Goal: Task Accomplishment & Management: Manage account settings

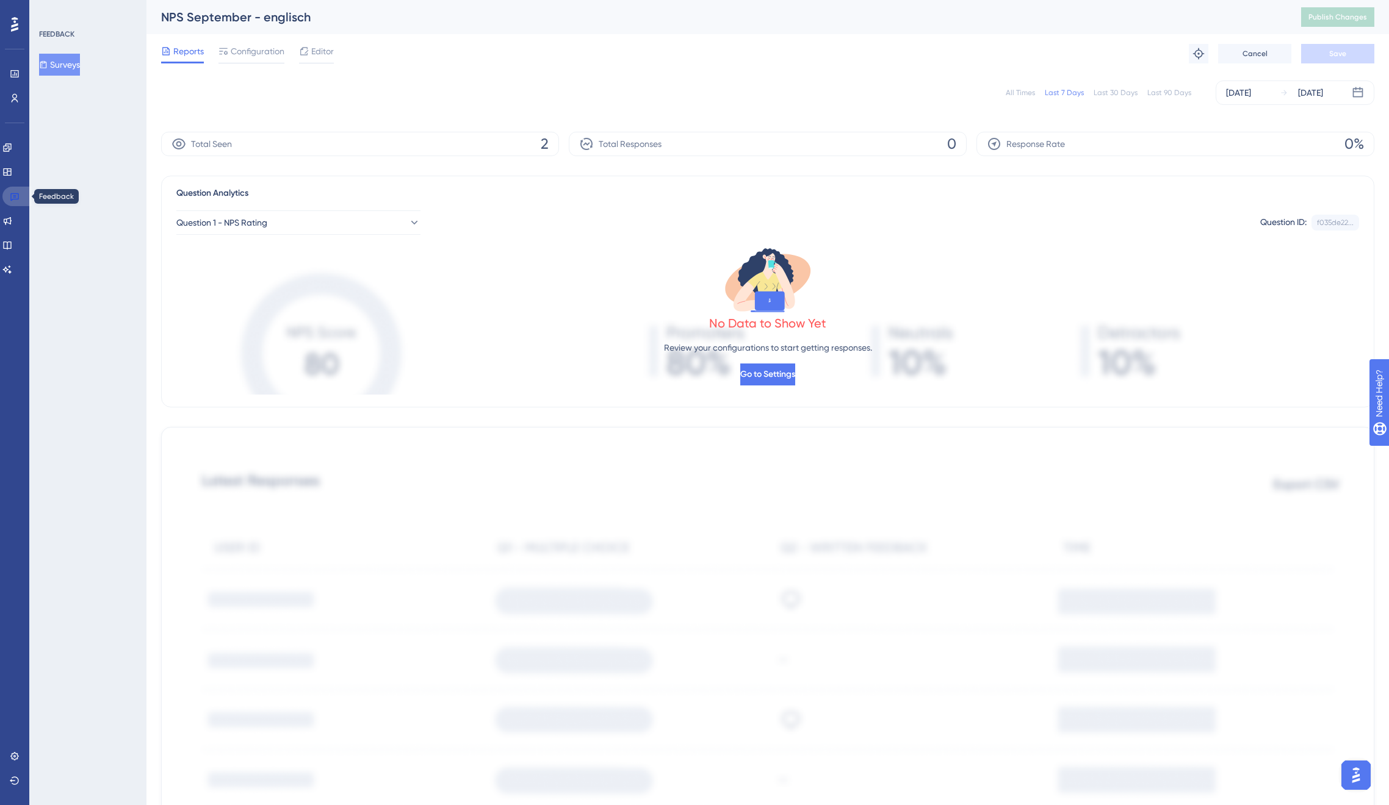
click at [17, 193] on icon at bounding box center [14, 197] width 9 height 8
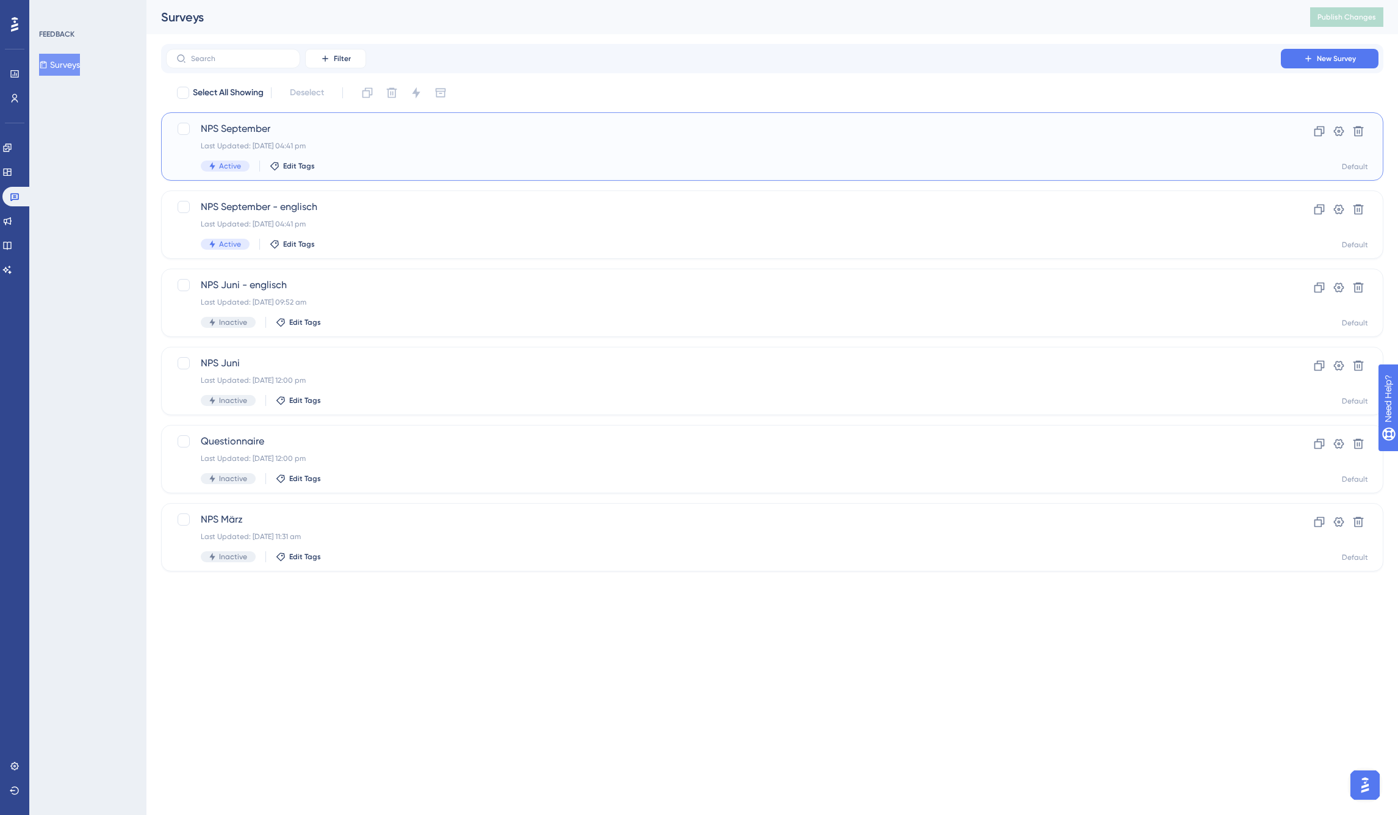
click at [270, 123] on span "NPS September" at bounding box center [723, 128] width 1045 height 15
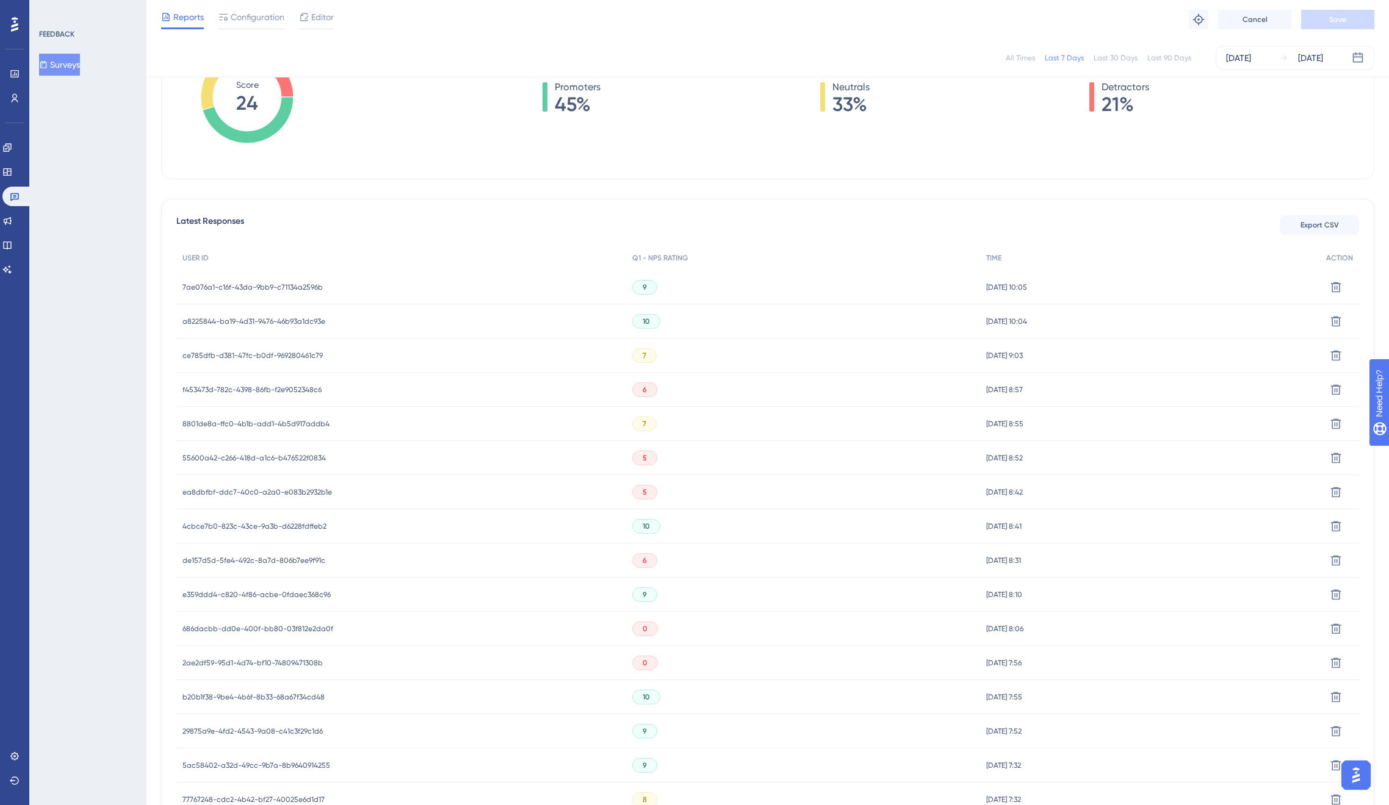
scroll to position [375, 0]
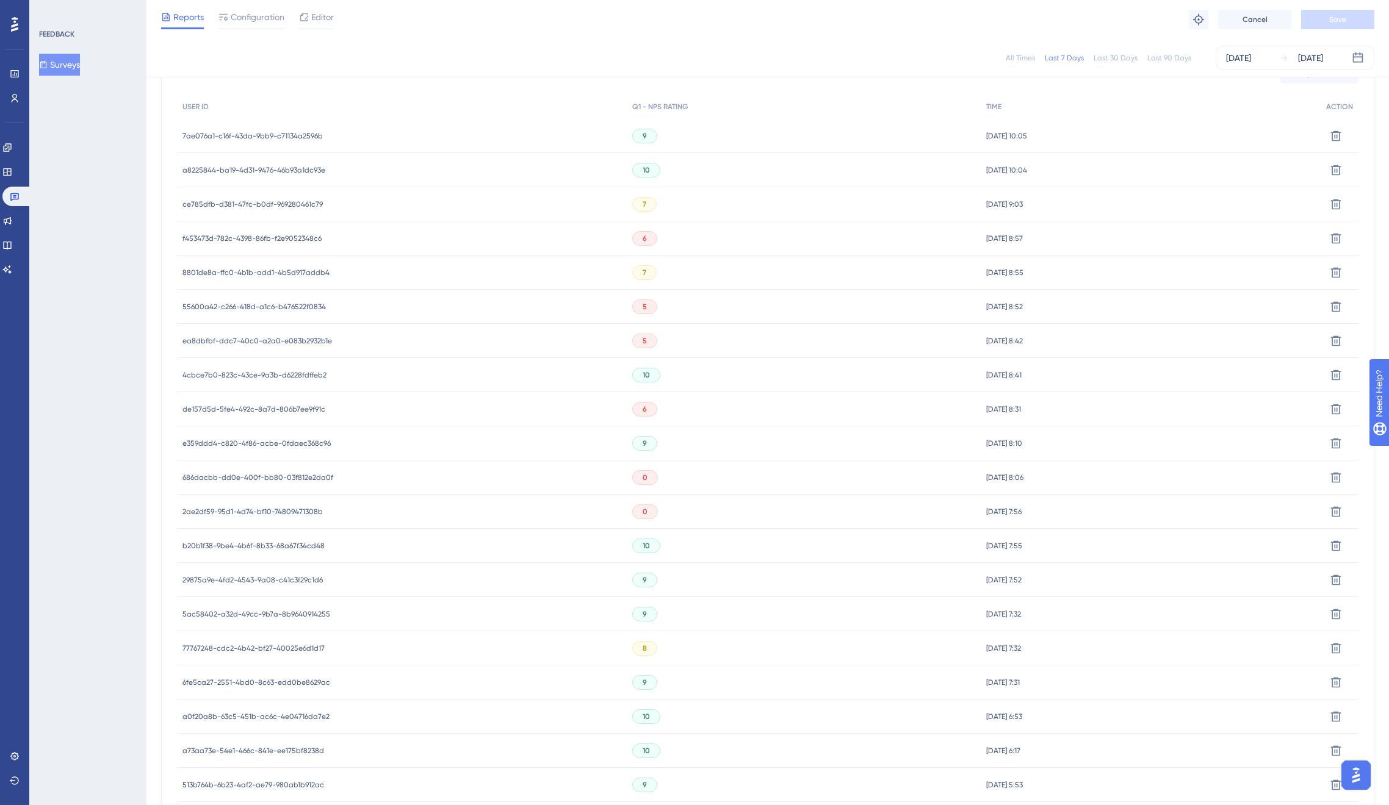
click at [273, 509] on span "2ae2df59-95d1-4d74-bf10-74809471308b" at bounding box center [252, 512] width 140 height 10
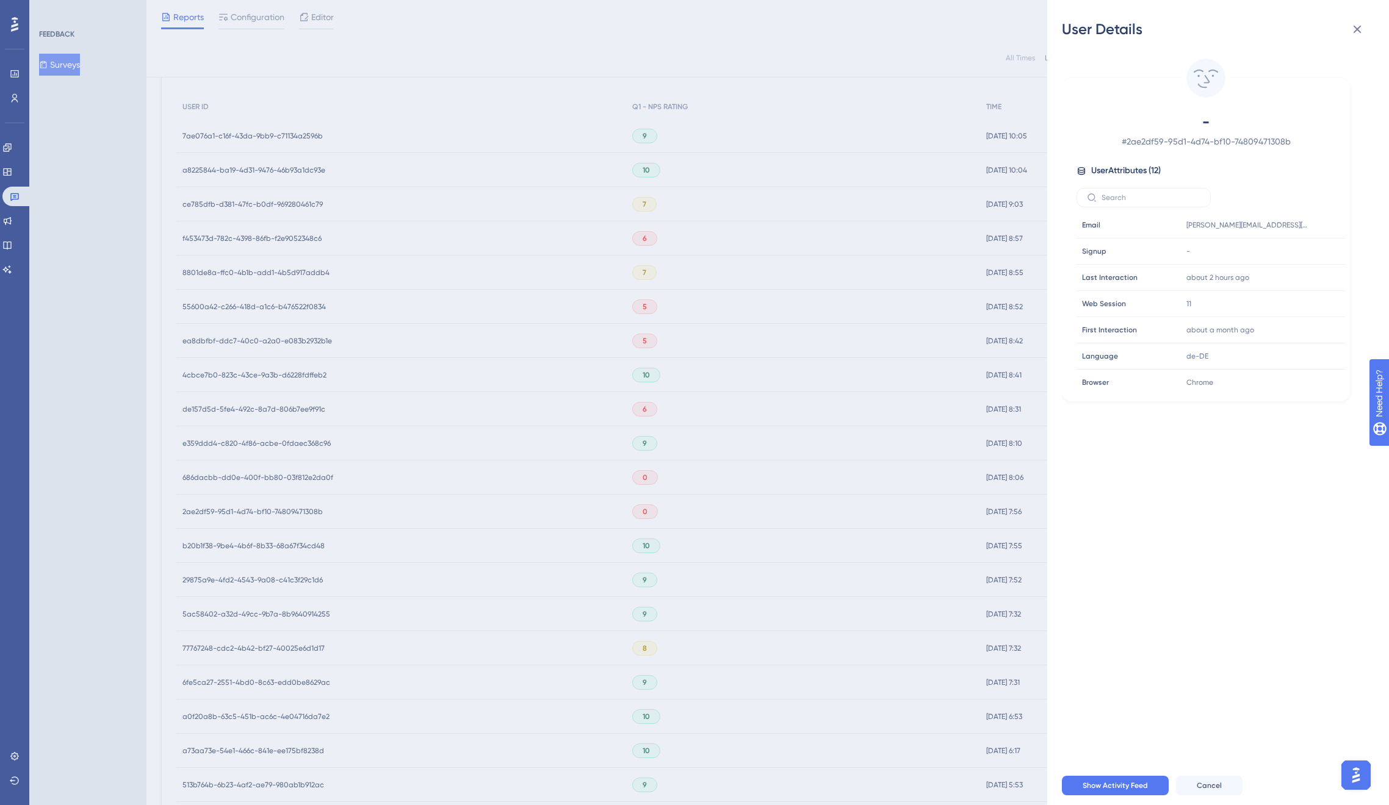
click at [270, 509] on div "User Details - # 2ae2df59-95d1-4d74-bf10-74809471308b User Attributes ( 12 ) Em…" at bounding box center [694, 402] width 1389 height 805
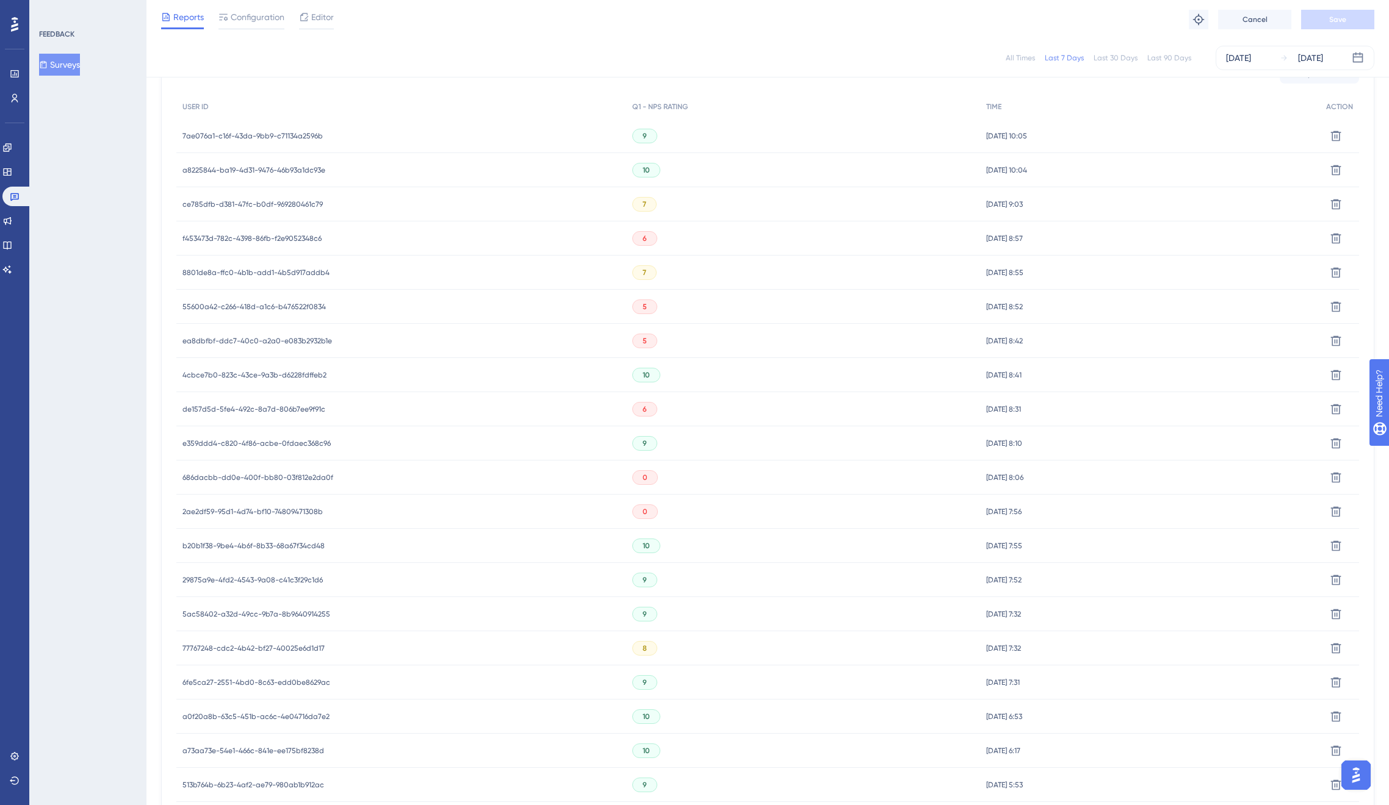
click at [268, 481] on span "686dacbb-dd0e-400f-bb80-03f812e2da0f" at bounding box center [257, 478] width 151 height 10
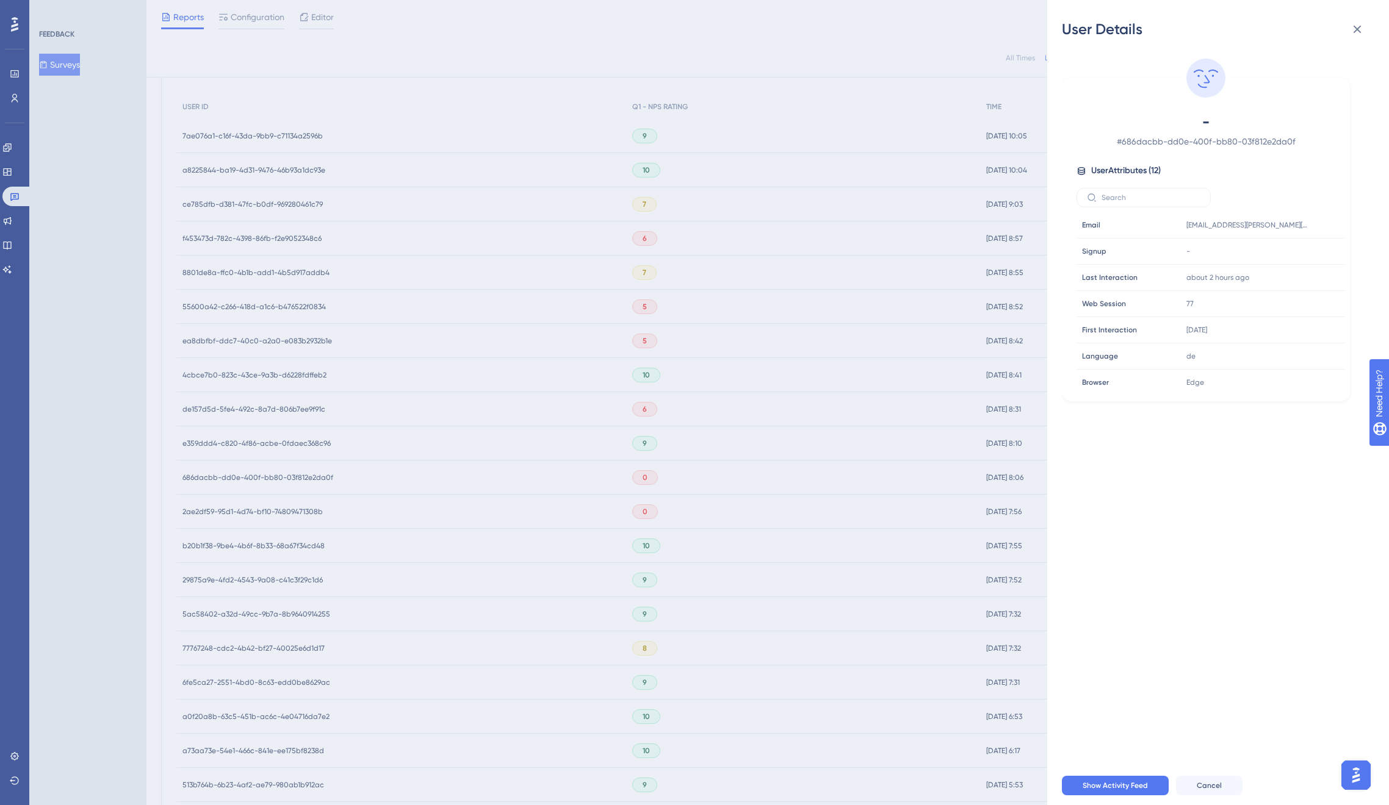
click at [268, 481] on div "User Details - # 686dacbb-dd0e-400f-bb80-03f812e2da0f User Attributes ( 12 ) Em…" at bounding box center [694, 402] width 1389 height 805
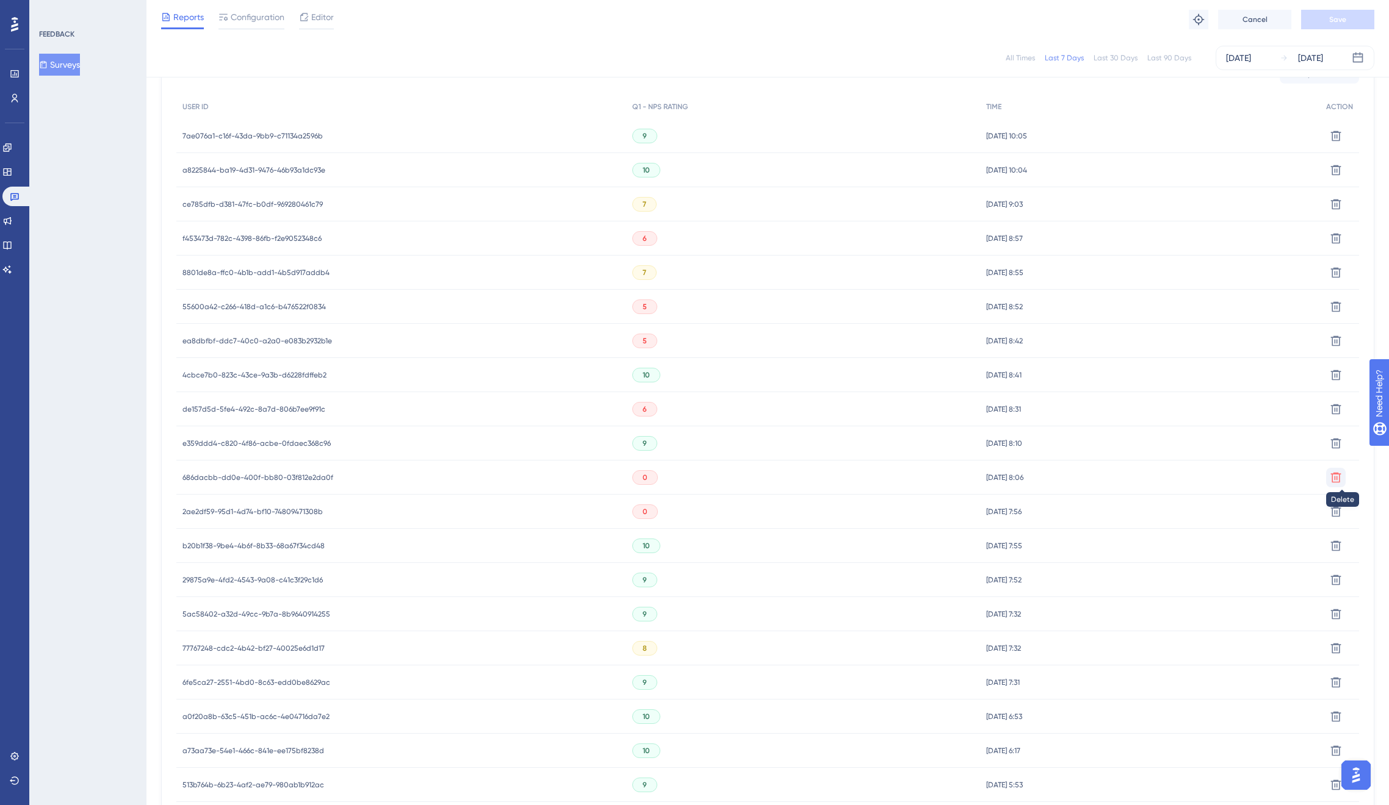
click at [1327, 478] on button at bounding box center [1336, 478] width 20 height 20
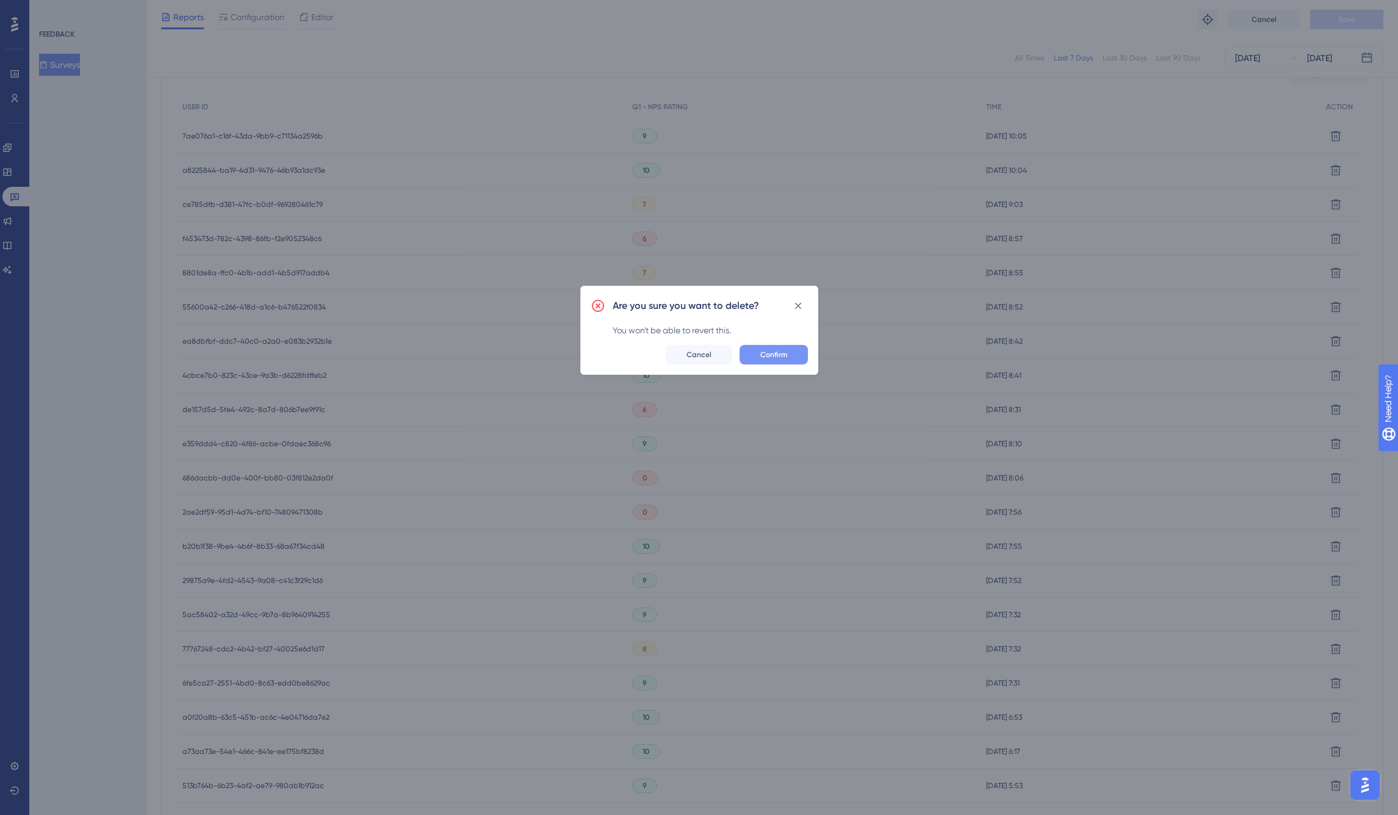
click at [765, 354] on span "Confirm" at bounding box center [773, 355] width 27 height 10
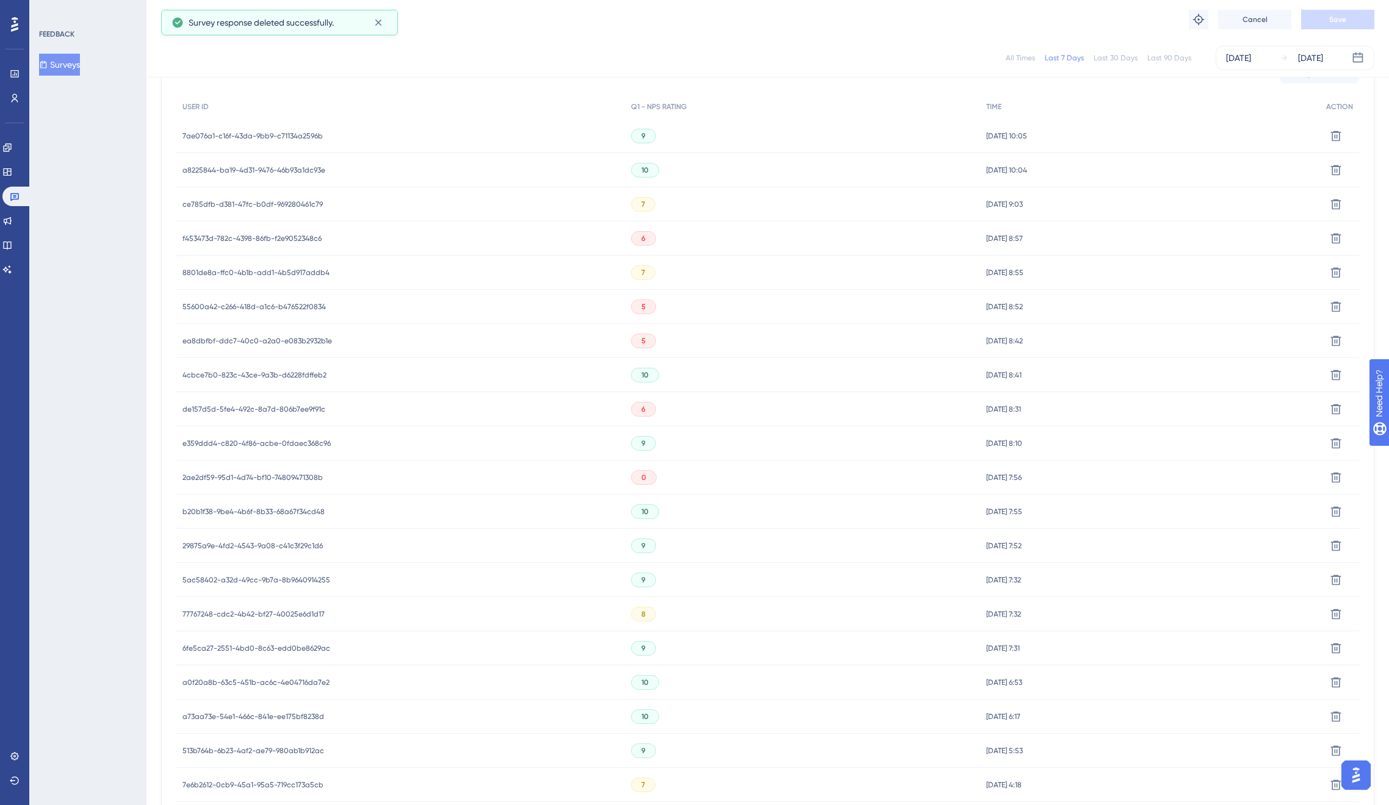
click at [276, 405] on span "de157d5d-5fe4-492c-8a7d-806b7ee9f91c" at bounding box center [253, 410] width 143 height 10
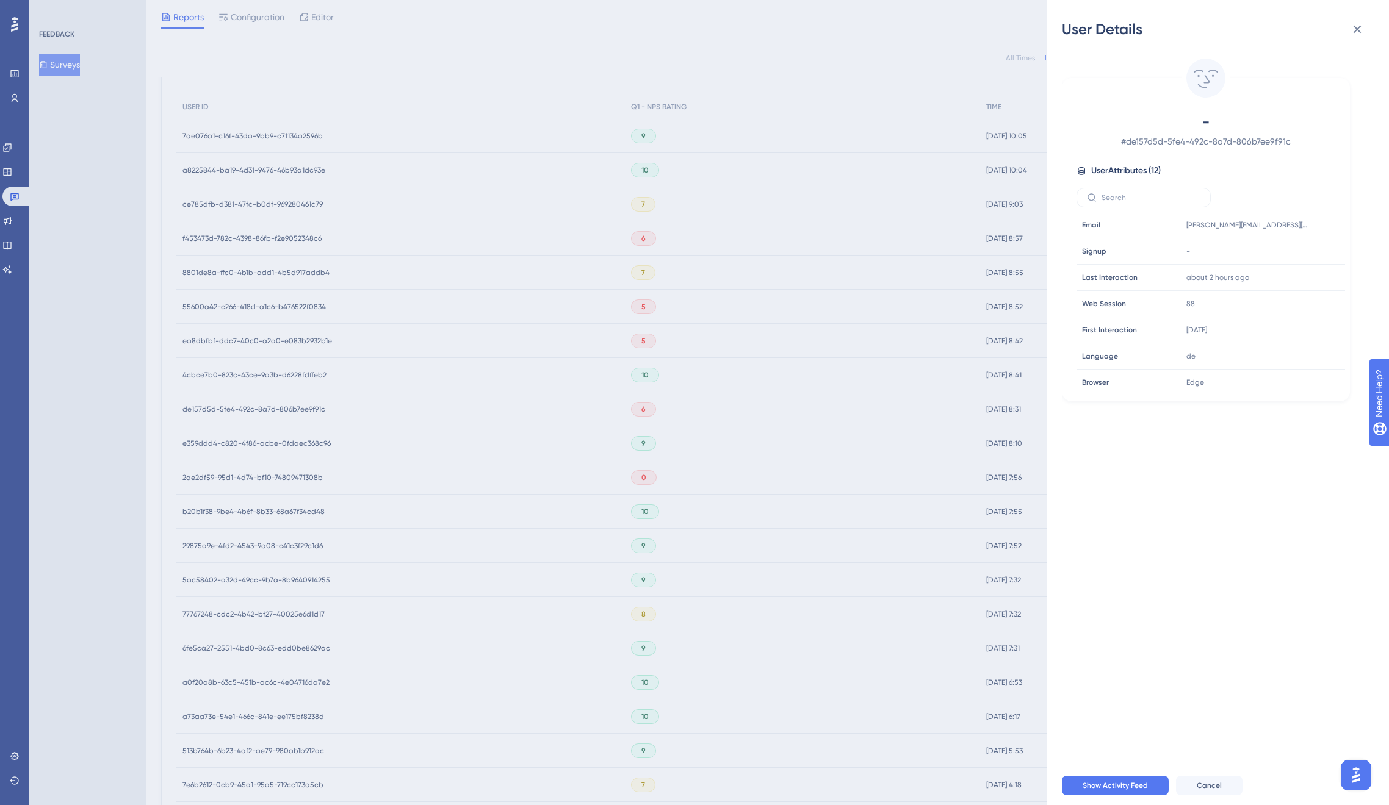
click at [282, 410] on div "User Details - # de157d5d-5fe4-492c-8a7d-806b7ee9f91c User Attributes ( 12 ) Em…" at bounding box center [694, 402] width 1389 height 805
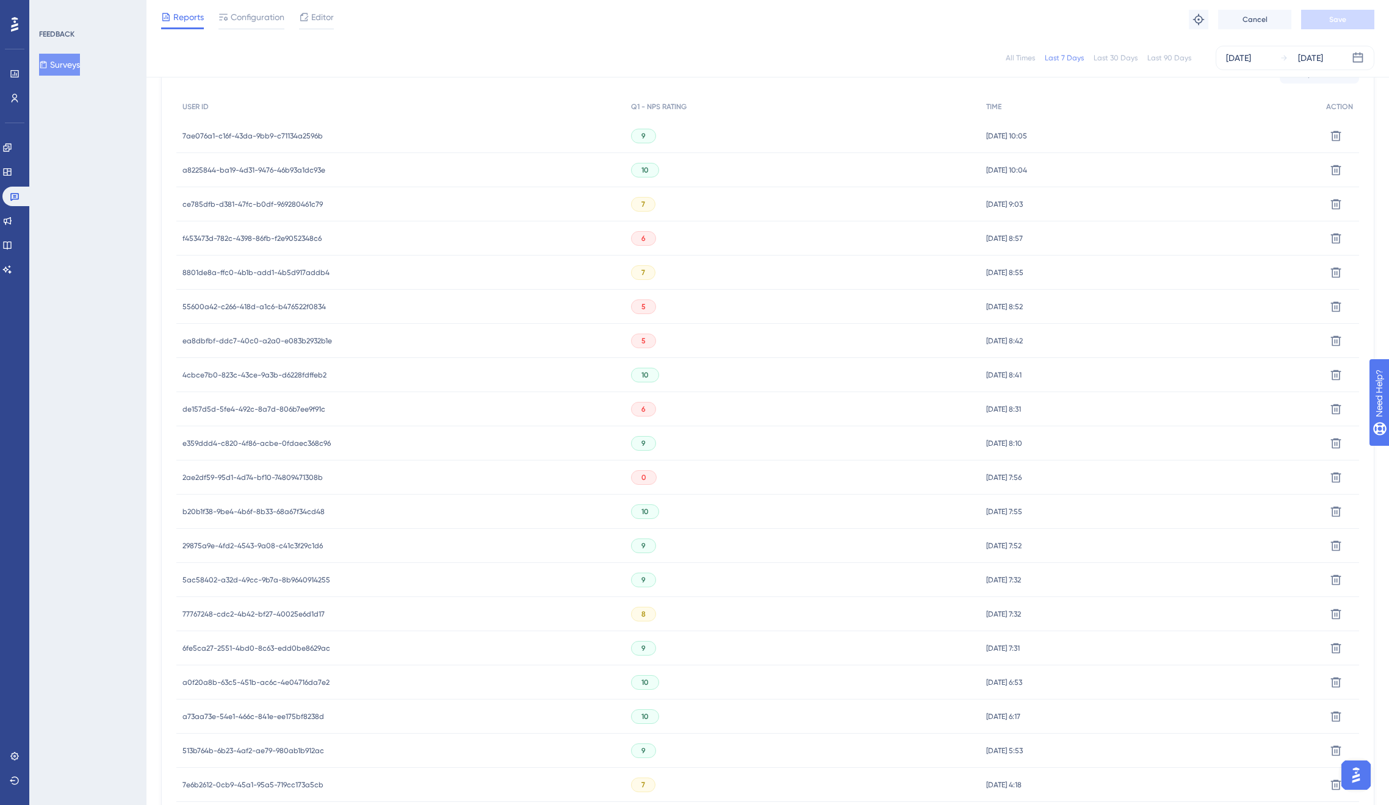
click at [289, 336] on span "ea8dbfbf-ddc7-40c0-a2a0-e083b2932b1e" at bounding box center [256, 341] width 149 height 10
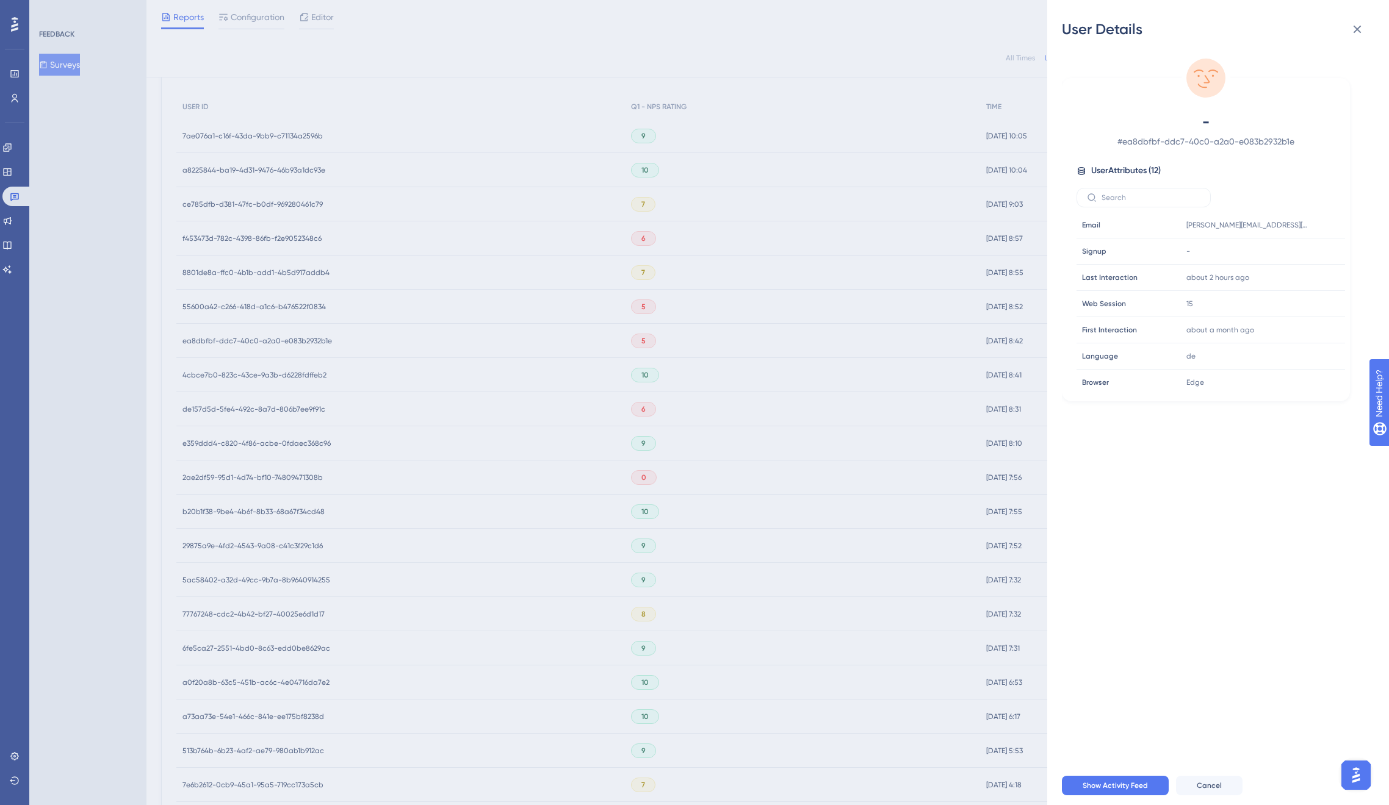
click at [290, 342] on div "User Details - # ea8dbfbf-ddc7-40c0-a2a0-e083b2932b1e User Attributes ( 12 ) Em…" at bounding box center [694, 402] width 1389 height 805
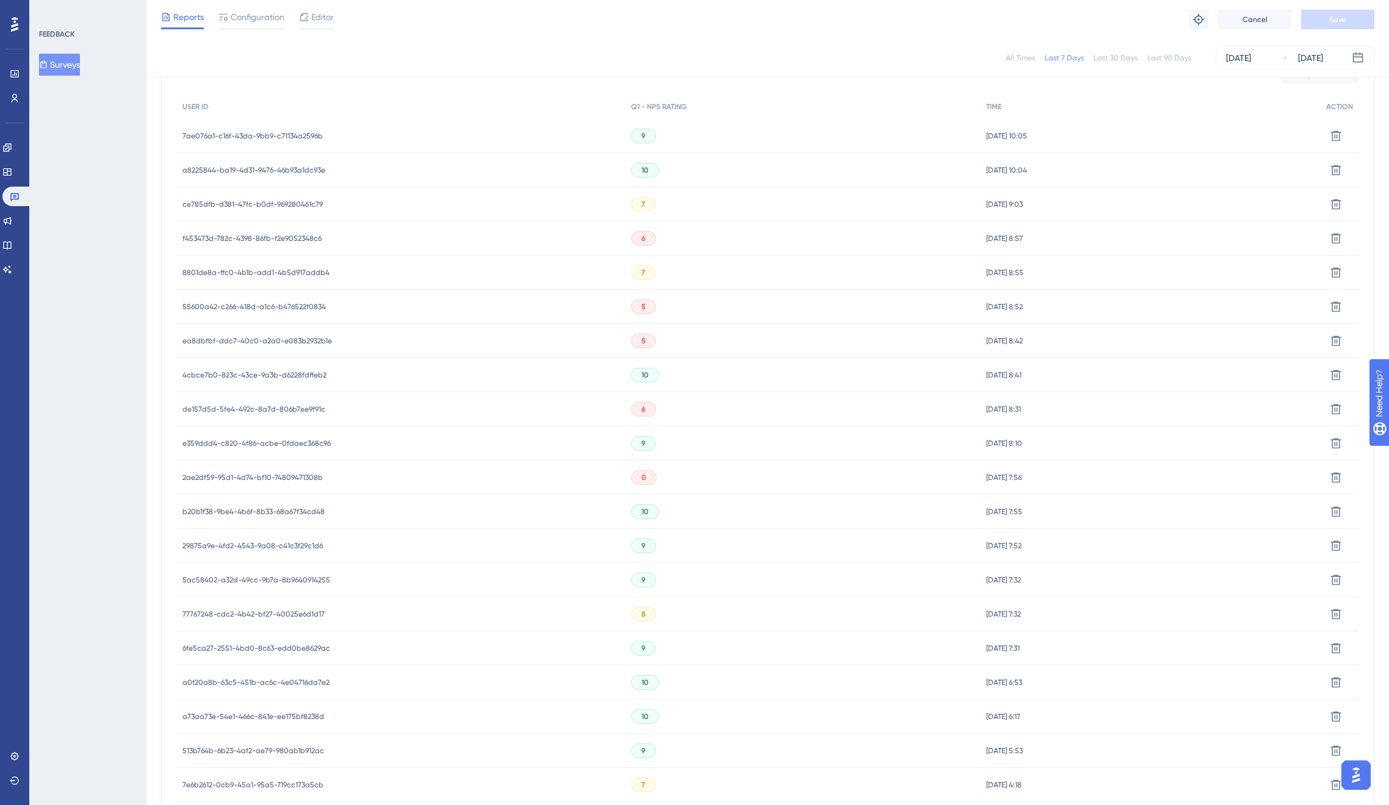
click at [290, 309] on span "55600a42-c266-418d-a1c6-b476522f0834" at bounding box center [253, 307] width 143 height 10
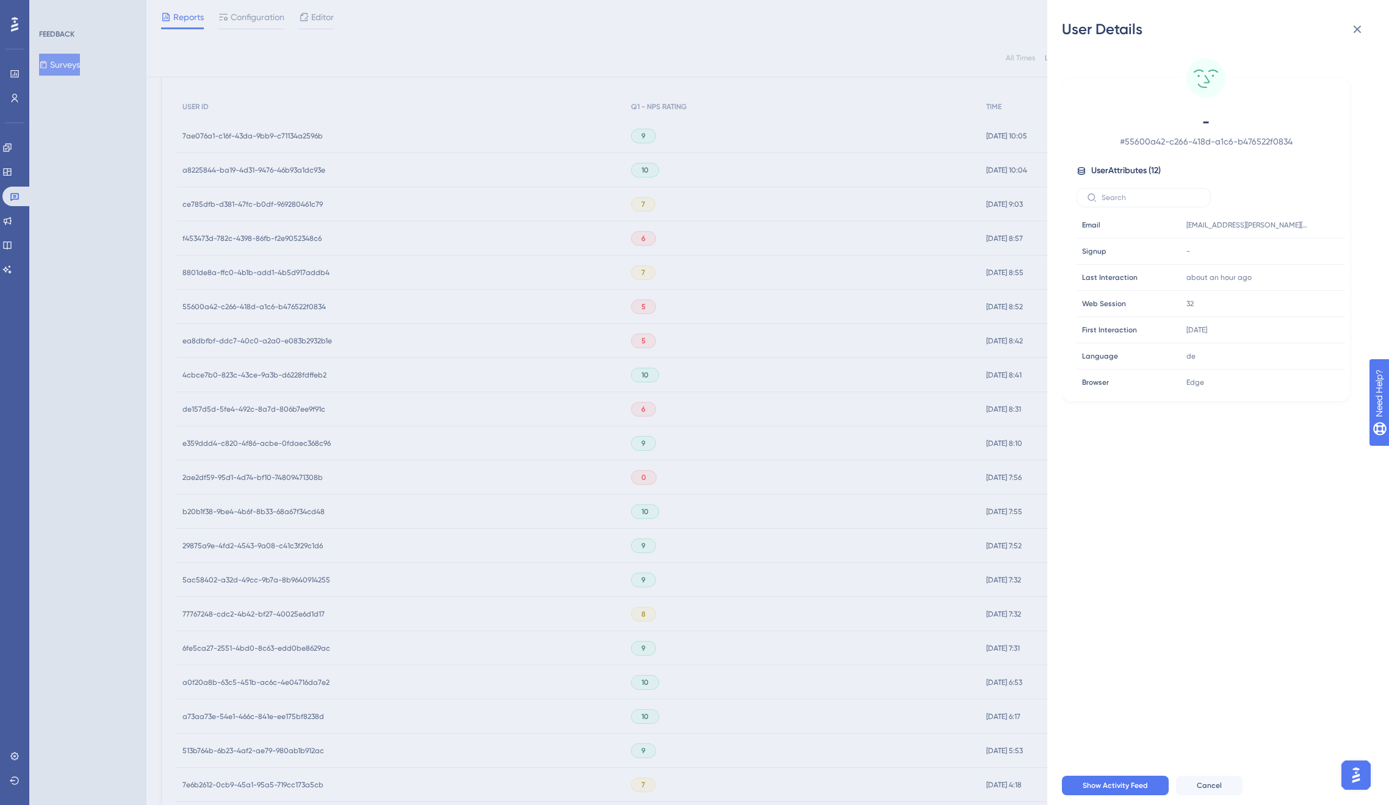
click at [290, 311] on div "User Details - # 55600a42-c266-418d-a1c6-b476522f0834 User Attributes ( 12 ) Em…" at bounding box center [694, 402] width 1389 height 805
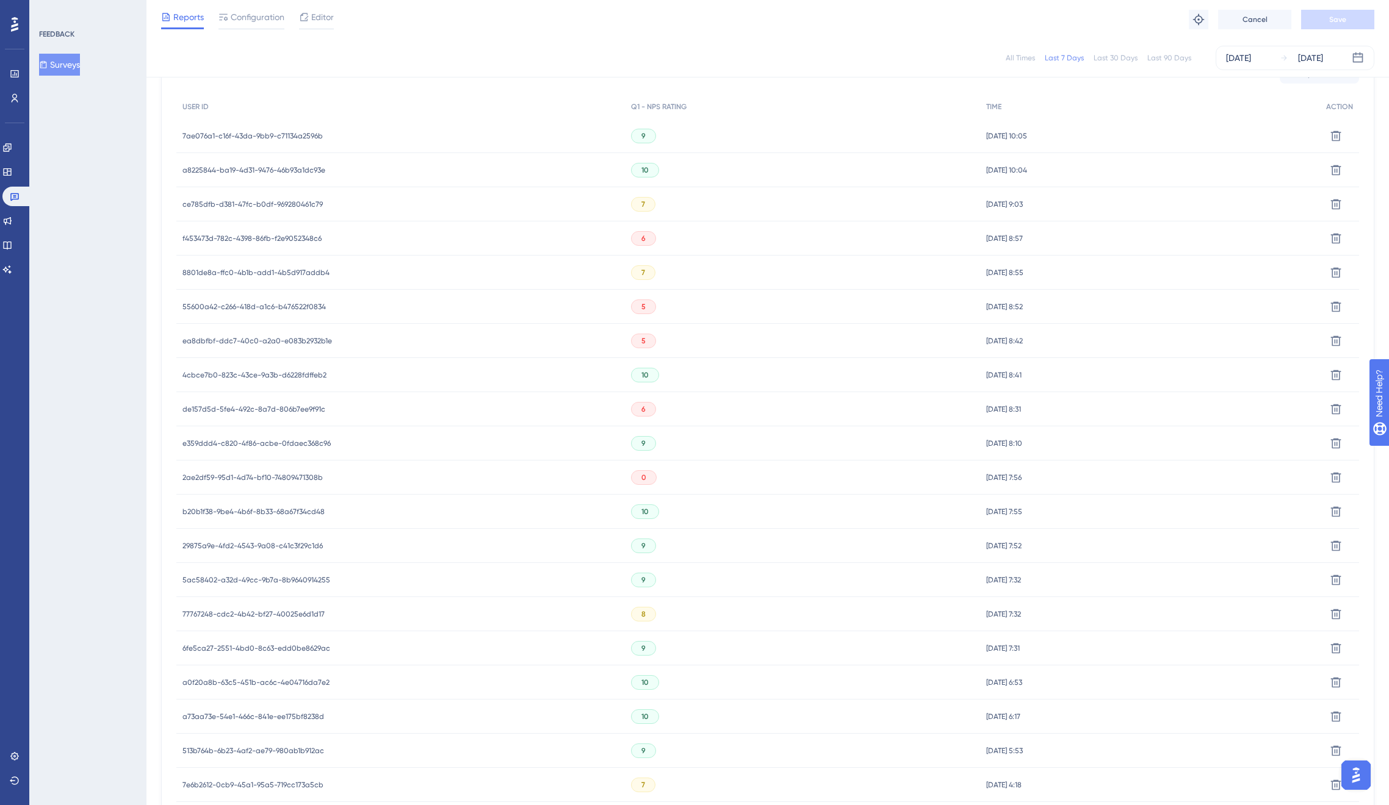
click at [285, 235] on span "f453473d-782c-4398-86fb-f2e9052348c6" at bounding box center [251, 239] width 139 height 10
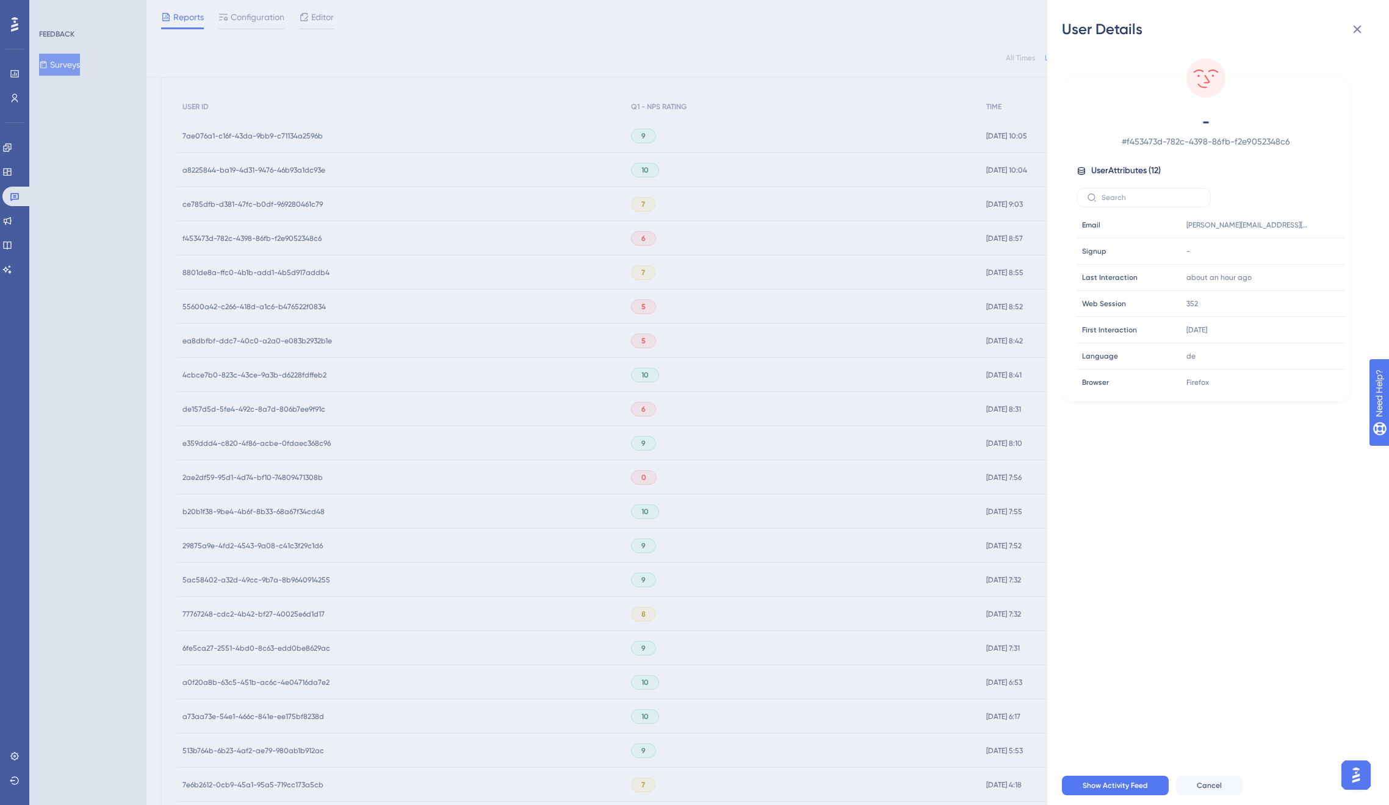
click at [284, 238] on div "User Details - # f453473d-782c-4398-86fb-f2e9052348c6 User Attributes ( 12 ) Em…" at bounding box center [694, 402] width 1389 height 805
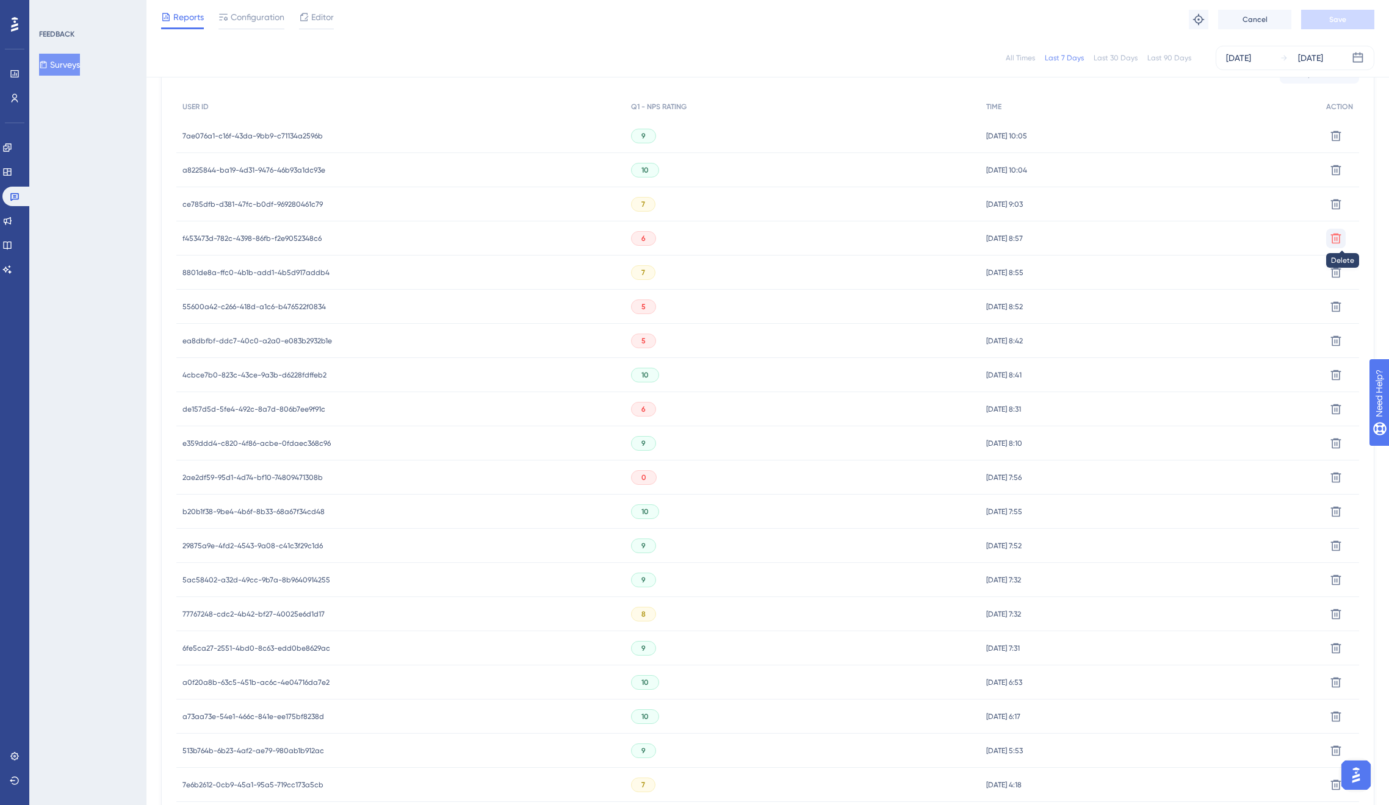
click at [1340, 241] on icon at bounding box center [1336, 238] width 12 height 12
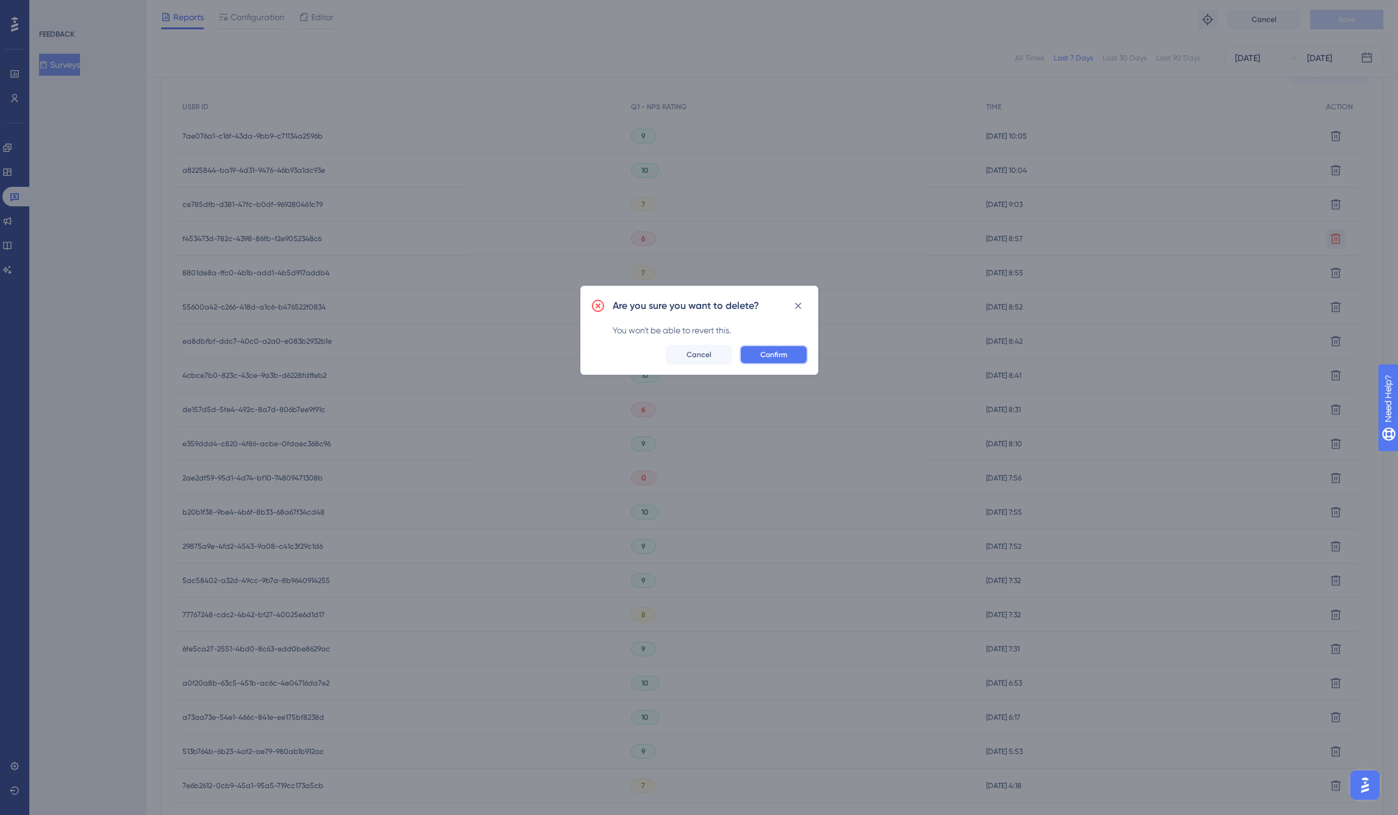
click at [777, 353] on span "Confirm" at bounding box center [773, 355] width 27 height 10
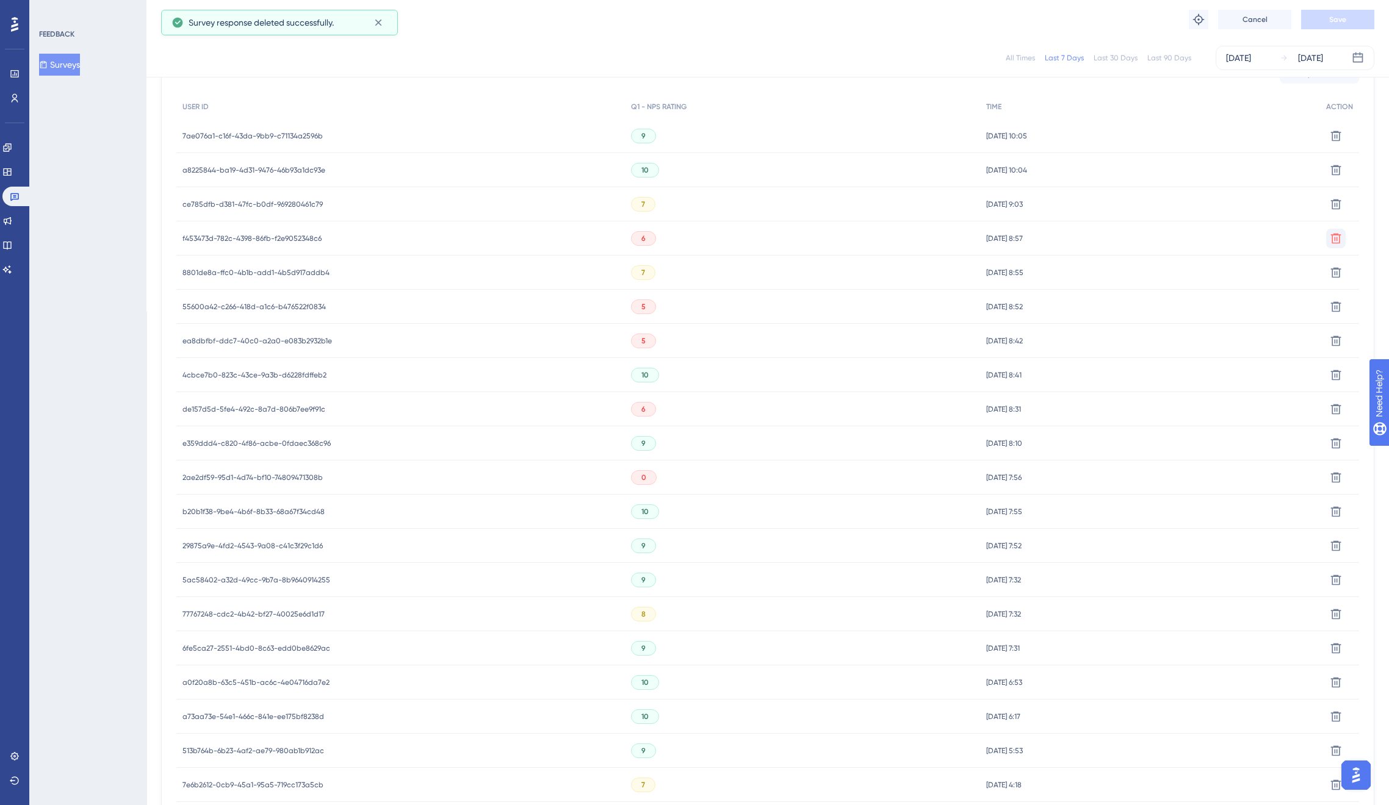
click at [293, 139] on span "7ae076a1-c16f-43da-9bb9-c71134a2596b" at bounding box center [252, 136] width 140 height 10
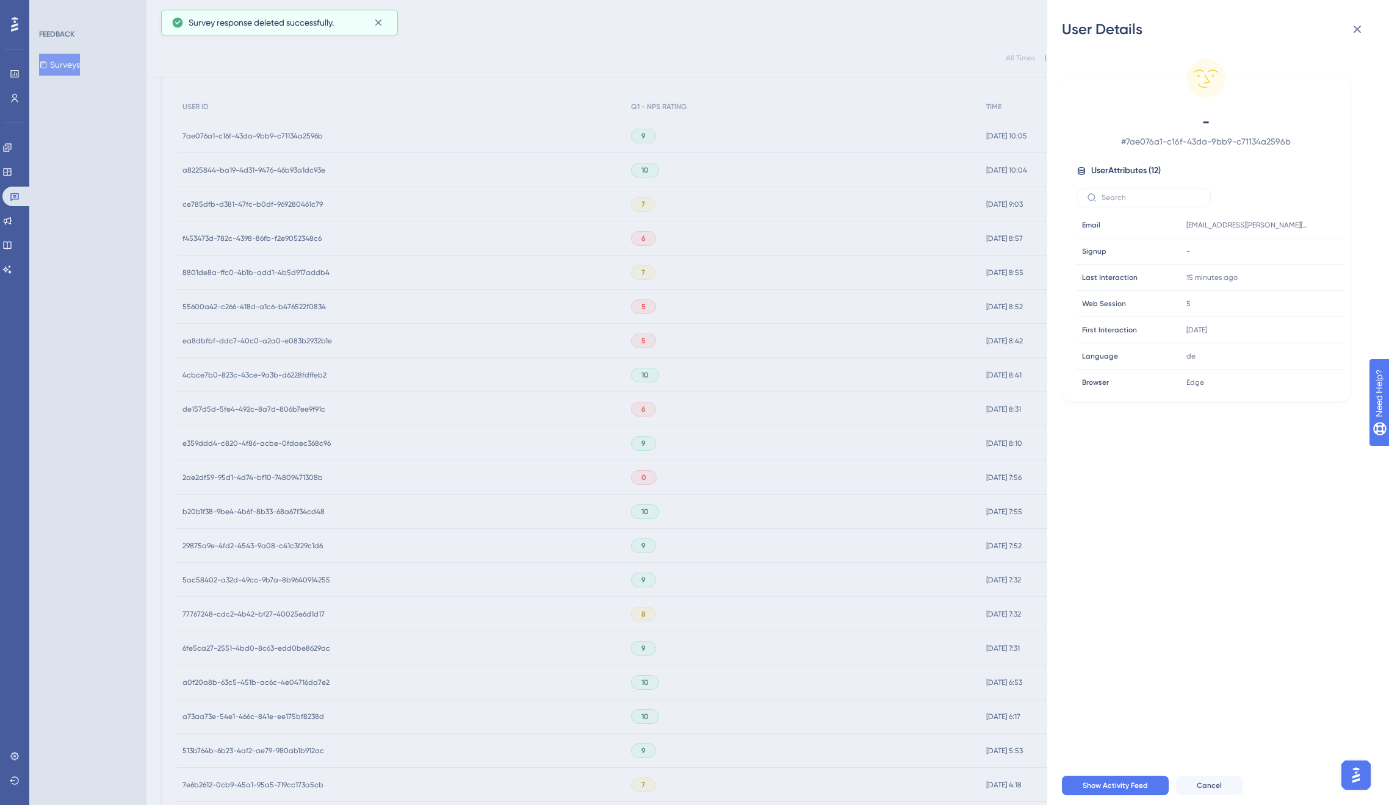
click at [339, 165] on div "User Details - # 7ae076a1-c16f-43da-9bb9-c71134a2596b User Attributes ( 12 ) Em…" at bounding box center [694, 402] width 1389 height 805
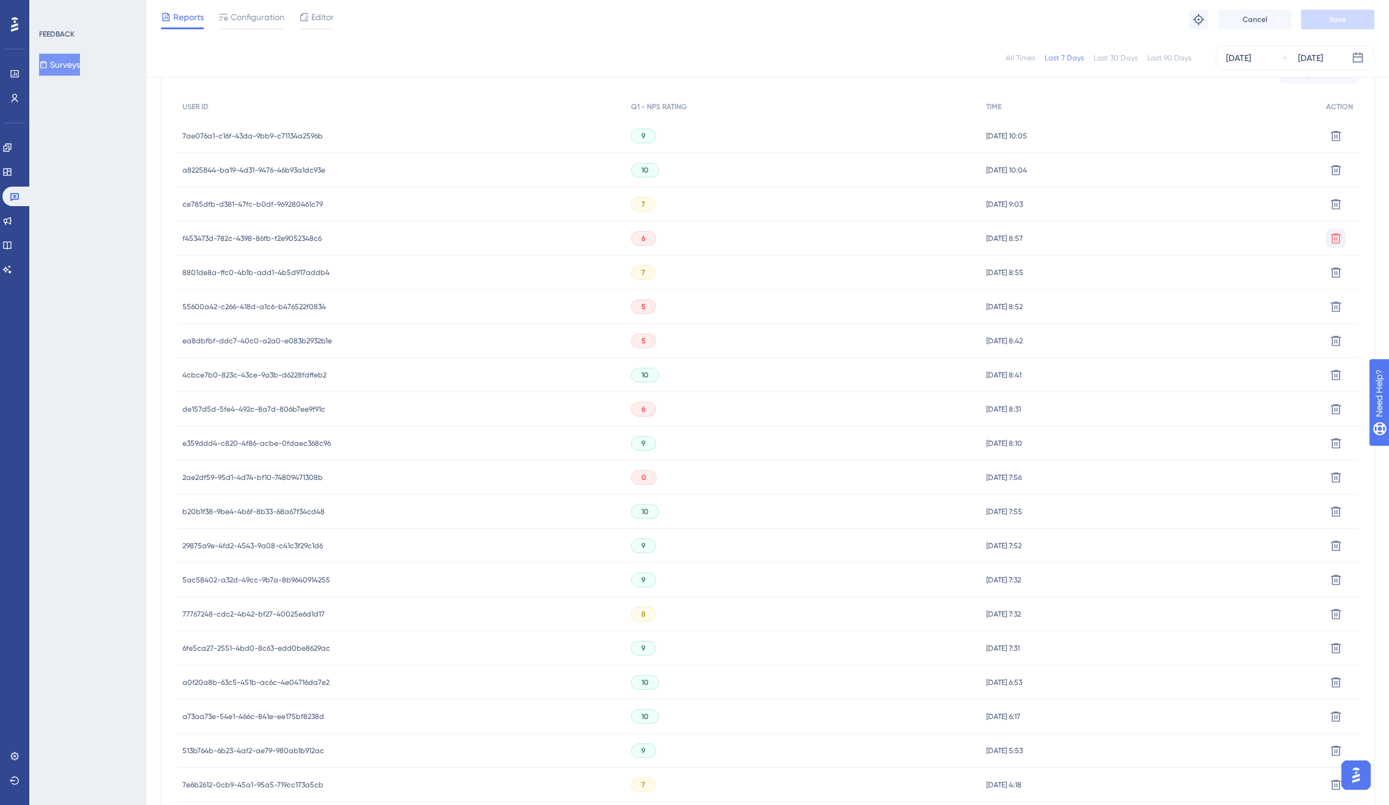
click at [287, 164] on div "a8225844-ba19-4d31-9476-46b93a1dc93e a8225844-ba19-4d31-9476-46b93a1dc93e" at bounding box center [253, 170] width 143 height 34
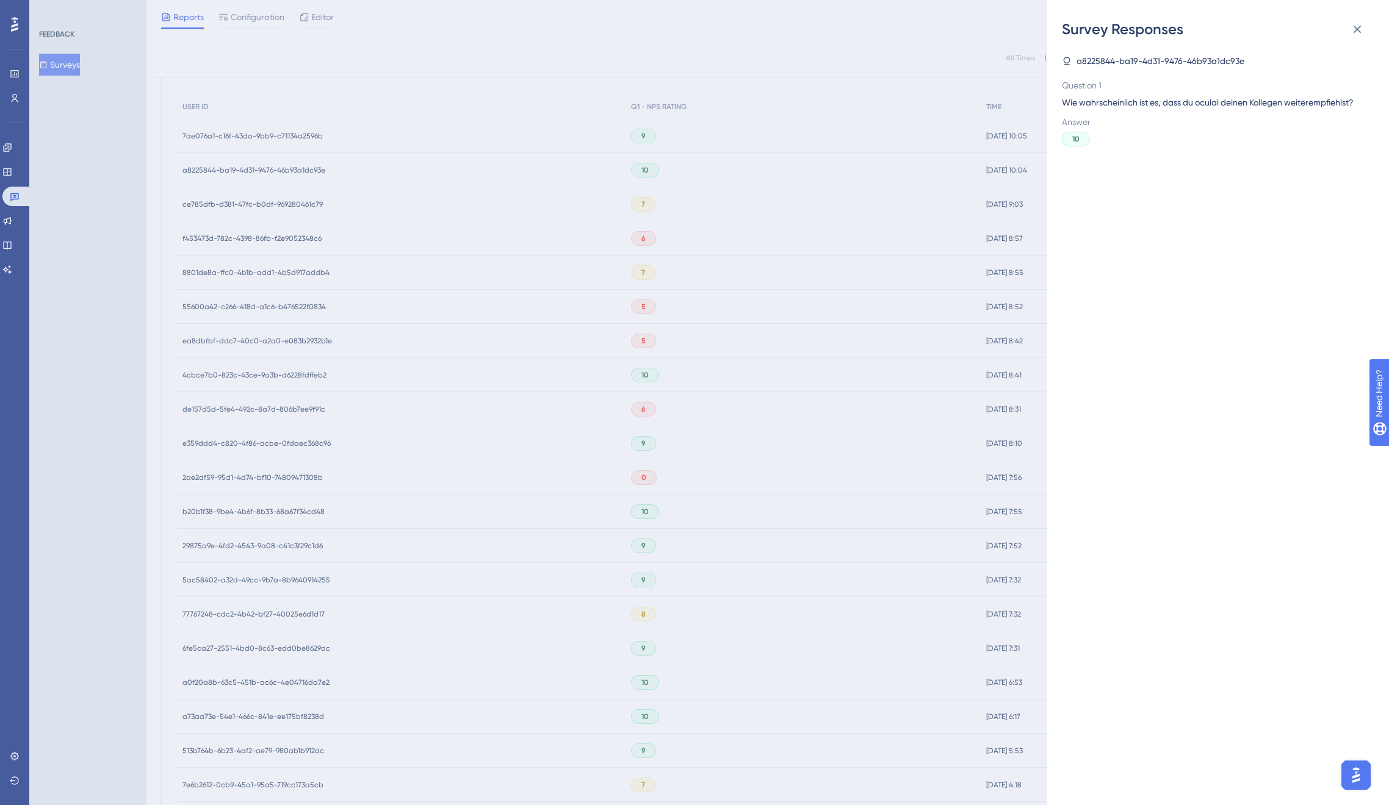
click at [285, 178] on div "Survey Responses a8225844-ba19-4d31-9476-46b93a1dc93e Question 1 Wie wahrschein…" at bounding box center [694, 402] width 1389 height 805
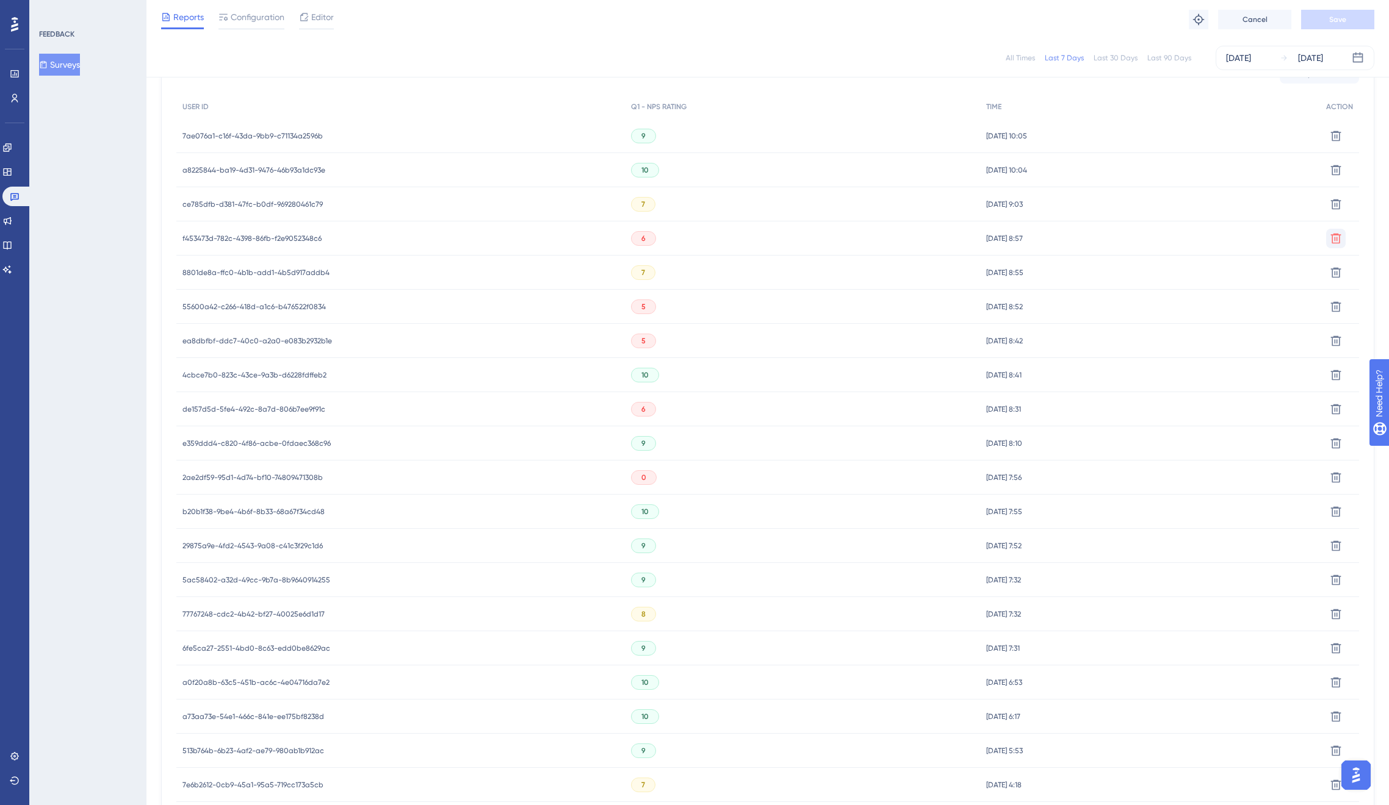
click at [281, 170] on span "a8225844-ba19-4d31-9476-46b93a1dc93e" at bounding box center [253, 170] width 143 height 10
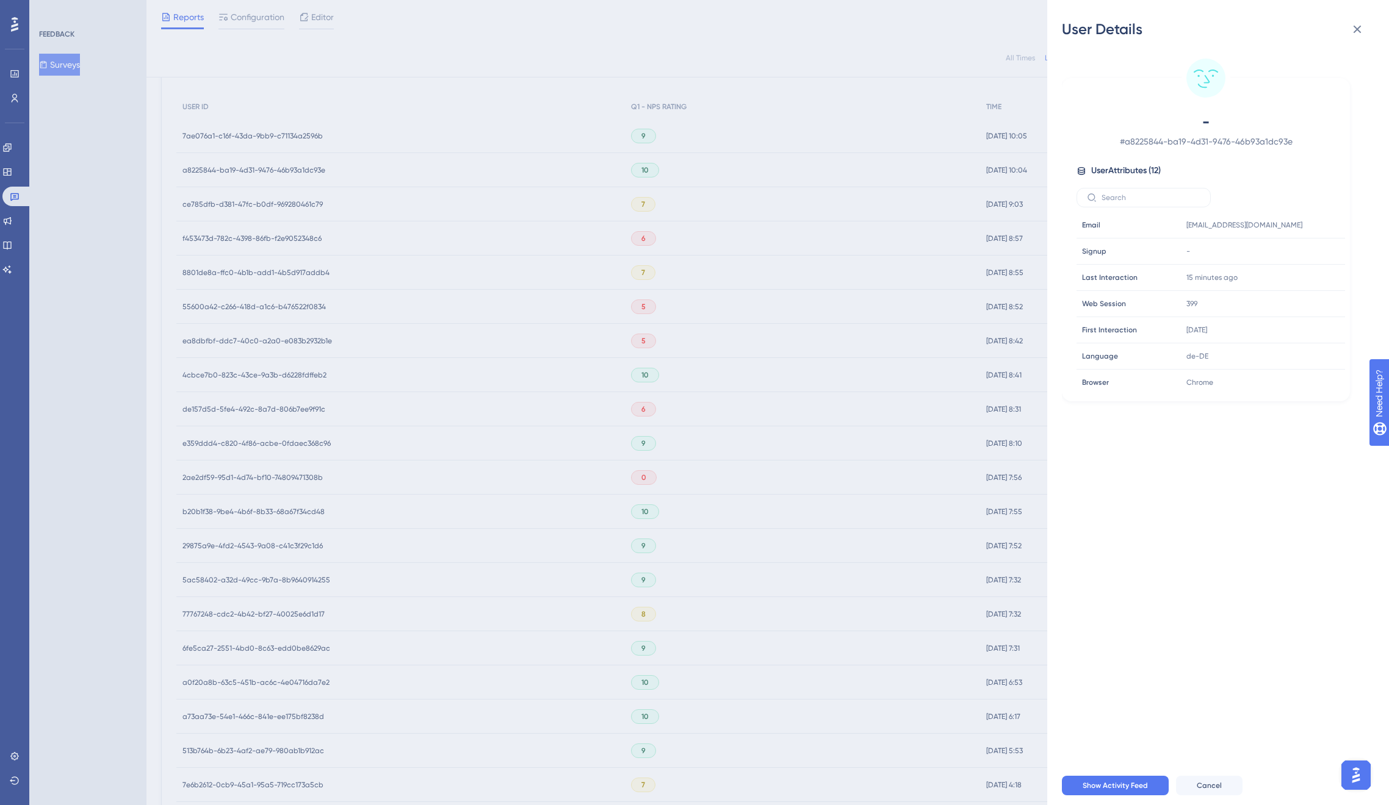
click at [272, 188] on div "User Details - # a8225844-ba19-4d31-9476-46b93a1dc93e User Attributes ( 12 ) Em…" at bounding box center [694, 402] width 1389 height 805
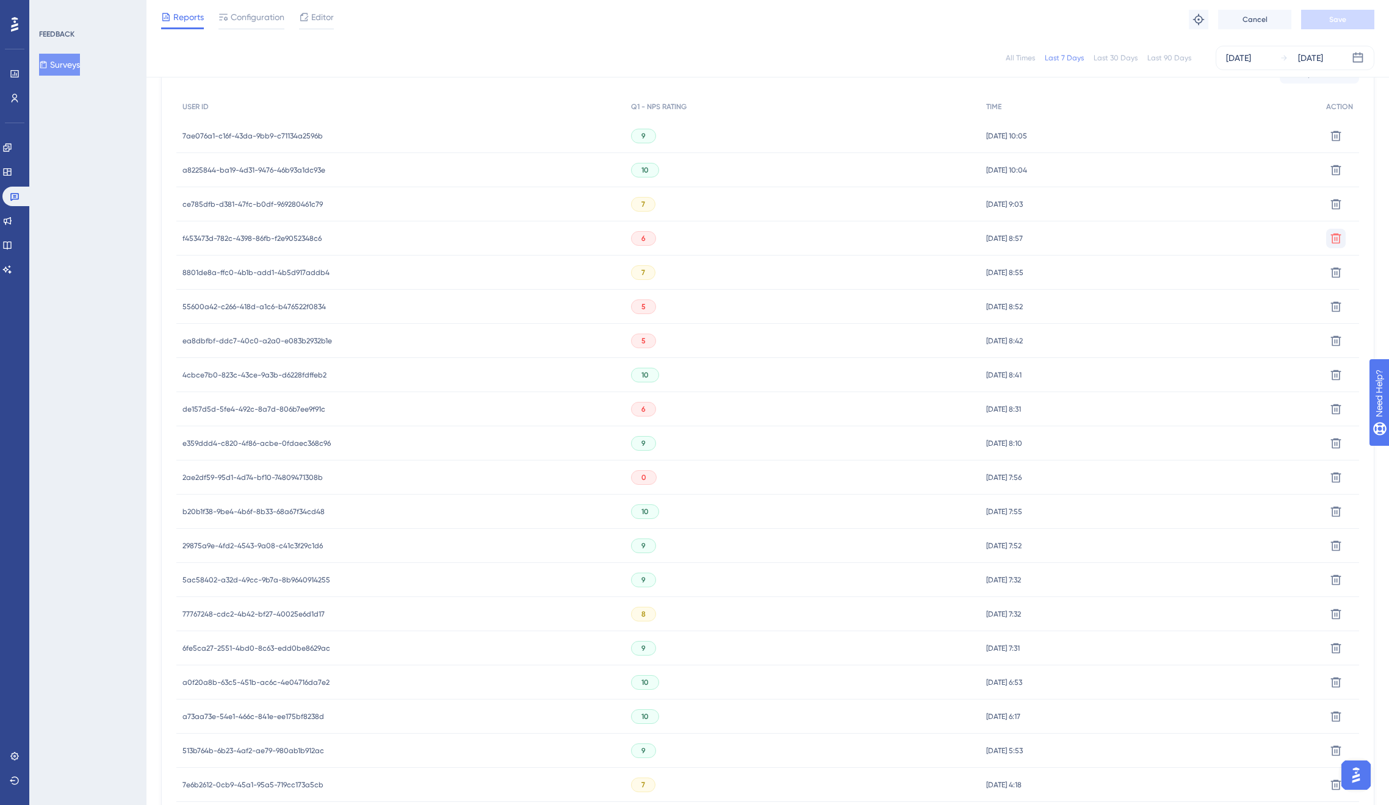
click at [264, 207] on span "ce785dfb-d381-47fc-b0df-969280461c79" at bounding box center [252, 205] width 140 height 10
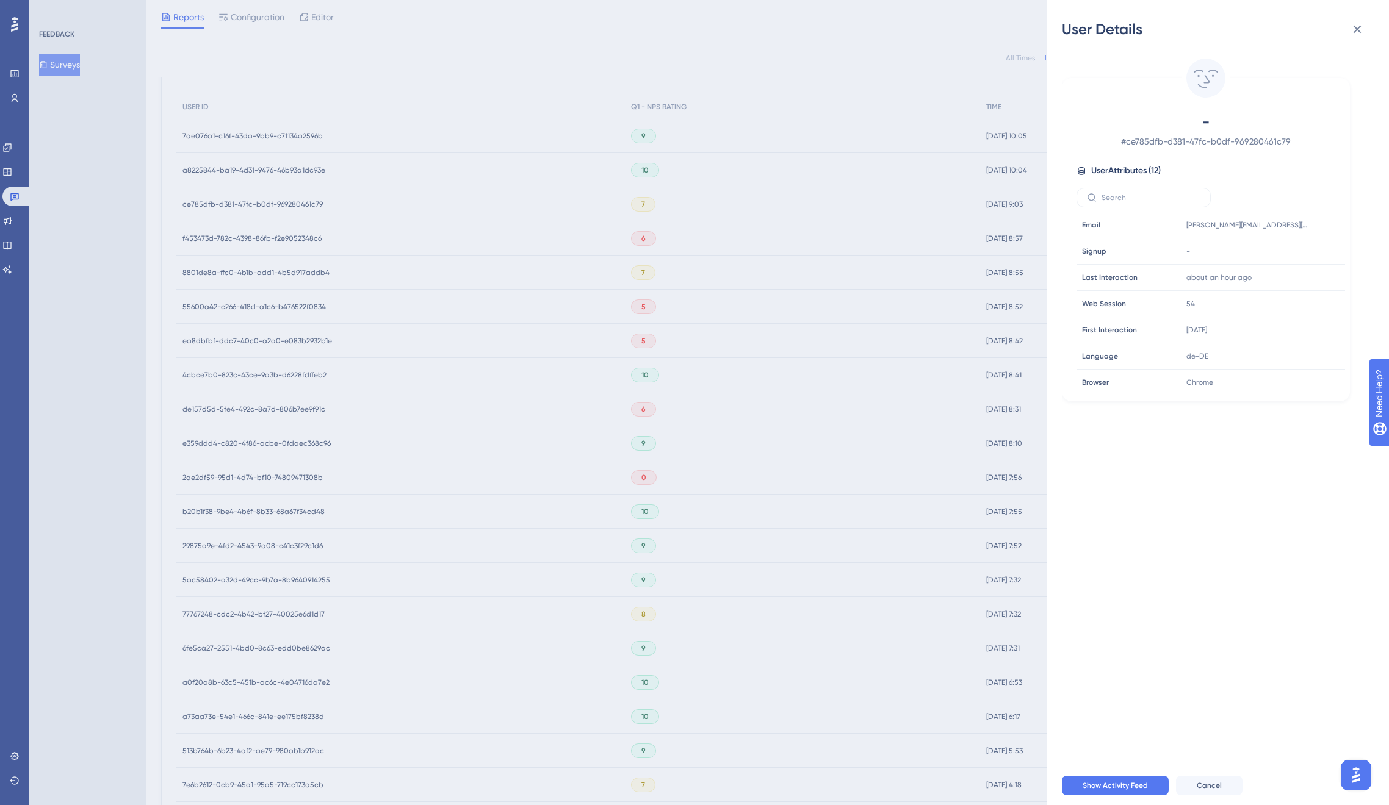
click at [268, 208] on div "User Details - # ce785dfb-d381-47fc-b0df-969280461c79 User Attributes ( 12 ) Em…" at bounding box center [694, 402] width 1389 height 805
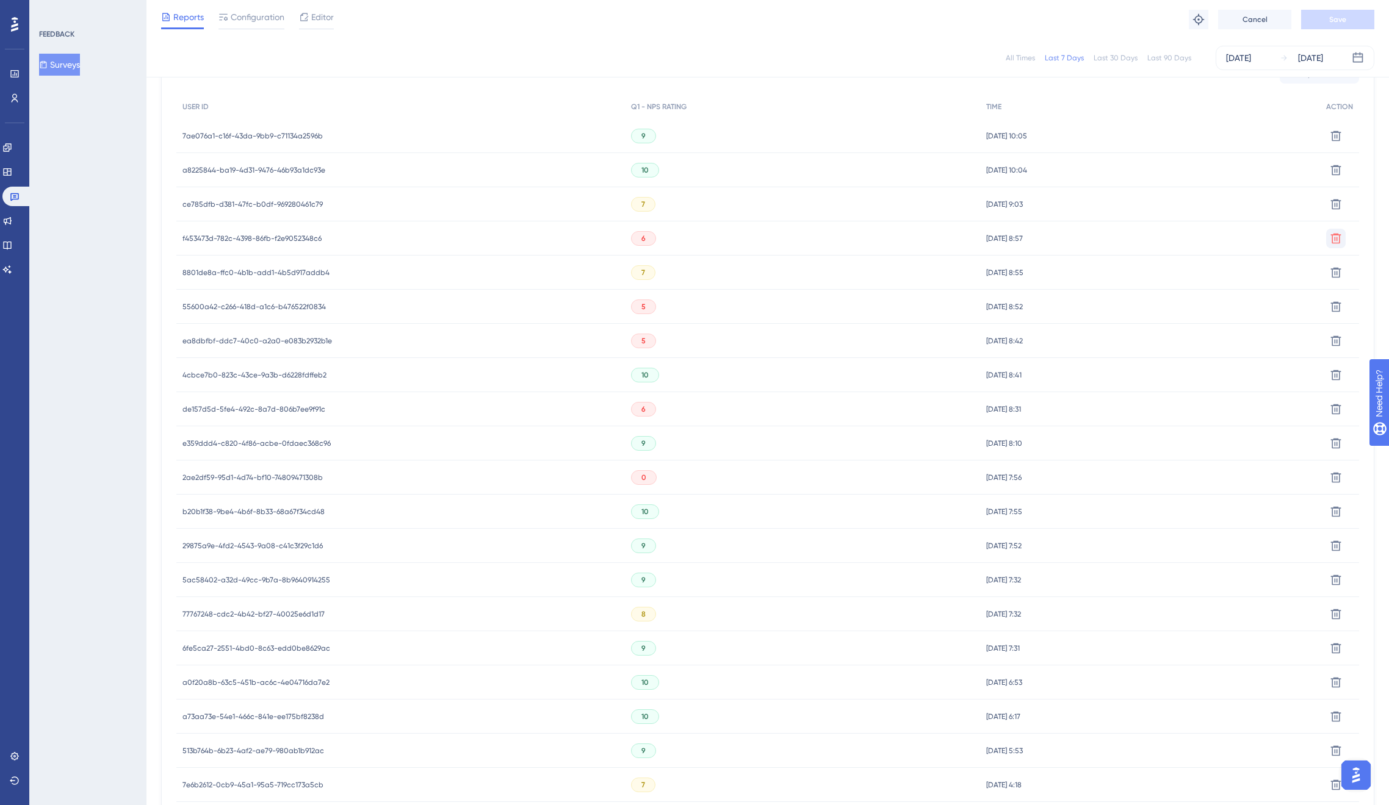
click at [258, 236] on span "f453473d-782c-4398-86fb-f2e9052348c6" at bounding box center [251, 239] width 139 height 10
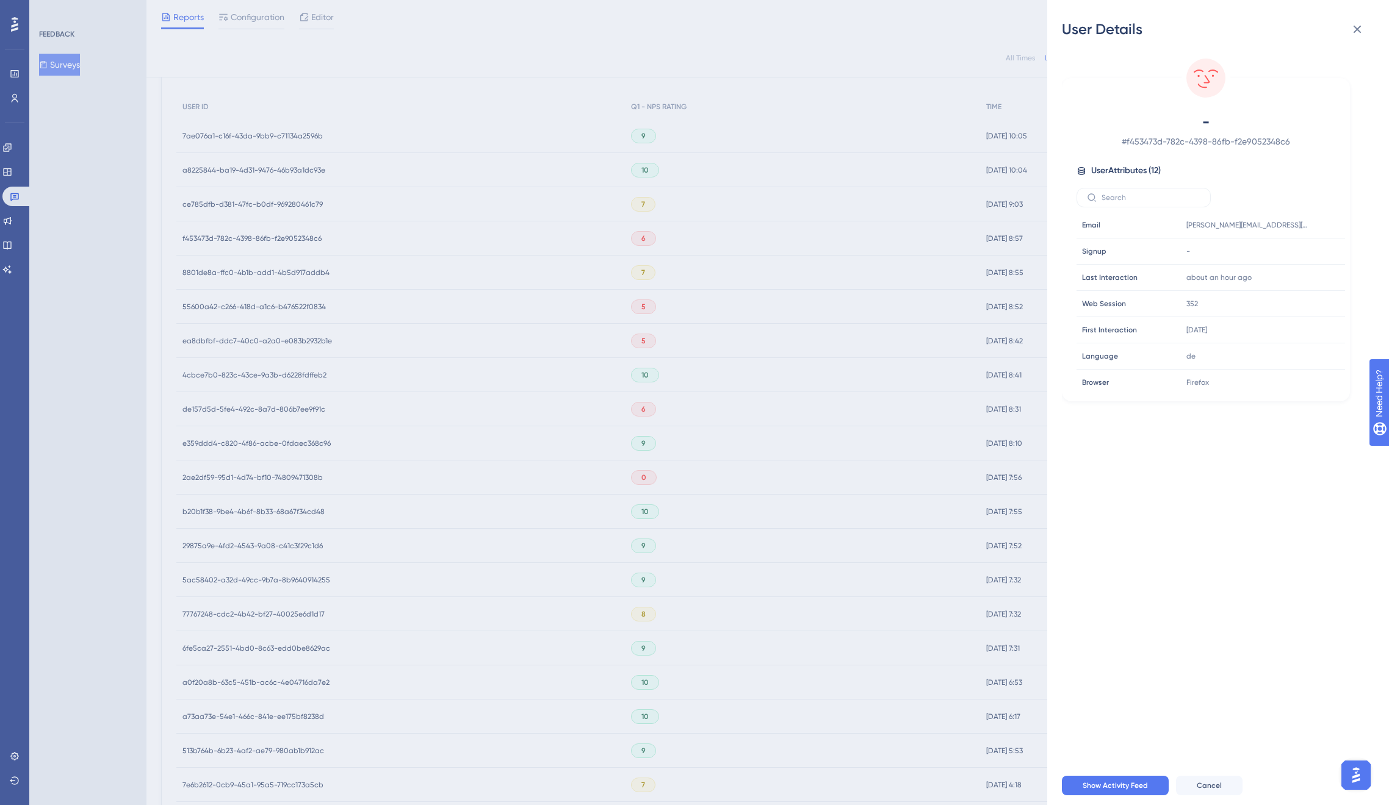
click at [258, 236] on div "User Details - # f453473d-782c-4398-86fb-f2e9052348c6 User Attributes ( 12 ) Em…" at bounding box center [694, 402] width 1389 height 805
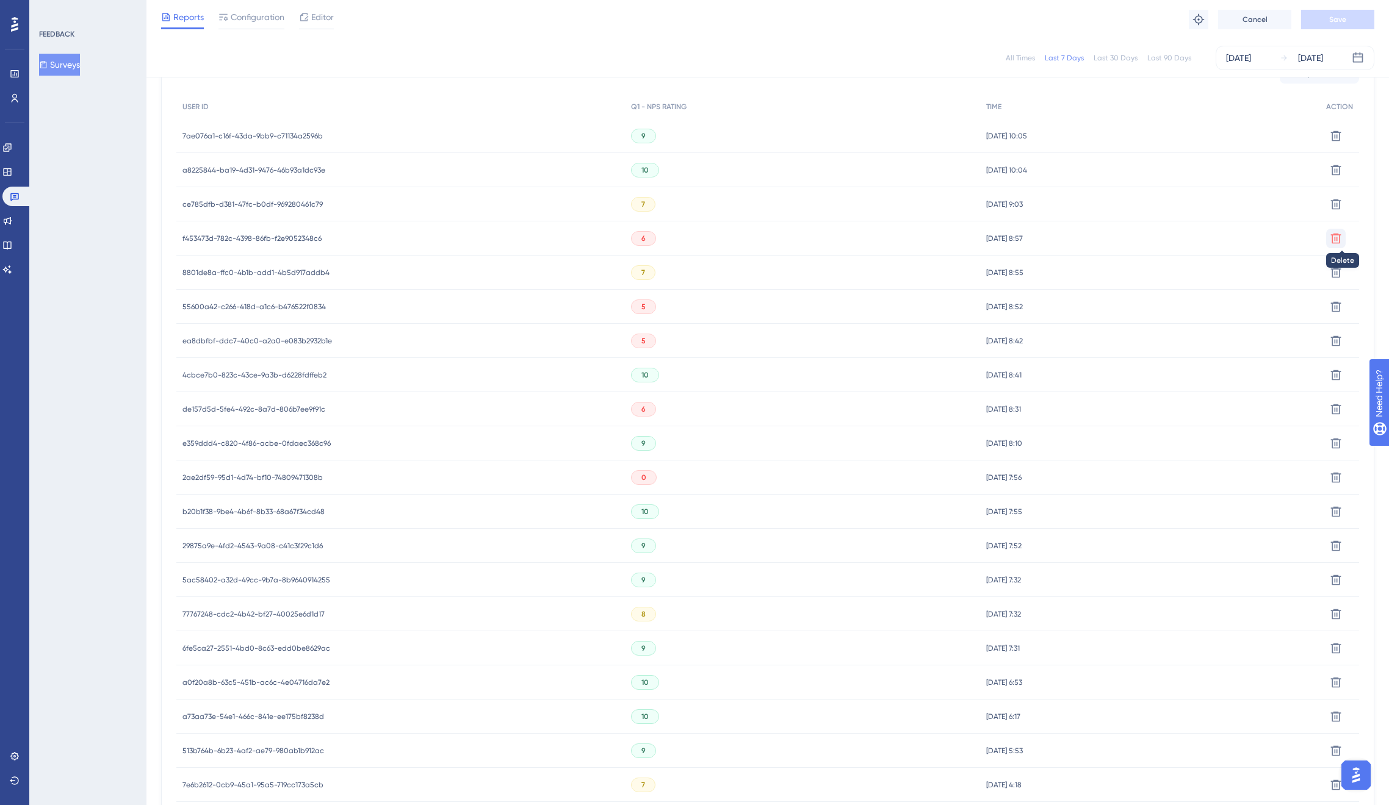
click at [1334, 237] on icon at bounding box center [1336, 238] width 12 height 12
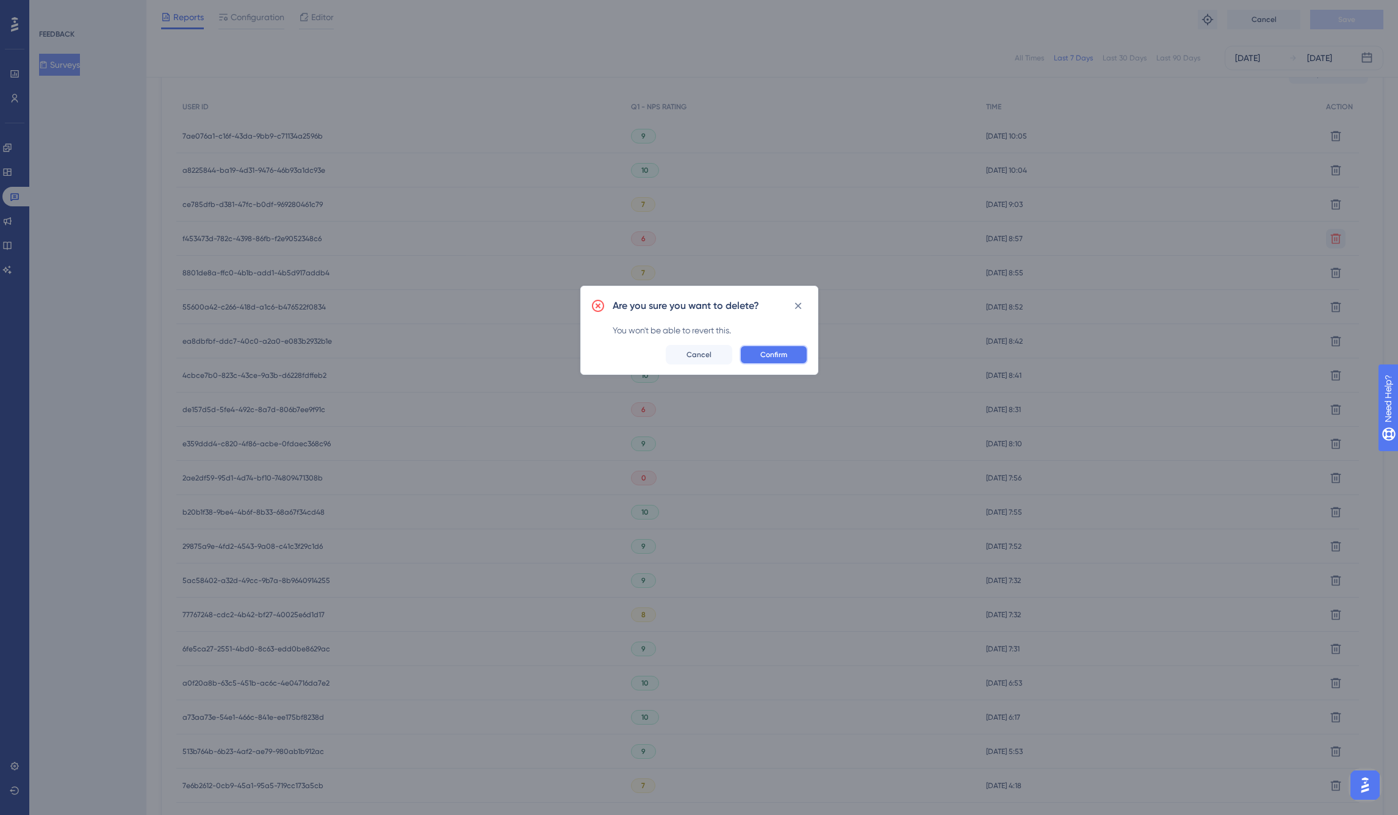
click at [782, 354] on span "Confirm" at bounding box center [773, 355] width 27 height 10
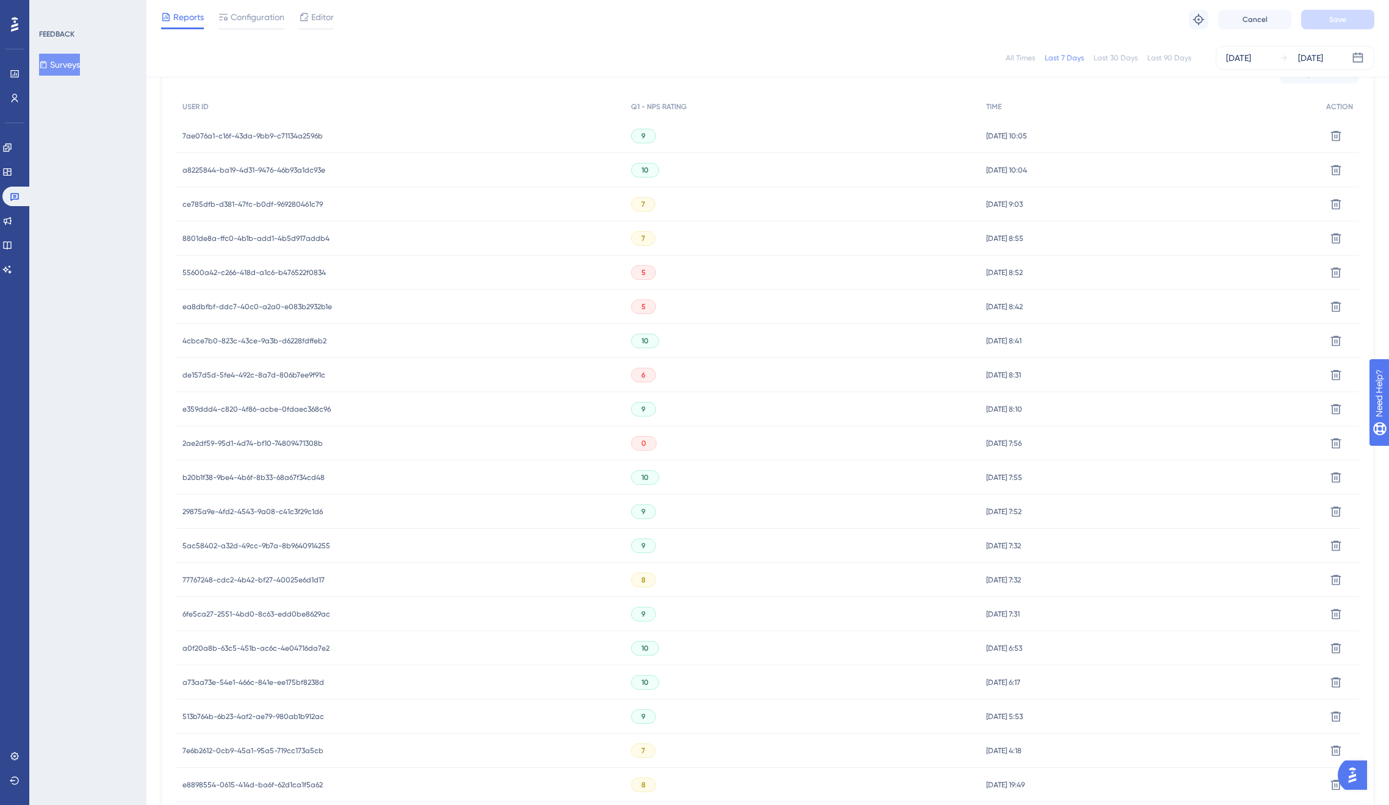
click at [270, 271] on span "55600a42-c266-418d-a1c6-b476522f0834" at bounding box center [253, 273] width 143 height 10
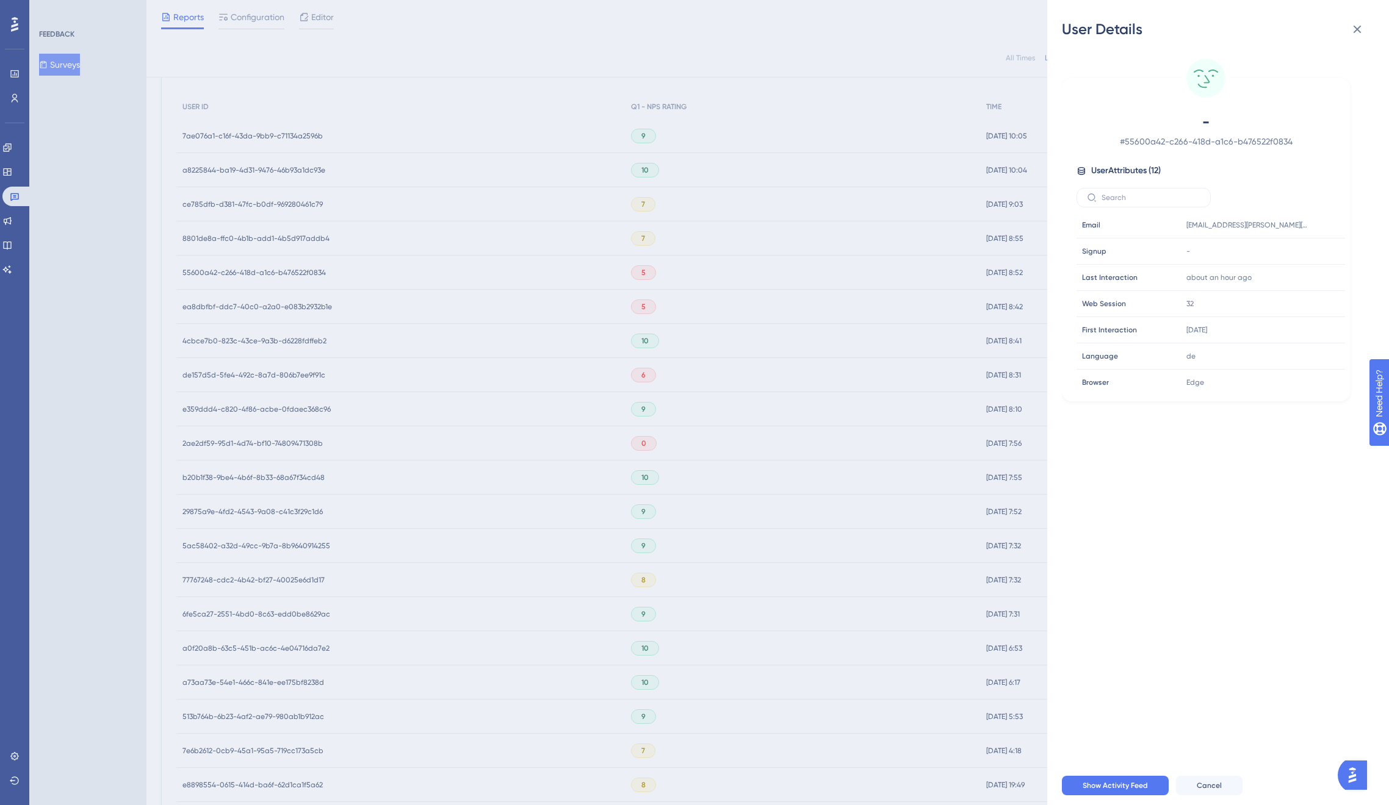
click at [259, 298] on div "User Details - # 55600a42-c266-418d-a1c6-b476522f0834 User Attributes ( 12 ) Em…" at bounding box center [694, 402] width 1389 height 805
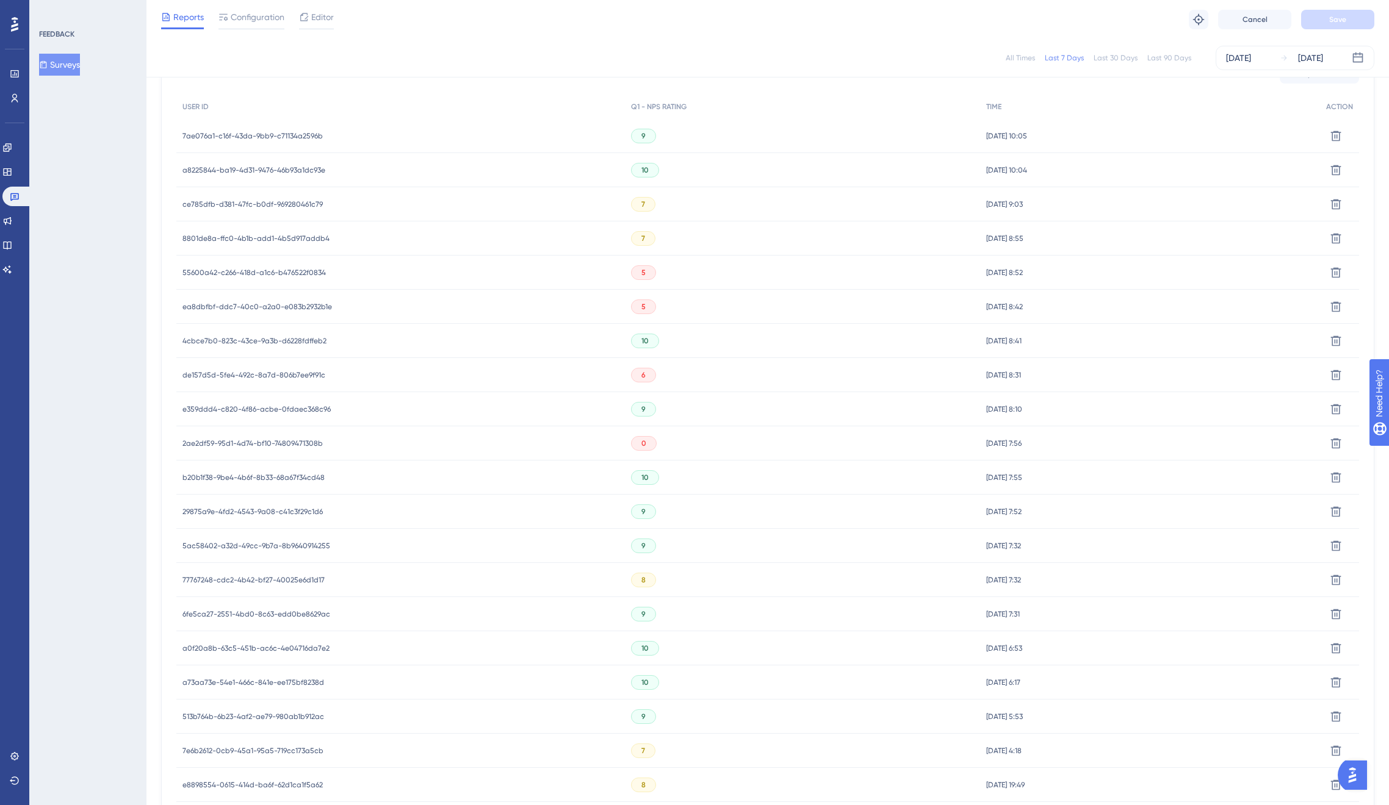
click at [272, 339] on span "4cbce7b0-823c-43ce-9a3b-d6228fdffeb2" at bounding box center [254, 341] width 144 height 10
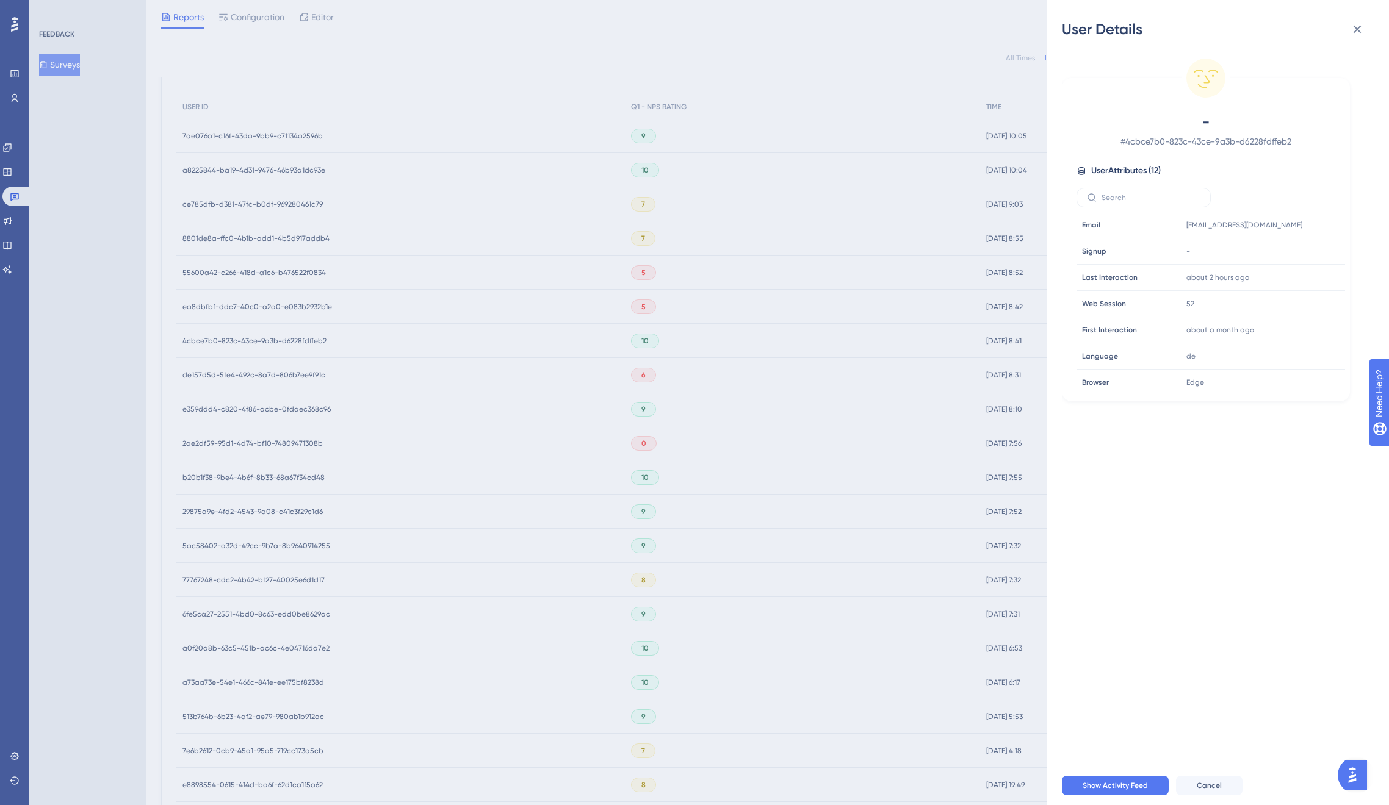
click at [272, 340] on div "User Details - # 4cbce7b0-823c-43ce-9a3b-d6228fdffeb2 User Attributes ( 12 ) Em…" at bounding box center [694, 402] width 1389 height 805
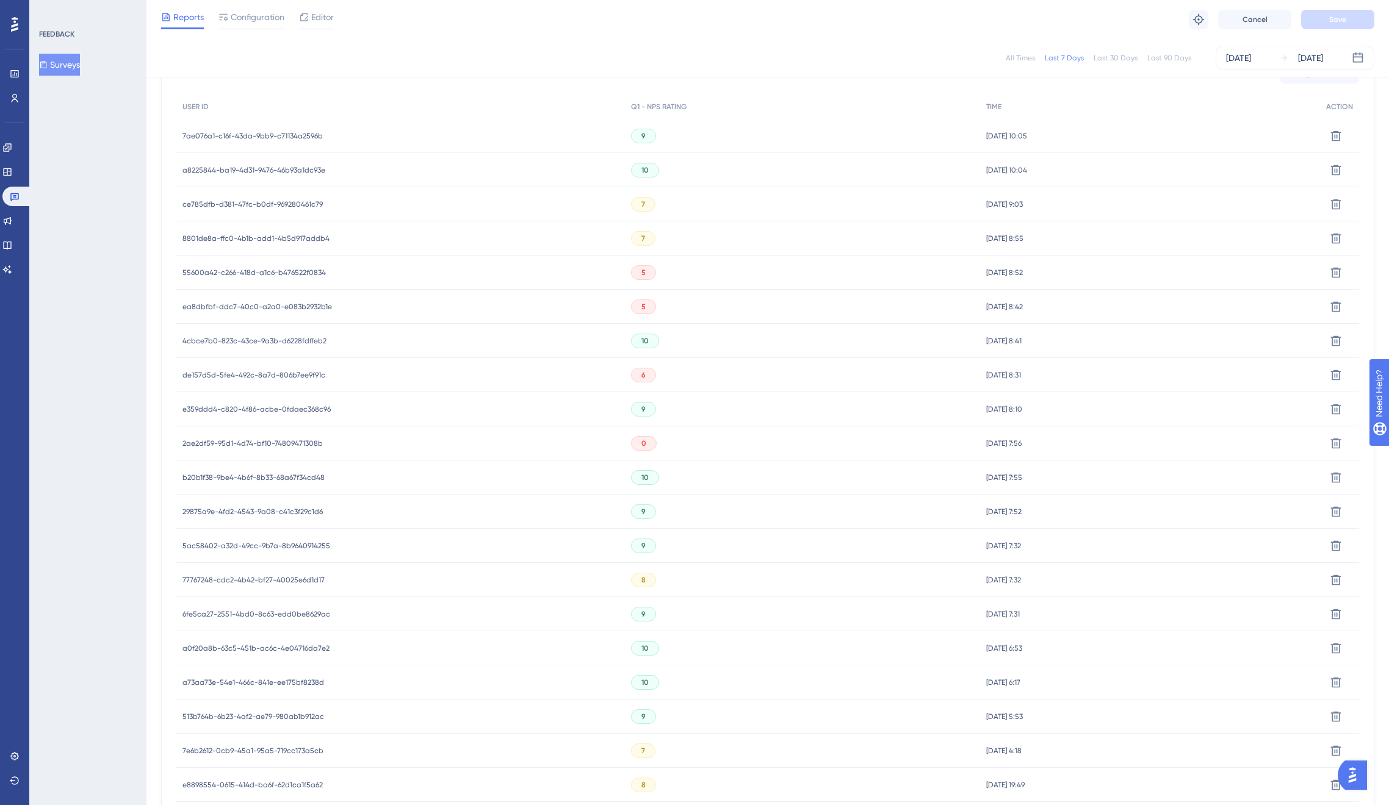
click at [262, 205] on span "ce785dfb-d381-47fc-b0df-969280461c79" at bounding box center [252, 205] width 140 height 10
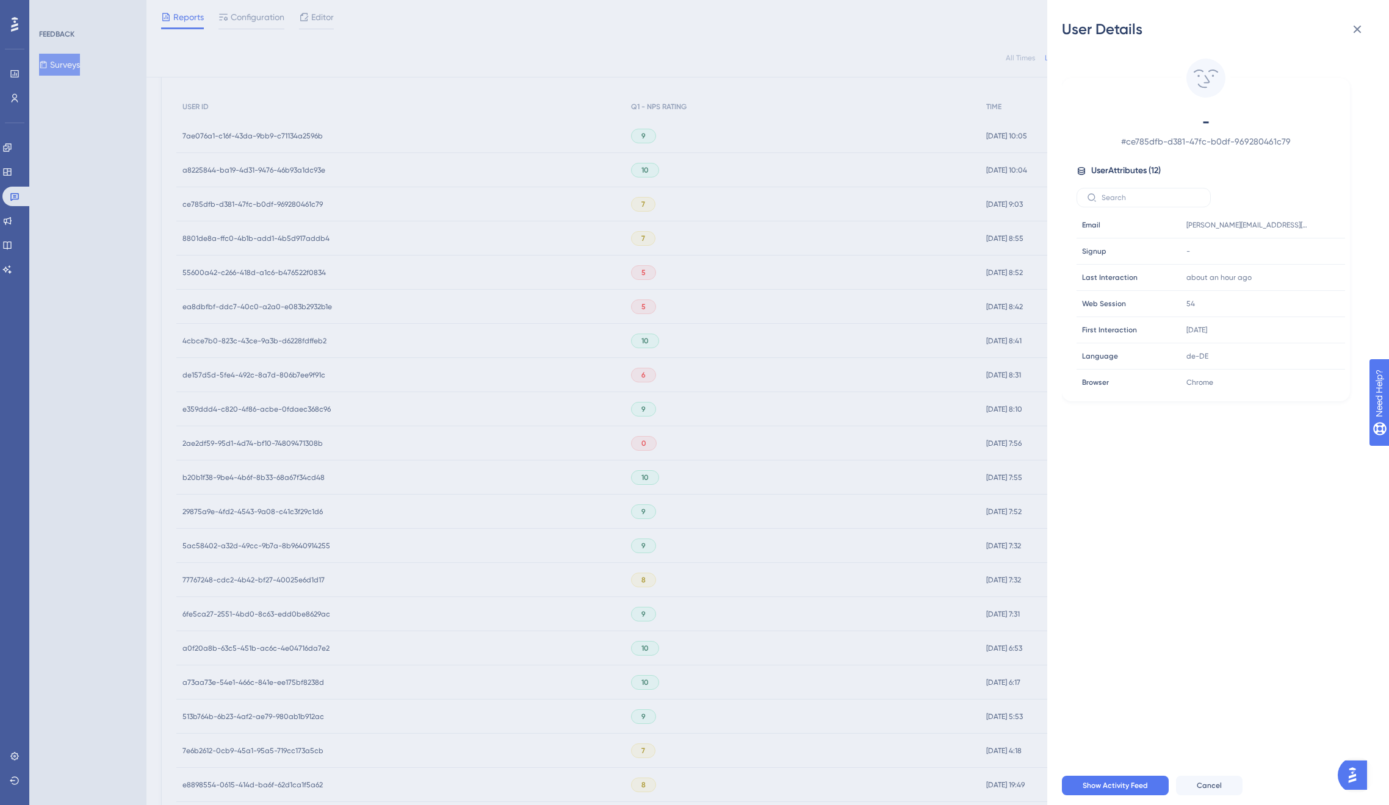
click at [262, 235] on div "User Details - # ce785dfb-d381-47fc-b0df-969280461c79 User Attributes ( 12 ) Em…" at bounding box center [694, 402] width 1389 height 805
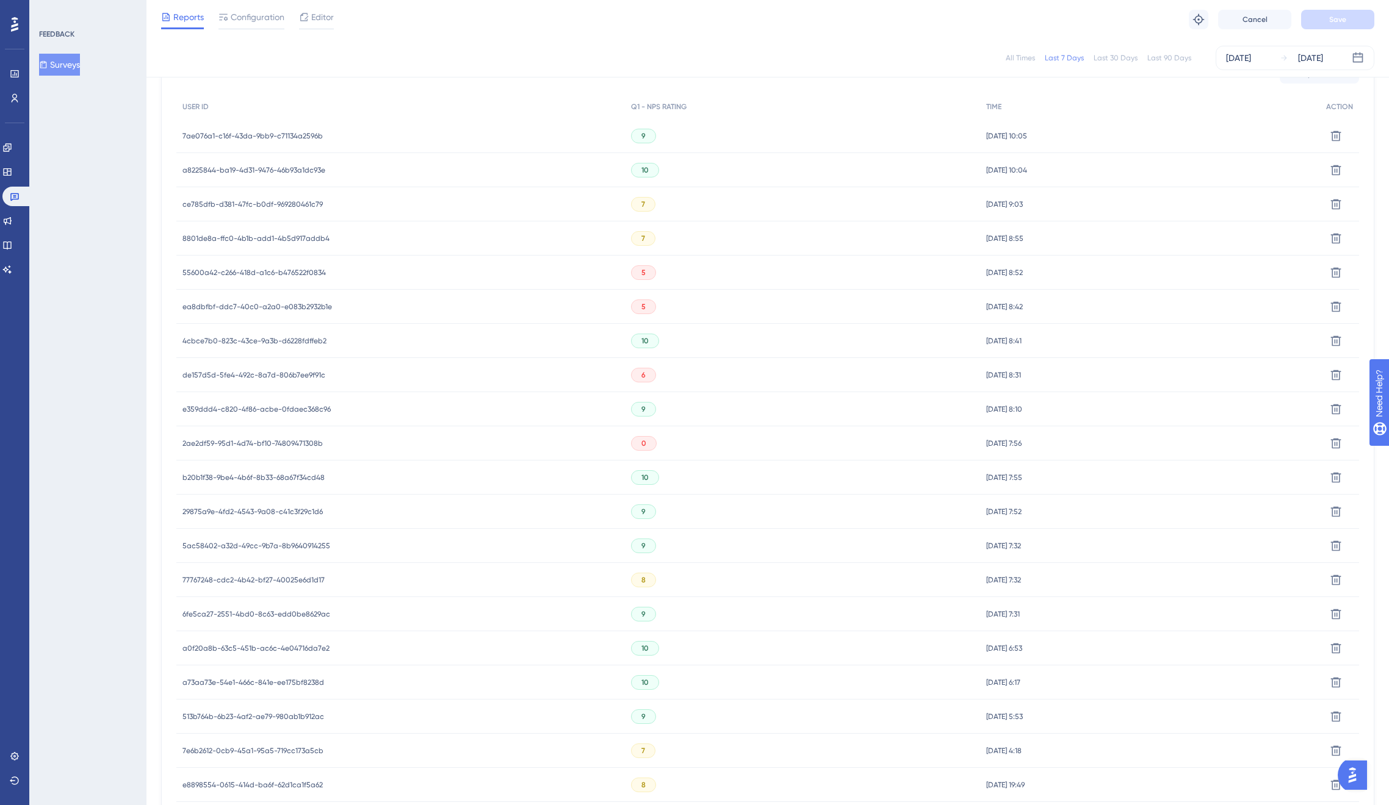
click at [262, 235] on span "8801de8a-ffc0-4b1b-add1-4b5d917addb4" at bounding box center [255, 239] width 147 height 10
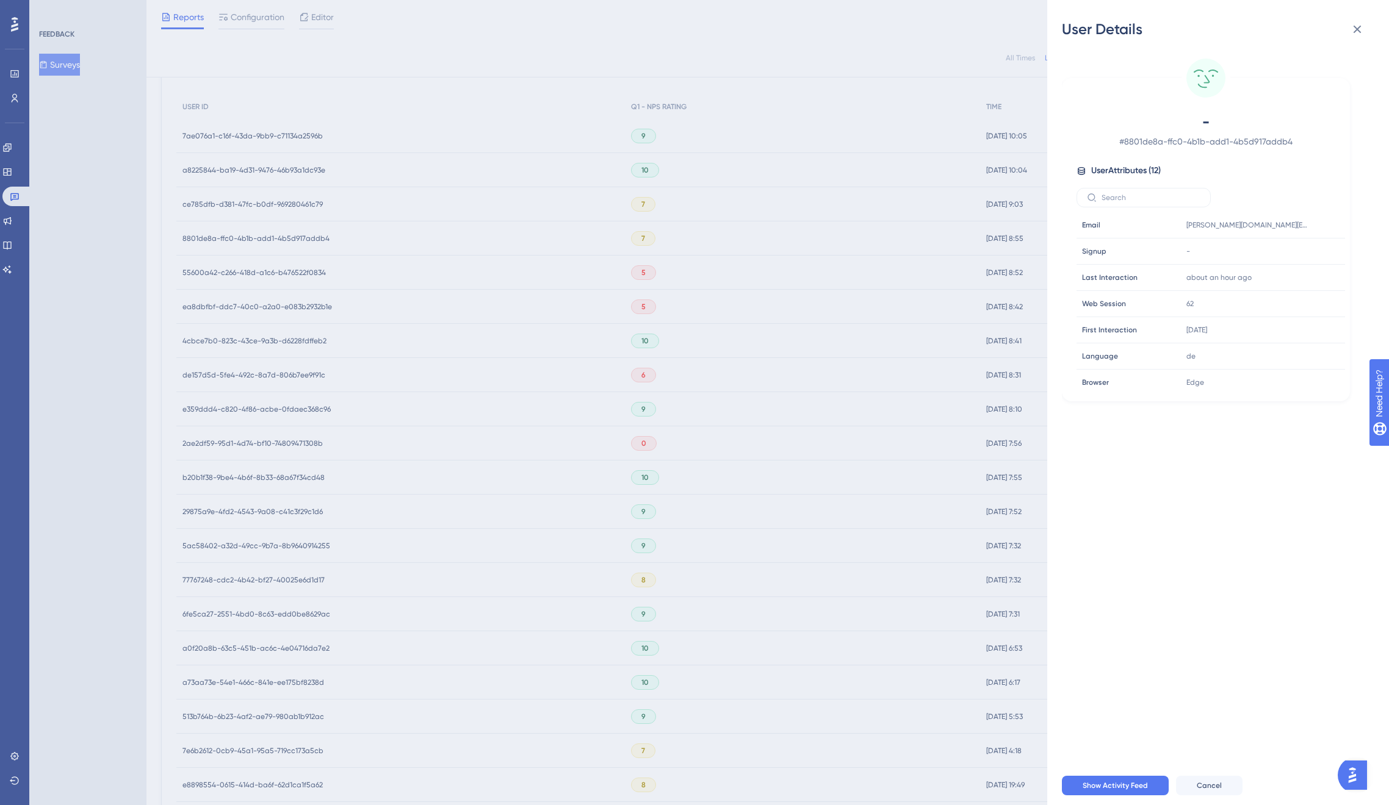
click at [264, 272] on div "User Details - # 8801de8a-ffc0-4b1b-add1-4b5d917addb4 User Attributes ( 12 ) Em…" at bounding box center [694, 402] width 1389 height 805
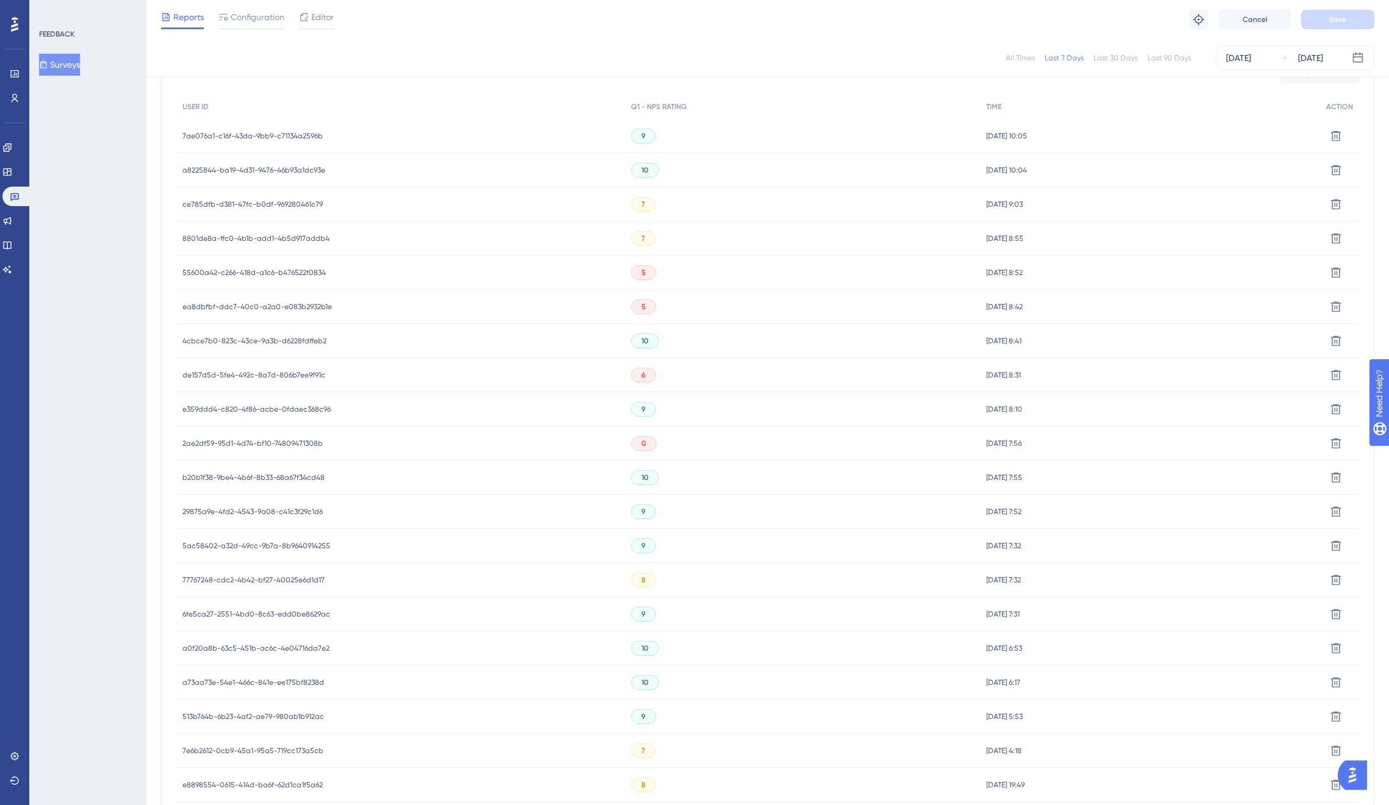
click at [265, 274] on span "55600a42-c266-418d-a1c6-b476522f0834" at bounding box center [253, 273] width 143 height 10
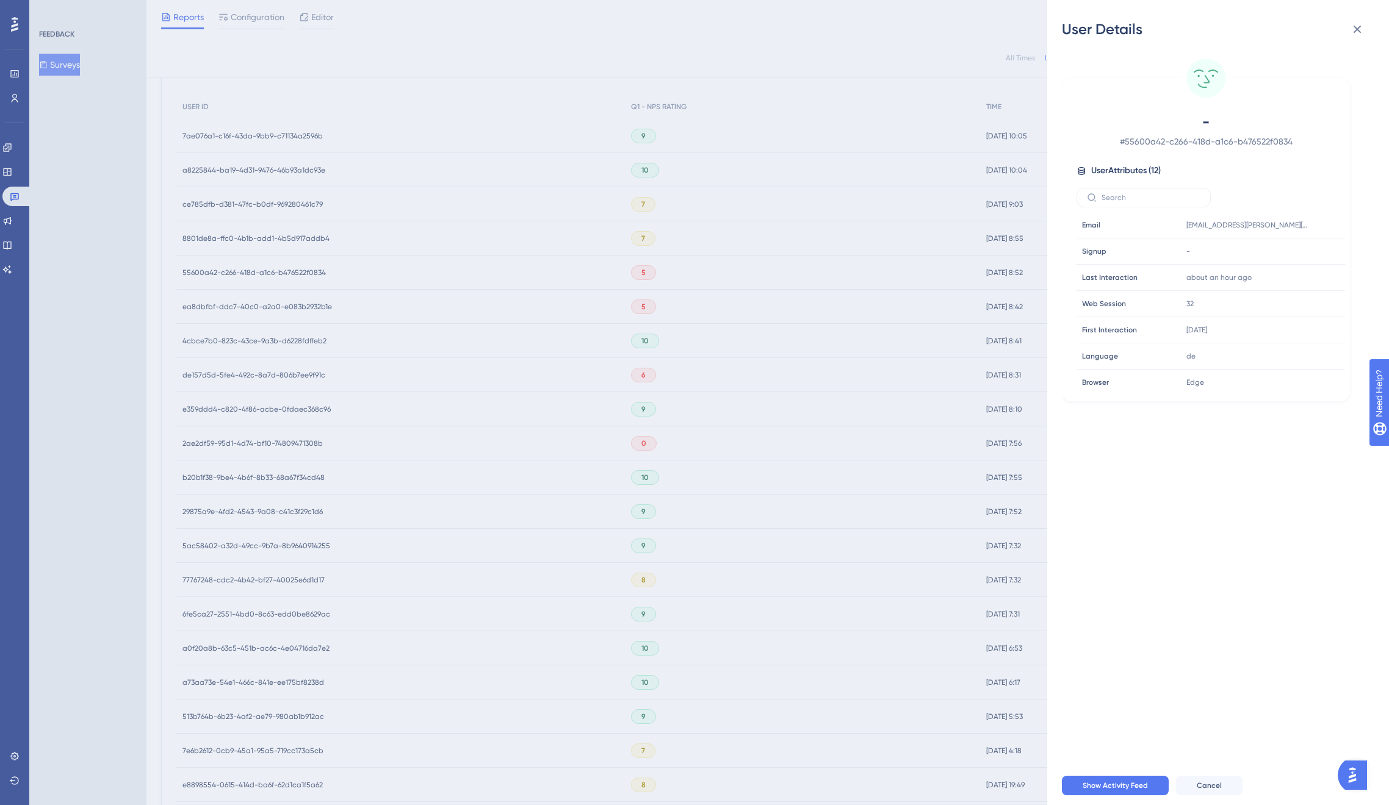
click at [253, 306] on div "User Details - # 55600a42-c266-418d-a1c6-b476522f0834 User Attributes ( 12 ) Em…" at bounding box center [694, 402] width 1389 height 805
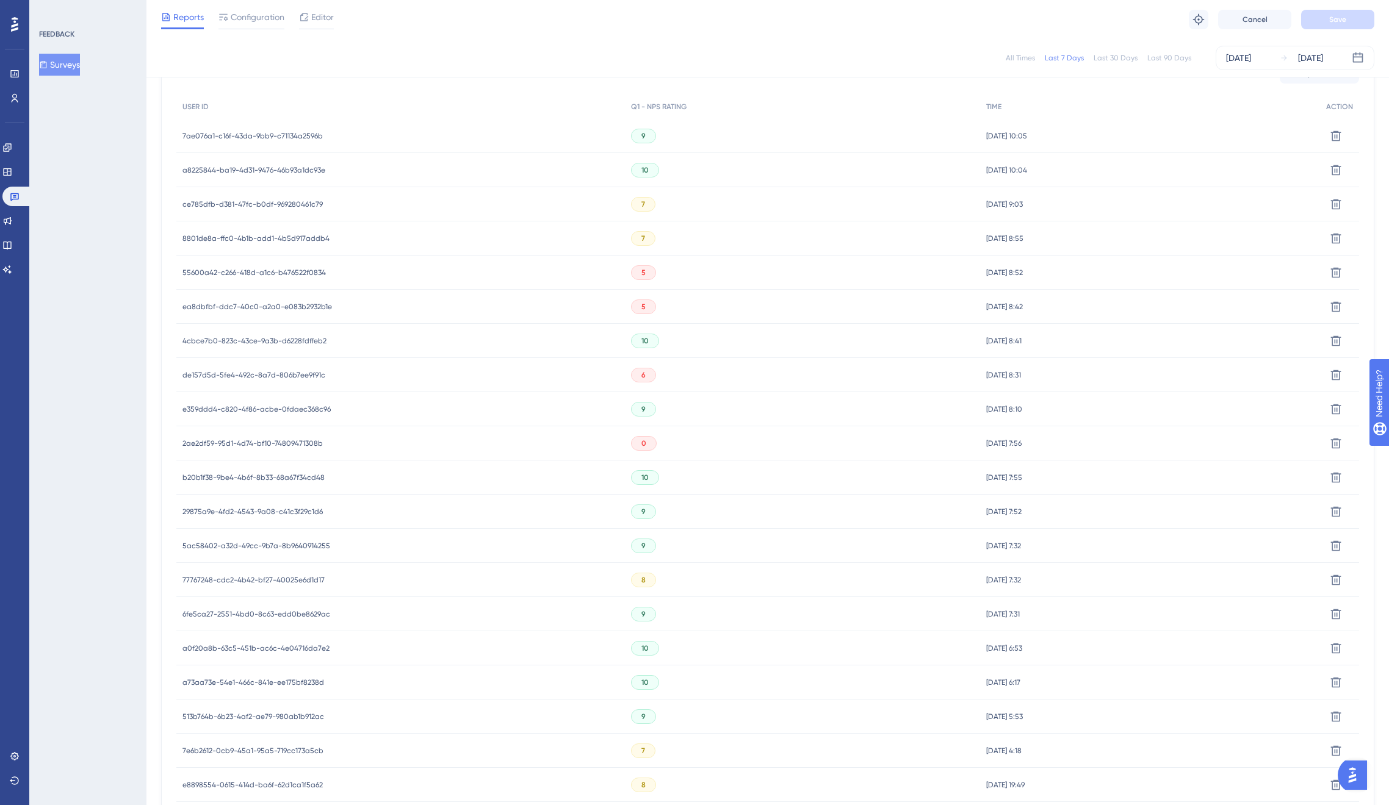
click at [259, 309] on span "ea8dbfbf-ddc7-40c0-a2a0-e083b2932b1e" at bounding box center [256, 307] width 149 height 10
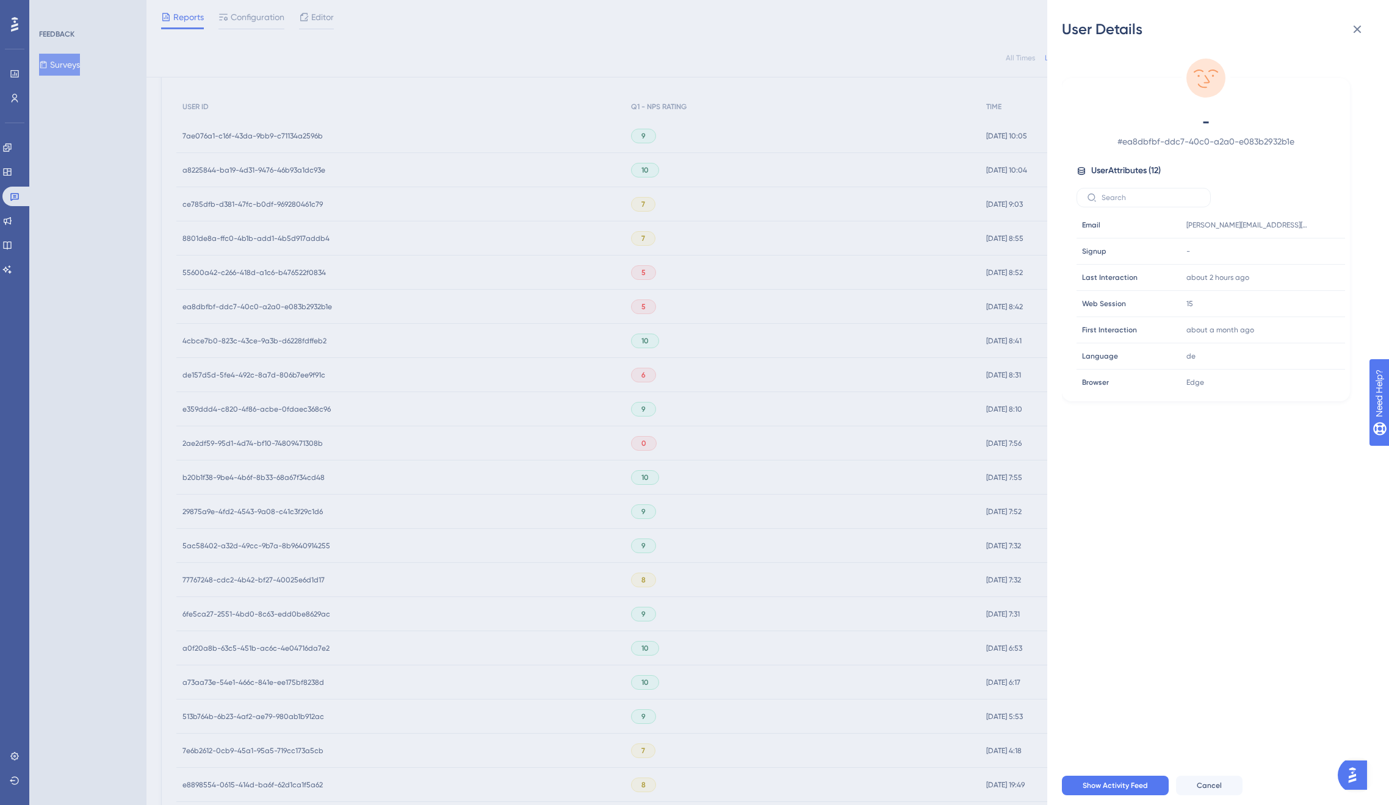
click at [259, 309] on div "User Details - # ea8dbfbf-ddc7-40c0-a2a0-e083b2932b1e User Attributes ( 12 ) Em…" at bounding box center [694, 402] width 1389 height 805
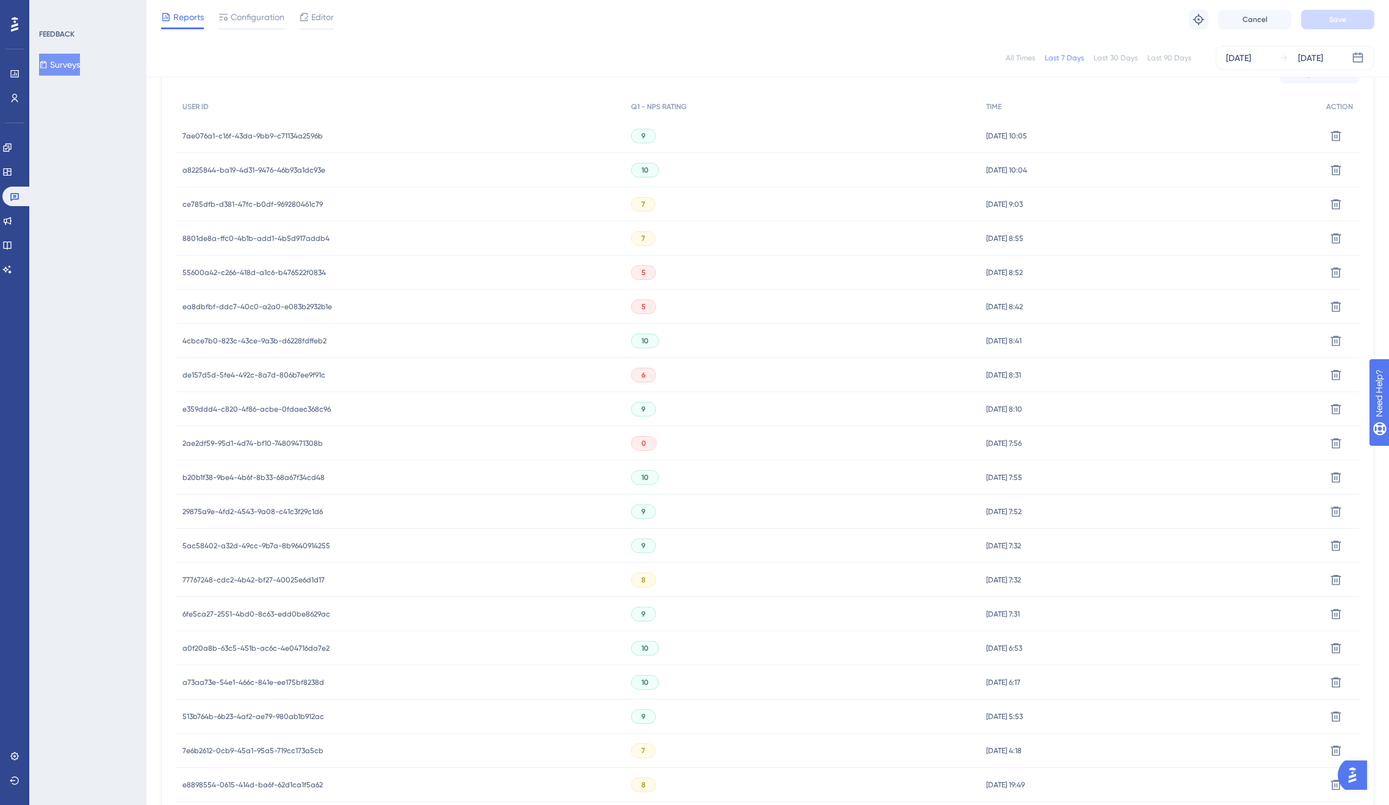
click at [258, 346] on div "4cbce7b0-823c-43ce-9a3b-d6228fdffeb2 4cbce7b0-823c-43ce-9a3b-d6228fdffeb2" at bounding box center [254, 341] width 144 height 34
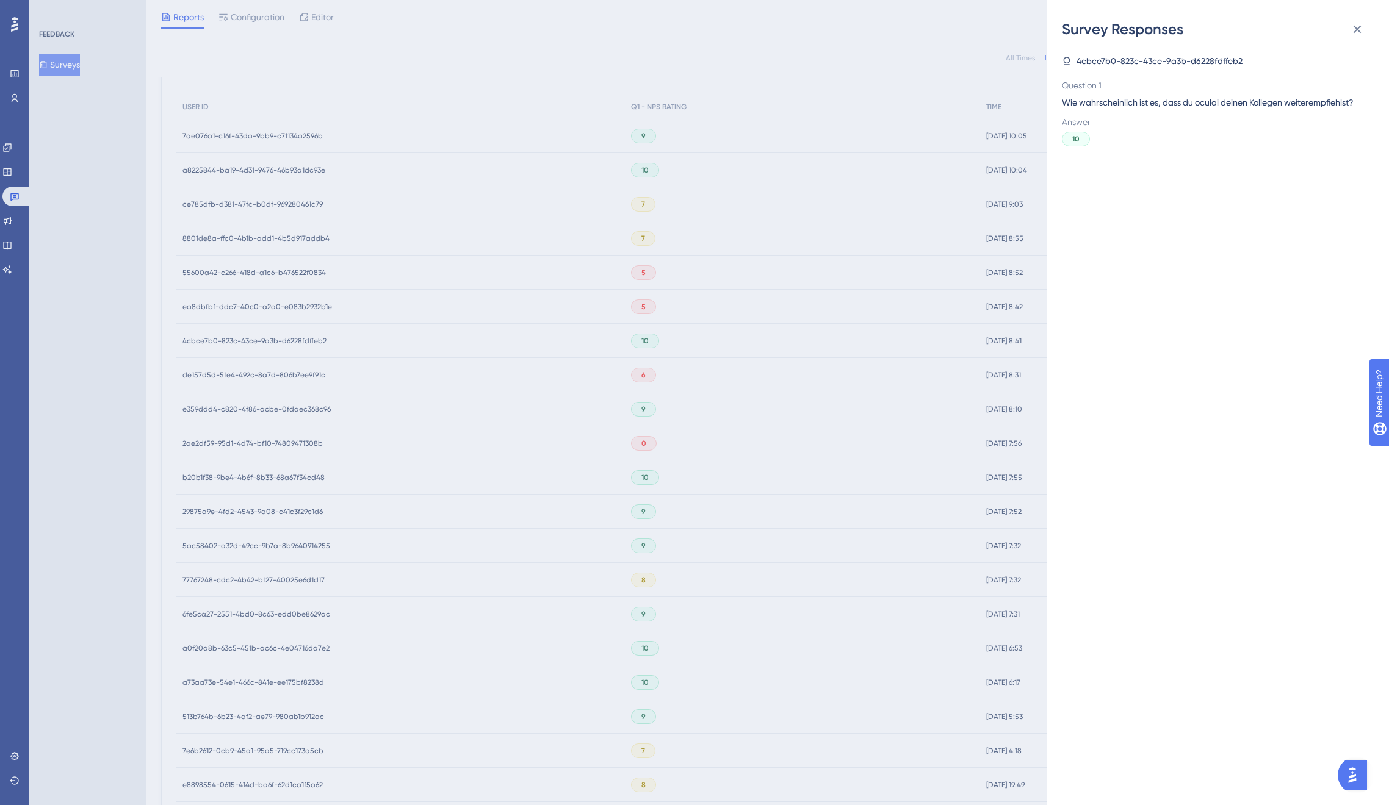
click at [259, 340] on div "Survey Responses 4cbce7b0-823c-43ce-9a3b-d6228fdffeb2 Question 1 Wie wahrschein…" at bounding box center [694, 402] width 1389 height 805
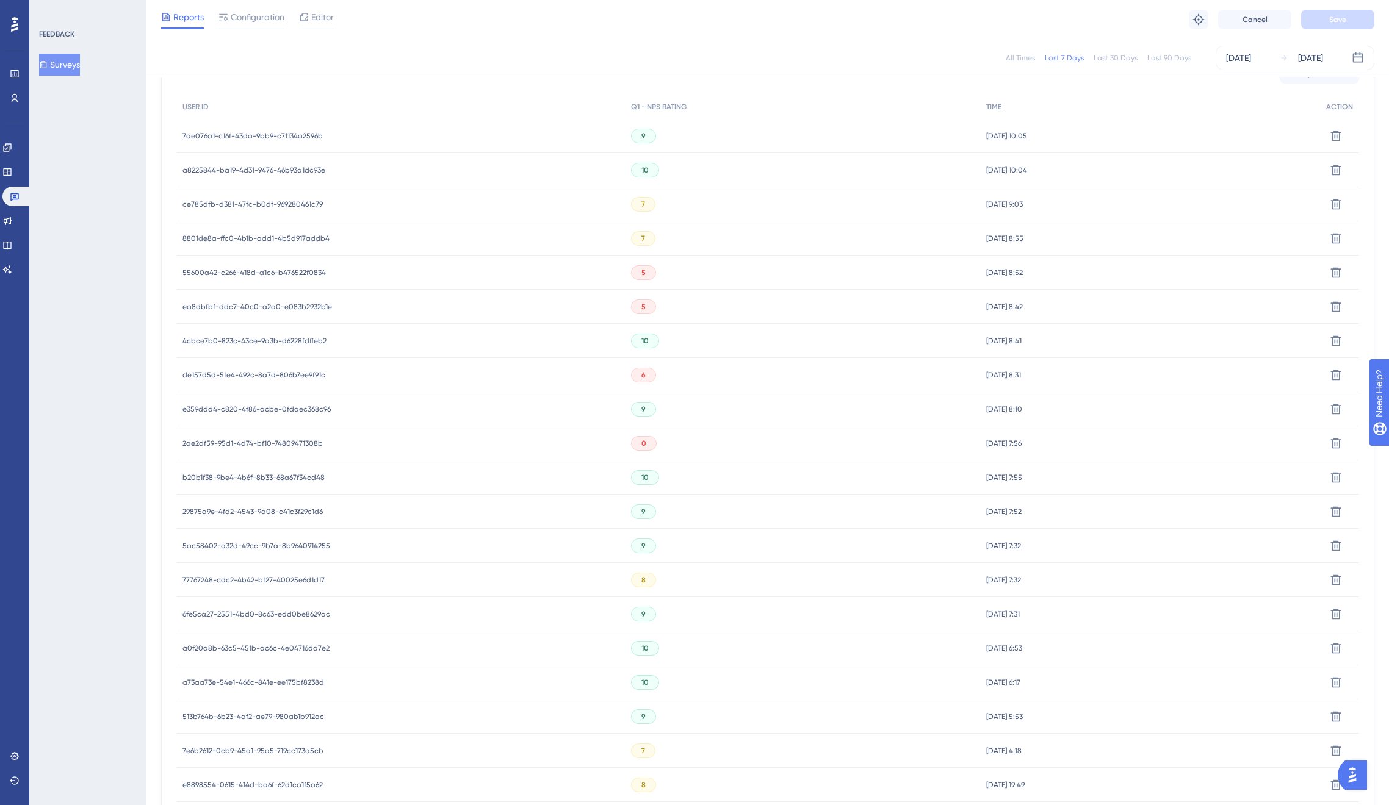
click at [262, 336] on span "4cbce7b0-823c-43ce-9a3b-d6228fdffeb2" at bounding box center [254, 341] width 144 height 10
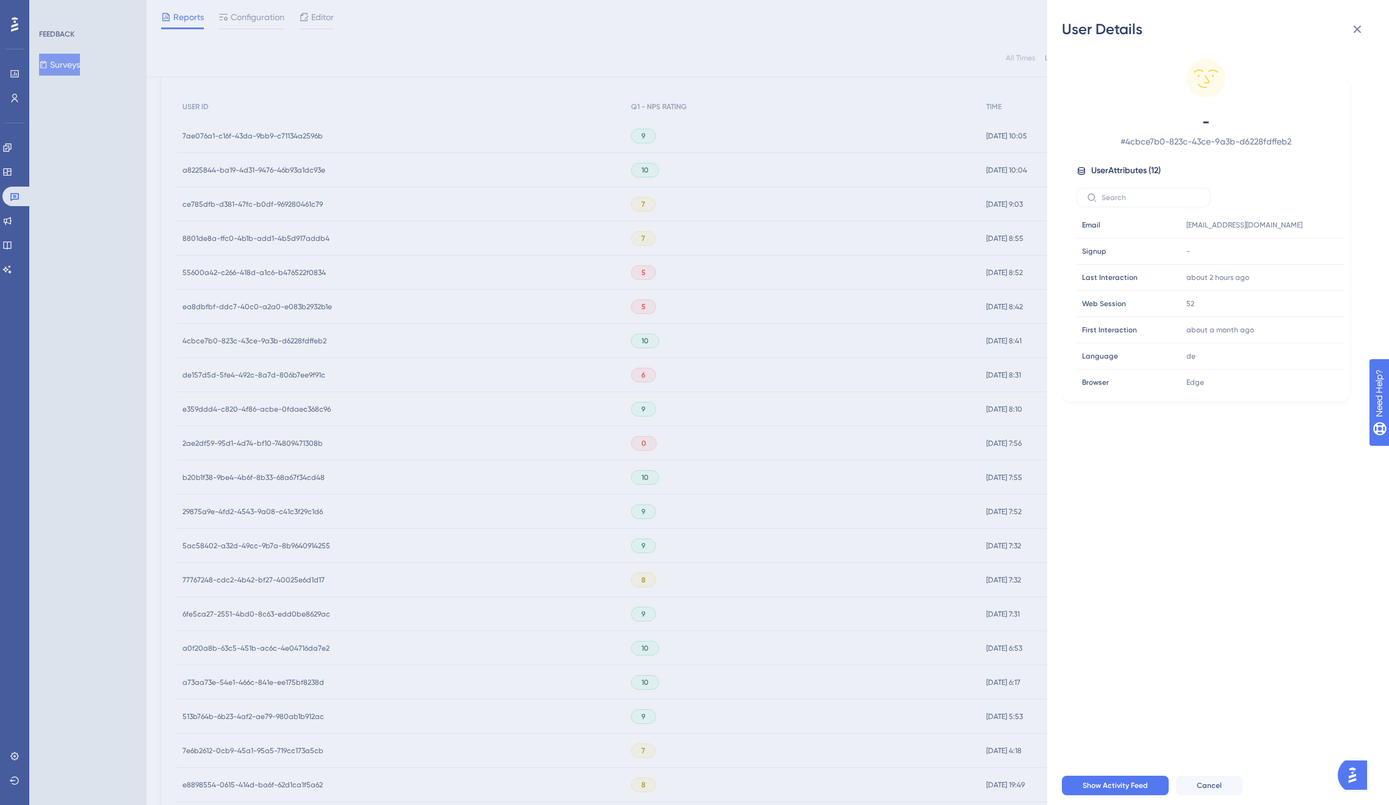
click at [262, 337] on div "User Details - # 4cbce7b0-823c-43ce-9a3b-d6228fdffeb2 User Attributes ( 12 ) Em…" at bounding box center [694, 402] width 1389 height 805
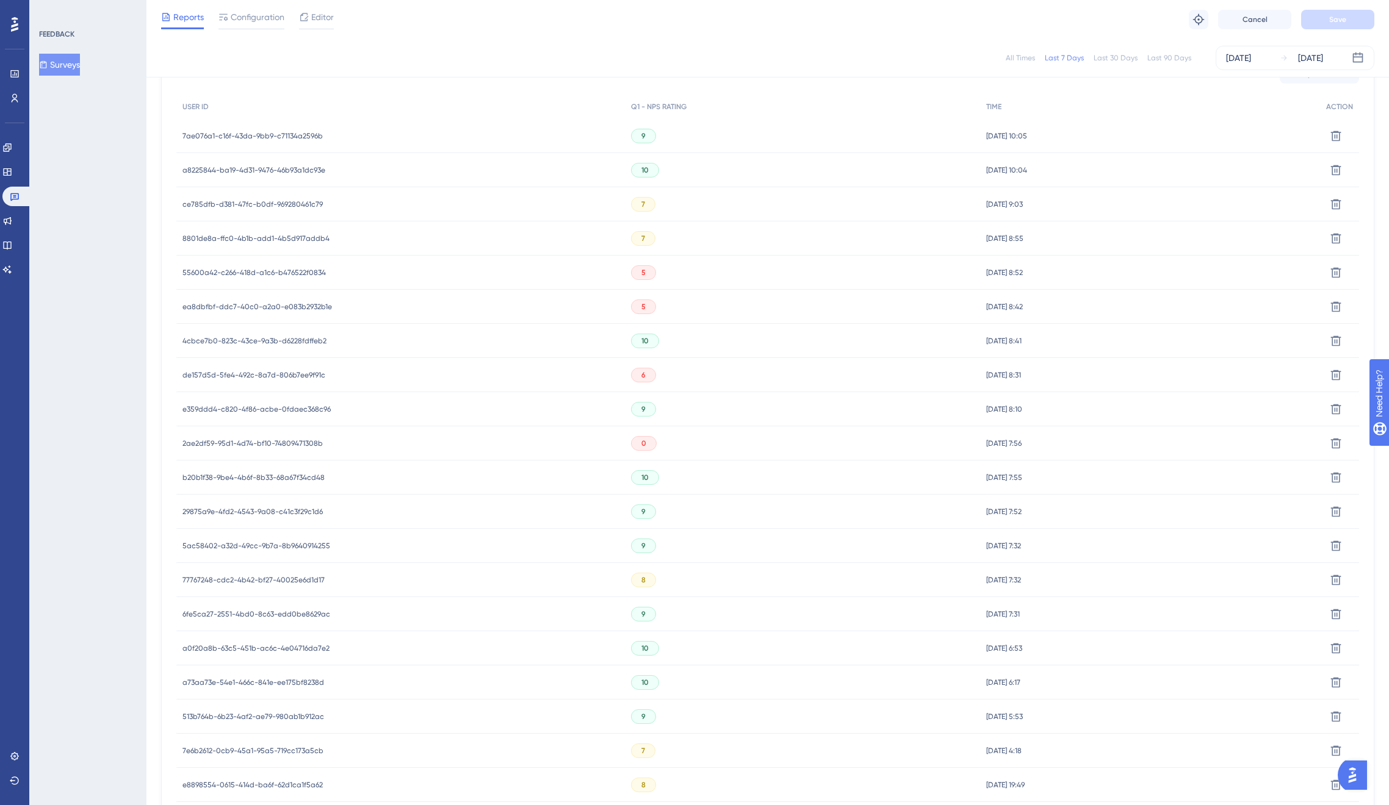
click at [251, 376] on span "de157d5d-5fe4-492c-8a7d-806b7ee9f91c" at bounding box center [253, 375] width 143 height 10
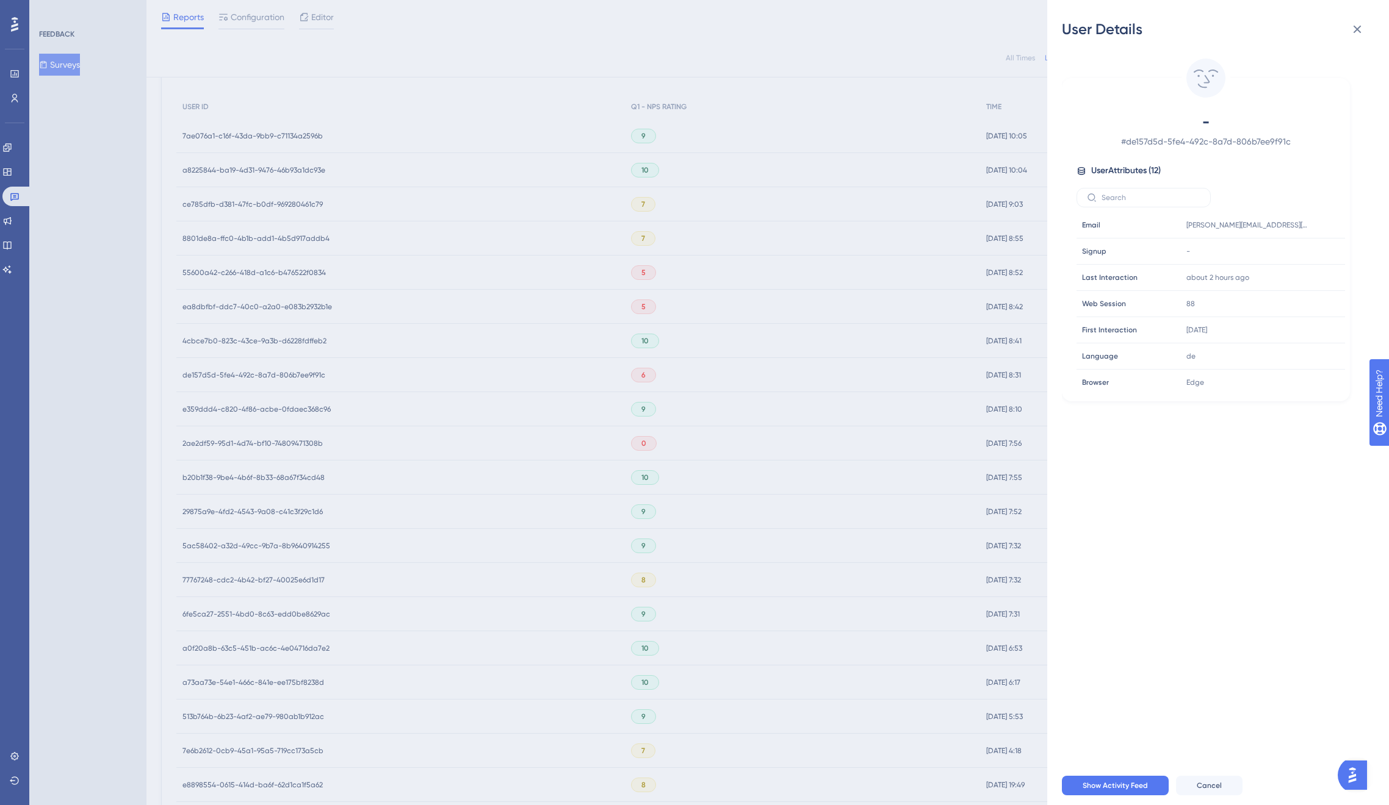
click at [251, 377] on div "User Details - # de157d5d-5fe4-492c-8a7d-806b7ee9f91c User Attributes ( 12 ) Em…" at bounding box center [694, 402] width 1389 height 805
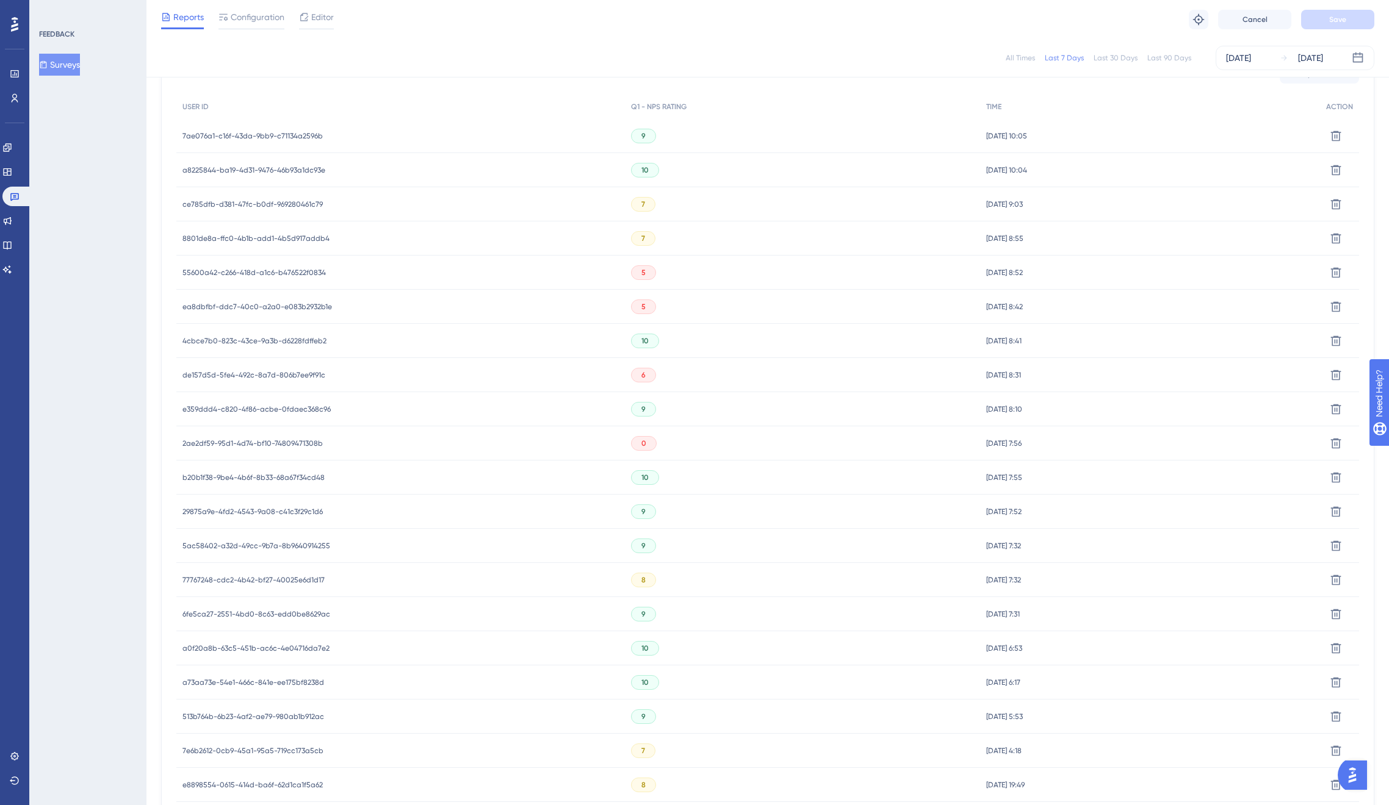
click at [251, 411] on span "e359ddd4-c820-4f86-acbe-0fdaec368c96" at bounding box center [256, 410] width 148 height 10
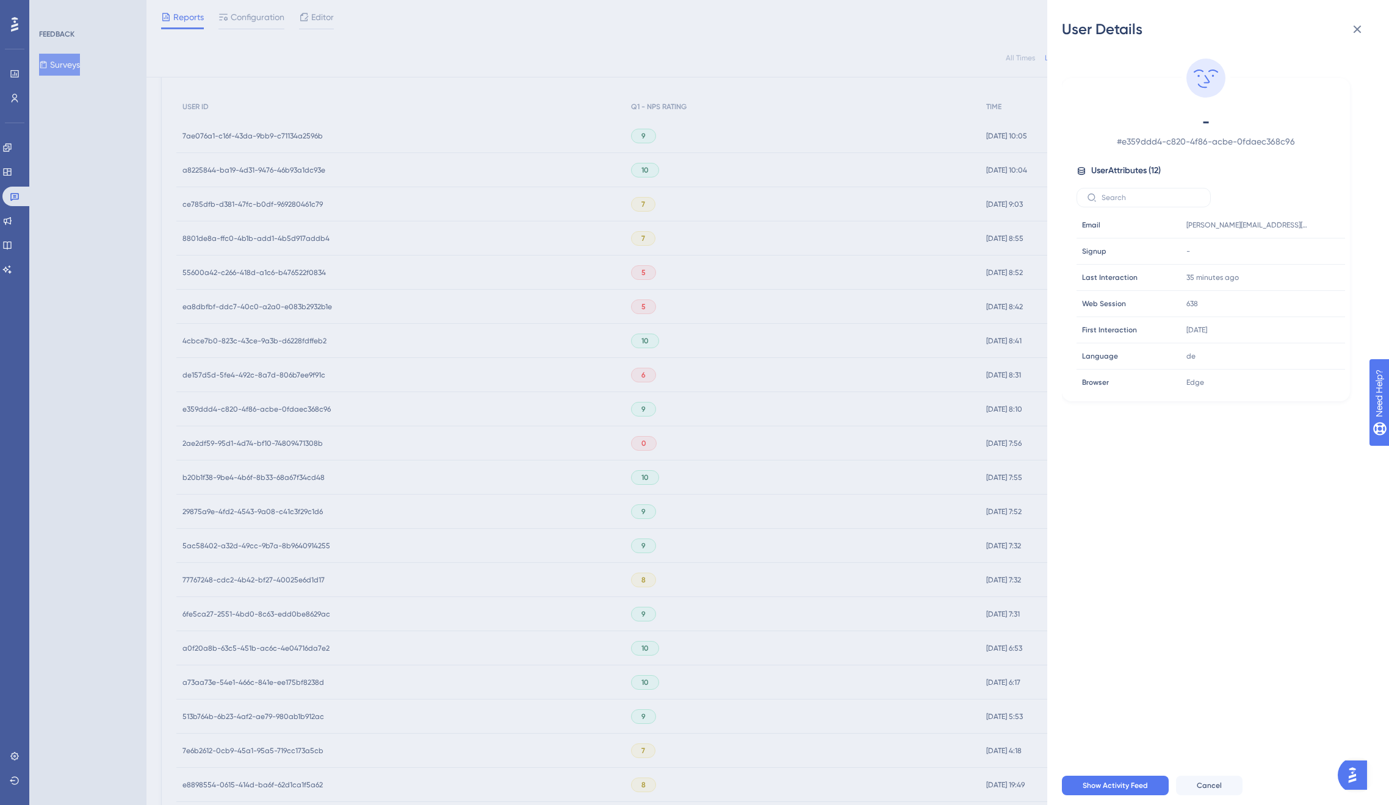
click at [264, 406] on div "User Details - # e359ddd4-c820-4f86-acbe-0fdaec368c96 User Attributes ( 12 ) Em…" at bounding box center [694, 402] width 1389 height 805
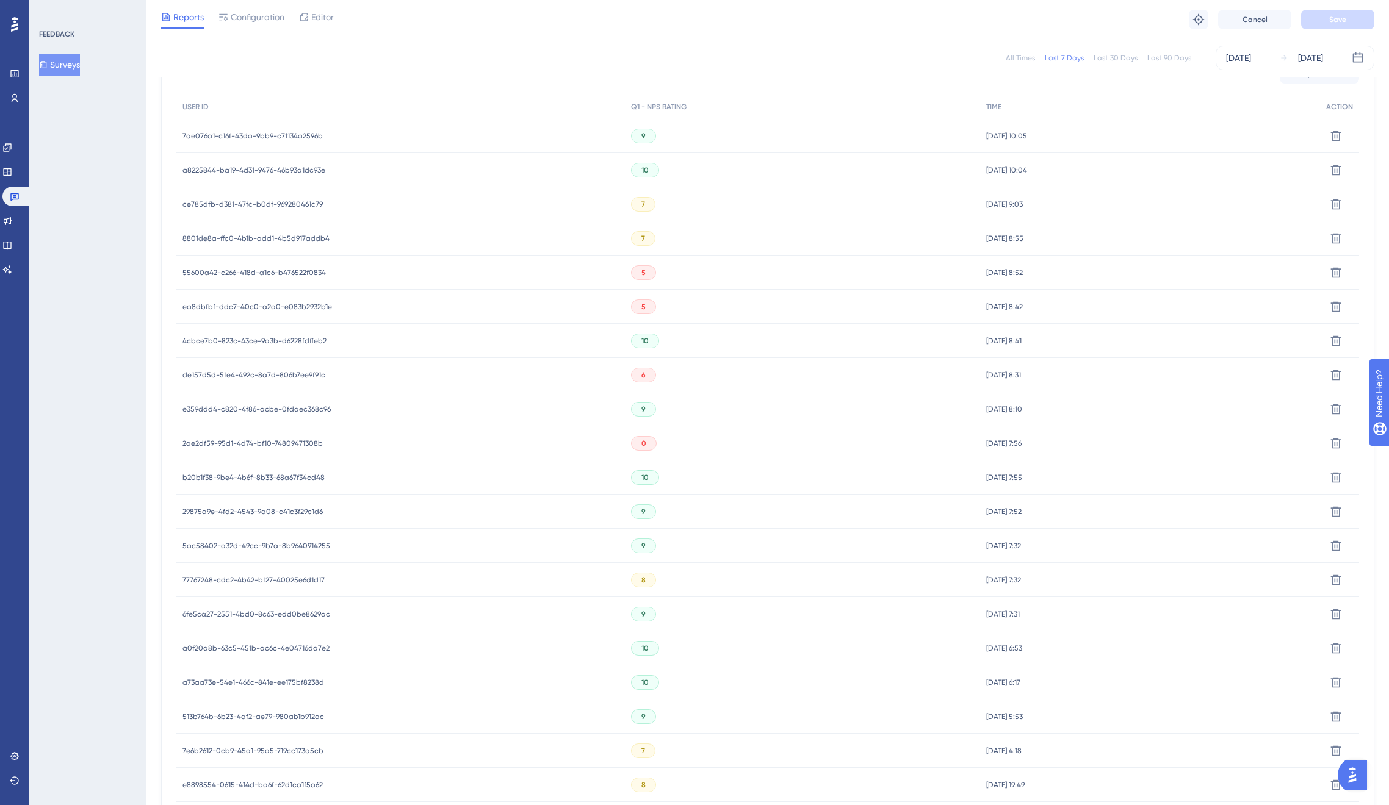
click at [256, 440] on span "2ae2df59-95d1-4d74-bf10-74809471308b" at bounding box center [252, 444] width 140 height 10
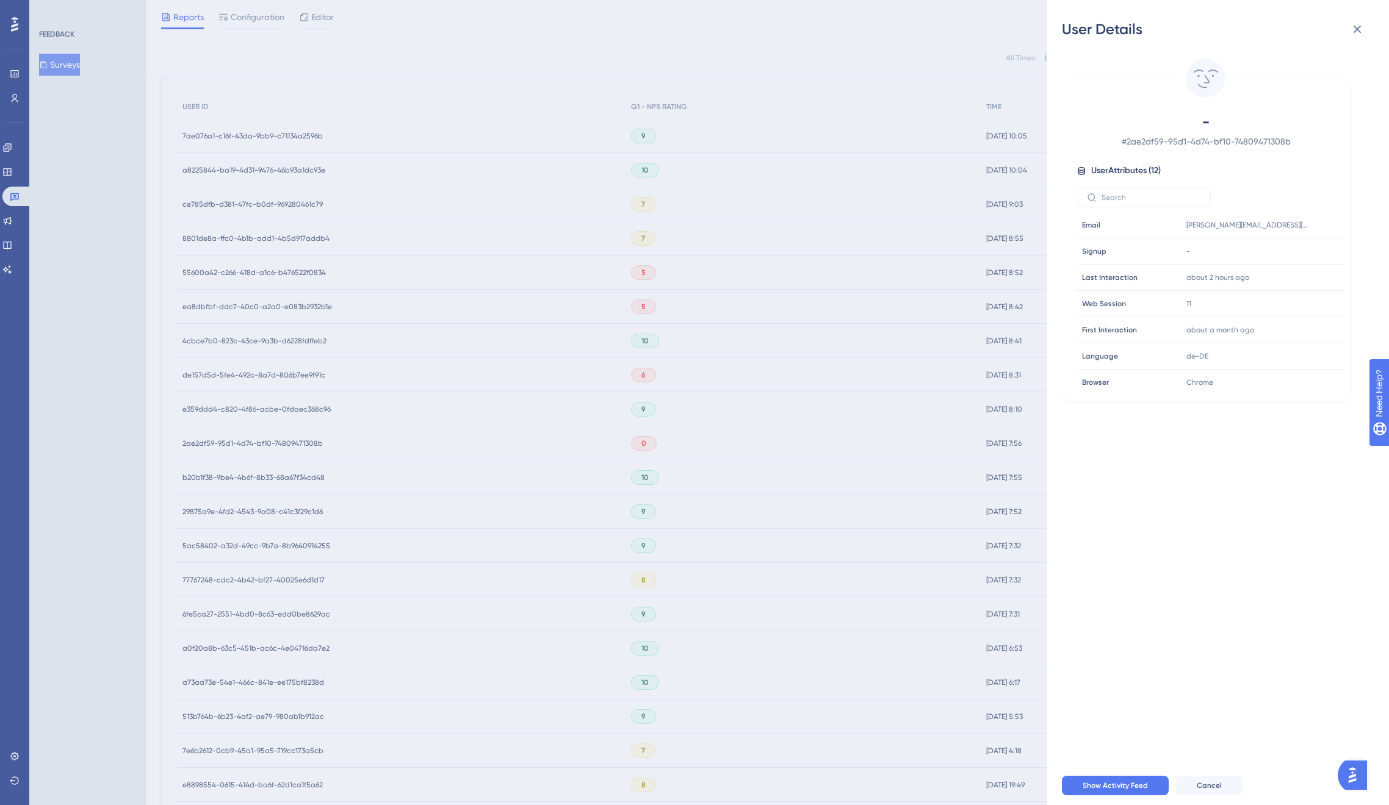
click at [256, 440] on div "User Details - # 2ae2df59-95d1-4d74-bf10-74809471308b User Attributes ( 12 ) Em…" at bounding box center [694, 402] width 1389 height 805
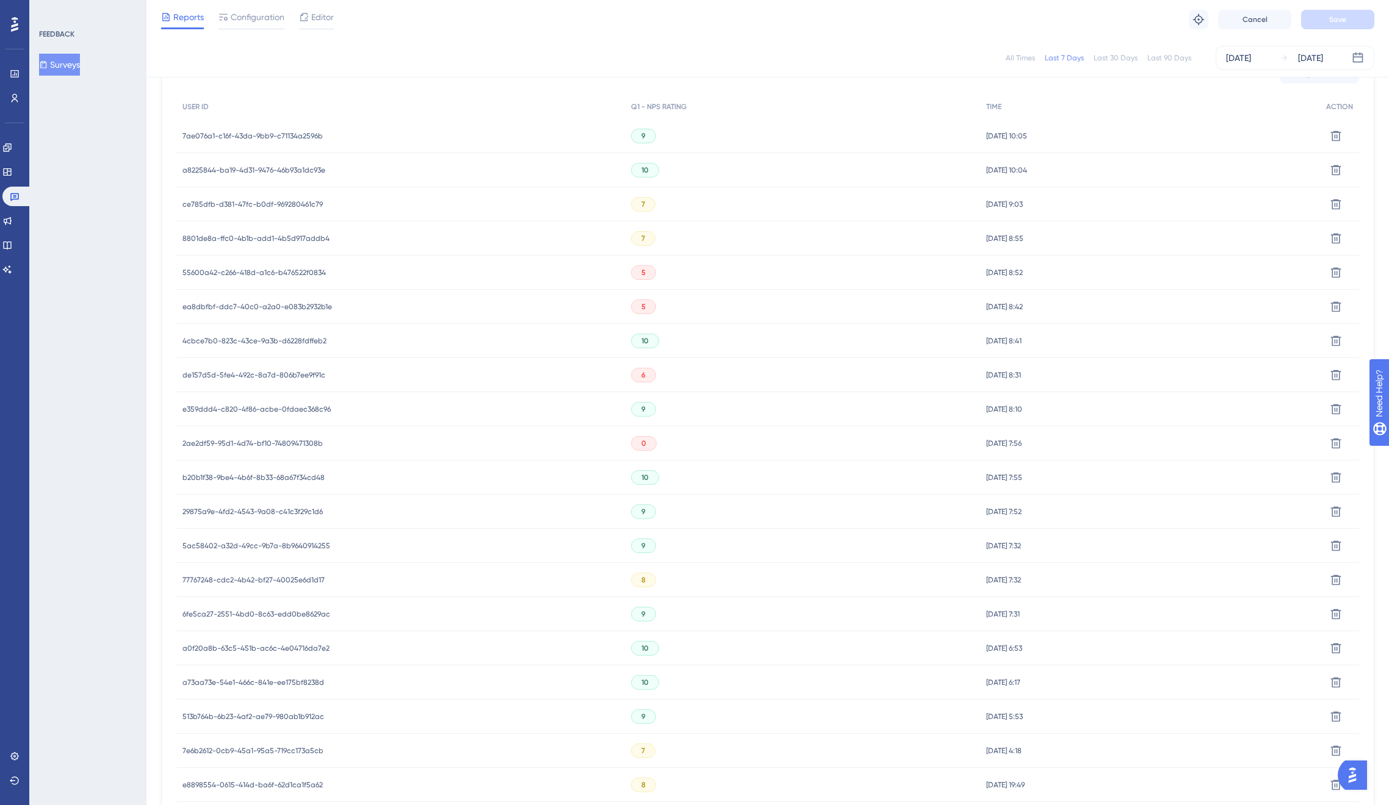
click at [274, 475] on span "b20b1f38-9be4-4b6f-8b33-68a67f34cd48" at bounding box center [253, 478] width 142 height 10
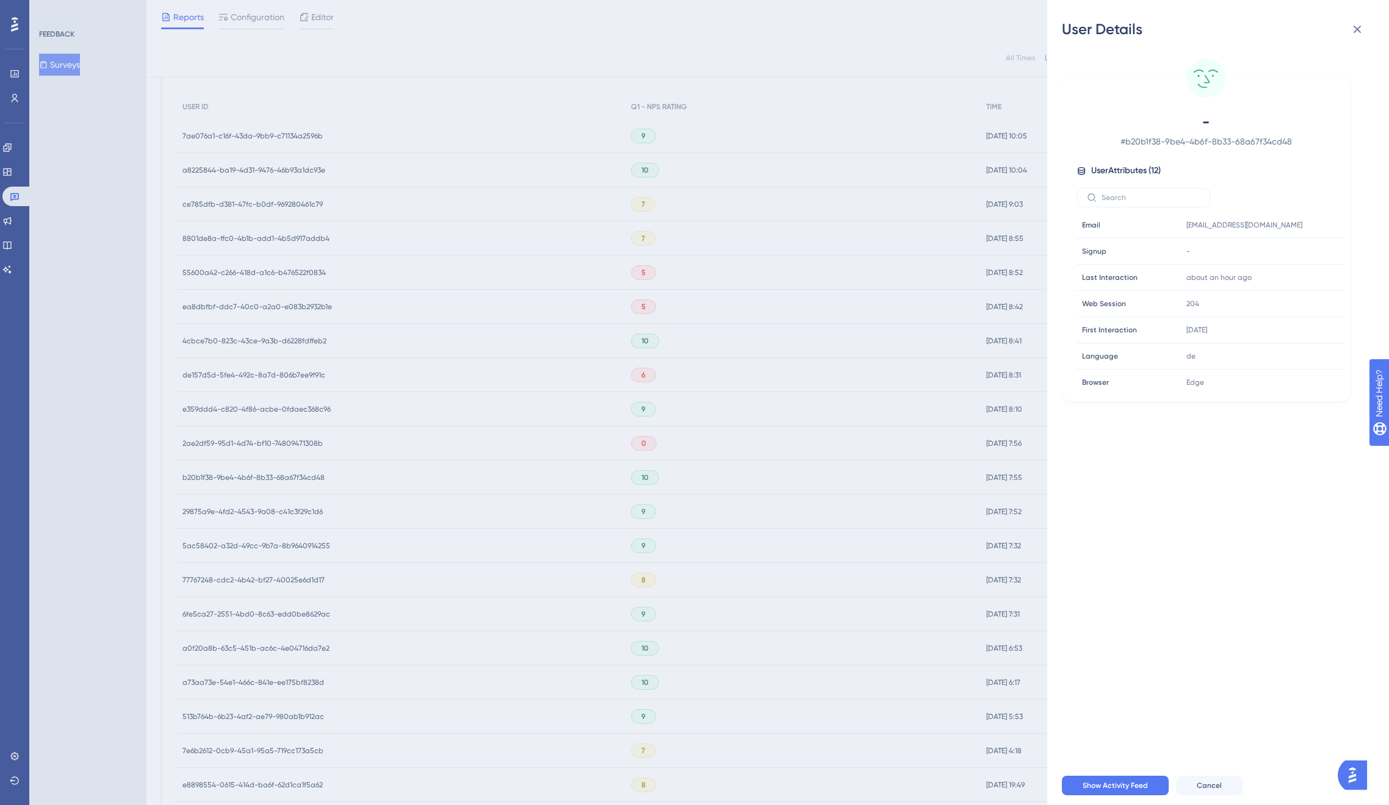
click at [274, 475] on div "User Details - # b20b1f38-9be4-4b6f-8b33-68a67f34cd48 User Attributes ( 12 ) Em…" at bounding box center [694, 402] width 1389 height 805
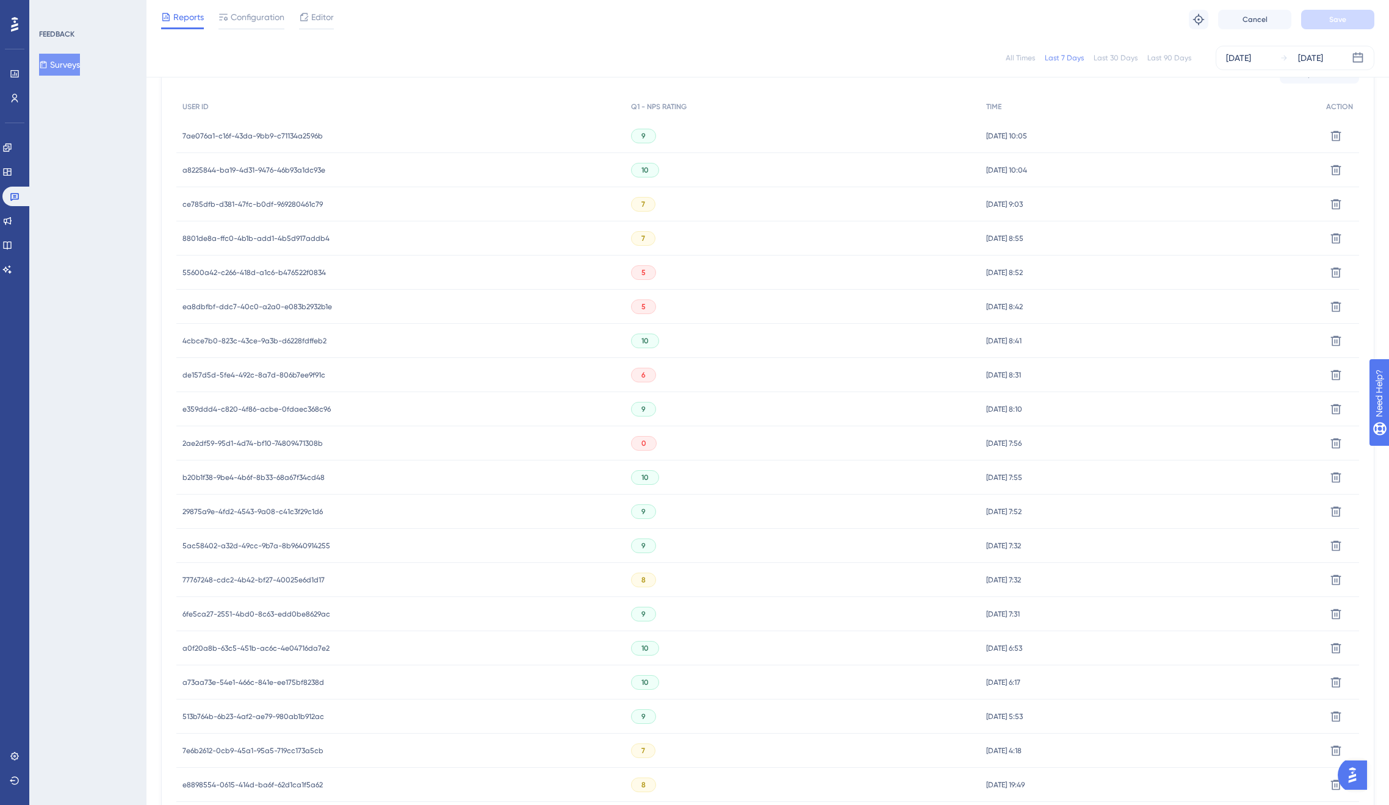
click at [272, 507] on span "29875a9e-4fd2-4543-9a08-c41c3f29c1d6" at bounding box center [252, 512] width 140 height 10
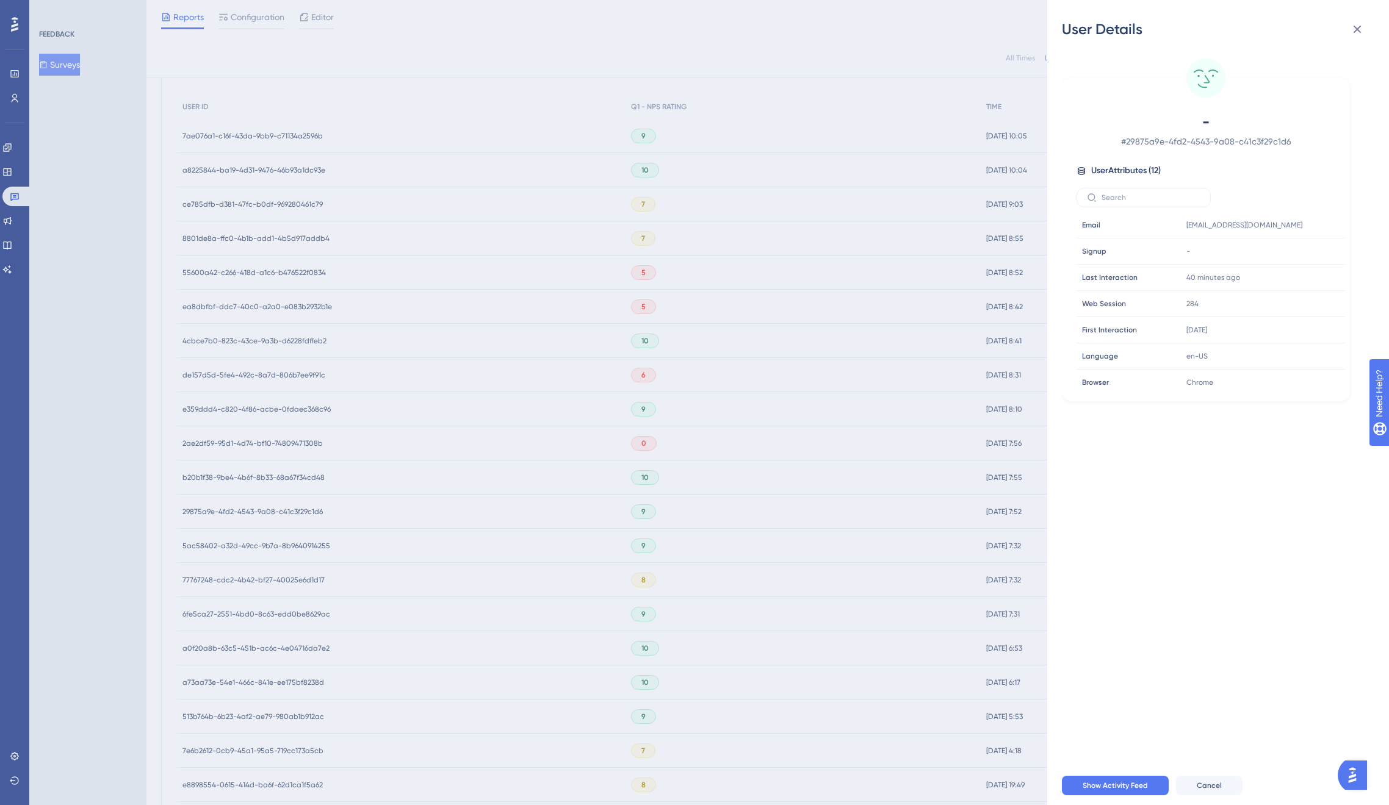
click at [272, 507] on div "User Details - # 29875a9e-4fd2-4543-9a08-c41c3f29c1d6 User Attributes ( 12 ) Em…" at bounding box center [694, 402] width 1389 height 805
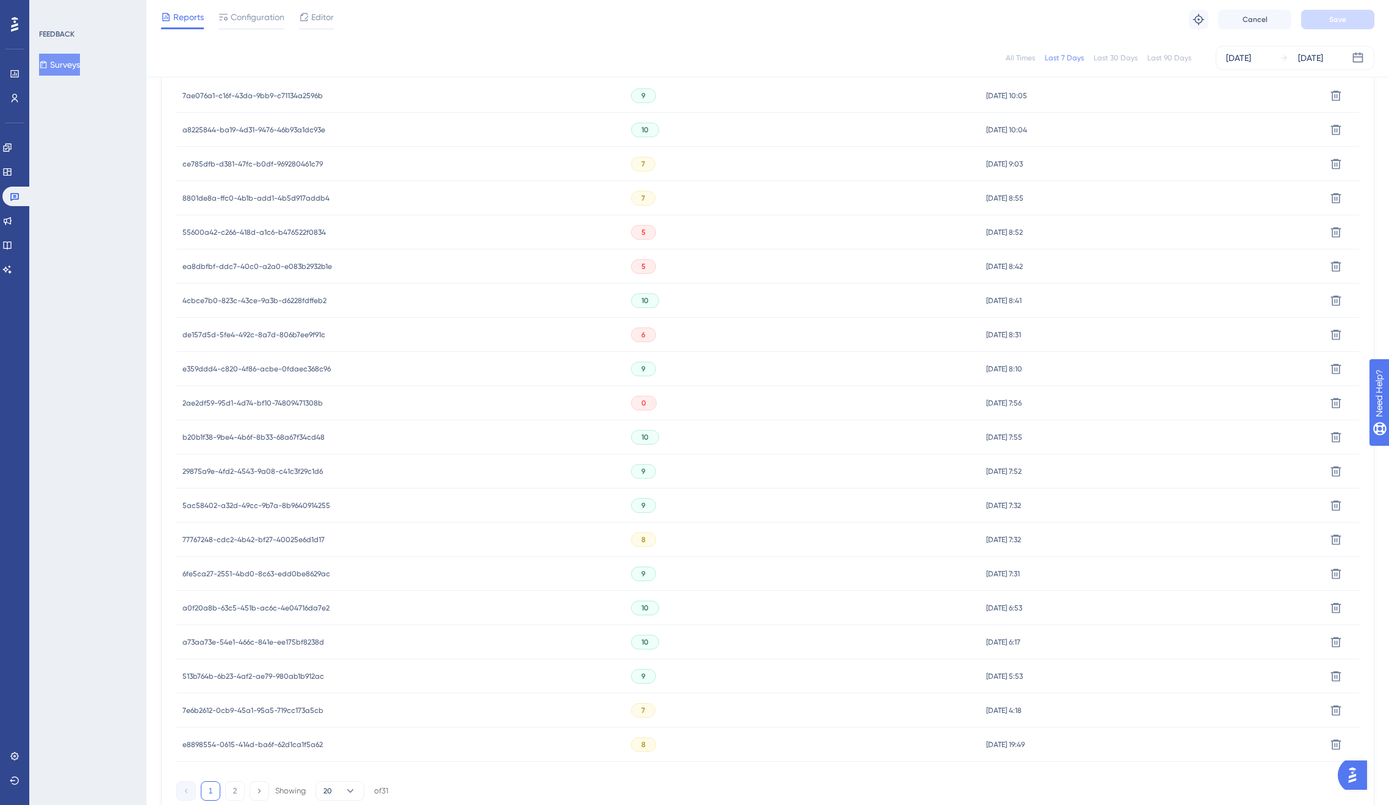
scroll to position [472, 0]
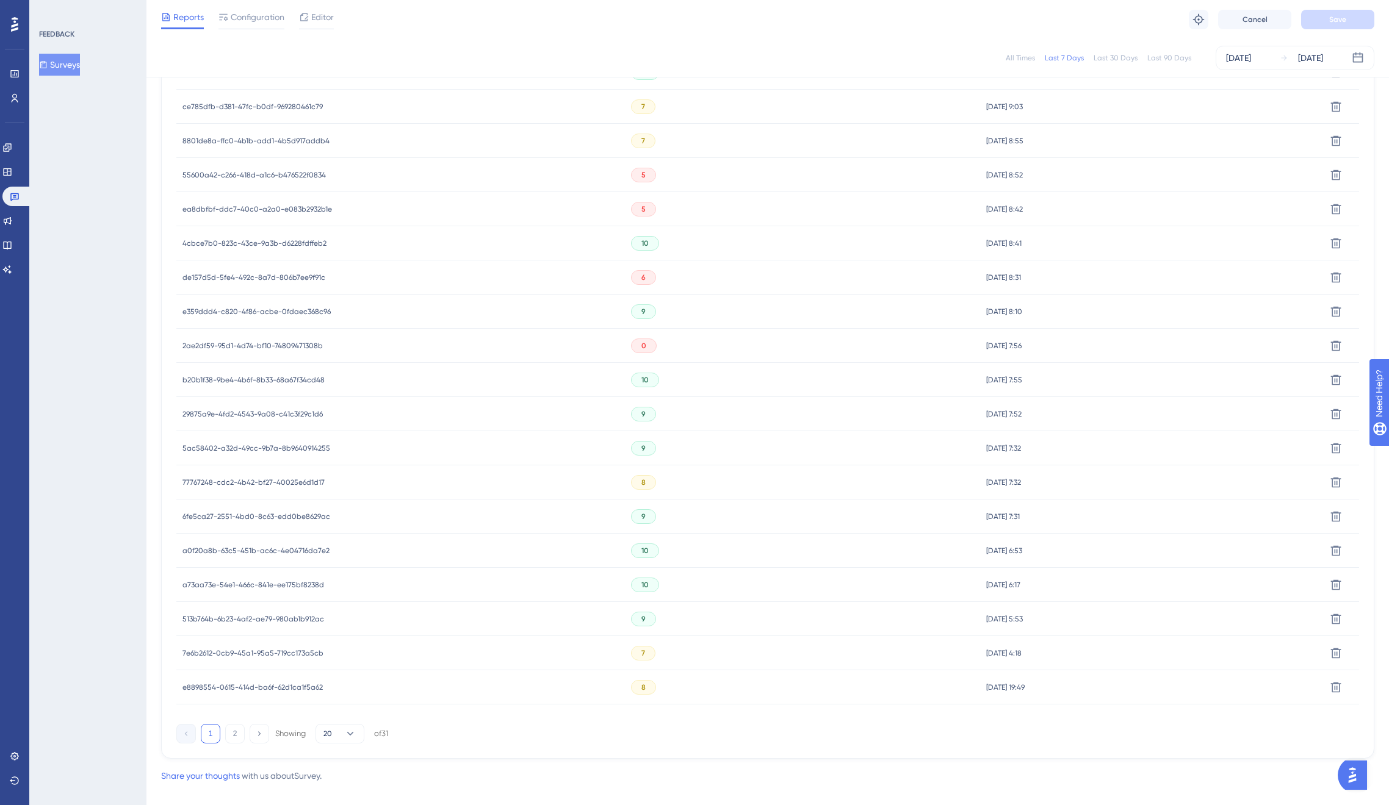
click at [279, 450] on span "5ac58402-a32d-49cc-9b7a-8b9640914255" at bounding box center [256, 449] width 148 height 10
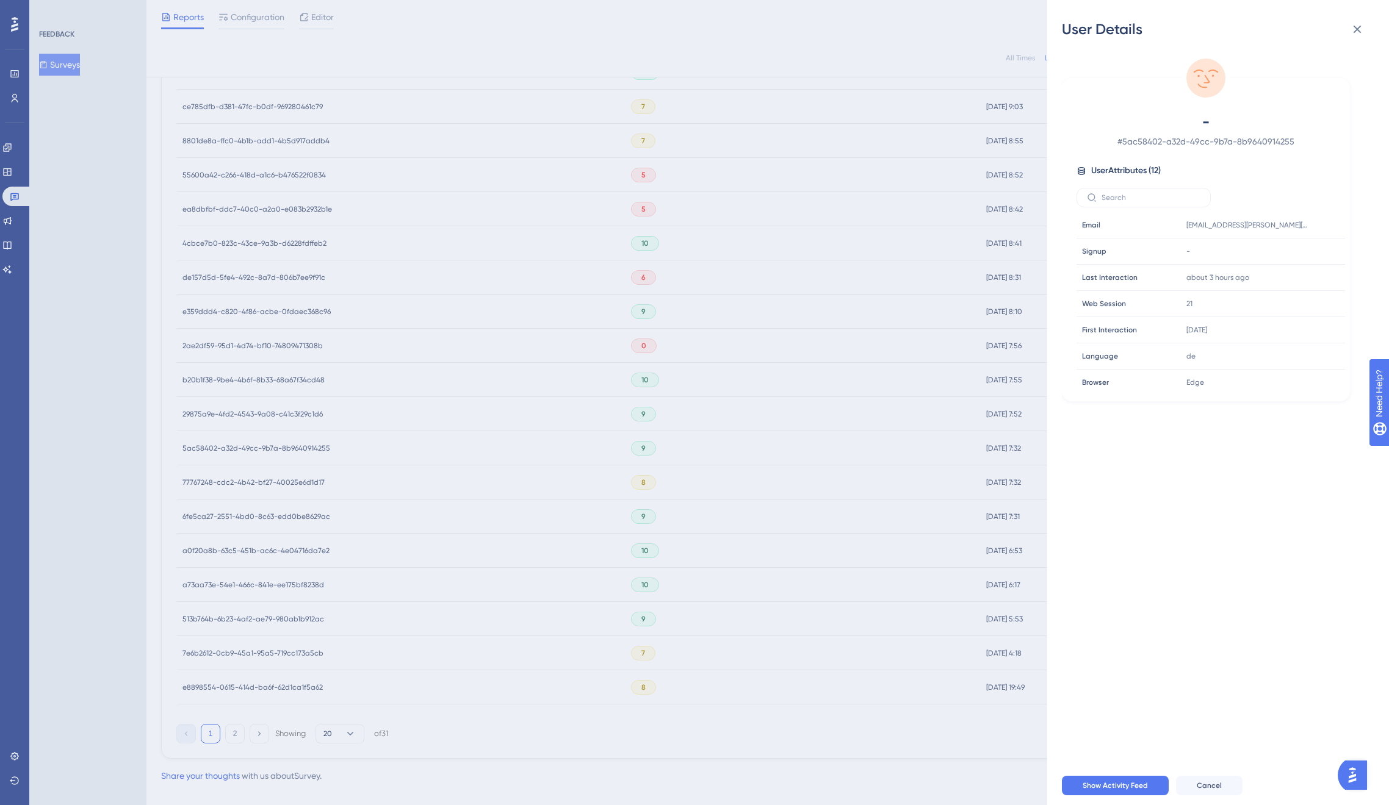
click at [281, 447] on div "User Details - # 5ac58402-a32d-49cc-9b7a-8b9640914255 User Attributes ( 12 ) Em…" at bounding box center [694, 402] width 1389 height 805
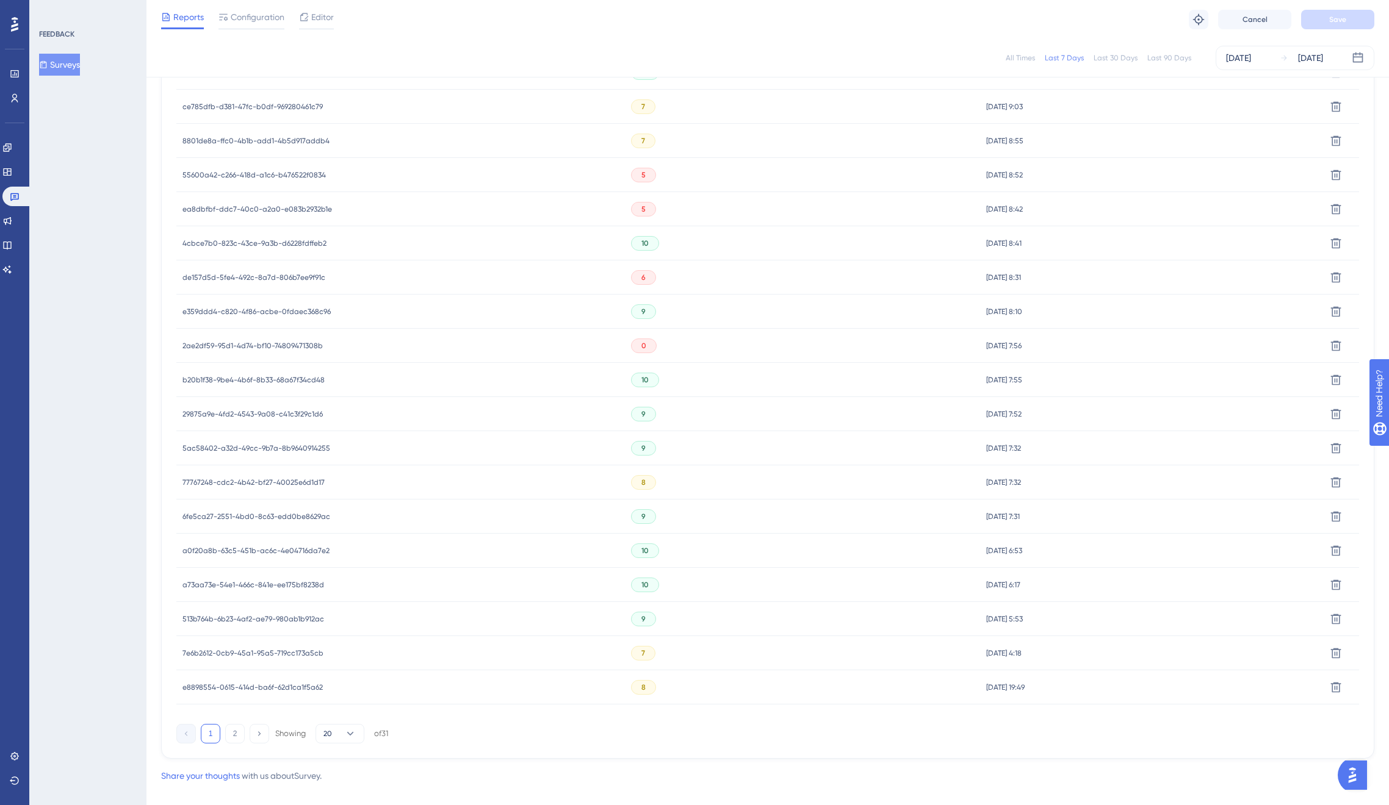
click at [273, 478] on span "77767248-cdc2-4b42-bf27-40025e6d1d17" at bounding box center [253, 483] width 142 height 10
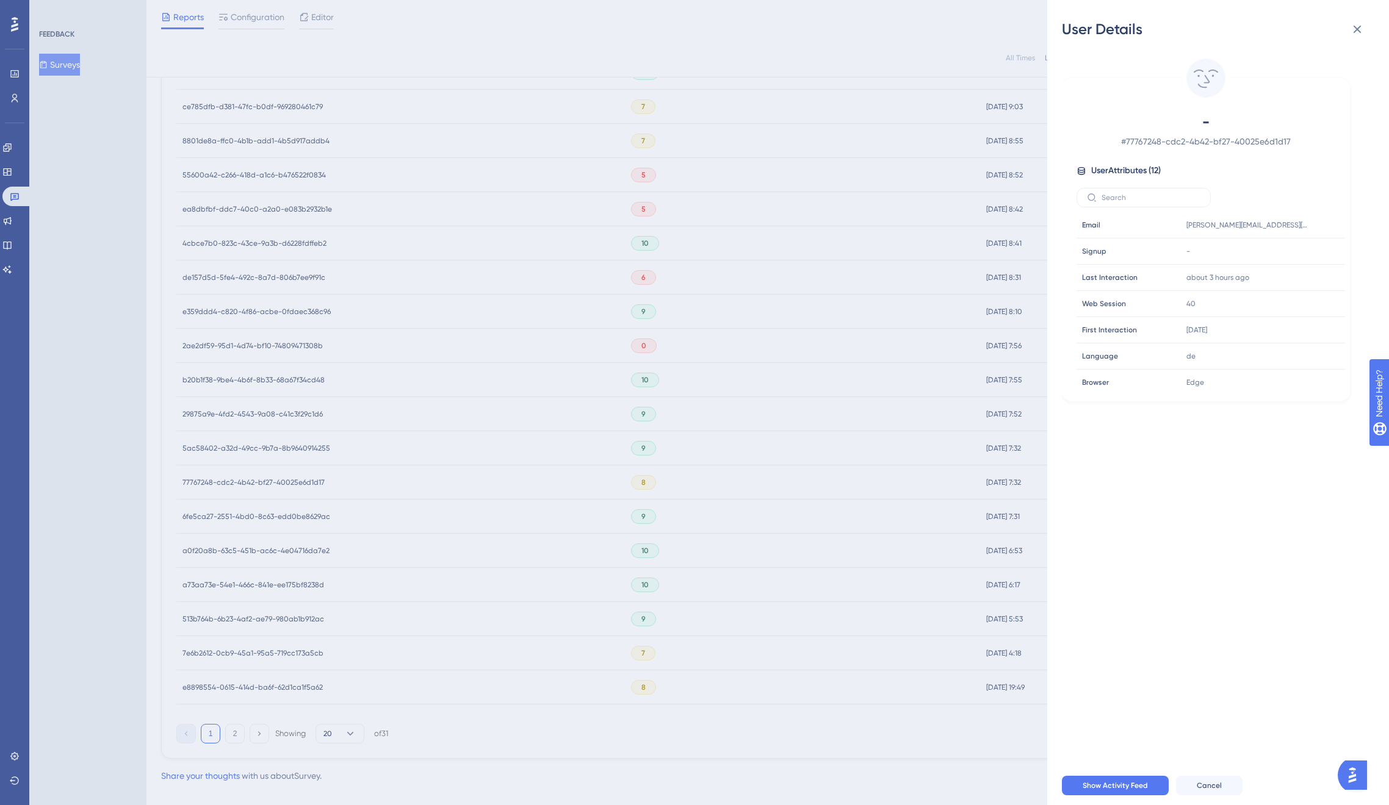
click at [272, 480] on div "User Details - # 77767248-cdc2-4b42-bf27-40025e6d1d17 User Attributes ( 12 ) Em…" at bounding box center [694, 402] width 1389 height 805
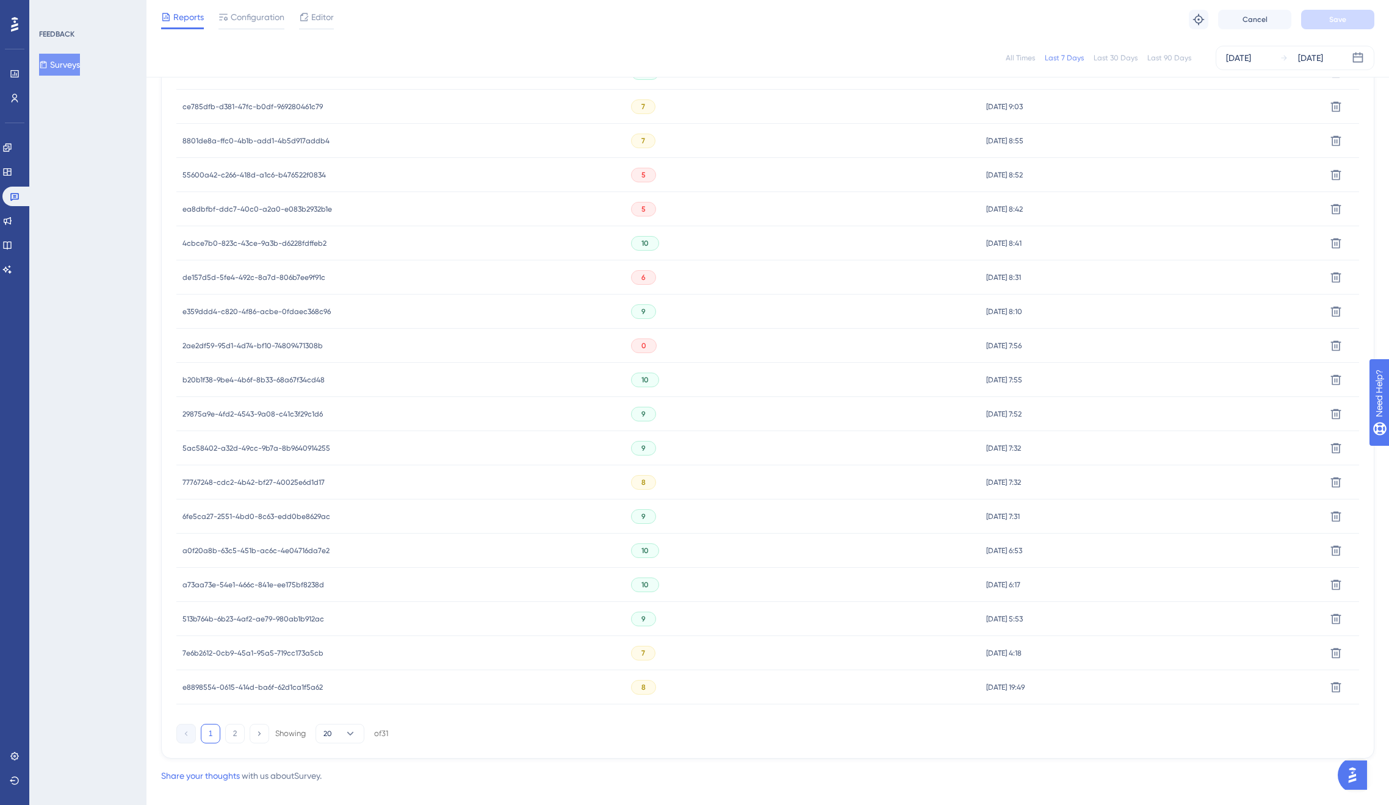
click at [270, 513] on span "6fe5ca27-2551-4bd0-8c63-edd0be8629ac" at bounding box center [256, 517] width 148 height 10
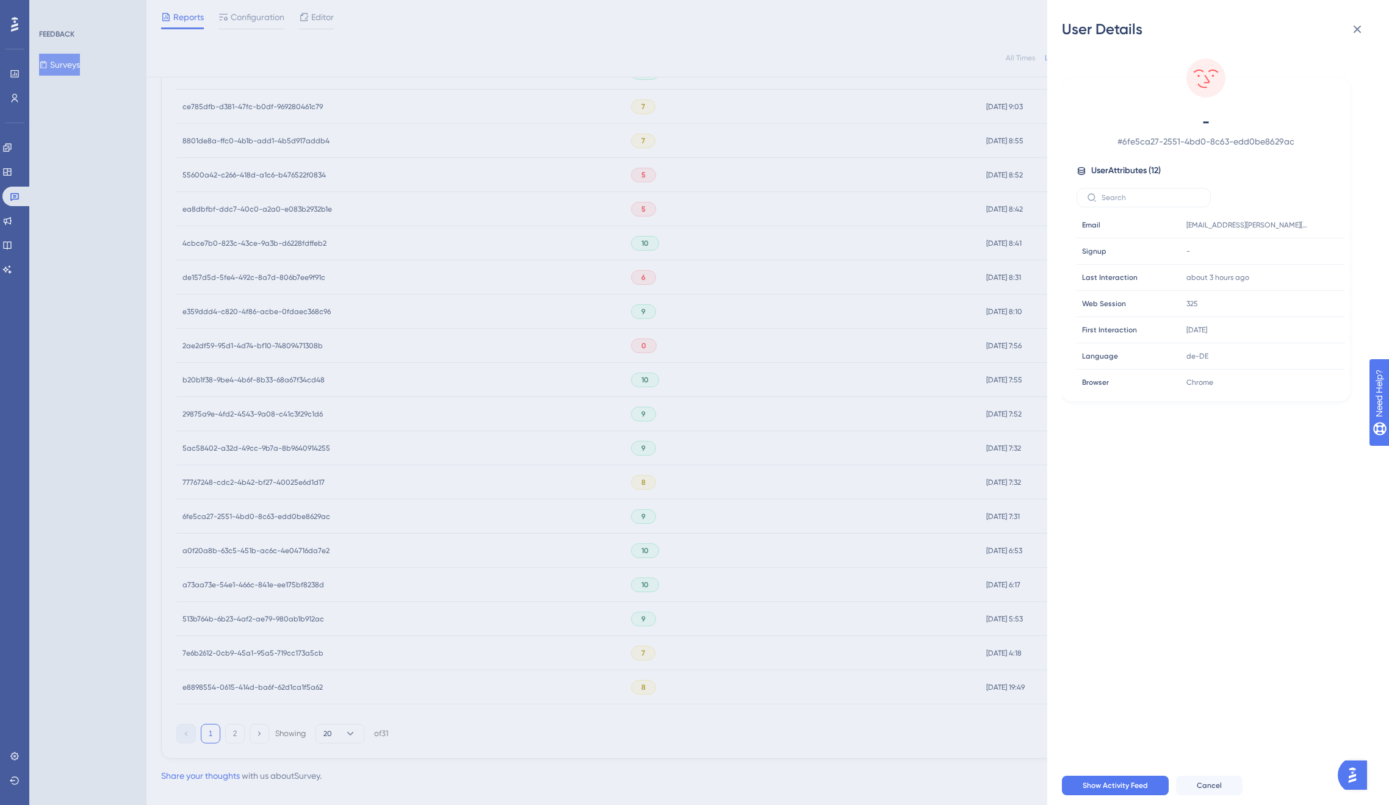
click at [270, 514] on div "User Details - # 6fe5ca27-2551-4bd0-8c63-edd0be8629ac User Attributes ( 12 ) Em…" at bounding box center [694, 402] width 1389 height 805
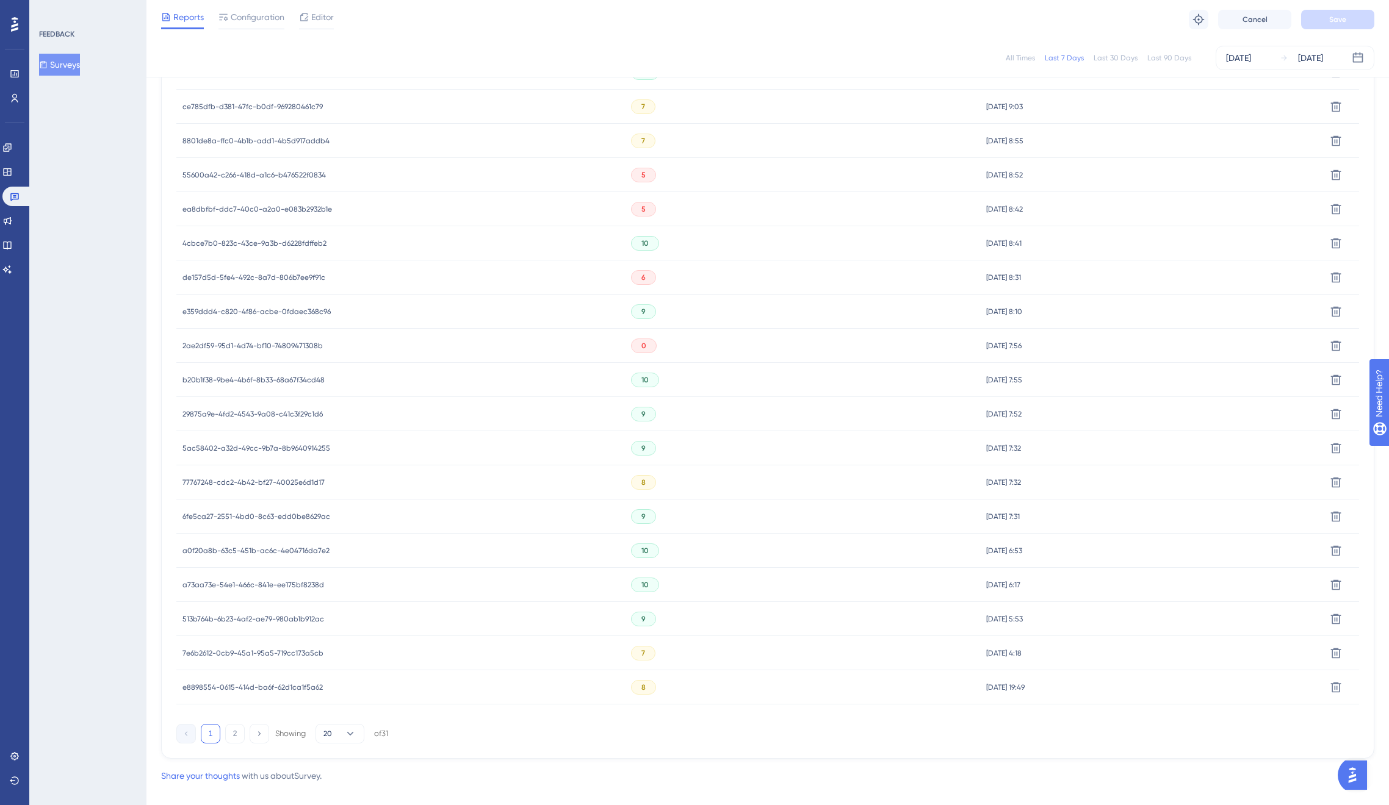
click at [264, 553] on span "a0f20a8b-63c5-451b-ac6c-4e04716da7e2" at bounding box center [255, 551] width 147 height 10
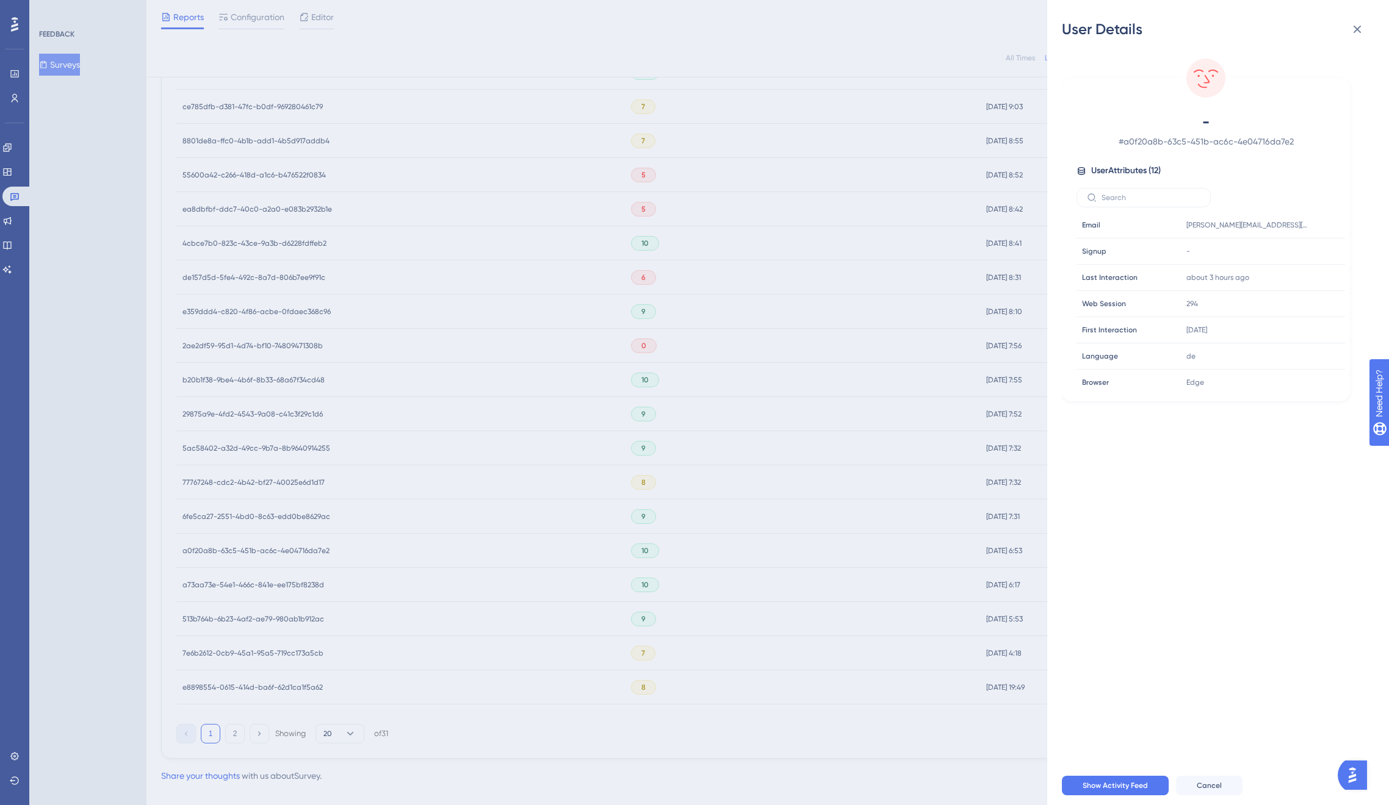
click at [275, 549] on div "User Details - # a0f20a8b-63c5-451b-ac6c-4e04716da7e2 User Attributes ( 12 ) Em…" at bounding box center [694, 402] width 1389 height 805
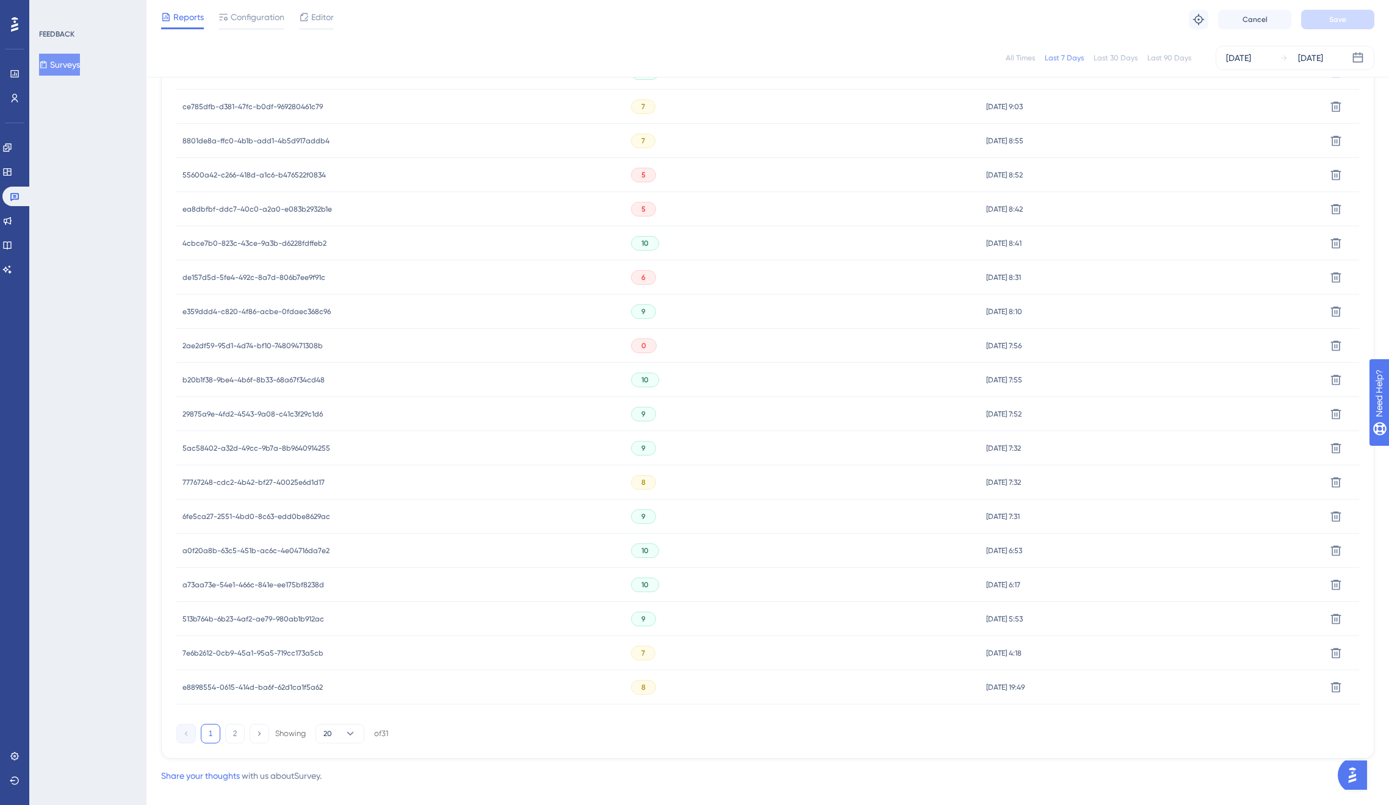
click at [261, 583] on span "a73aa73e-54e1-466c-841e-ee175bf8238d" at bounding box center [253, 585] width 142 height 10
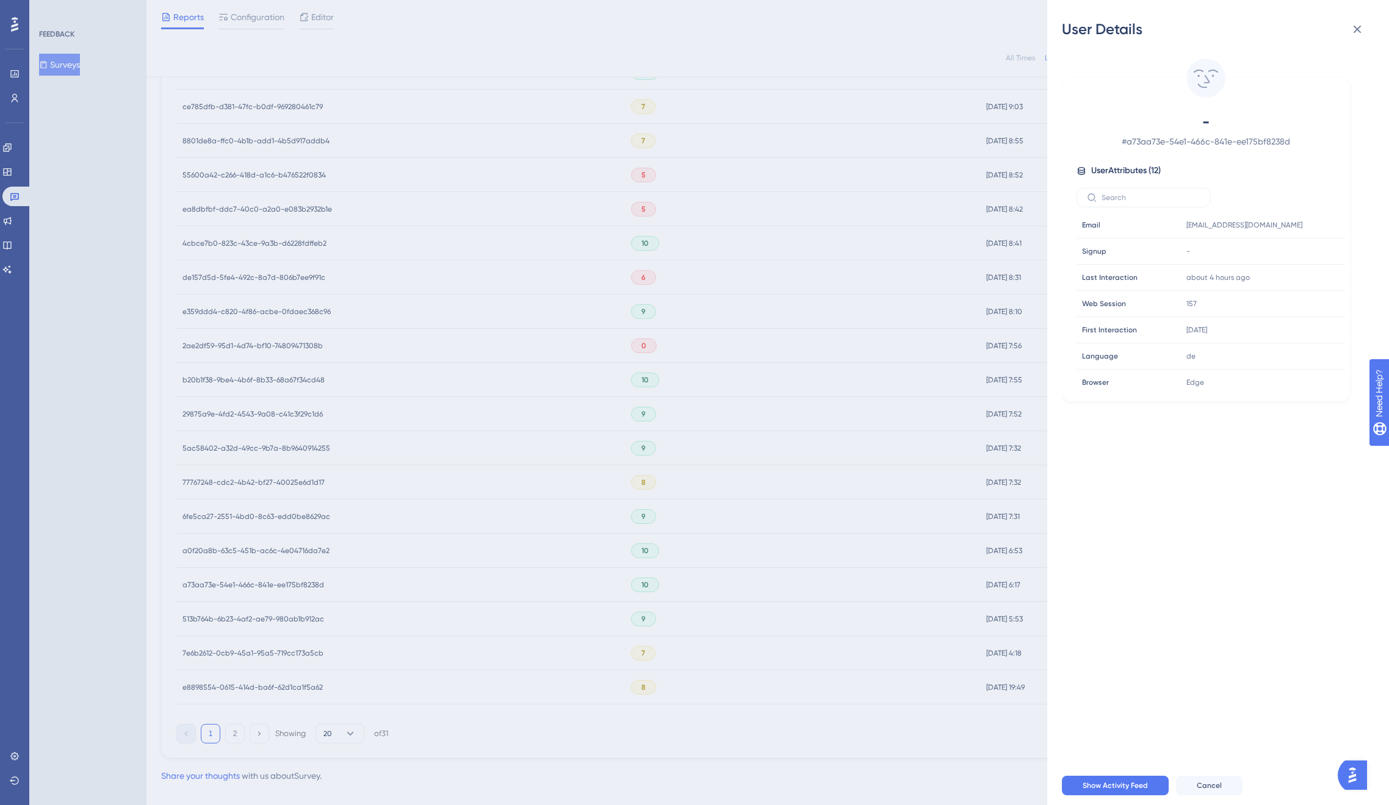
click at [260, 585] on div "User Details - # a73aa73e-54e1-466c-841e-ee175bf8238d User Attributes ( 12 ) Em…" at bounding box center [694, 402] width 1389 height 805
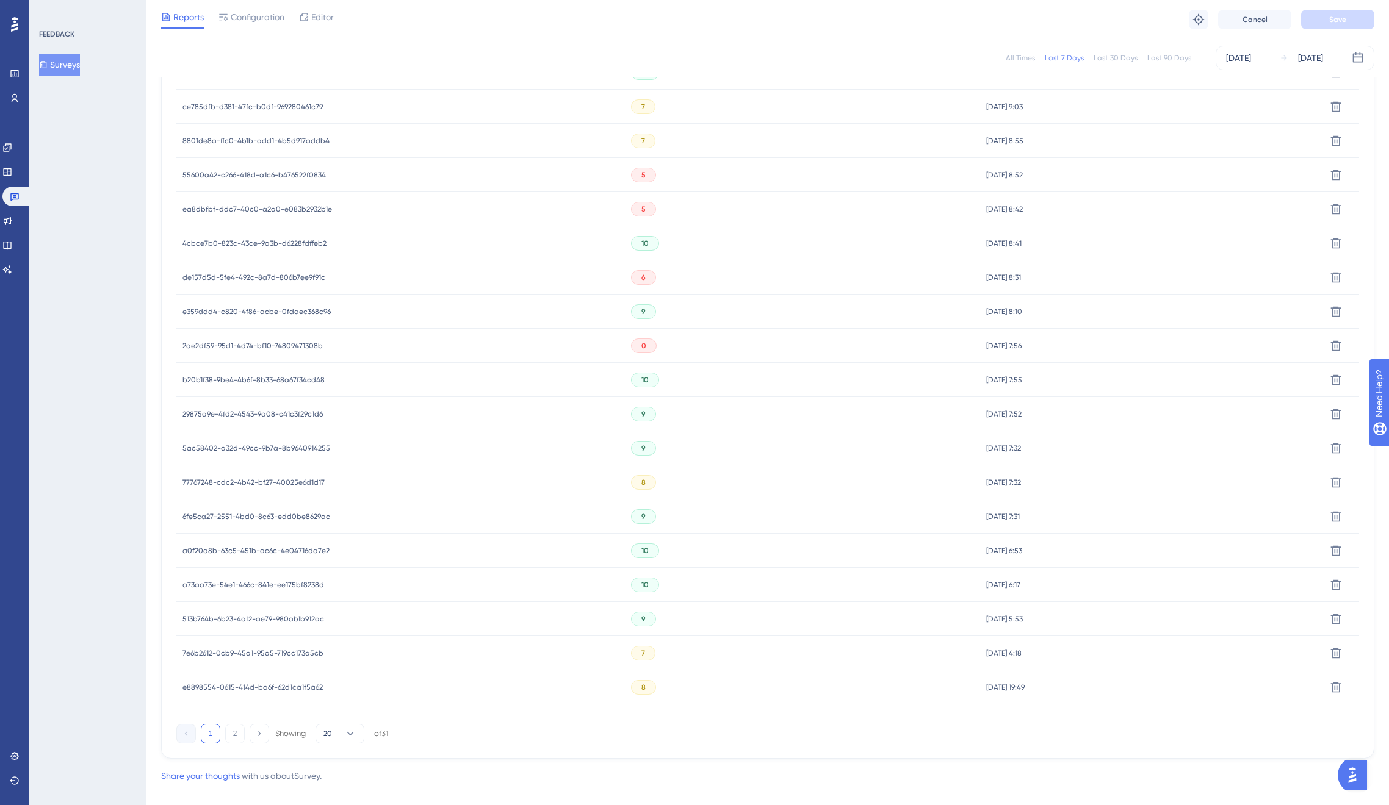
click at [256, 622] on span "513b764b-6b23-4af2-ae79-980ab1b912ac" at bounding box center [253, 619] width 142 height 10
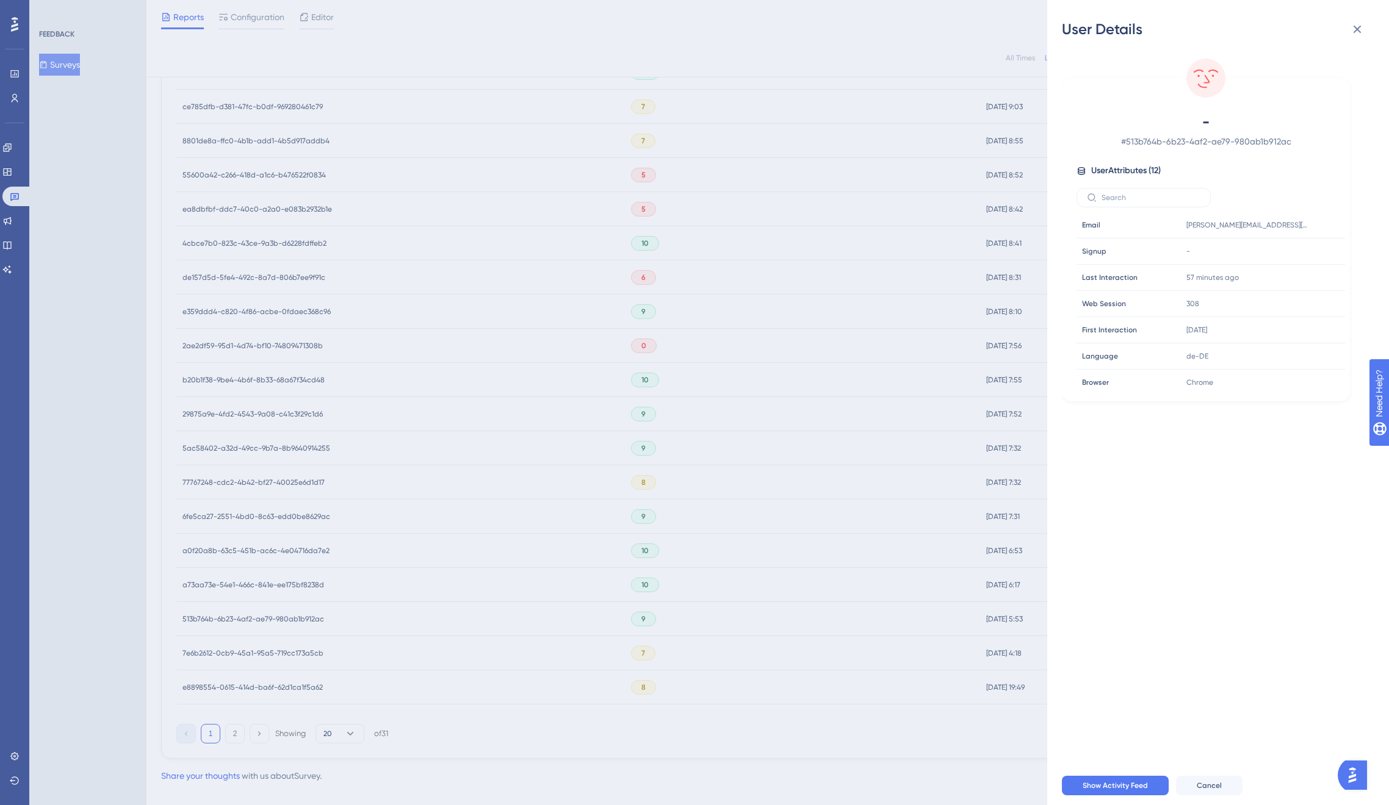
click at [256, 619] on div "User Details - # 513b764b-6b23-4af2-ae79-980ab1b912ac User Attributes ( 12 ) Em…" at bounding box center [694, 402] width 1389 height 805
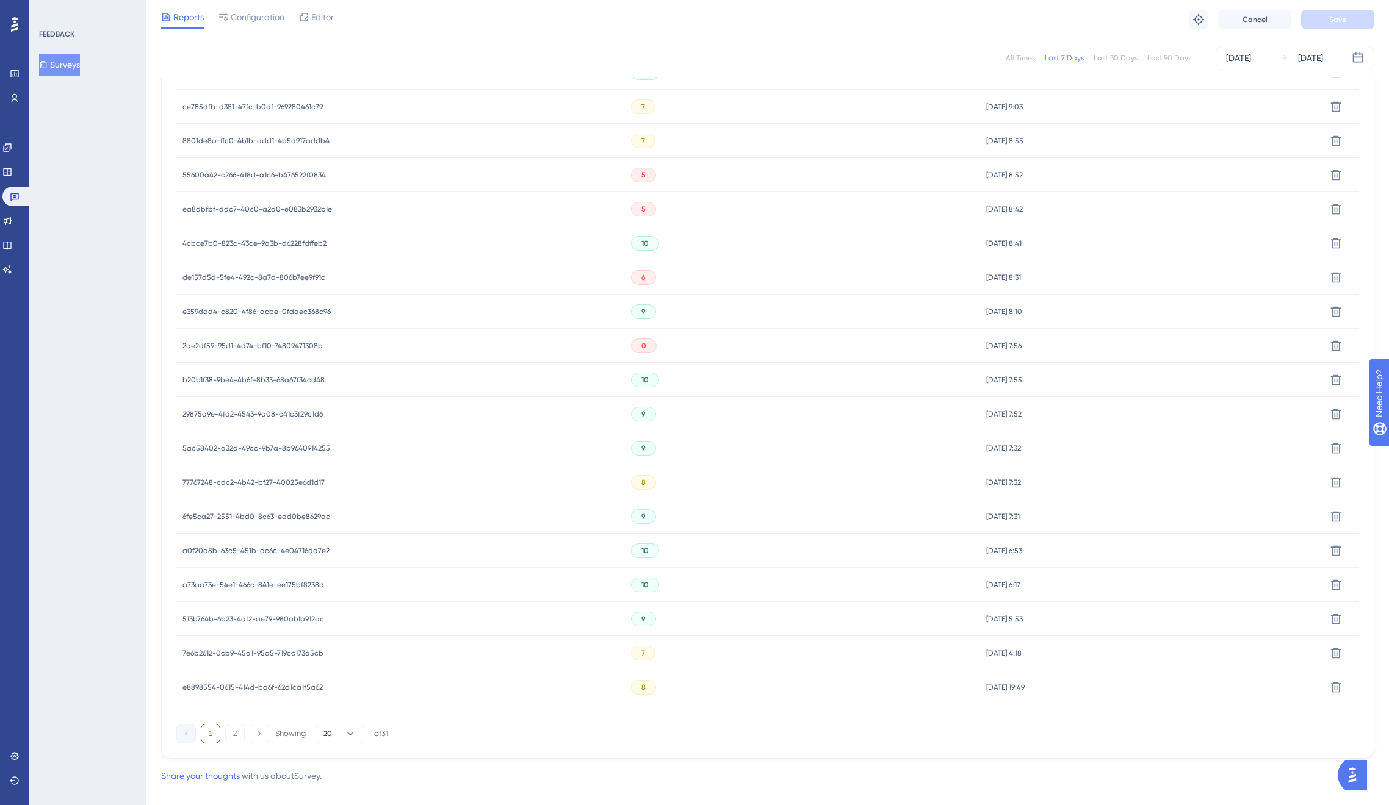
click at [257, 657] on span "7e6b2612-0cb9-45a1-95a5-719cc173a5cb" at bounding box center [252, 654] width 141 height 10
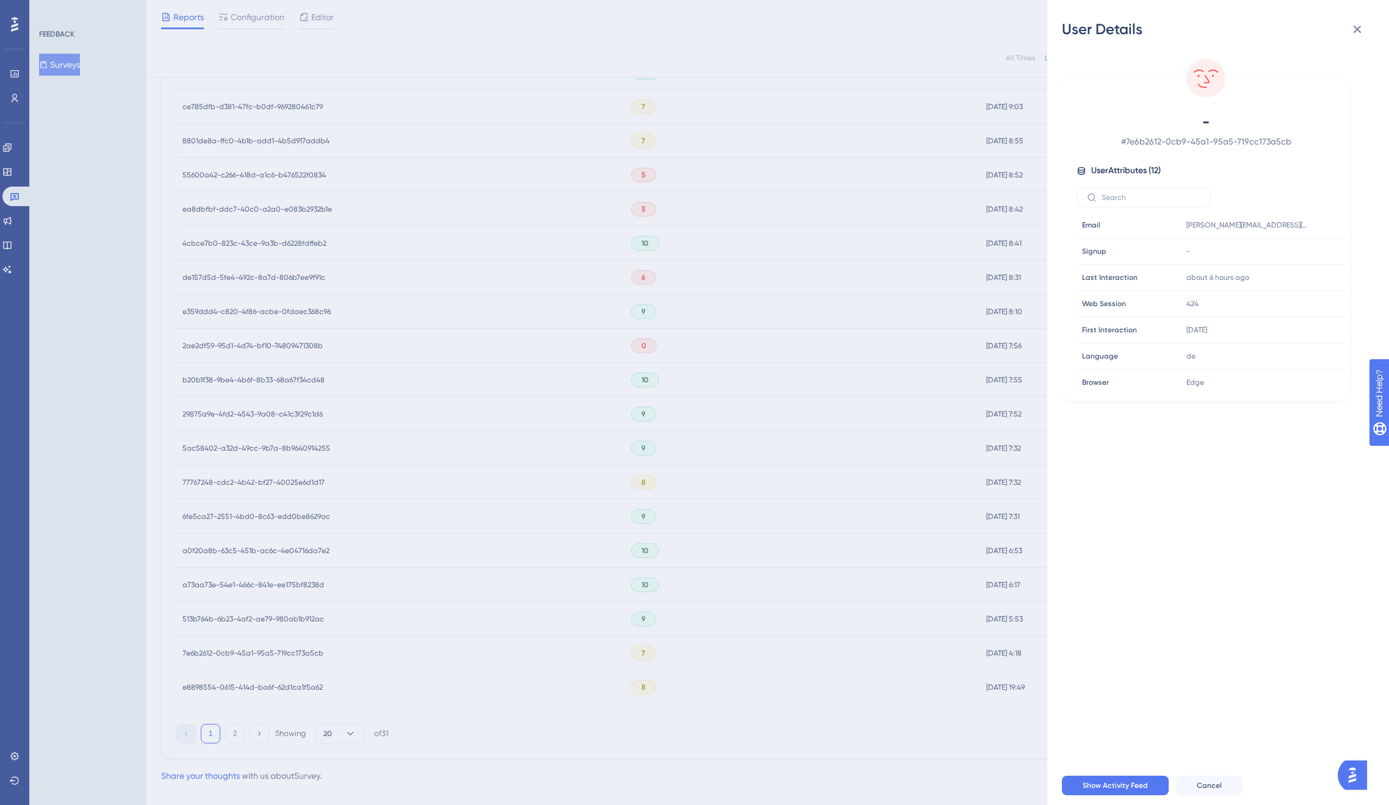
click at [257, 657] on div "User Details - # 7e6b2612-0cb9-45a1-95a5-719cc173a5cb User Attributes ( 12 ) Em…" at bounding box center [694, 402] width 1389 height 805
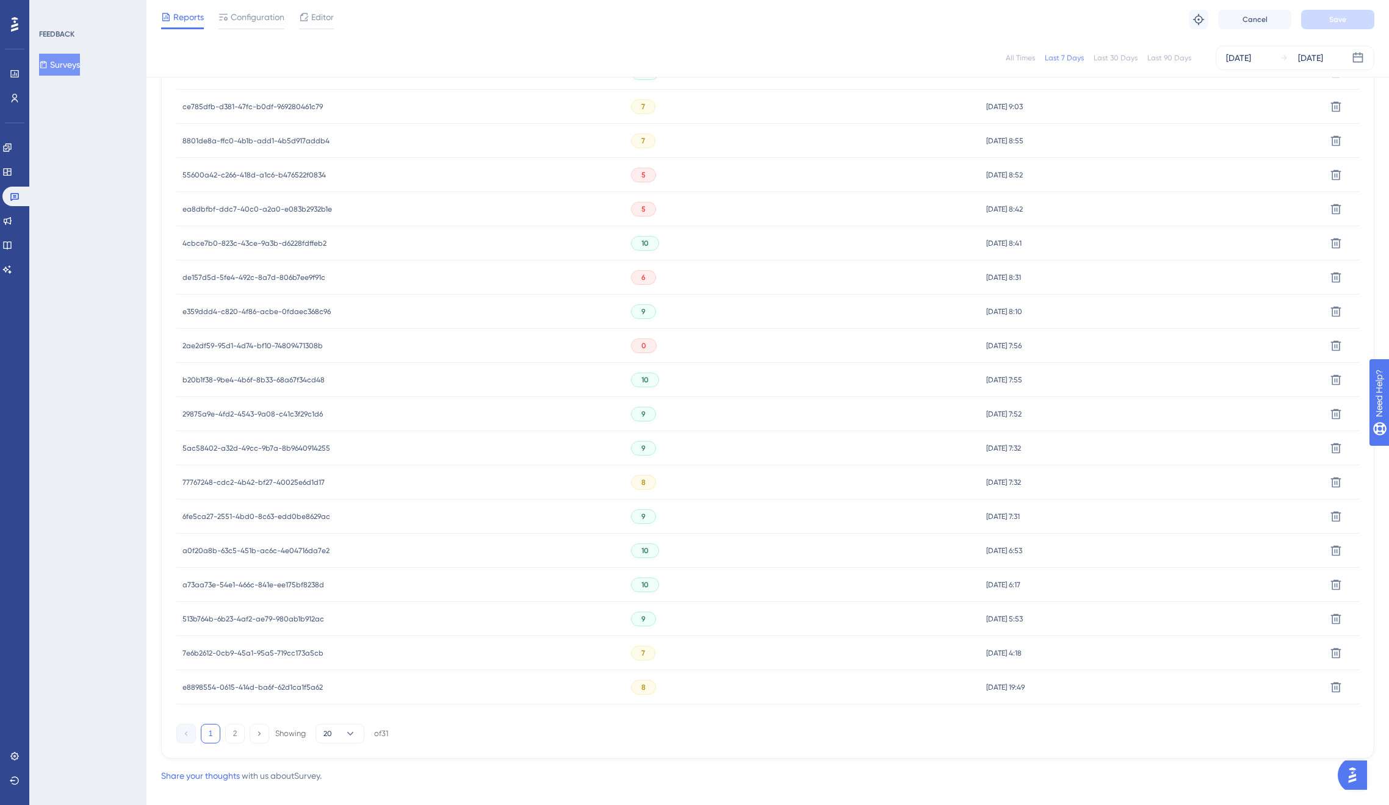
click at [257, 686] on span "e8898554-0615-414d-ba6f-62d1ca1f5a62" at bounding box center [252, 688] width 140 height 10
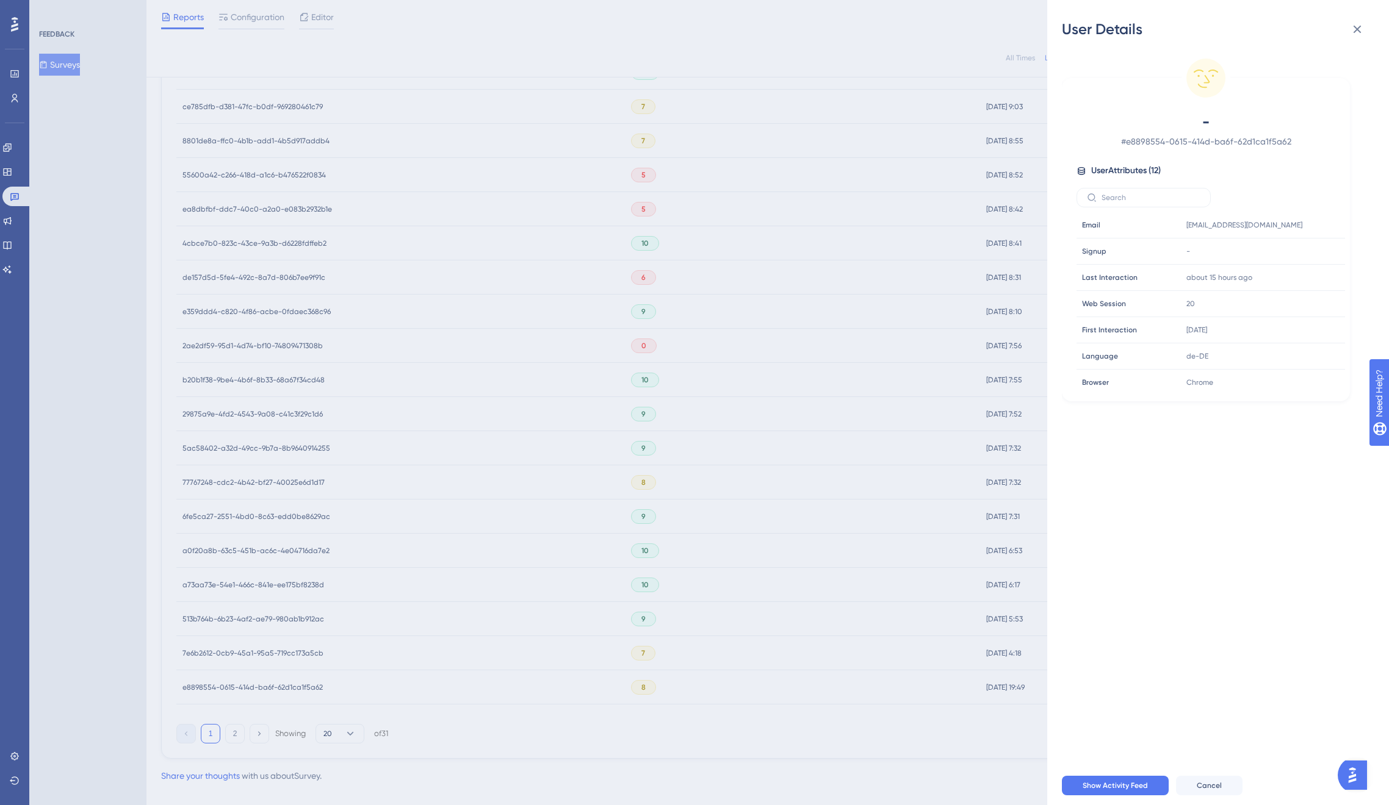
click at [257, 686] on div "User Details - # e8898554-0615-414d-ba6f-62d1ca1f5a62 User Attributes ( 12 ) Em…" at bounding box center [694, 402] width 1389 height 805
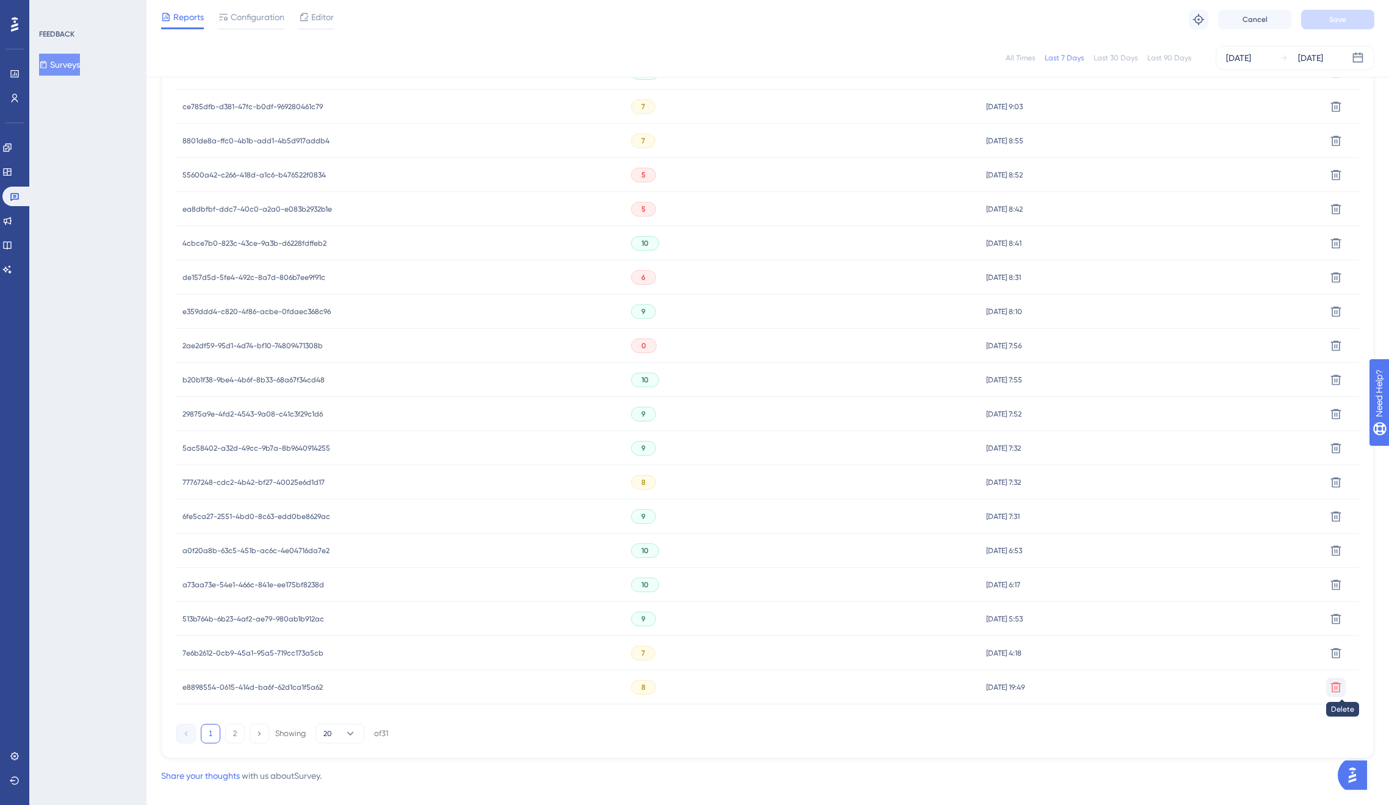
click at [1332, 686] on icon at bounding box center [1336, 687] width 10 height 10
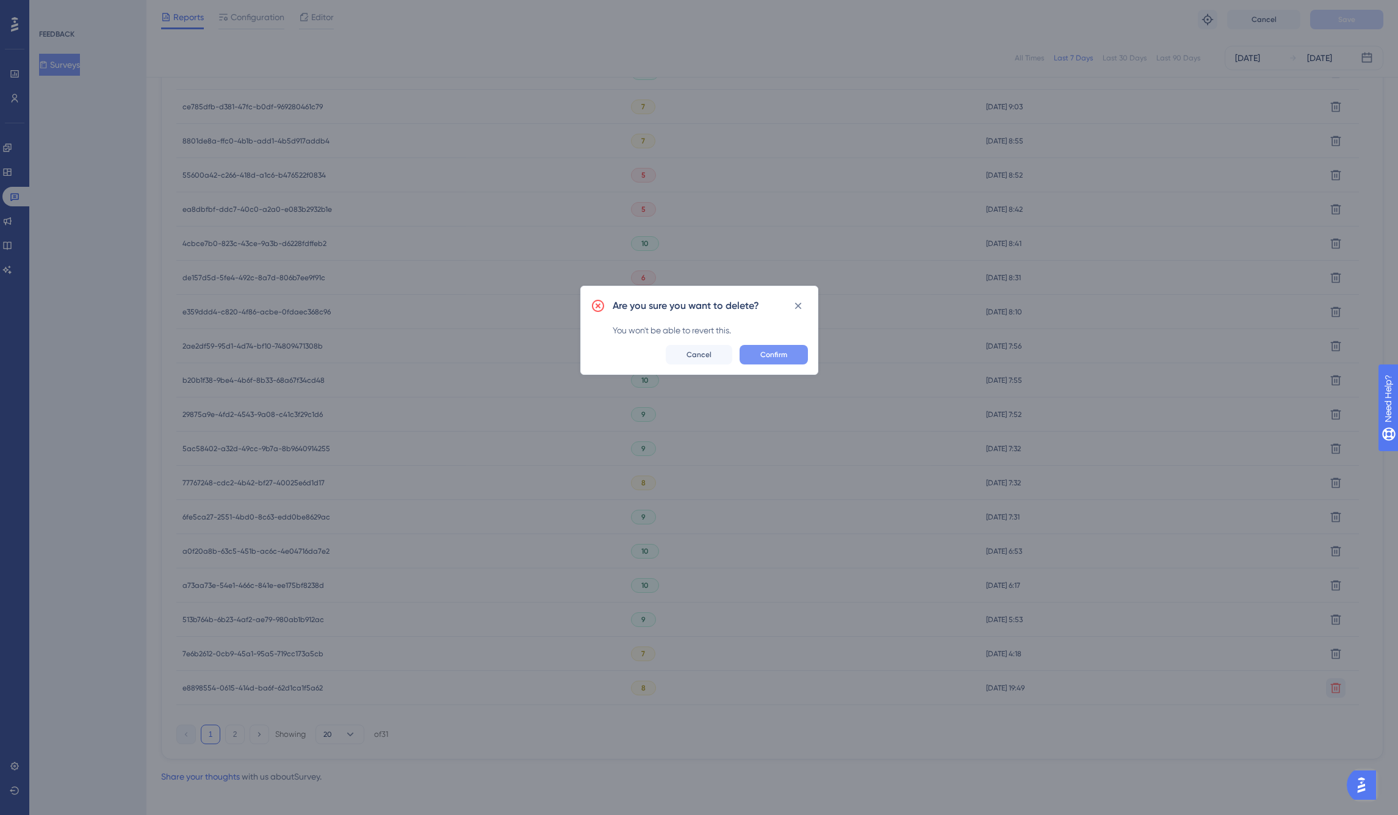
click at [774, 352] on span "Confirm" at bounding box center [773, 355] width 27 height 10
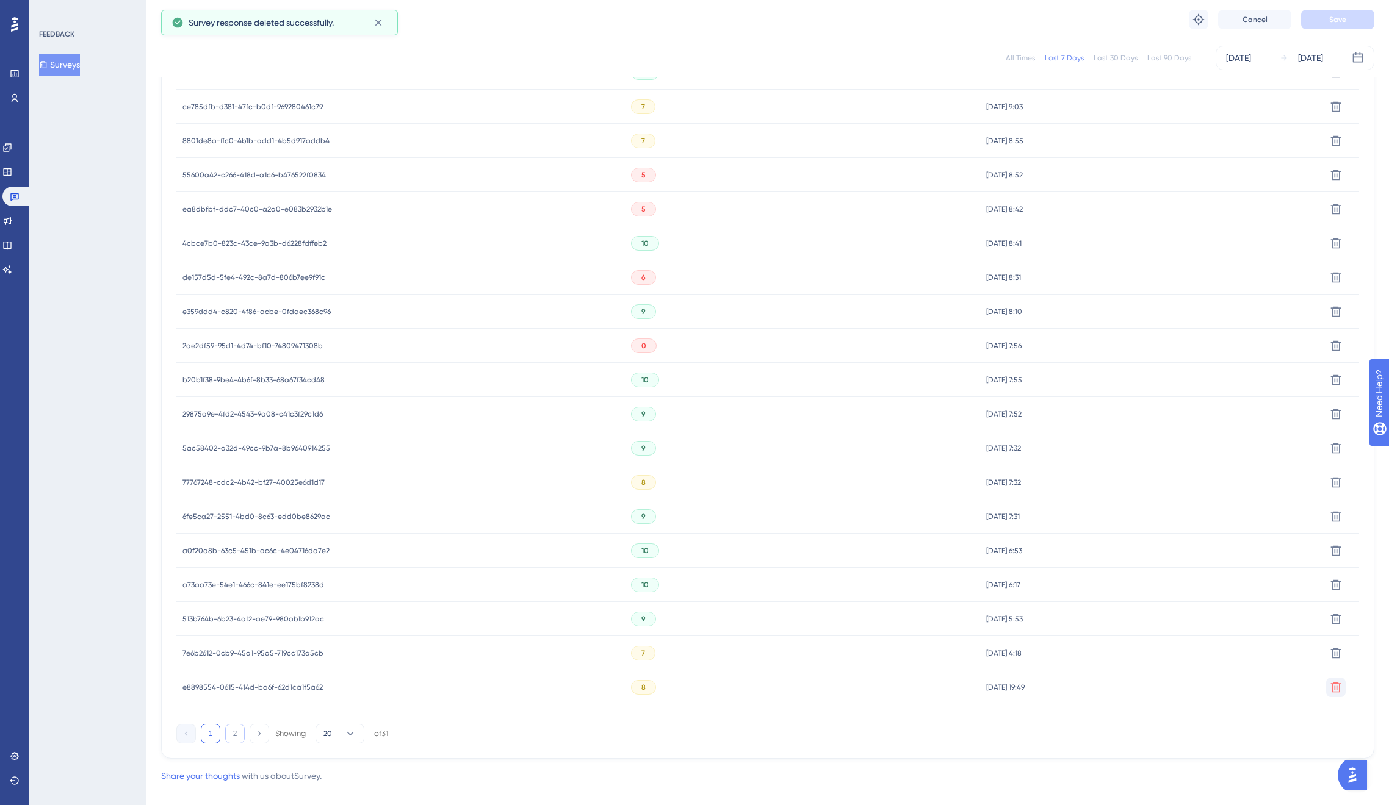
click at [237, 733] on button "2" at bounding box center [235, 734] width 20 height 20
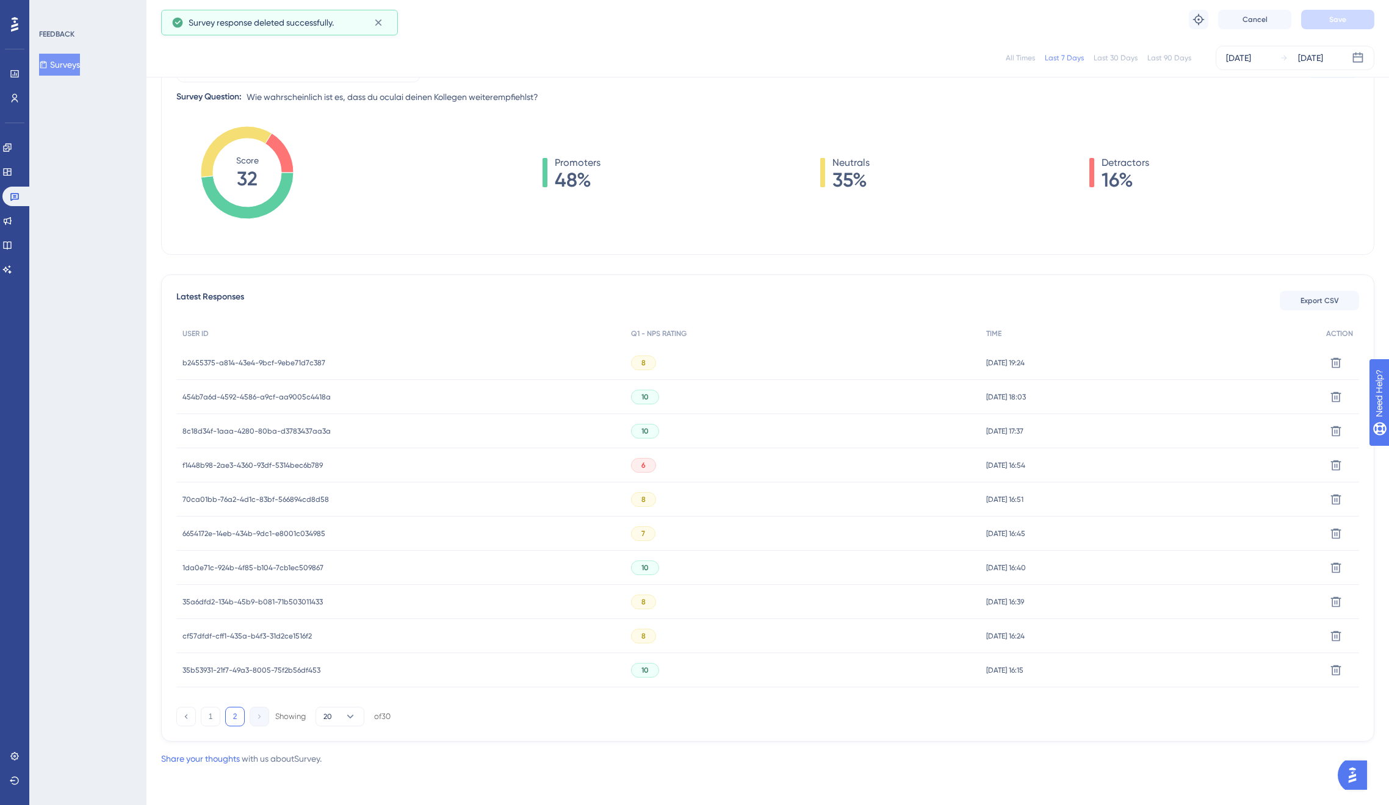
scroll to position [148, 0]
click at [292, 354] on div "b2455375-a814-43e4-9bcf-9ebe71d7c387 b2455375-a814-43e4-9bcf-9ebe71d7c387" at bounding box center [253, 363] width 143 height 34
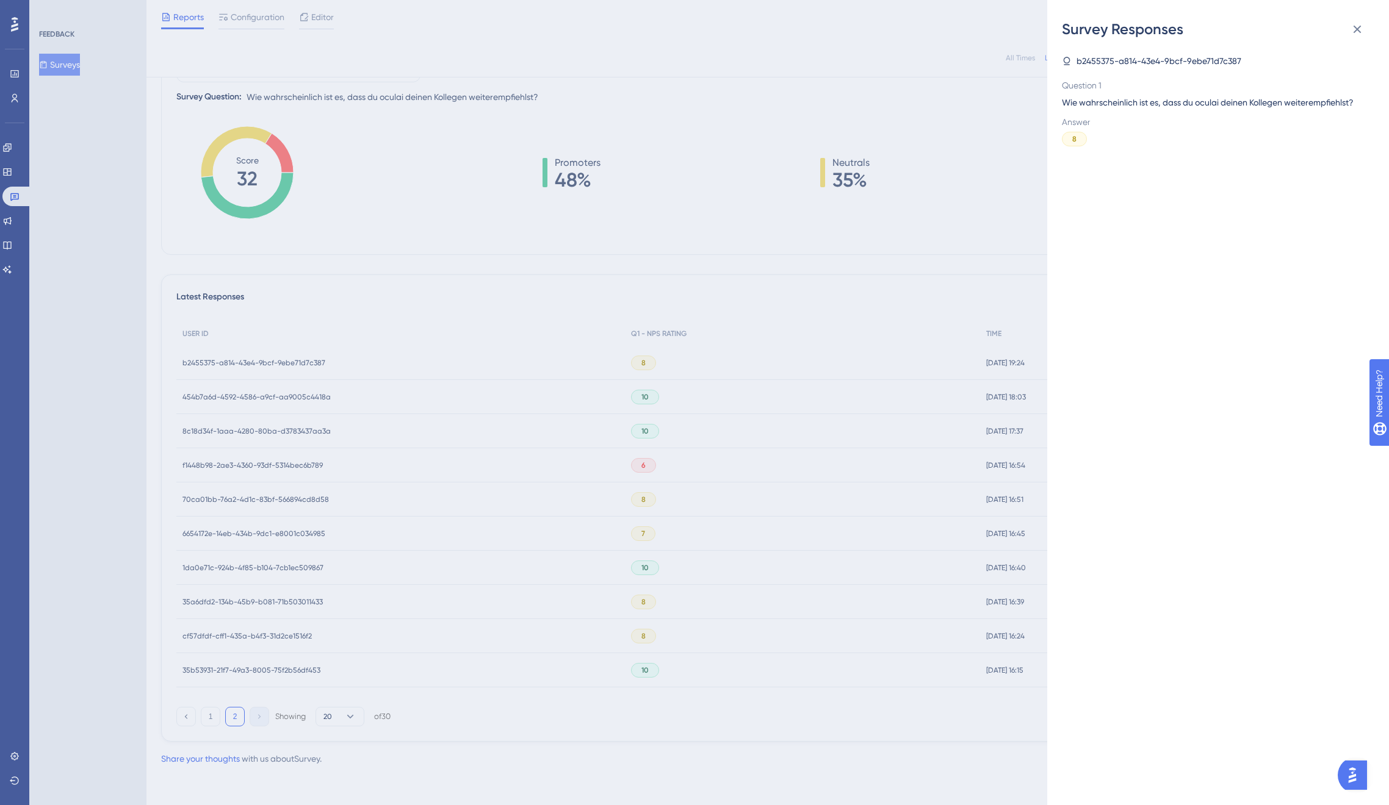
click at [290, 362] on div "Survey Responses b2455375-a814-43e4-9bcf-9ebe71d7c387 Question 1 Wie wahrschein…" at bounding box center [694, 402] width 1389 height 805
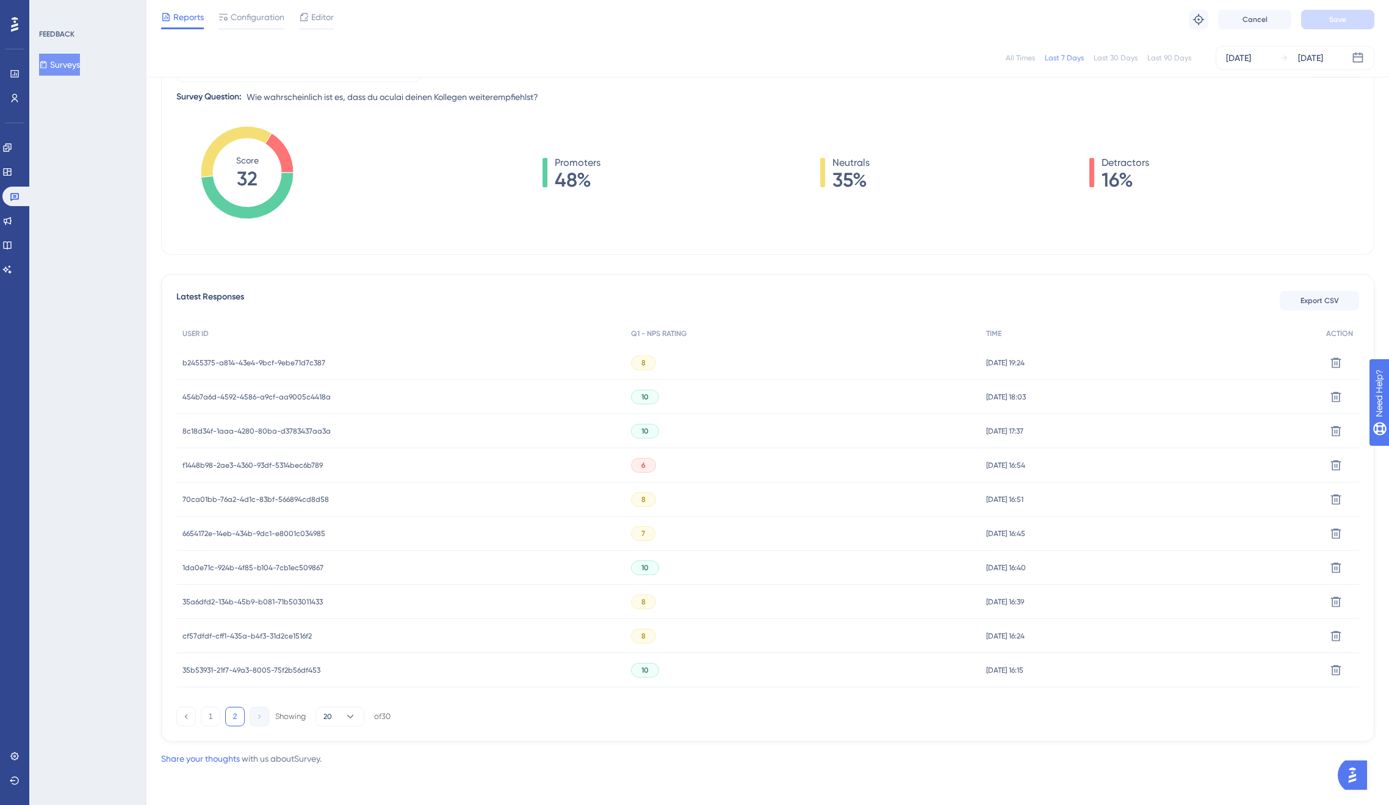
click at [284, 367] on span "b2455375-a814-43e4-9bcf-9ebe71d7c387" at bounding box center [253, 363] width 143 height 10
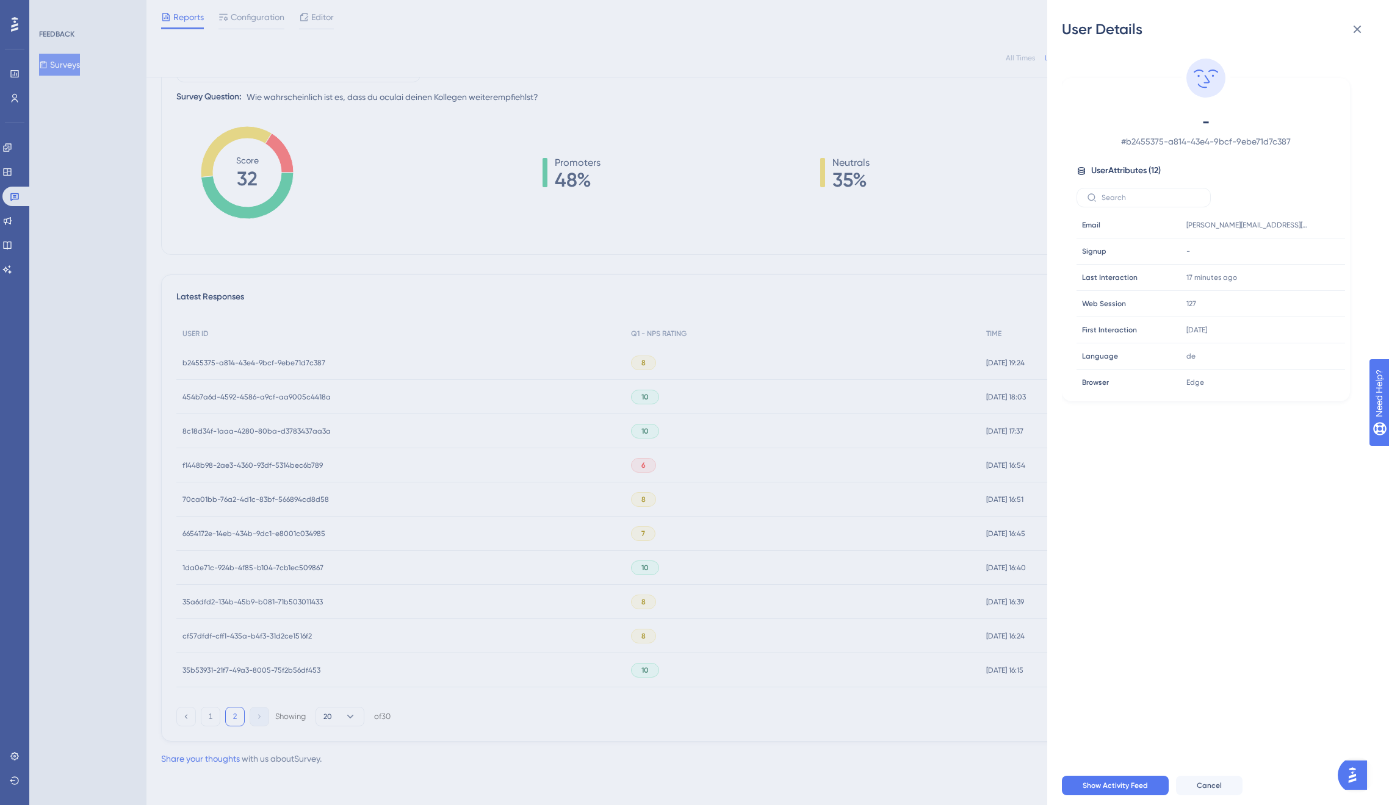
click at [284, 367] on div "User Details - # b2455375-a814-43e4-9bcf-9ebe71d7c387 User Attributes ( 12 ) Em…" at bounding box center [694, 402] width 1389 height 805
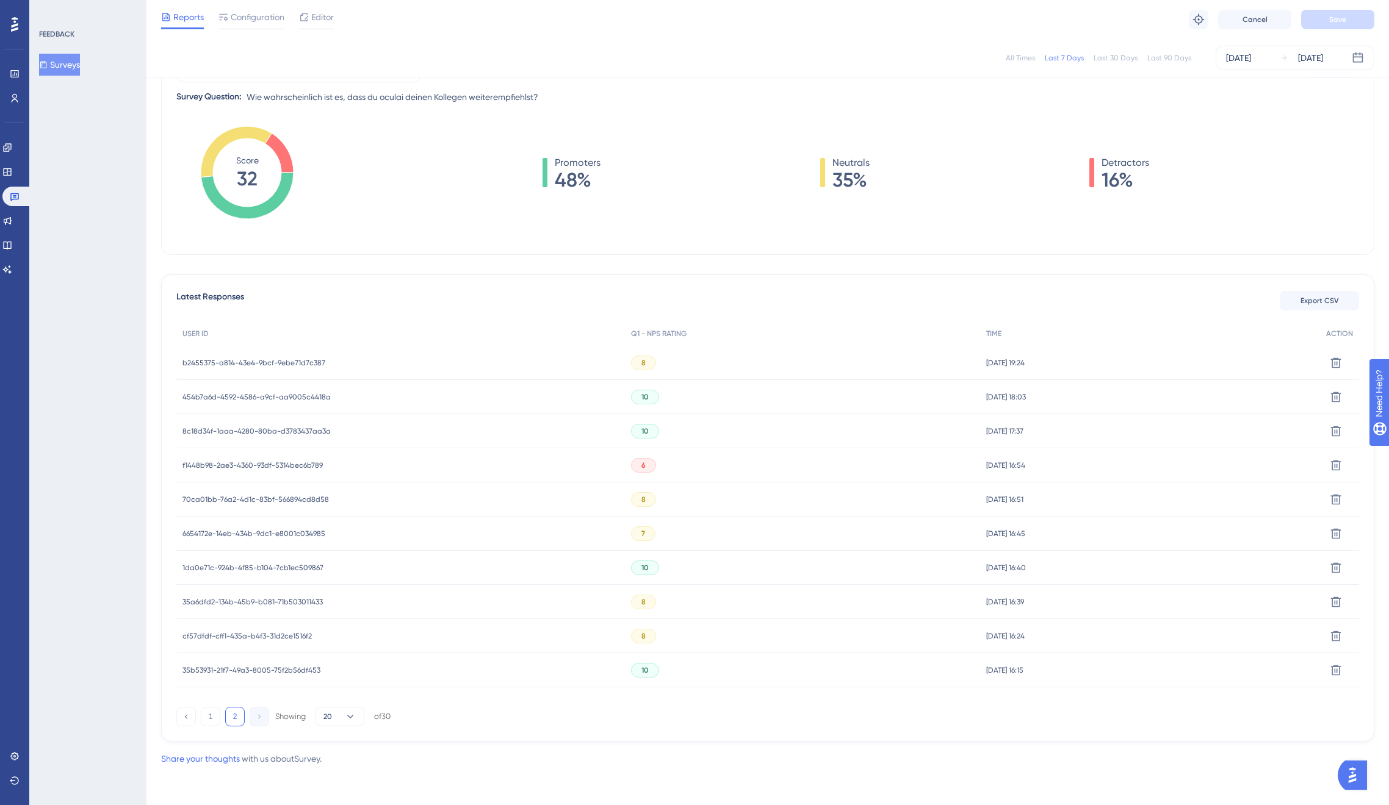
click at [273, 396] on span "454b7a6d-4592-4586-a9cf-aa9005c4418a" at bounding box center [256, 397] width 148 height 10
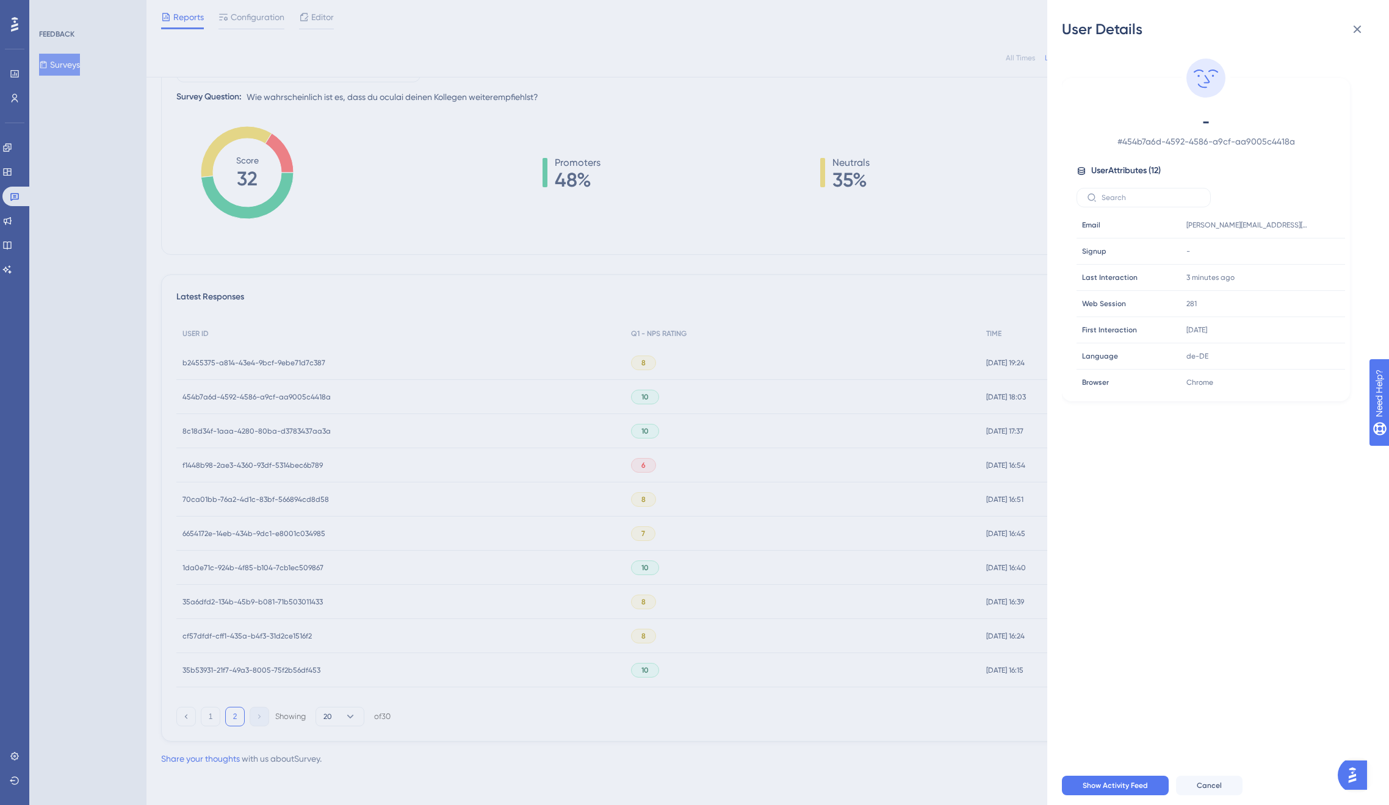
click at [273, 396] on div "User Details - # 454b7a6d-4592-4586-a9cf-aa9005c4418a User Attributes ( 12 ) Em…" at bounding box center [694, 402] width 1389 height 805
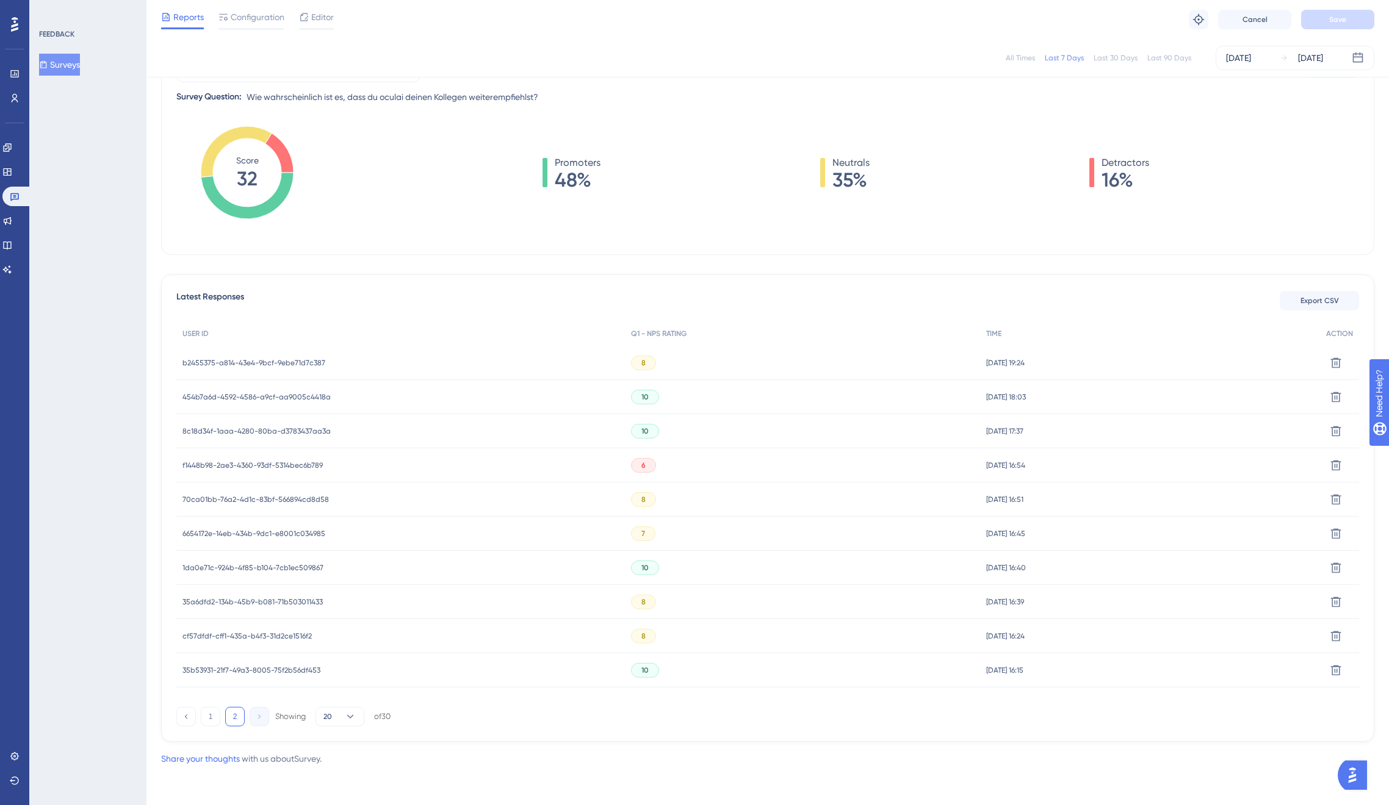
click at [275, 420] on div "8c18d34f-1aaa-4280-80ba-d3783437aa3a 8c18d34f-1aaa-4280-80ba-d3783437aa3a" at bounding box center [256, 431] width 148 height 34
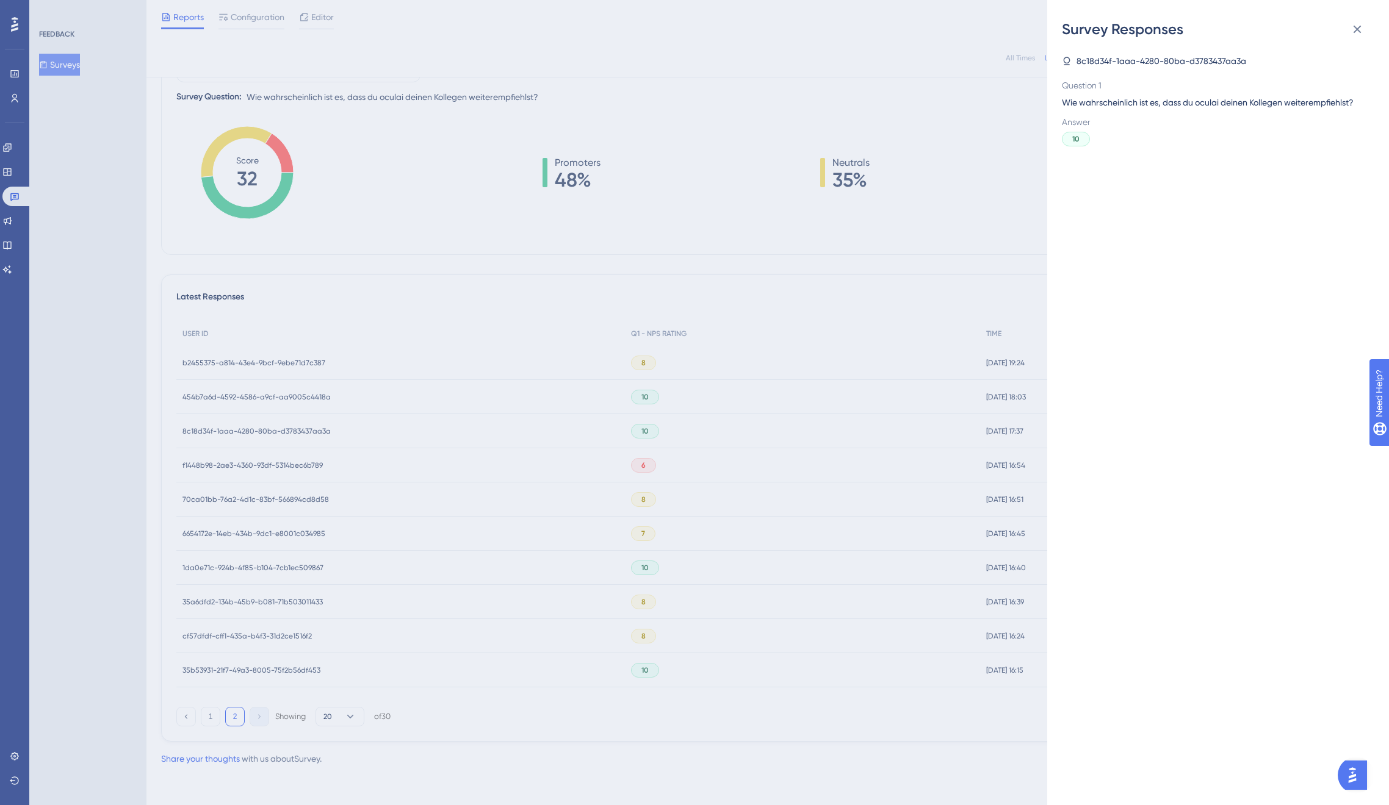
click at [273, 431] on div "Survey Responses 8c18d34f-1aaa-4280-80ba-d3783437aa3a Question 1 Wie wahrschein…" at bounding box center [694, 402] width 1389 height 805
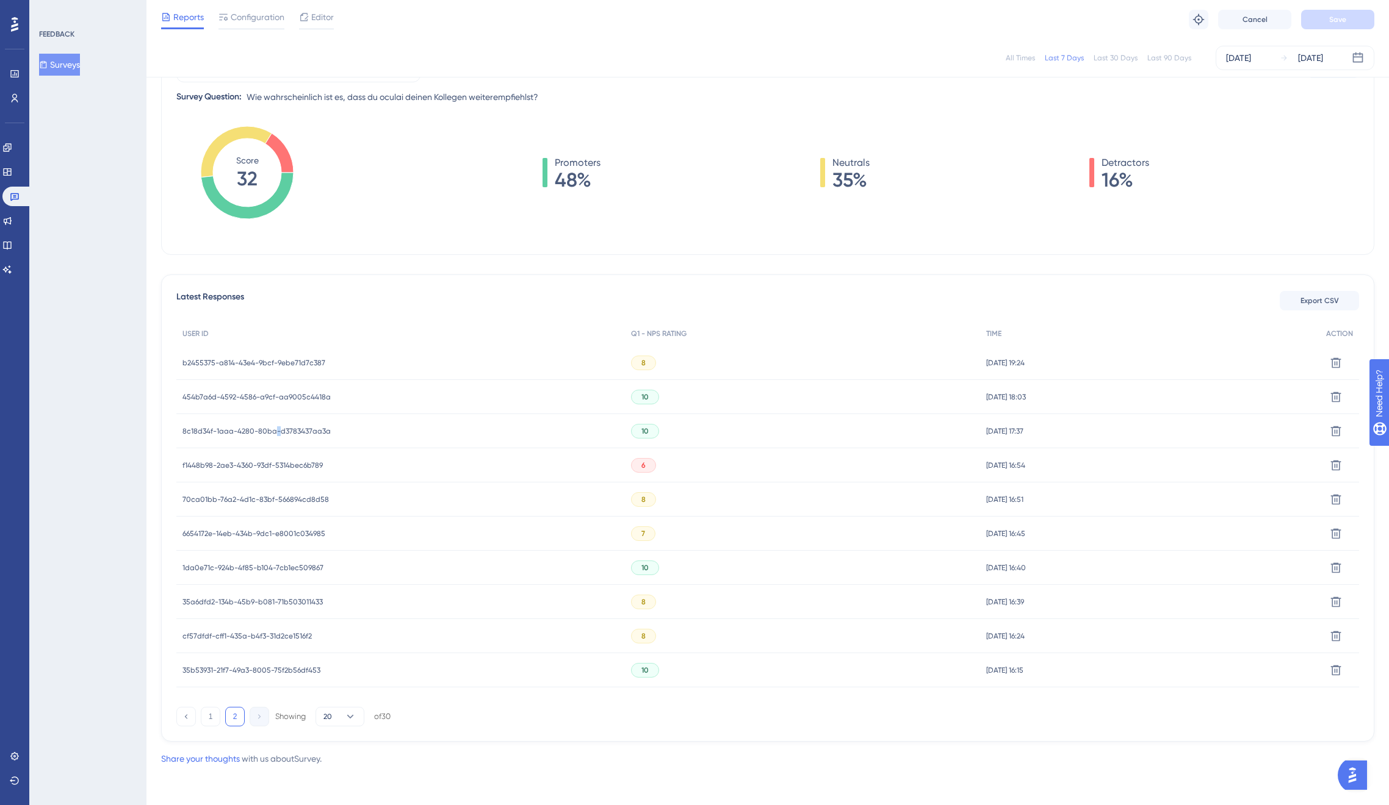
click at [273, 431] on span "8c18d34f-1aaa-4280-80ba-d3783437aa3a" at bounding box center [256, 431] width 148 height 10
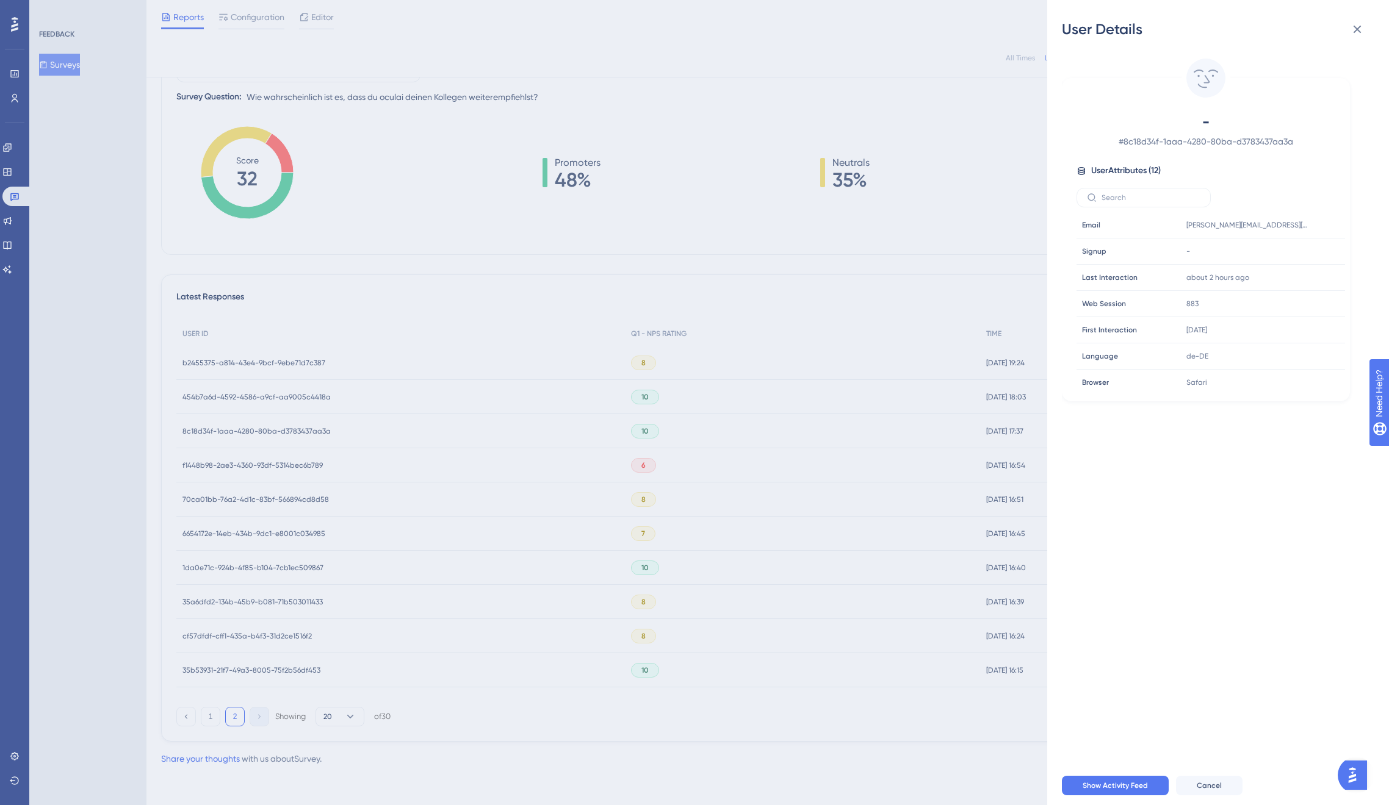
click at [272, 432] on div "User Details - # 8c18d34f-1aaa-4280-80ba-d3783437aa3a User Attributes ( 12 ) Em…" at bounding box center [694, 402] width 1389 height 805
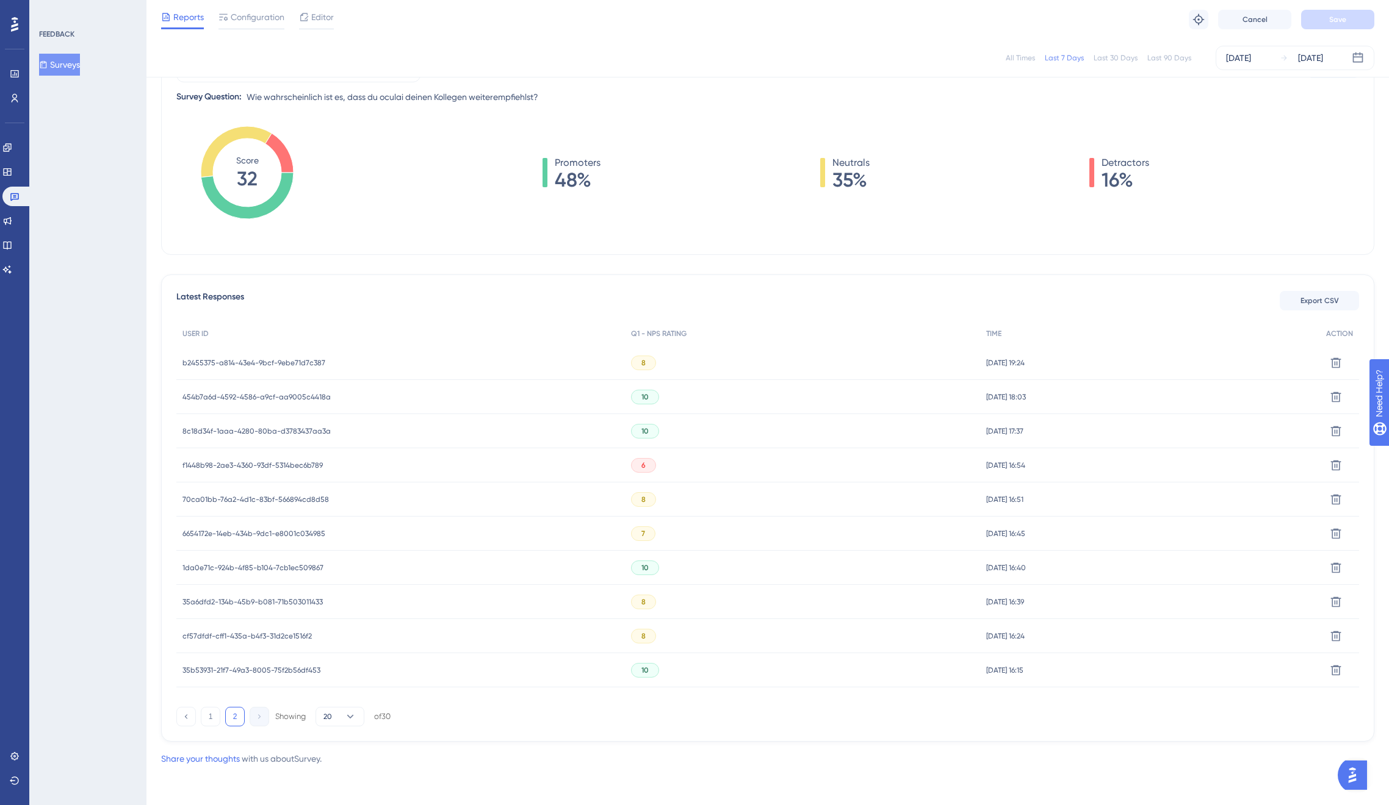
click at [279, 464] on span "f1448b98-2ae3-4360-93df-5314bec6b789" at bounding box center [252, 466] width 140 height 10
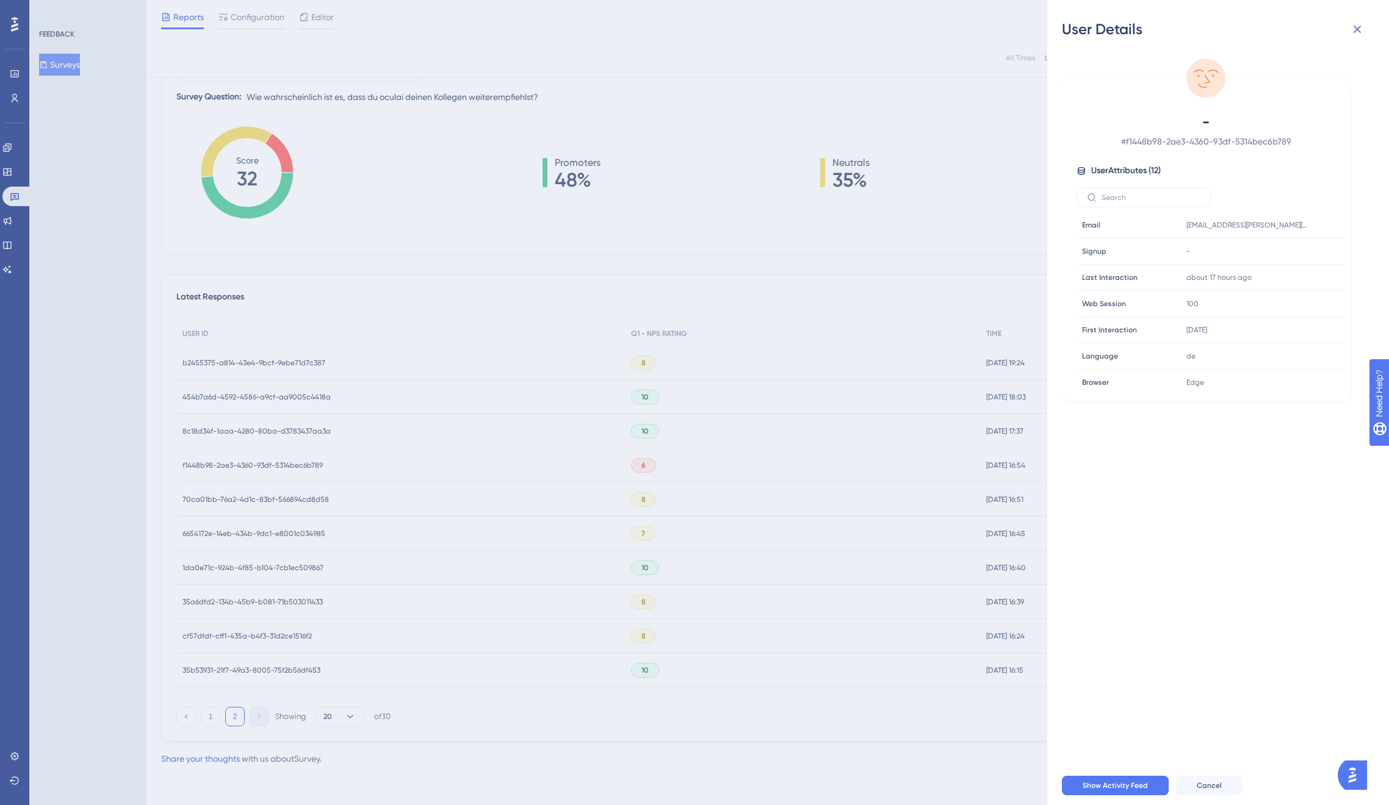
click at [288, 461] on div "User Details - # f1448b98-2ae3-4360-93df-5314bec6b789 User Attributes ( 12 ) Em…" at bounding box center [694, 402] width 1389 height 805
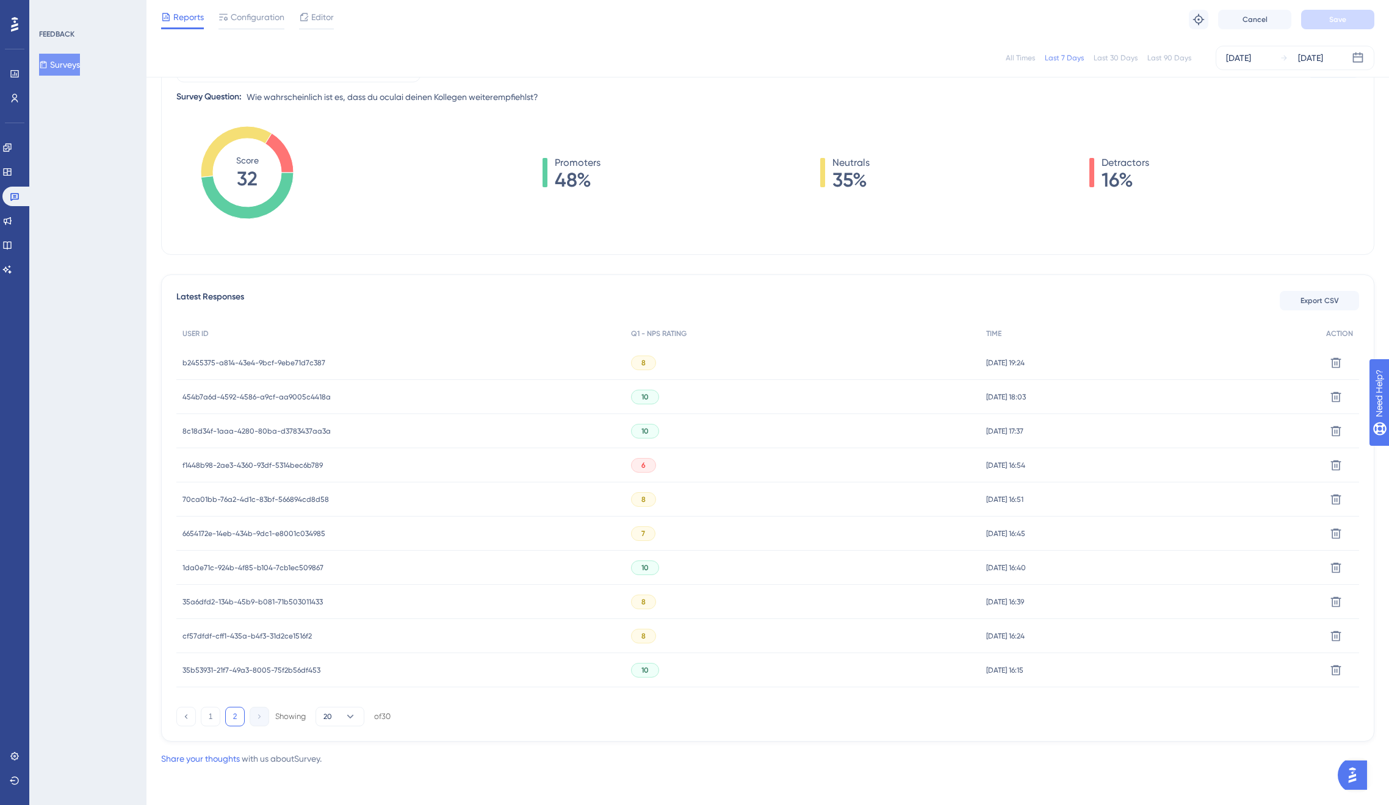
click at [272, 472] on div "f1448b98-2ae3-4360-93df-5314bec6b789 f1448b98-2ae3-4360-93df-5314bec6b789" at bounding box center [252, 465] width 140 height 34
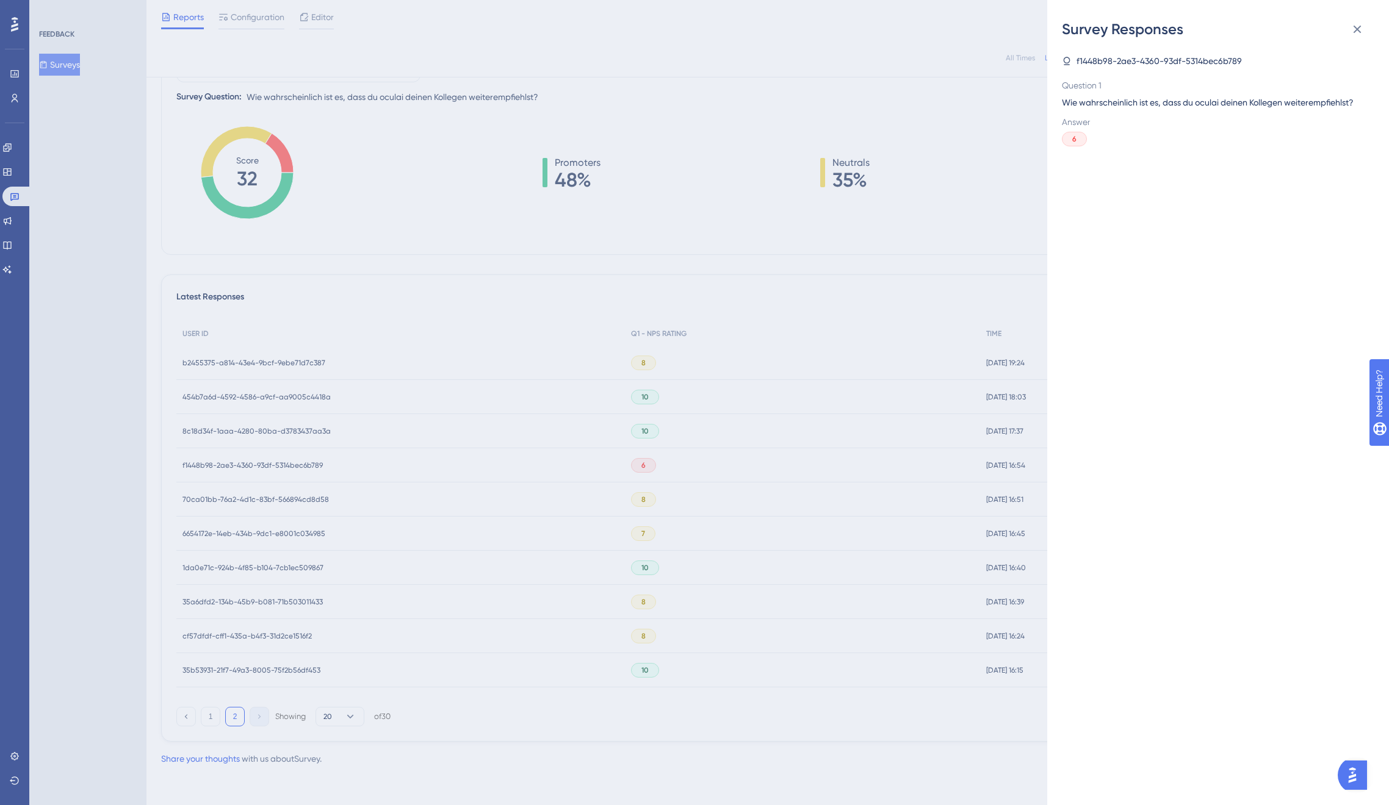
click at [272, 472] on div "Survey Responses f1448b98-2ae3-4360-93df-5314bec6b789 Question 1 Wie wahrschein…" at bounding box center [694, 402] width 1389 height 805
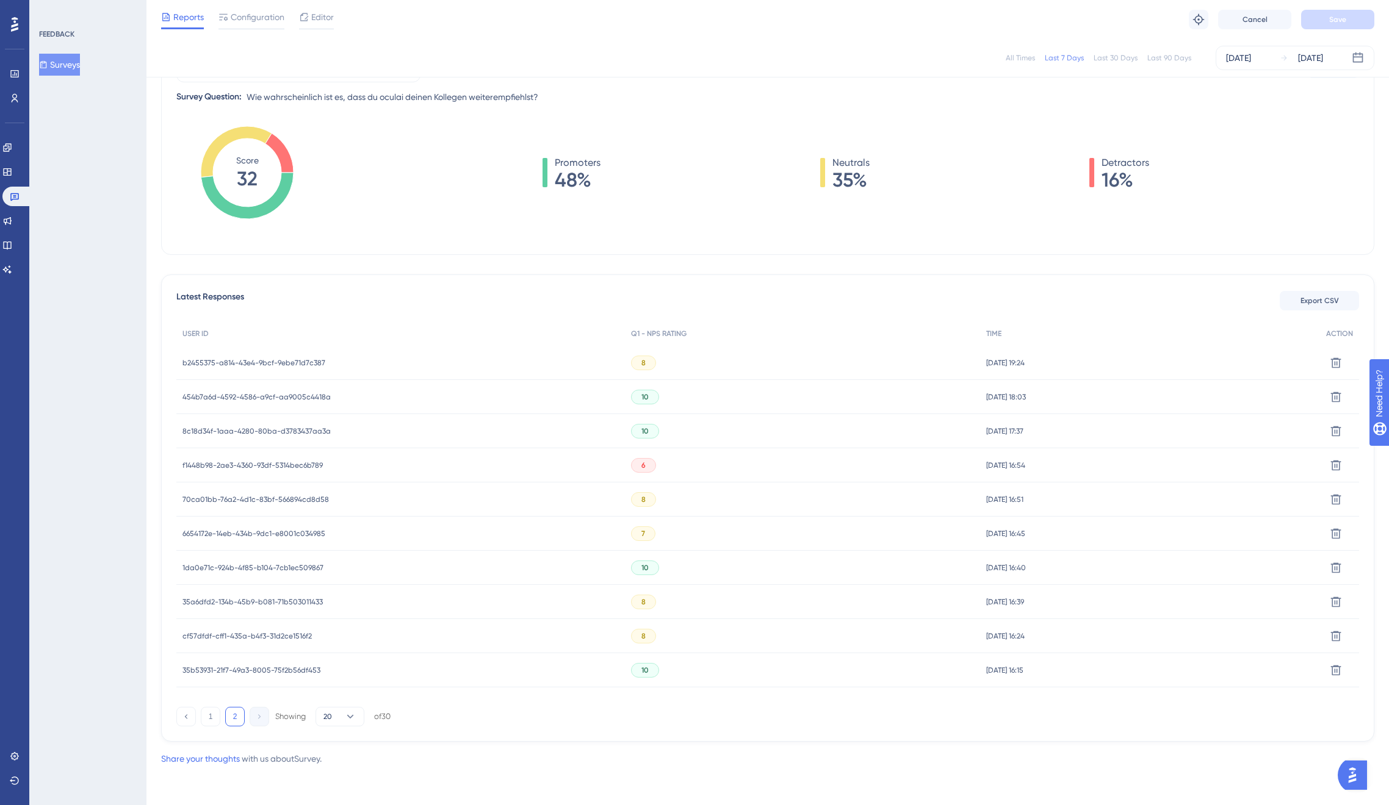
click at [256, 461] on span "f1448b98-2ae3-4360-93df-5314bec6b789" at bounding box center [252, 466] width 140 height 10
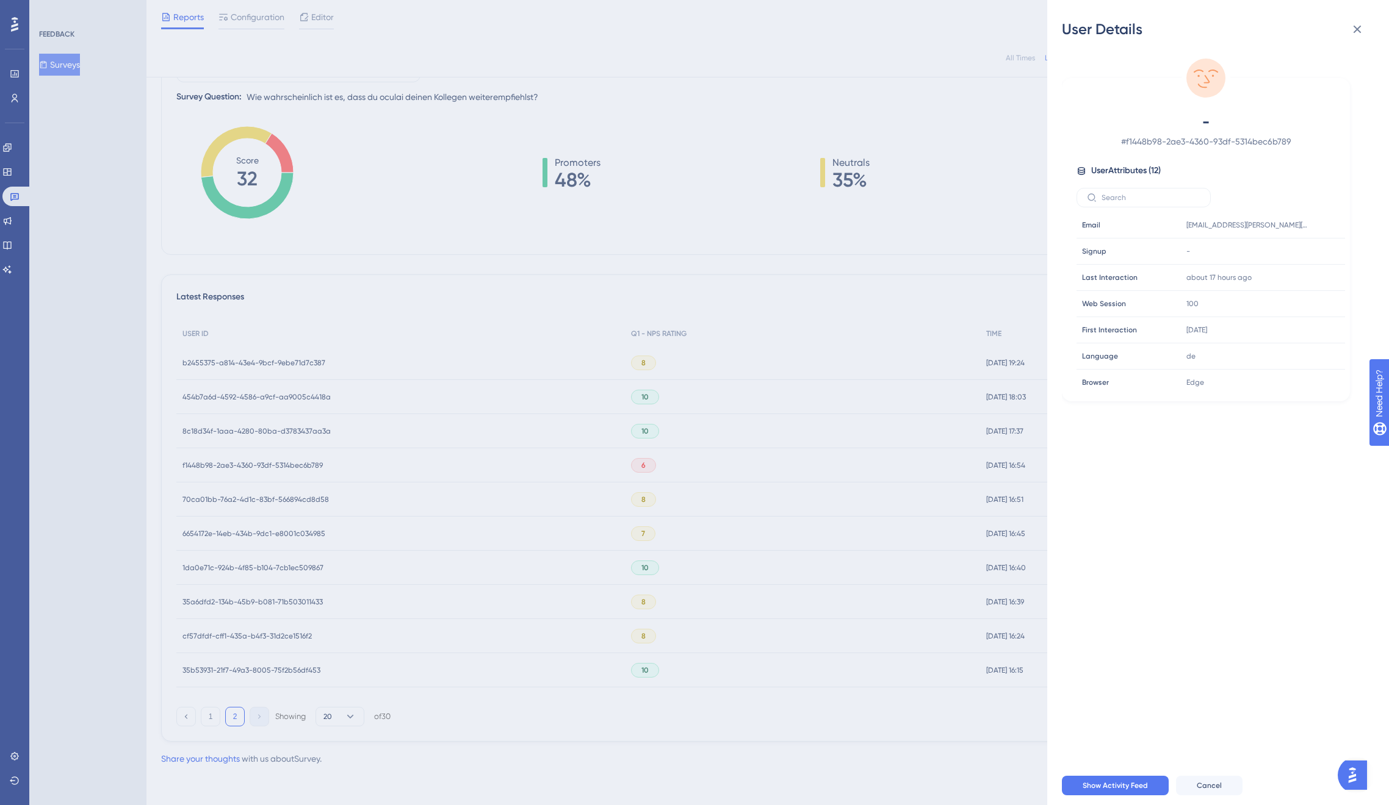
click at [256, 461] on div "User Details - # f1448b98-2ae3-4360-93df-5314bec6b789 User Attributes ( 12 ) Em…" at bounding box center [694, 402] width 1389 height 805
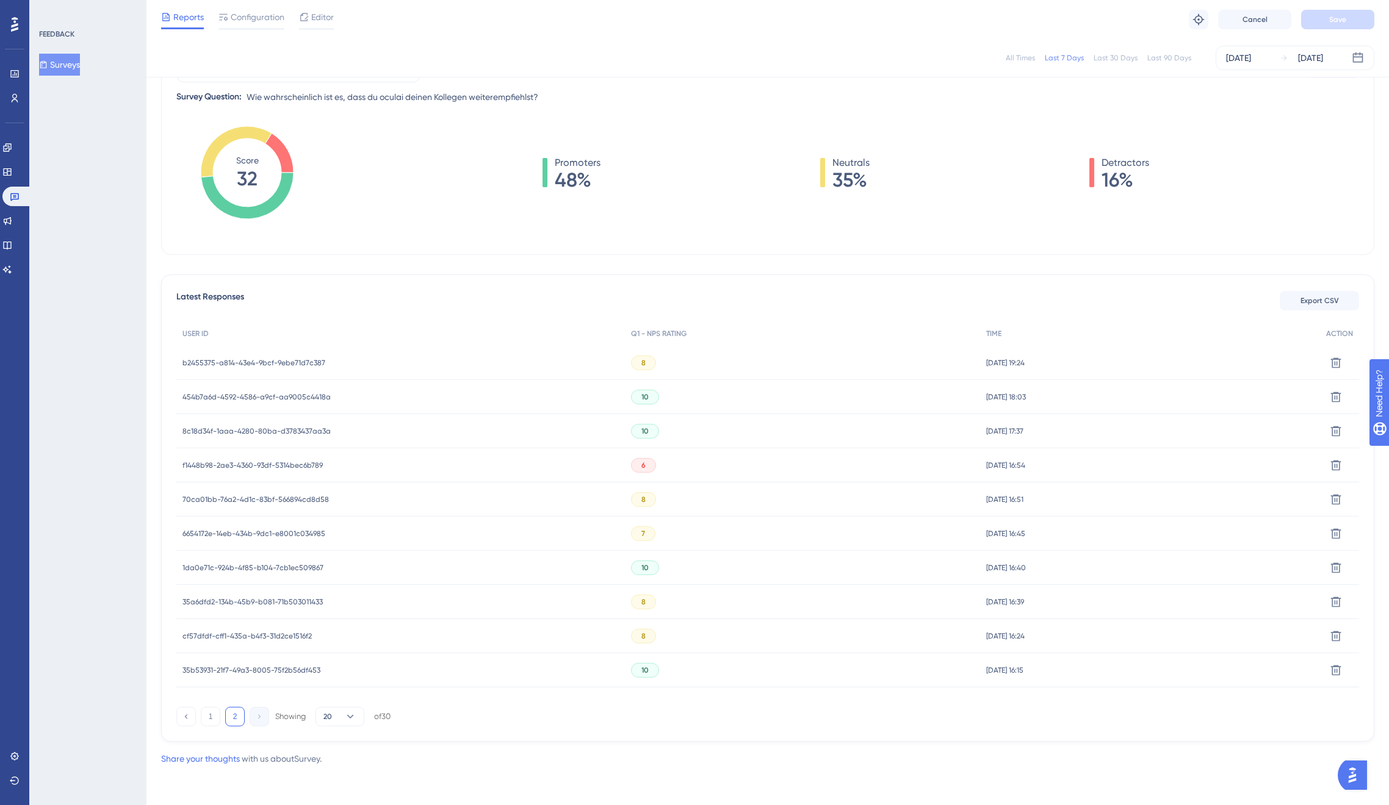
click at [264, 498] on span "70ca01bb-76a2-4d1c-83bf-566894cd8d58" at bounding box center [255, 500] width 146 height 10
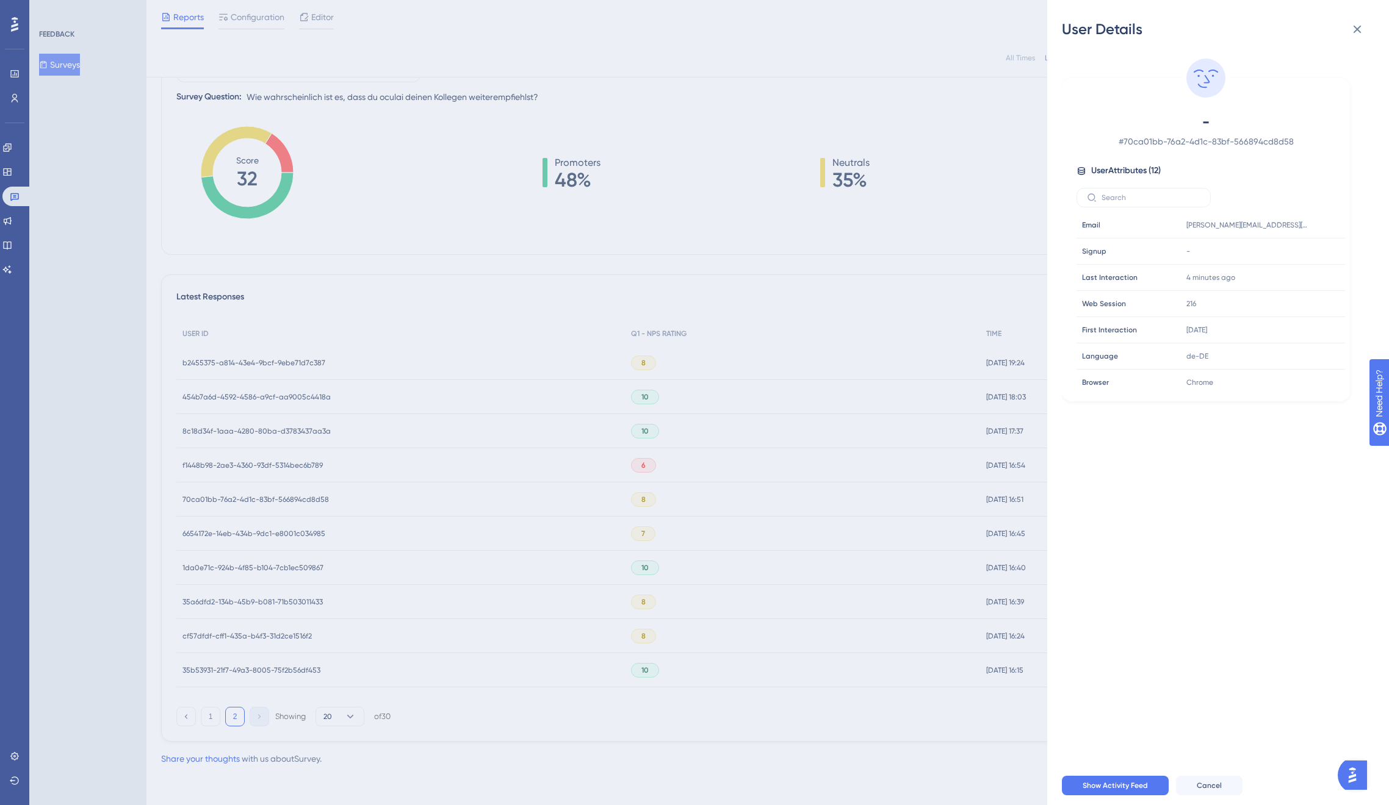
click at [264, 498] on div "User Details - # 70ca01bb-76a2-4d1c-83bf-566894cd8d58 User Attributes ( 12 ) Em…" at bounding box center [694, 402] width 1389 height 805
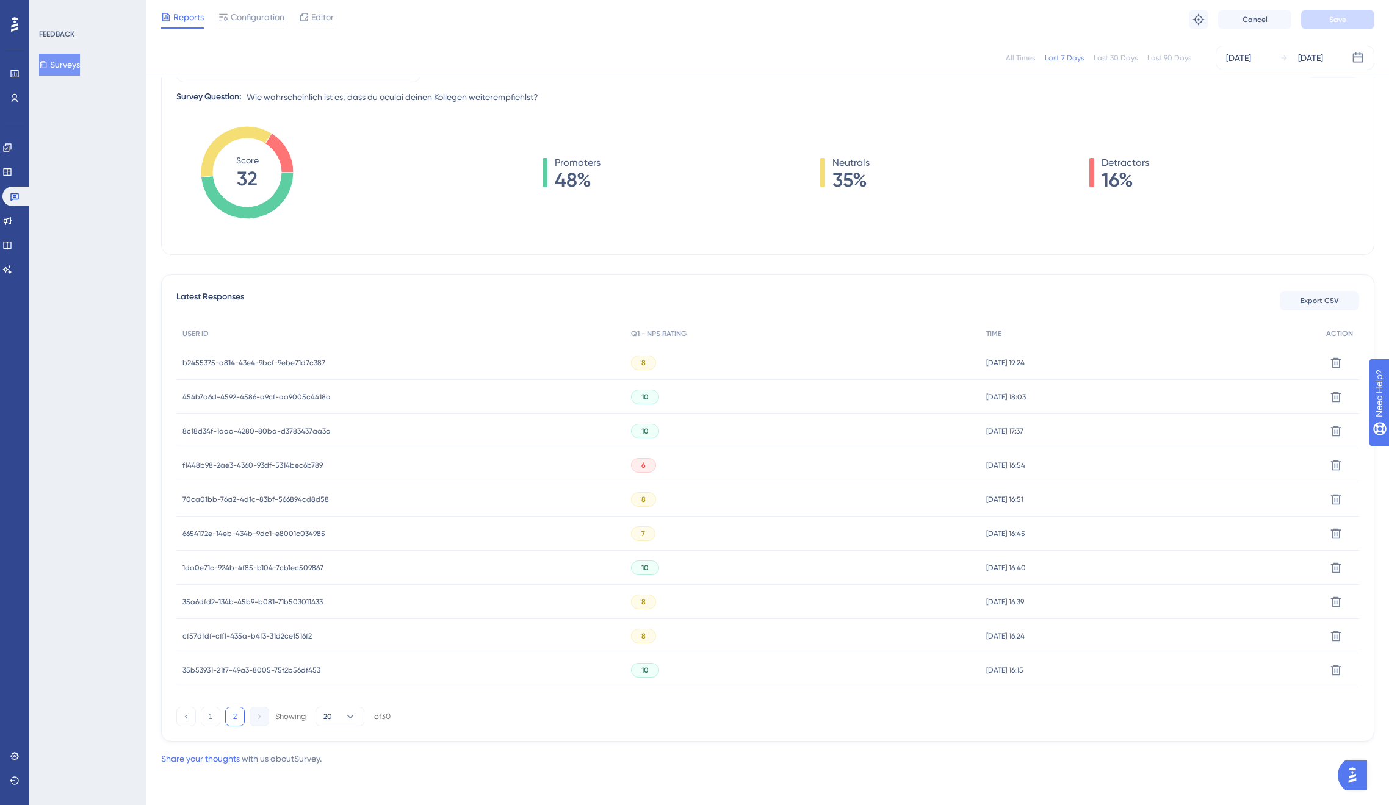
click at [263, 532] on span "6654172e-14eb-434b-9dc1-e8001c034985" at bounding box center [253, 534] width 143 height 10
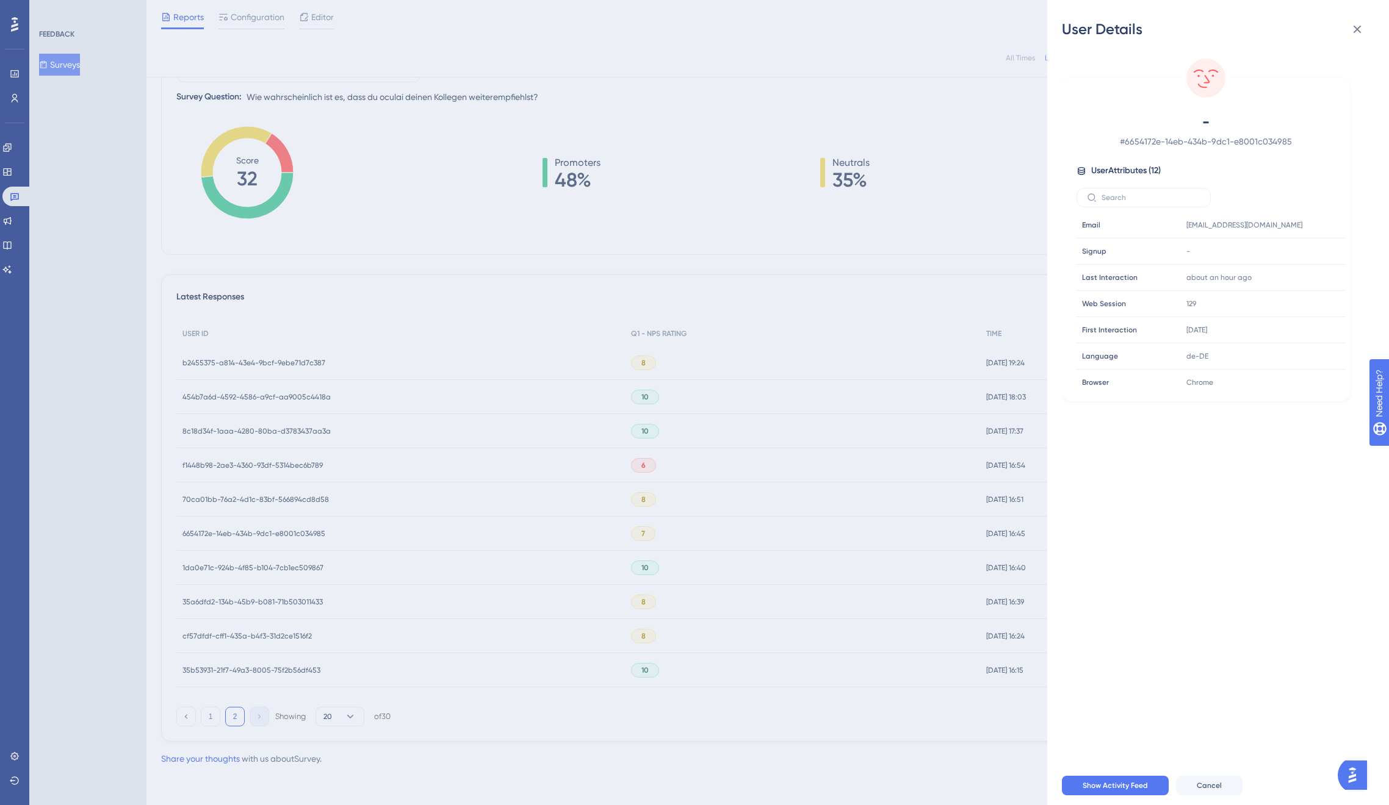
click at [263, 532] on div "User Details - # 6654172e-14eb-434b-9dc1-e8001c034985 User Attributes ( 12 ) Em…" at bounding box center [694, 402] width 1389 height 805
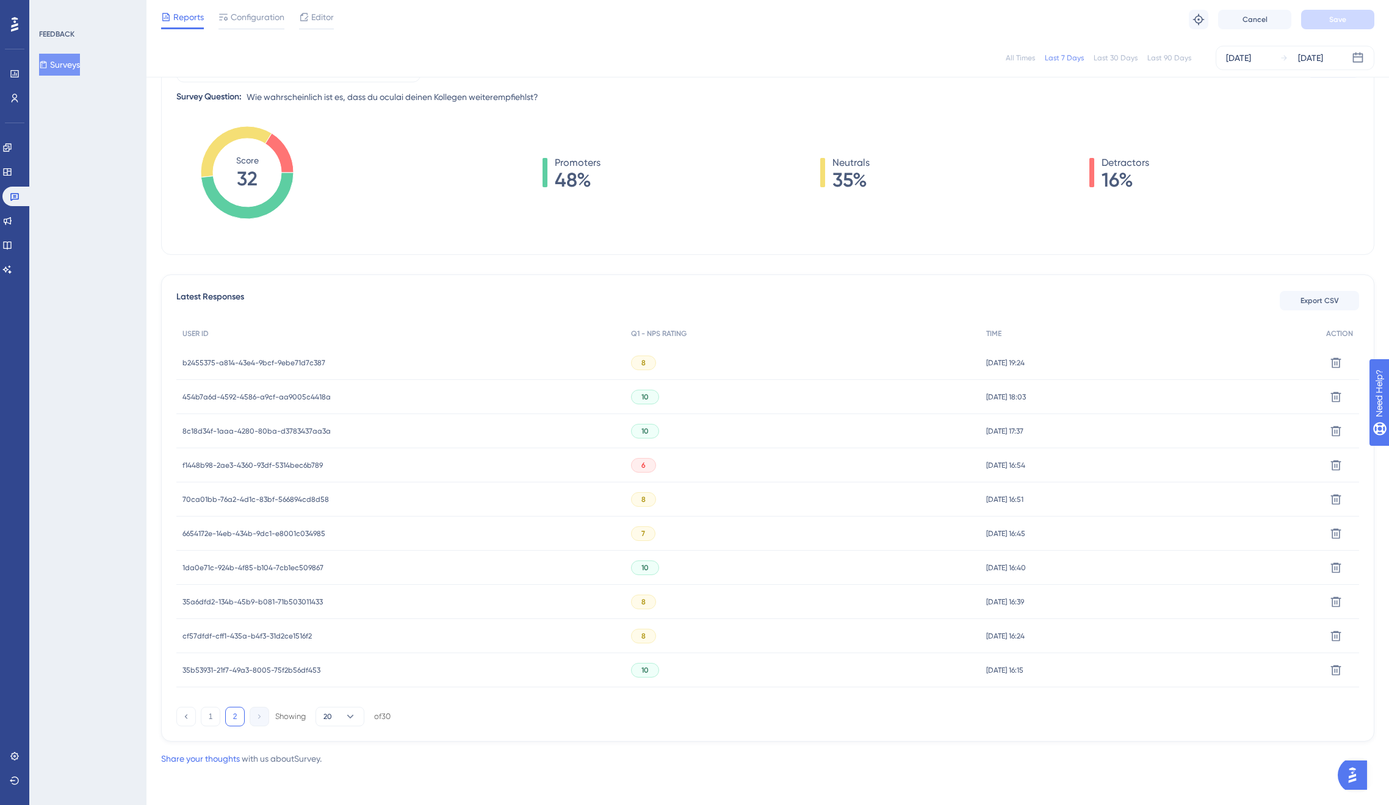
click at [271, 566] on span "1da0e71c-924b-4f85-b104-7cb1ec509867" at bounding box center [252, 568] width 141 height 10
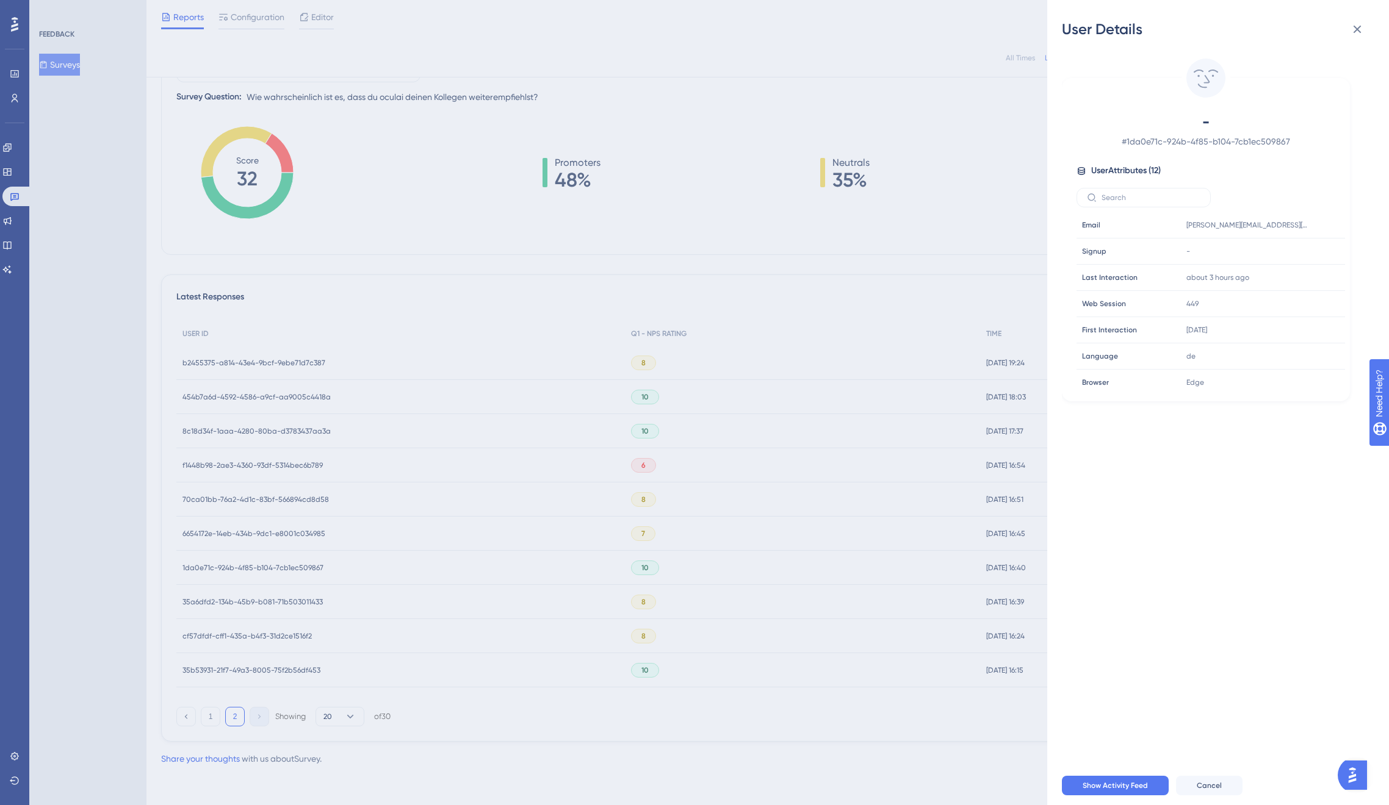
click at [271, 566] on div "User Details - # 1da0e71c-924b-4f85-b104-7cb1ec509867 User Attributes ( 12 ) Em…" at bounding box center [694, 402] width 1389 height 805
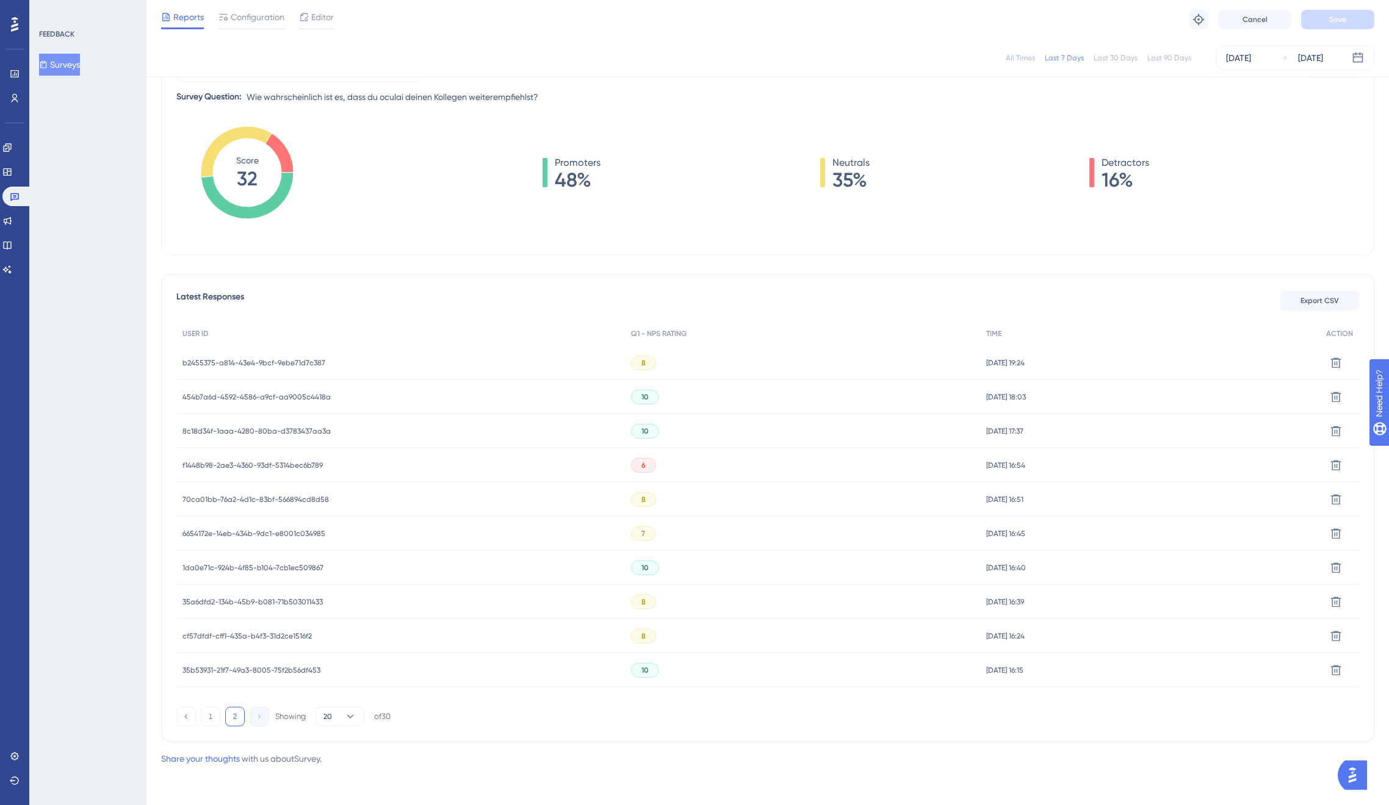
click at [269, 600] on span "35a6dfd2-134b-45b9-b081-71b503011433" at bounding box center [252, 602] width 140 height 10
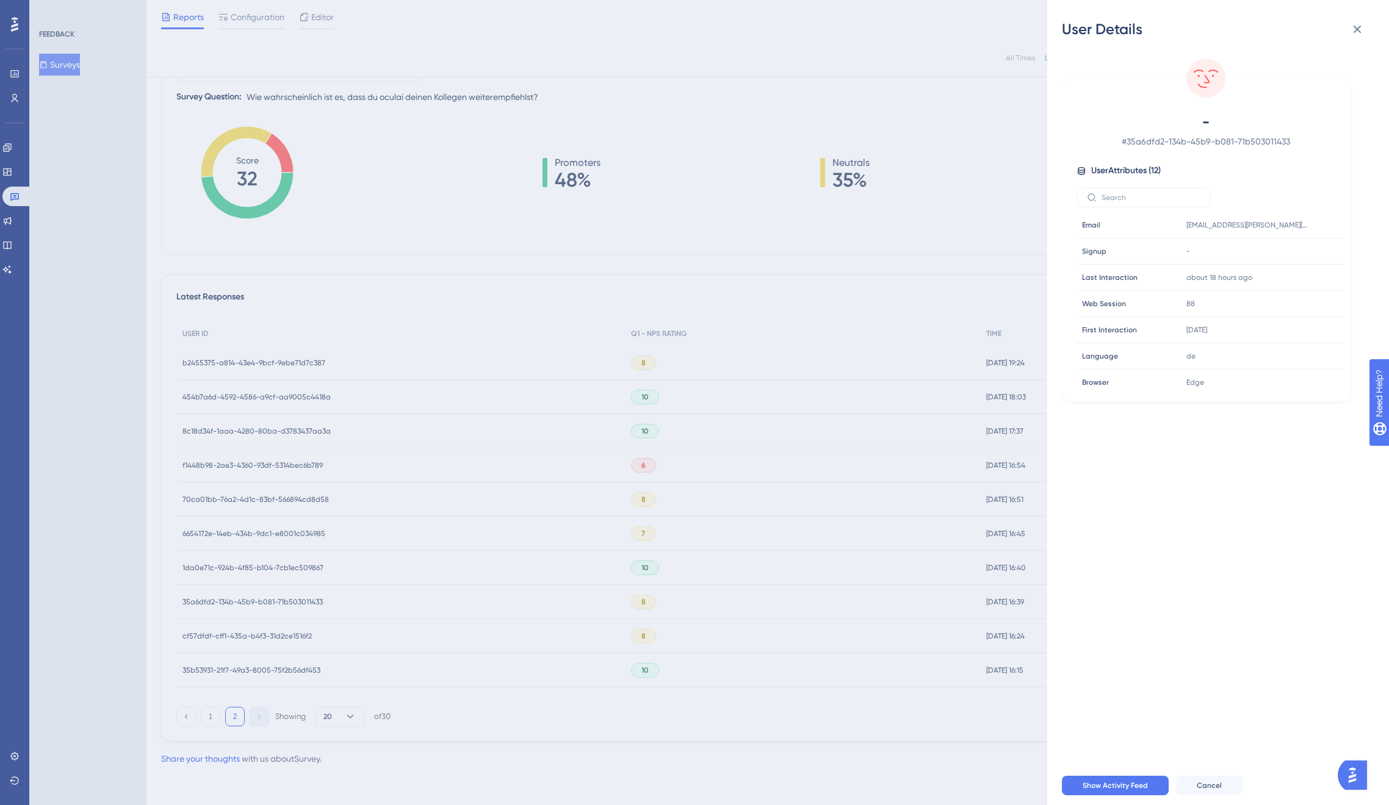
click at [269, 600] on div "User Details - # 35a6dfd2-134b-45b9-b081-71b503011433 User Attributes ( 12 ) Em…" at bounding box center [694, 402] width 1389 height 805
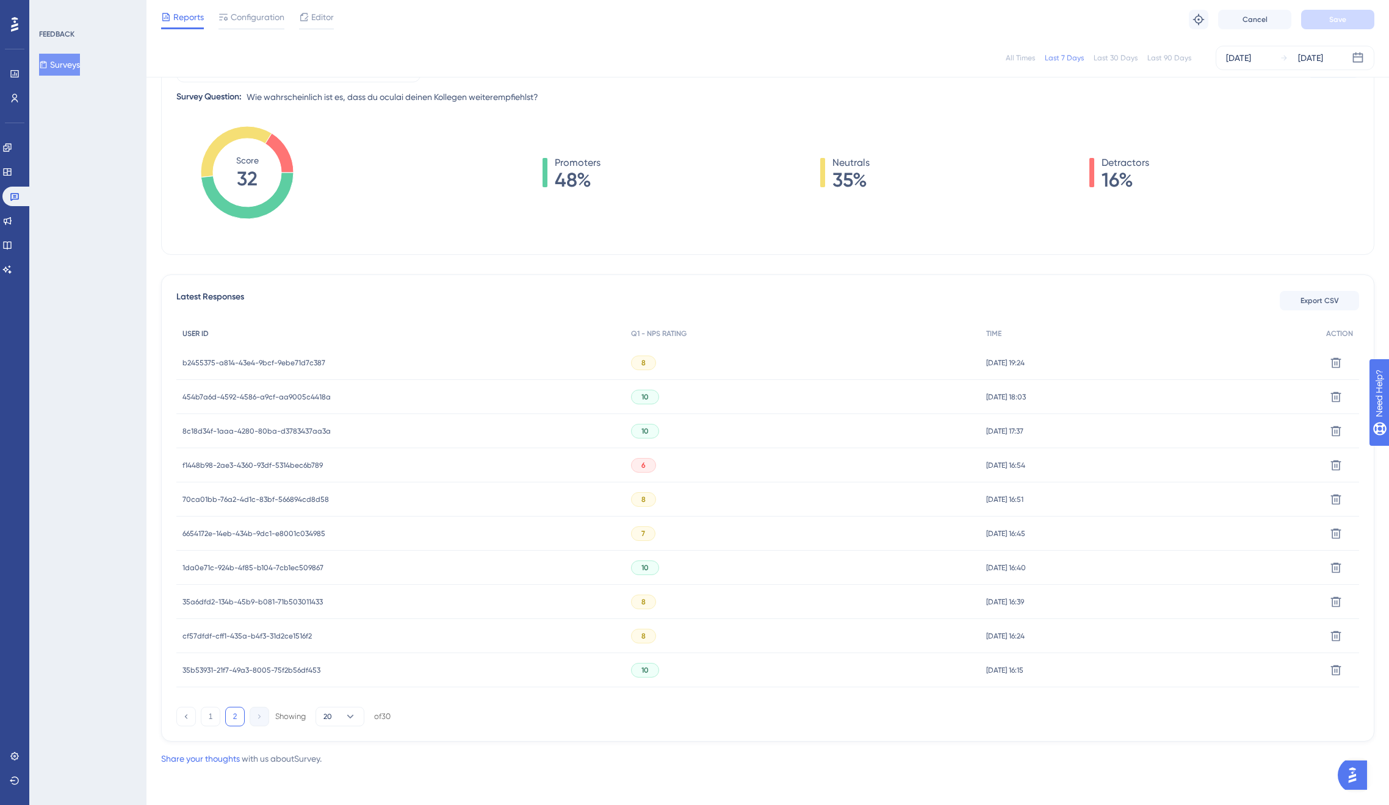
click at [328, 339] on div "USER ID" at bounding box center [400, 334] width 448 height 25
click at [215, 716] on button "1" at bounding box center [211, 717] width 20 height 20
click at [281, 497] on span "55600a42-c266-418d-a1c6-b476522f0834" at bounding box center [253, 500] width 143 height 10
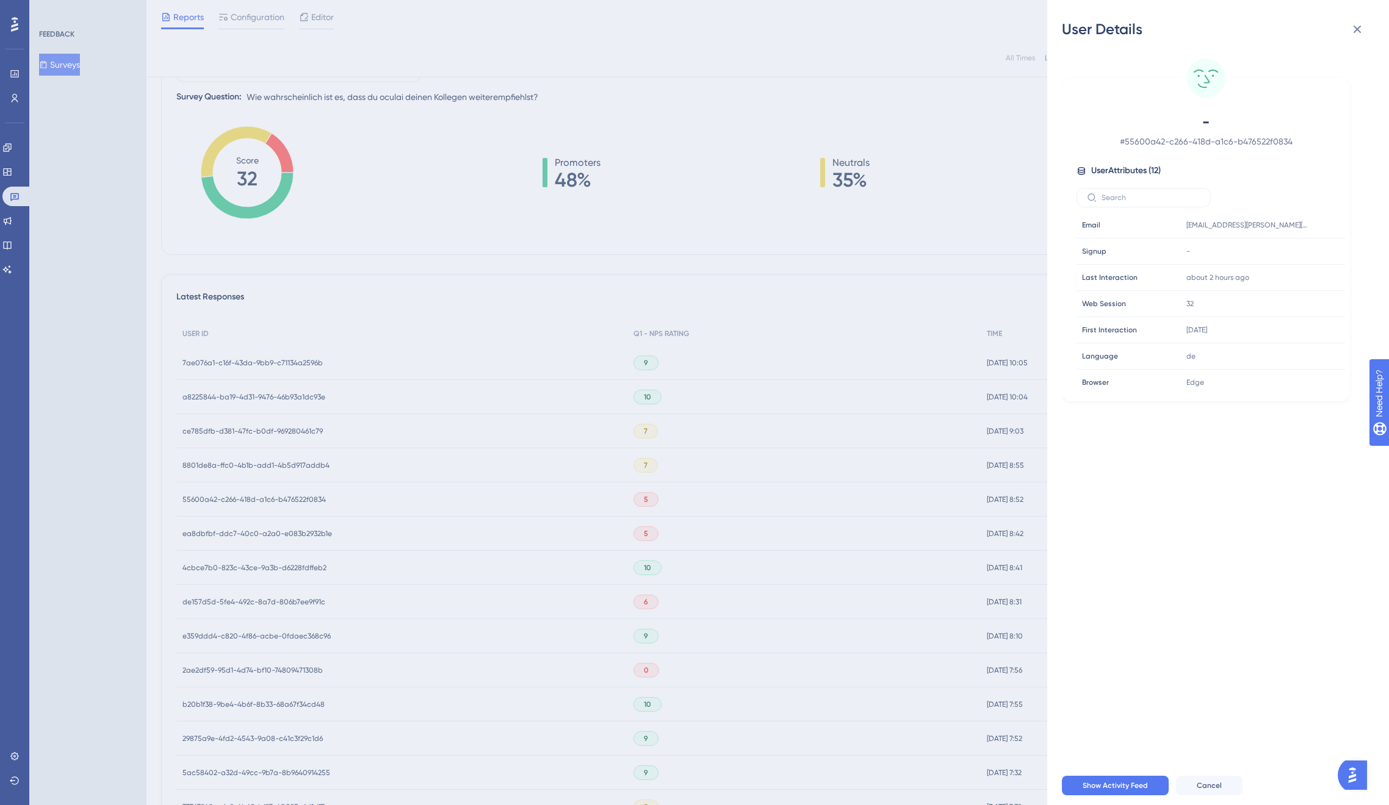
click at [281, 500] on div "User Details - # 55600a42-c266-418d-a1c6-b476522f0834 User Attributes ( 12 ) Em…" at bounding box center [694, 402] width 1389 height 805
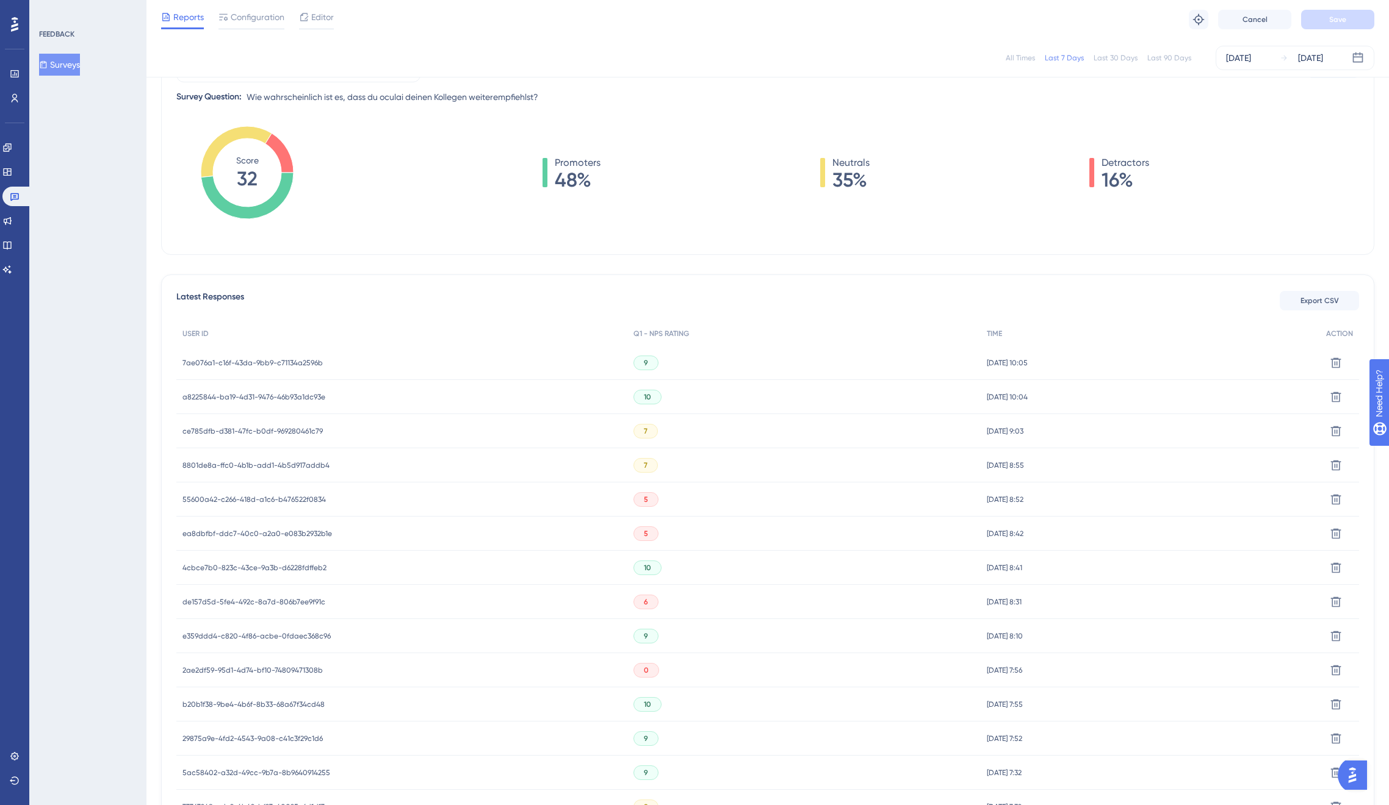
click at [286, 538] on span "ea8dbfbf-ddc7-40c0-a2a0-e083b2932b1e" at bounding box center [256, 534] width 149 height 10
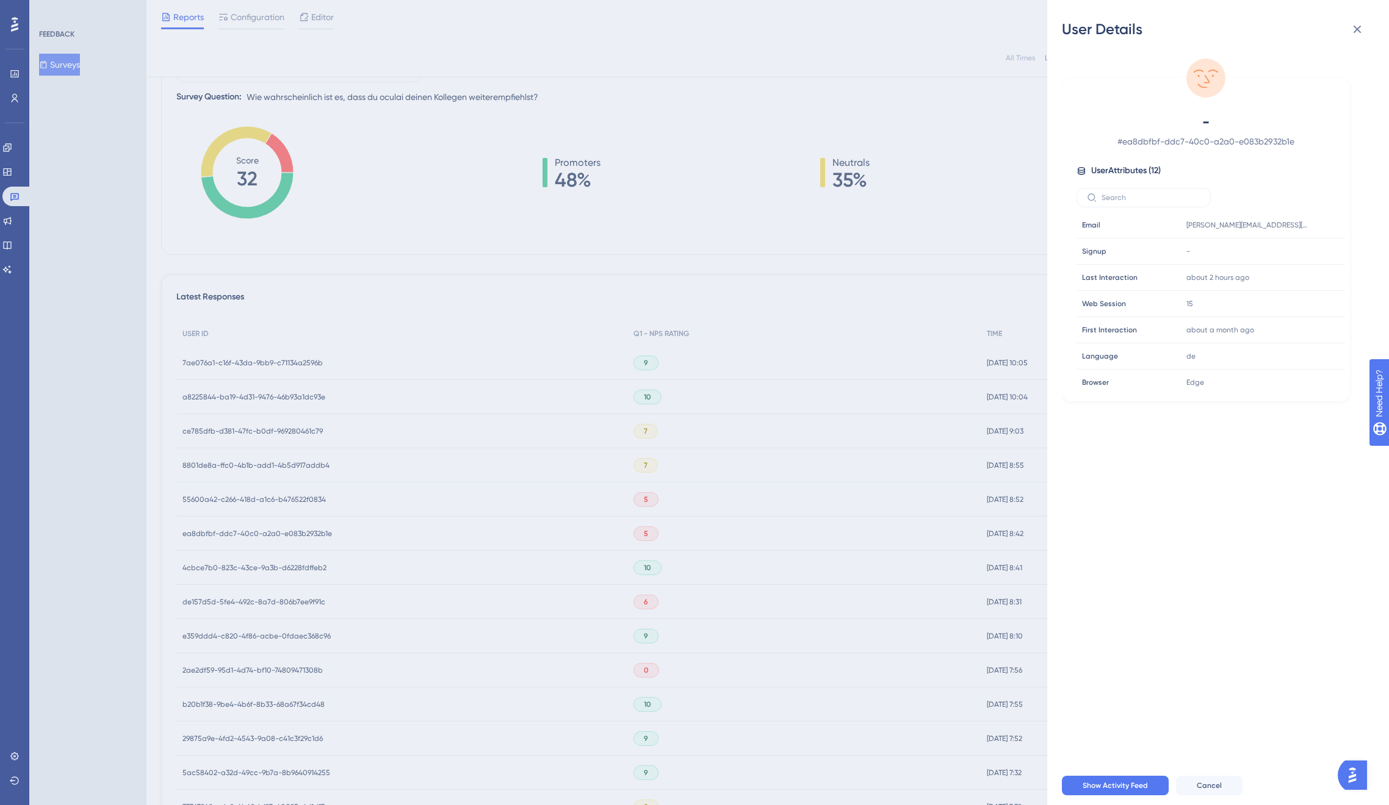
click at [285, 536] on div "User Details - # ea8dbfbf-ddc7-40c0-a2a0-e083b2932b1e User Attributes ( 12 ) Em…" at bounding box center [694, 402] width 1389 height 805
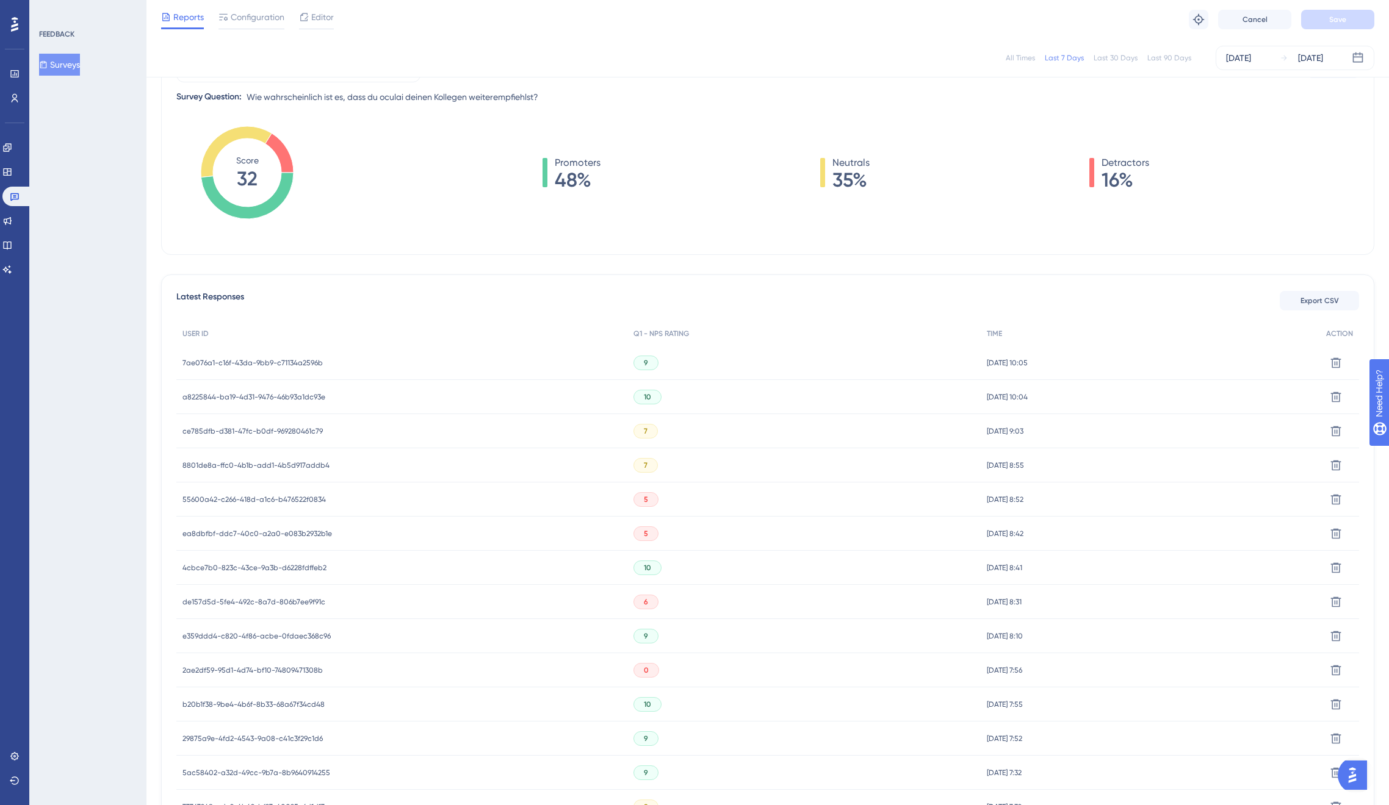
click at [276, 354] on div "7ae076a1-c16f-43da-9bb9-c71134a2596b 7ae076a1-c16f-43da-9bb9-c71134a2596b" at bounding box center [252, 363] width 140 height 34
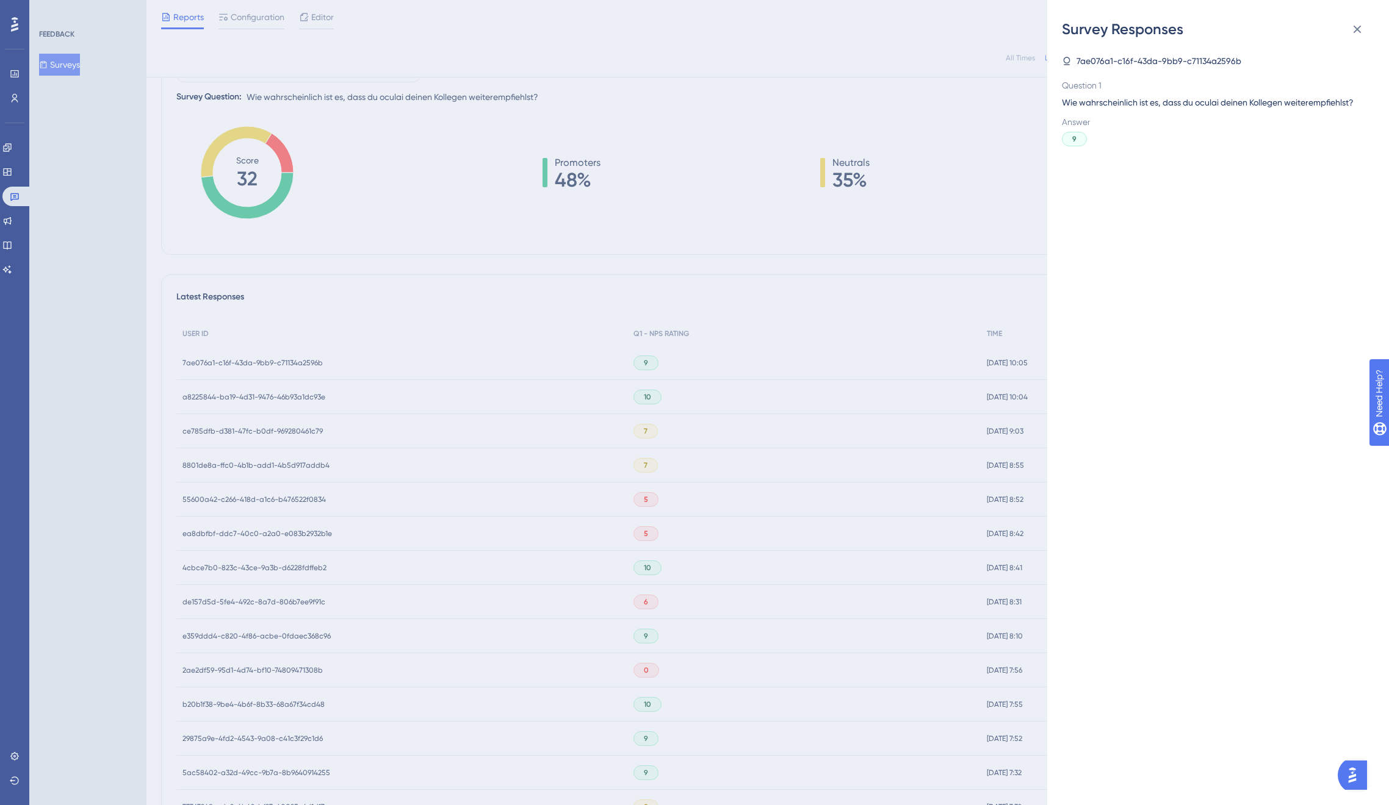
click at [276, 357] on div "Survey Responses 7ae076a1-c16f-43da-9bb9-c71134a2596b Question 1 Wie wahrschein…" at bounding box center [694, 402] width 1389 height 805
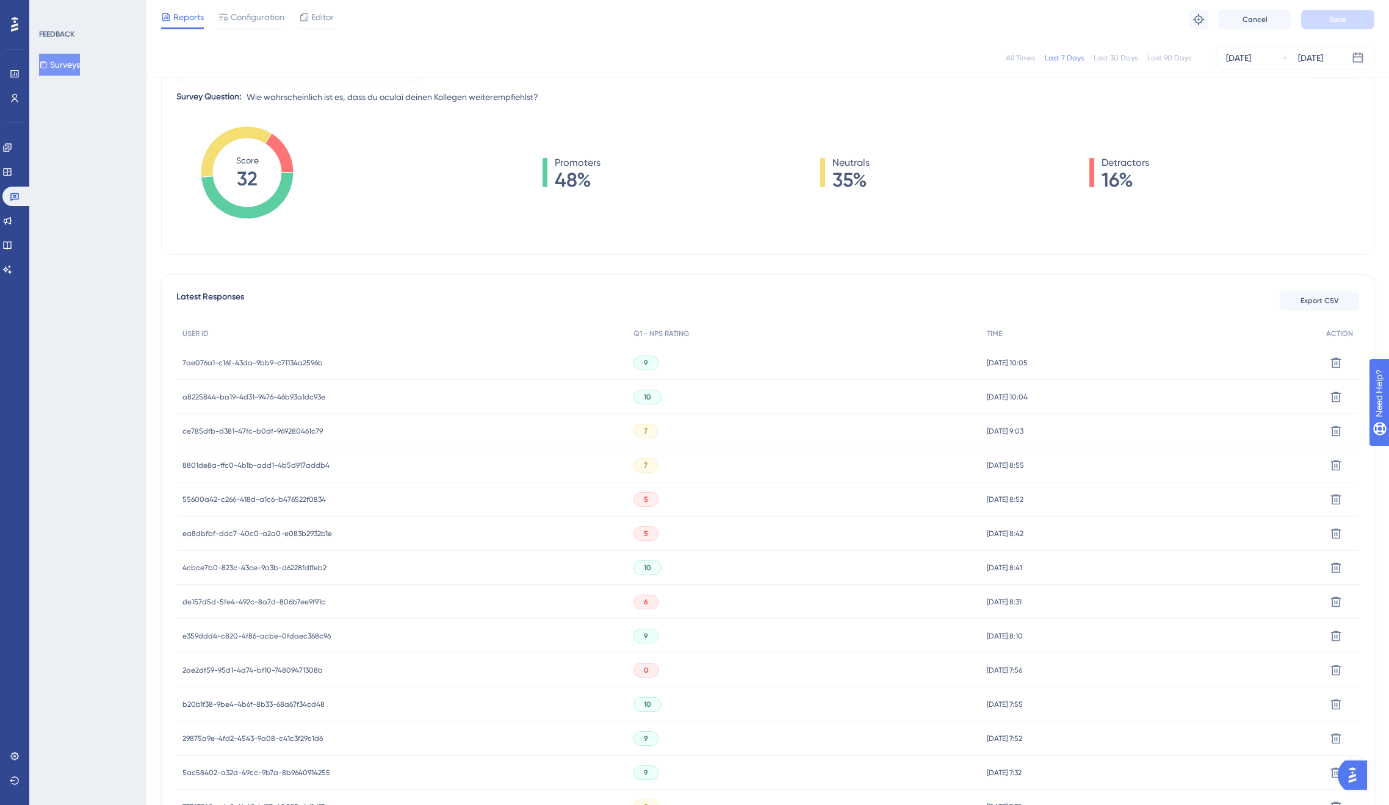
click at [255, 365] on span "7ae076a1-c16f-43da-9bb9-c71134a2596b" at bounding box center [252, 363] width 140 height 10
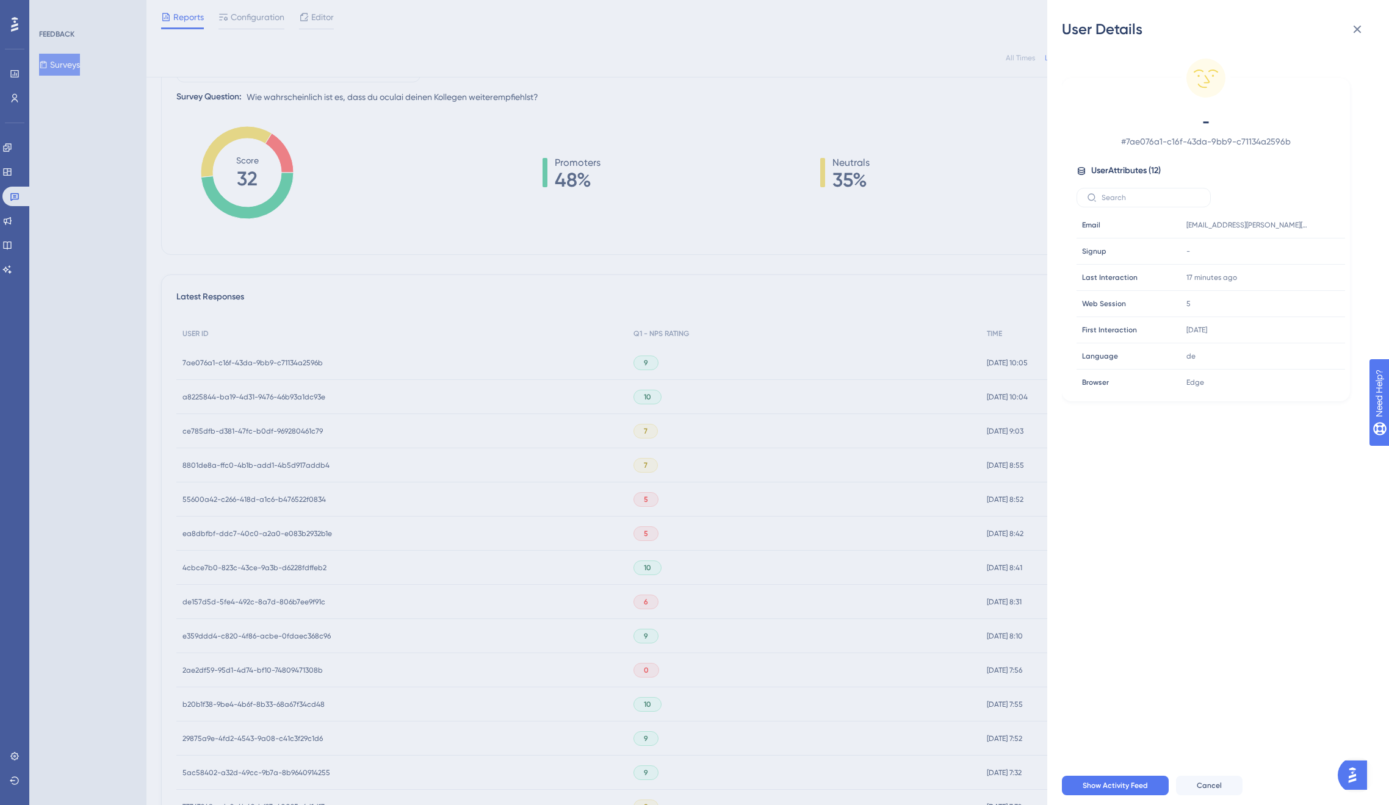
click at [255, 365] on div "User Details - # 7ae076a1-c16f-43da-9bb9-c71134a2596b User Attributes ( 12 ) Em…" at bounding box center [694, 402] width 1389 height 805
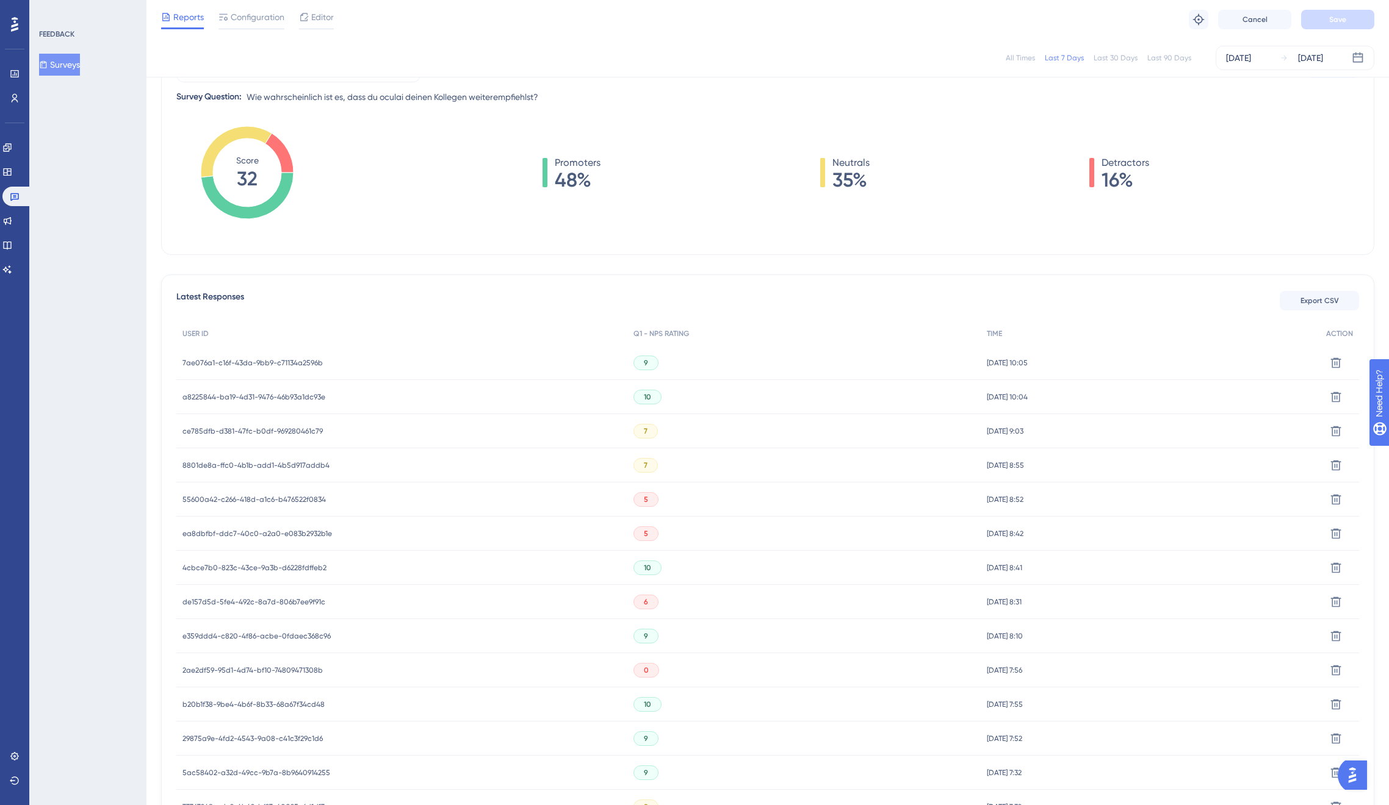
click at [254, 396] on span "a8225844-ba19-4d31-9476-46b93a1dc93e" at bounding box center [253, 397] width 143 height 10
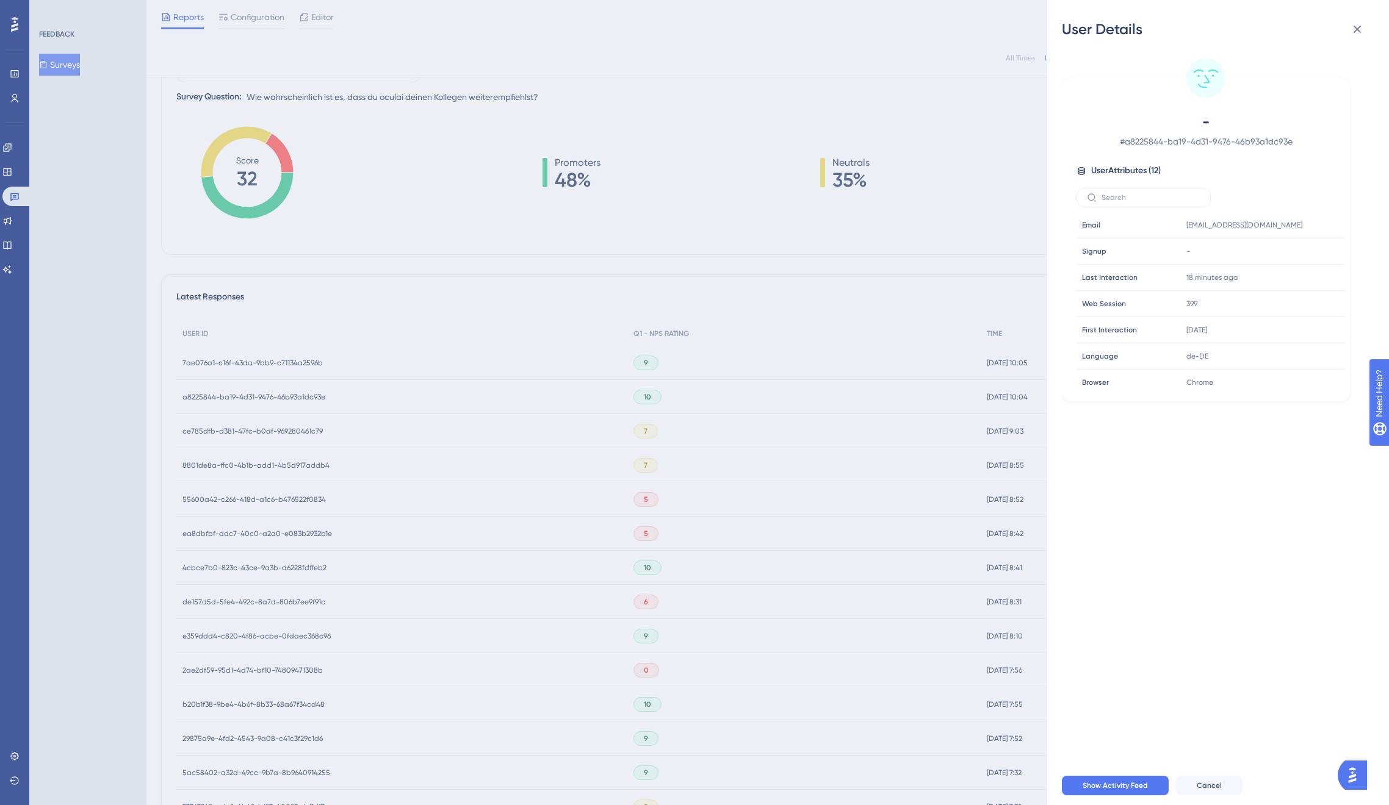
click at [254, 396] on div "User Details - # a8225844-ba19-4d31-9476-46b93a1dc93e User Attributes ( 12 ) Em…" at bounding box center [694, 402] width 1389 height 805
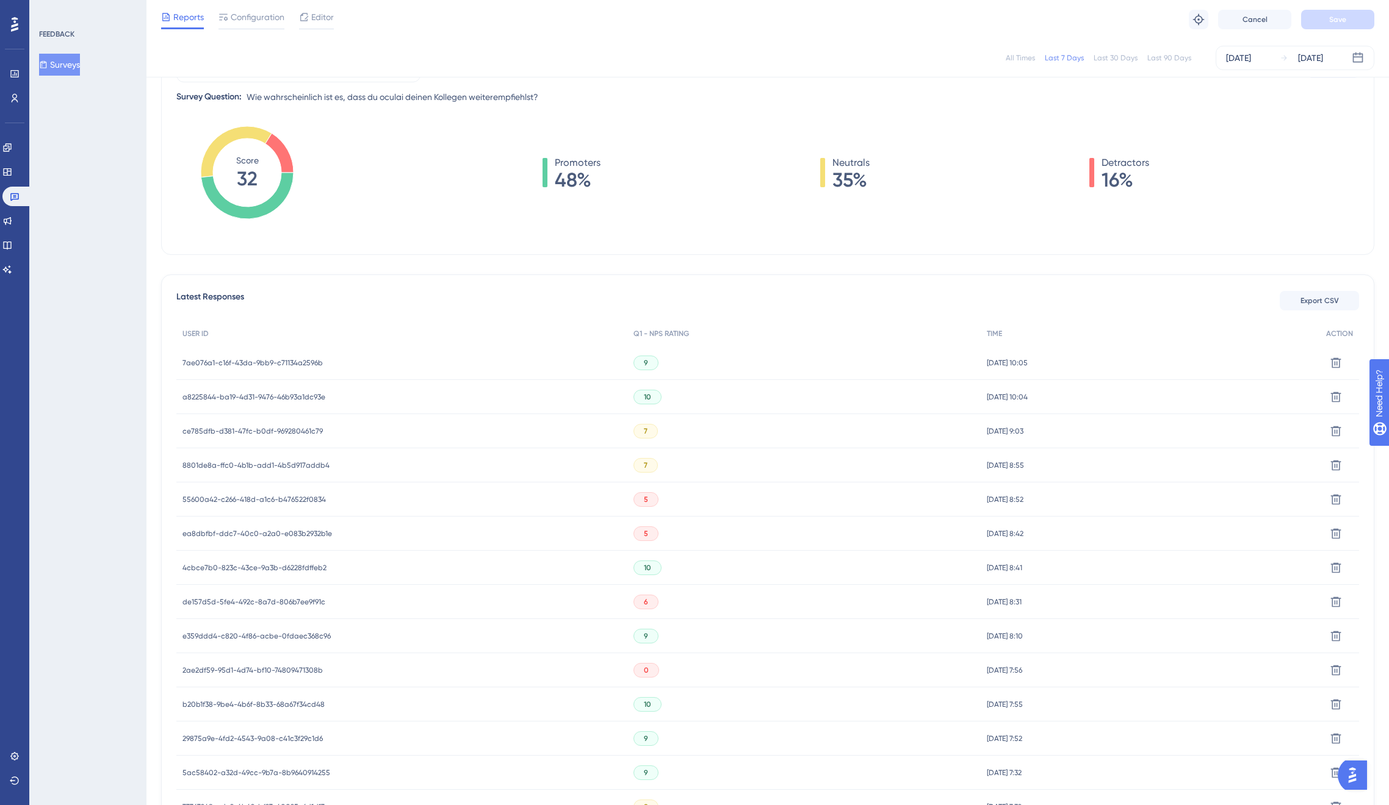
click at [246, 430] on span "ce785dfb-d381-47fc-b0df-969280461c79" at bounding box center [252, 431] width 140 height 10
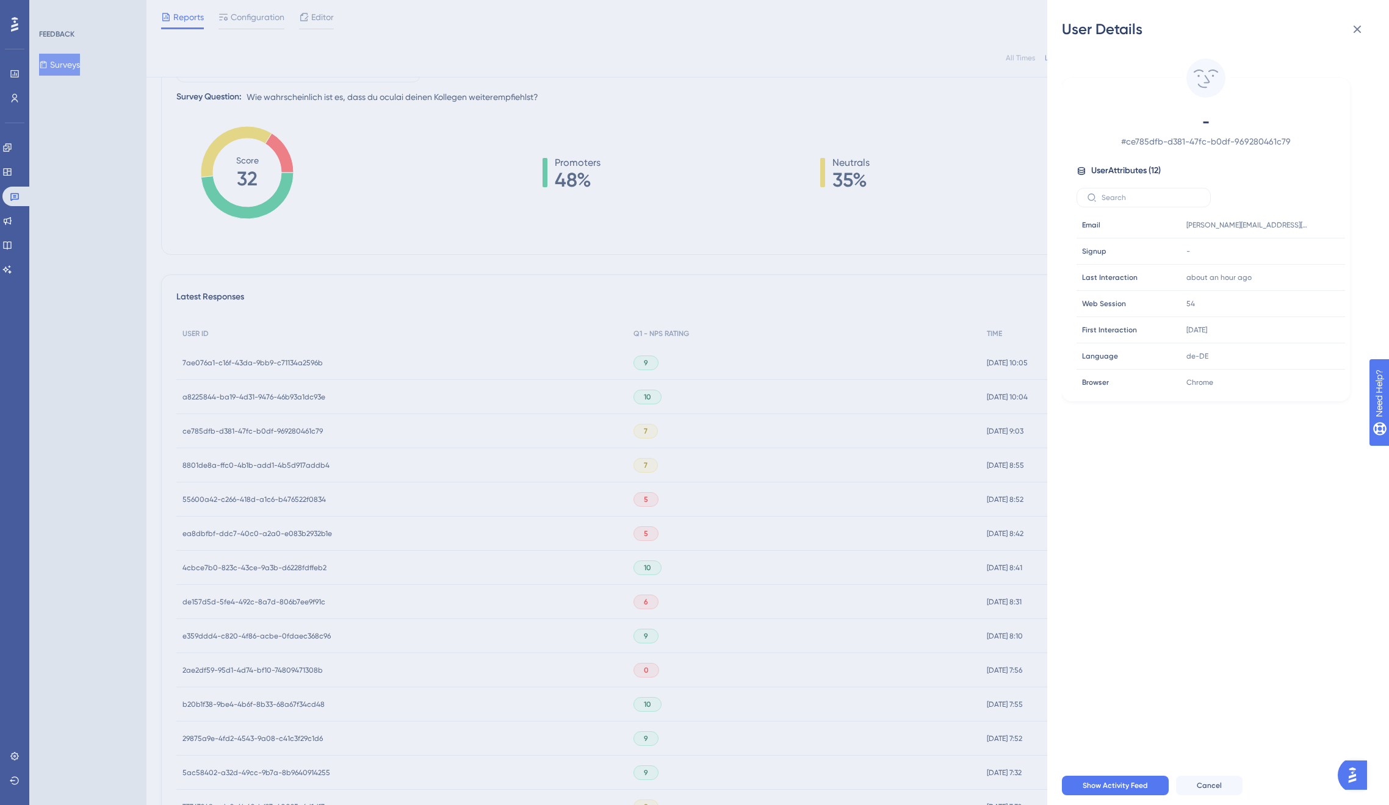
click at [254, 431] on div "User Details - # ce785dfb-d381-47fc-b0df-969280461c79 User Attributes ( 12 ) Em…" at bounding box center [694, 402] width 1389 height 805
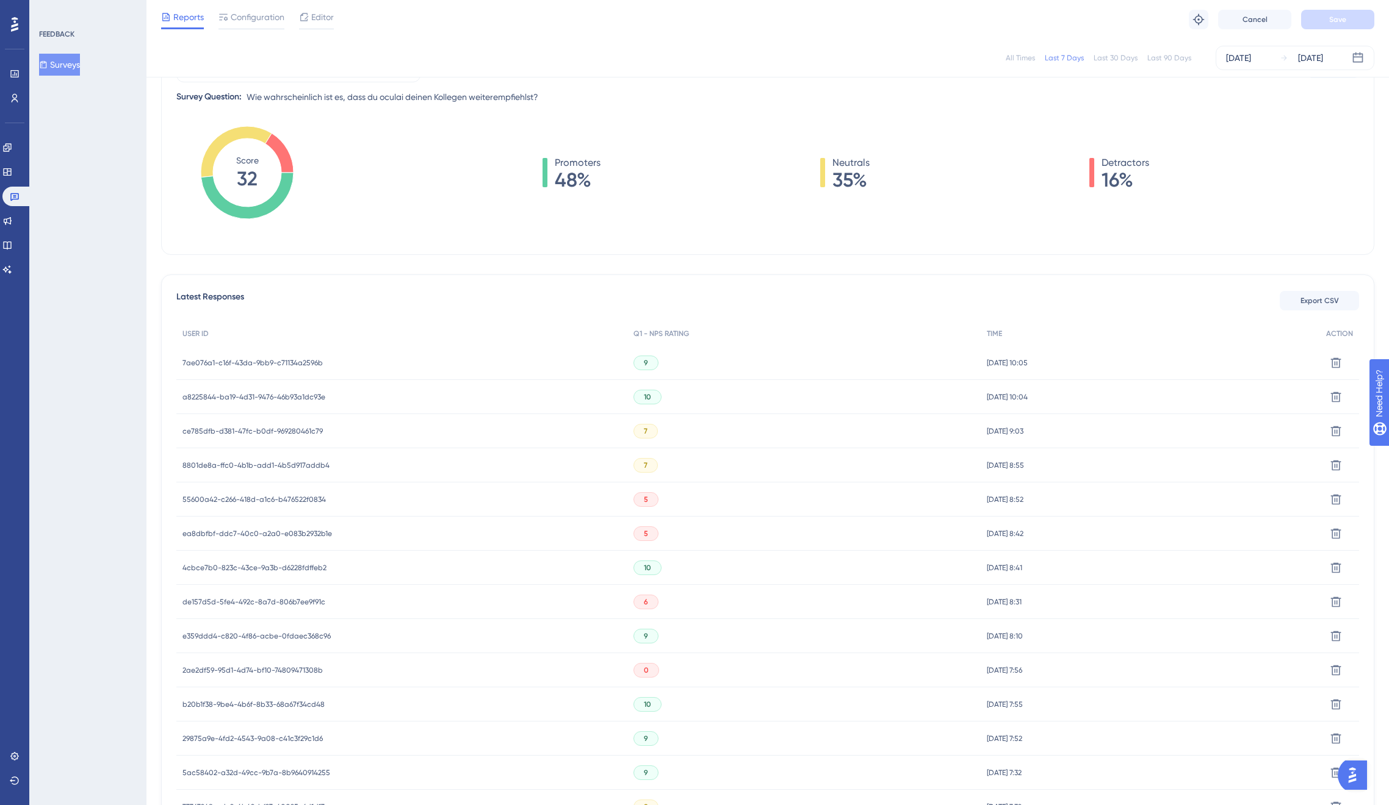
click at [273, 432] on span "ce785dfb-d381-47fc-b0df-969280461c79" at bounding box center [252, 431] width 140 height 10
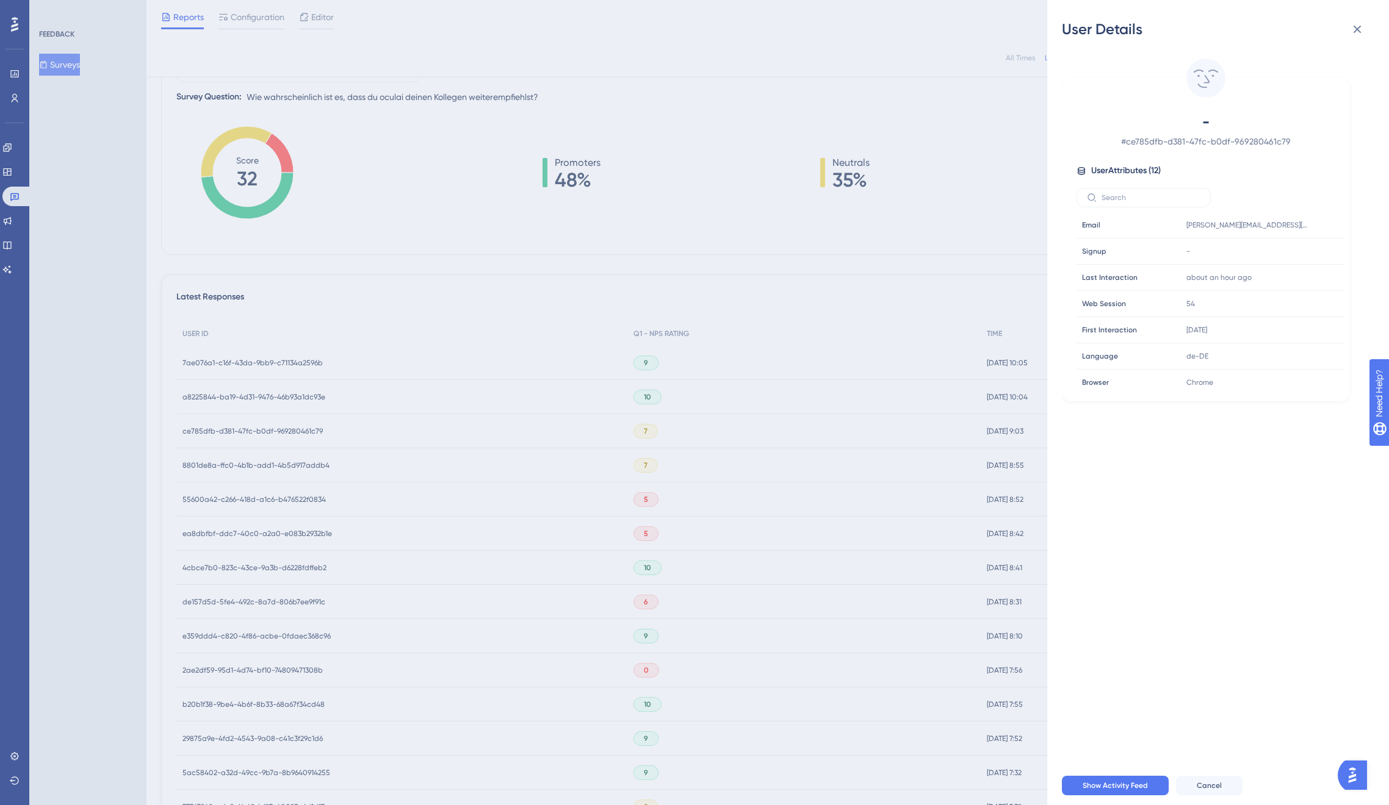
click at [267, 445] on div "User Details - # ce785dfb-d381-47fc-b0df-969280461c79 User Attributes ( 12 ) Em…" at bounding box center [694, 402] width 1389 height 805
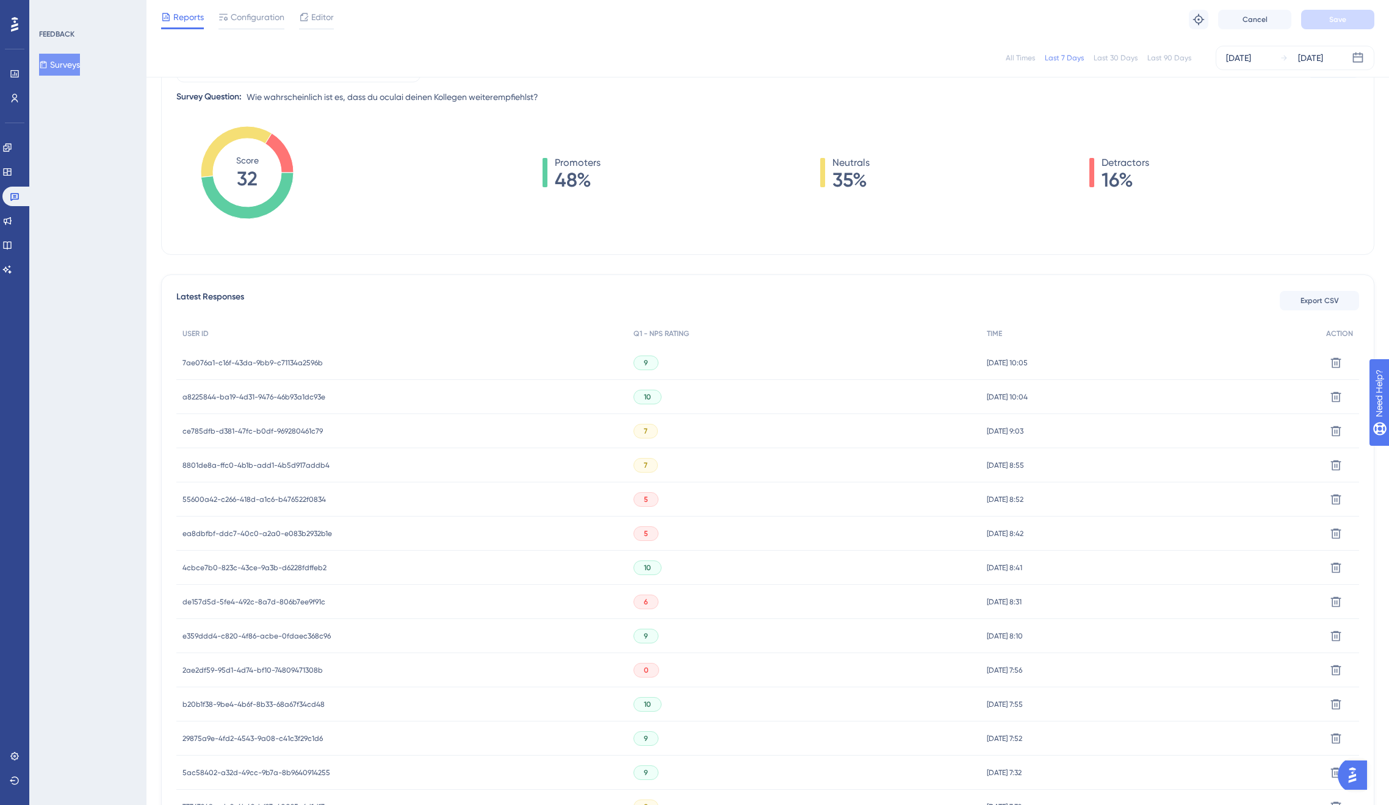
click at [272, 464] on span "8801de8a-ffc0-4b1b-add1-4b5d917addb4" at bounding box center [255, 466] width 147 height 10
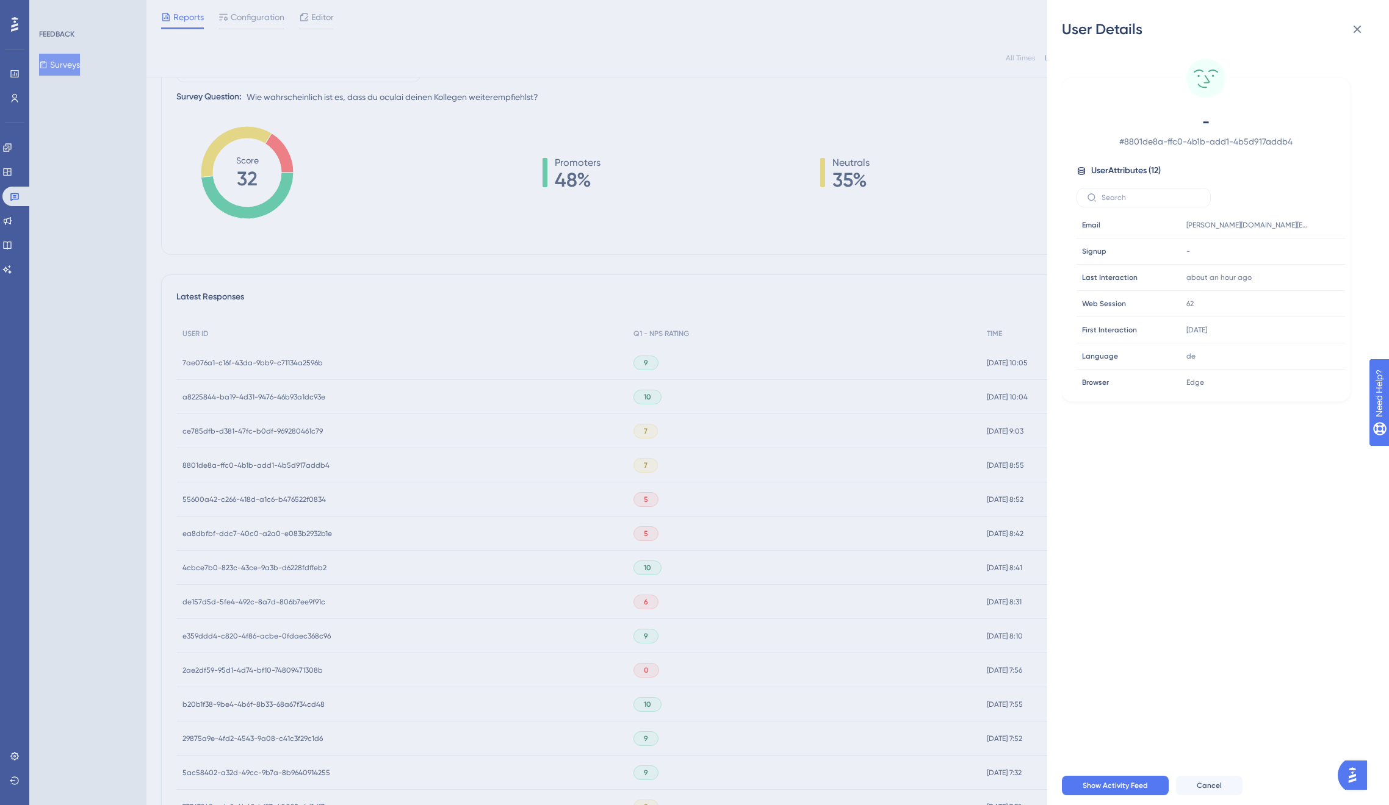
click at [270, 466] on div "User Details - # 8801de8a-ffc0-4b1b-add1-4b5d917addb4 User Attributes ( 12 ) Em…" at bounding box center [694, 402] width 1389 height 805
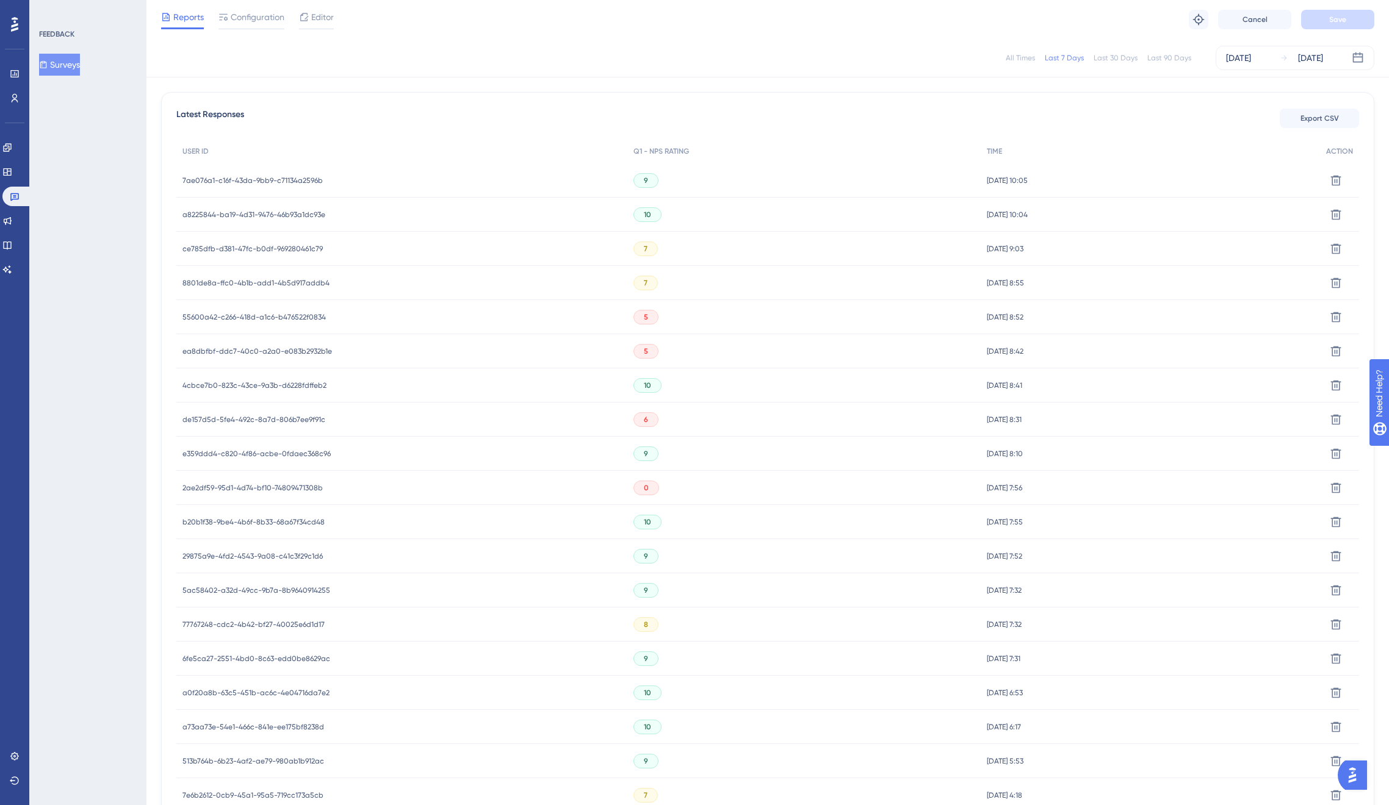
scroll to position [363, 0]
click at [259, 452] on span "2ae2df59-95d1-4d74-bf10-74809471308b" at bounding box center [252, 455] width 140 height 10
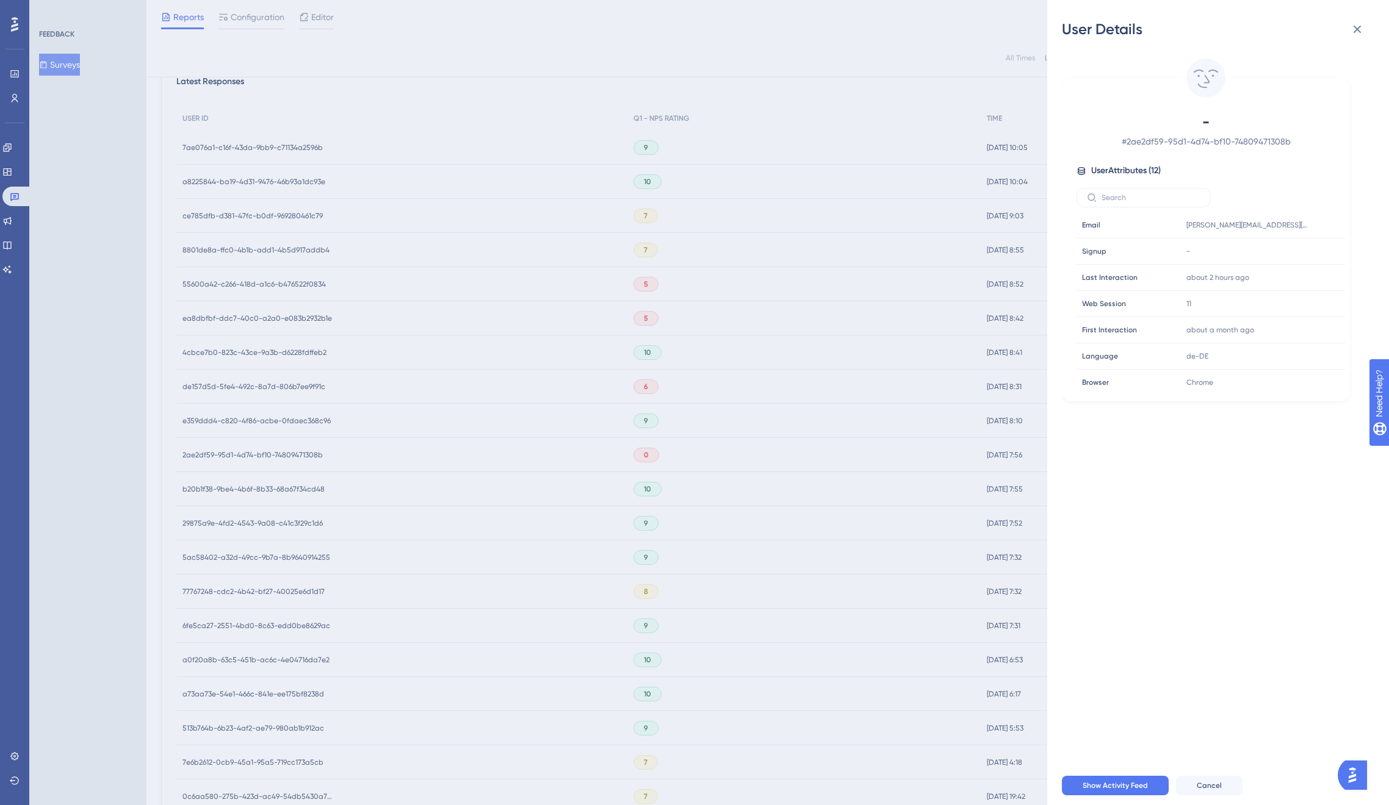
click at [259, 452] on div "User Details - # 2ae2df59-95d1-4d74-bf10-74809471308b User Attributes ( 12 ) Em…" at bounding box center [694, 402] width 1389 height 805
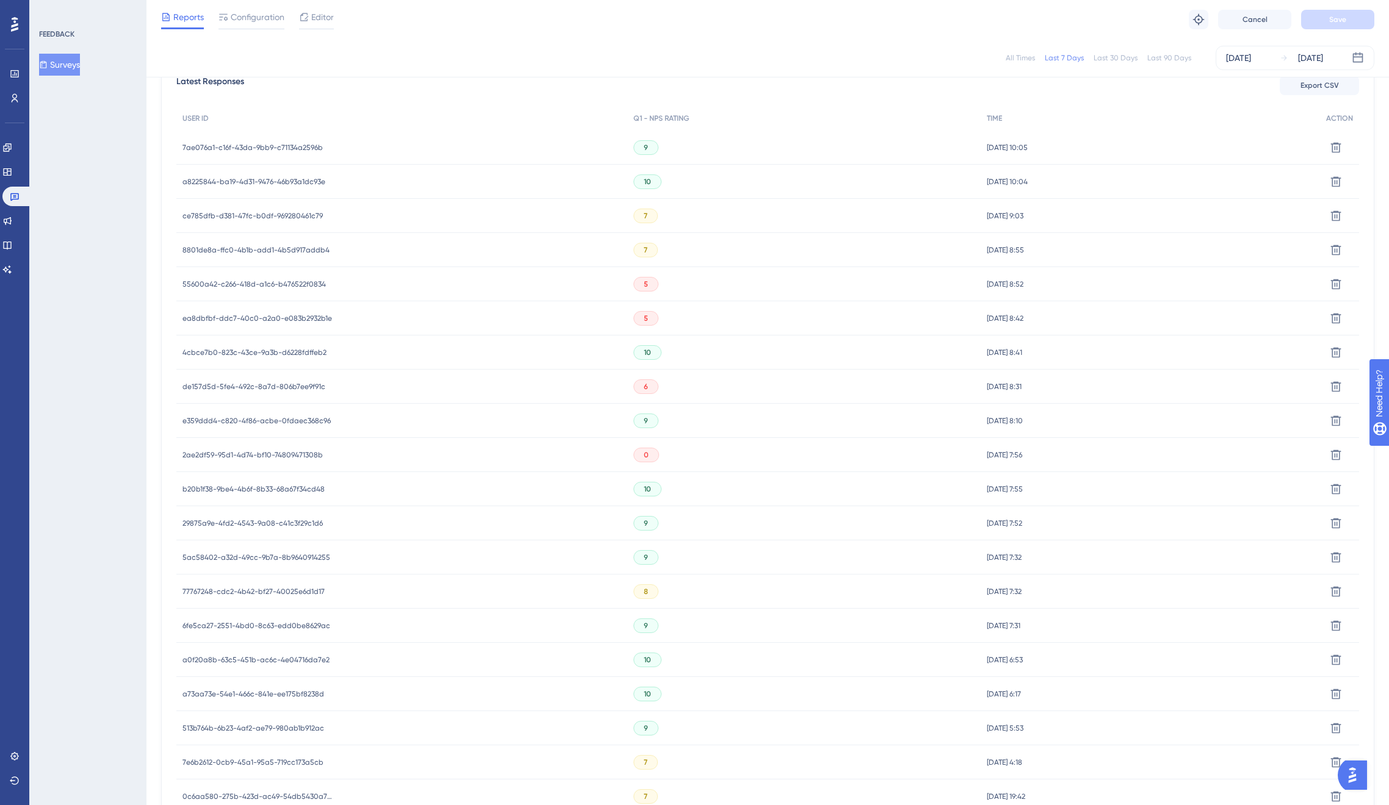
click at [263, 491] on span "b20b1f38-9be4-4b6f-8b33-68a67f34cd48" at bounding box center [253, 489] width 142 height 10
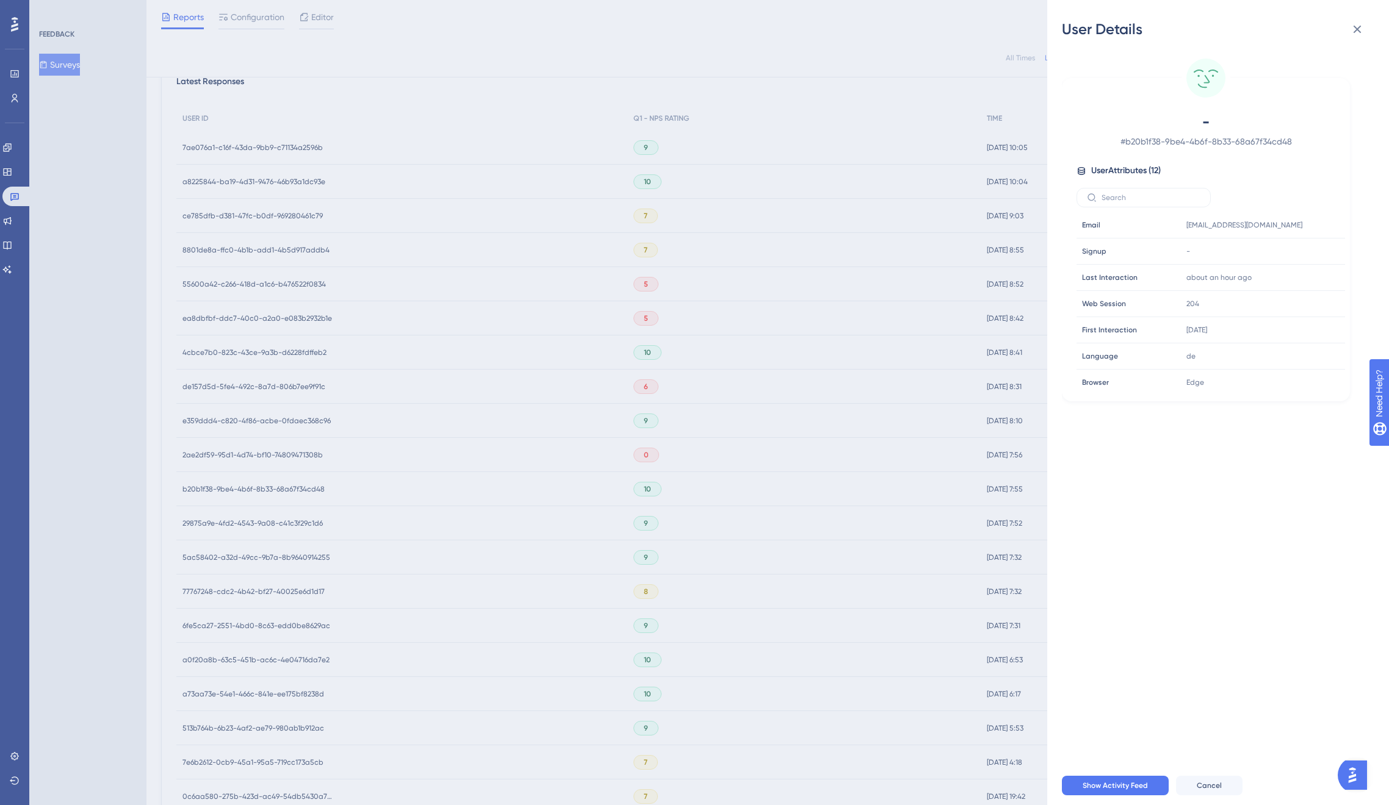
click at [264, 489] on div "User Details - # b20b1f38-9be4-4b6f-8b33-68a67f34cd48 User Attributes ( 12 ) Em…" at bounding box center [694, 402] width 1389 height 805
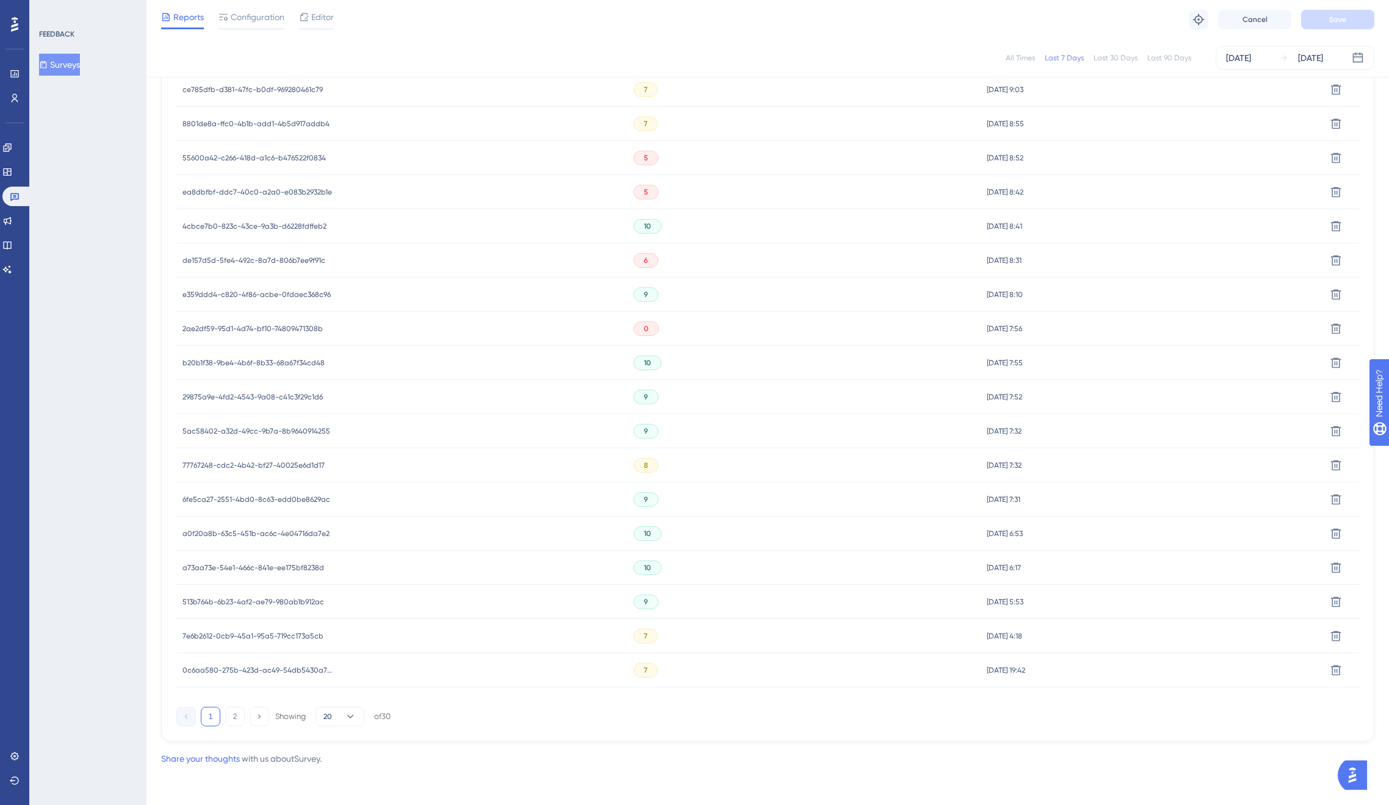
scroll to position [125, 0]
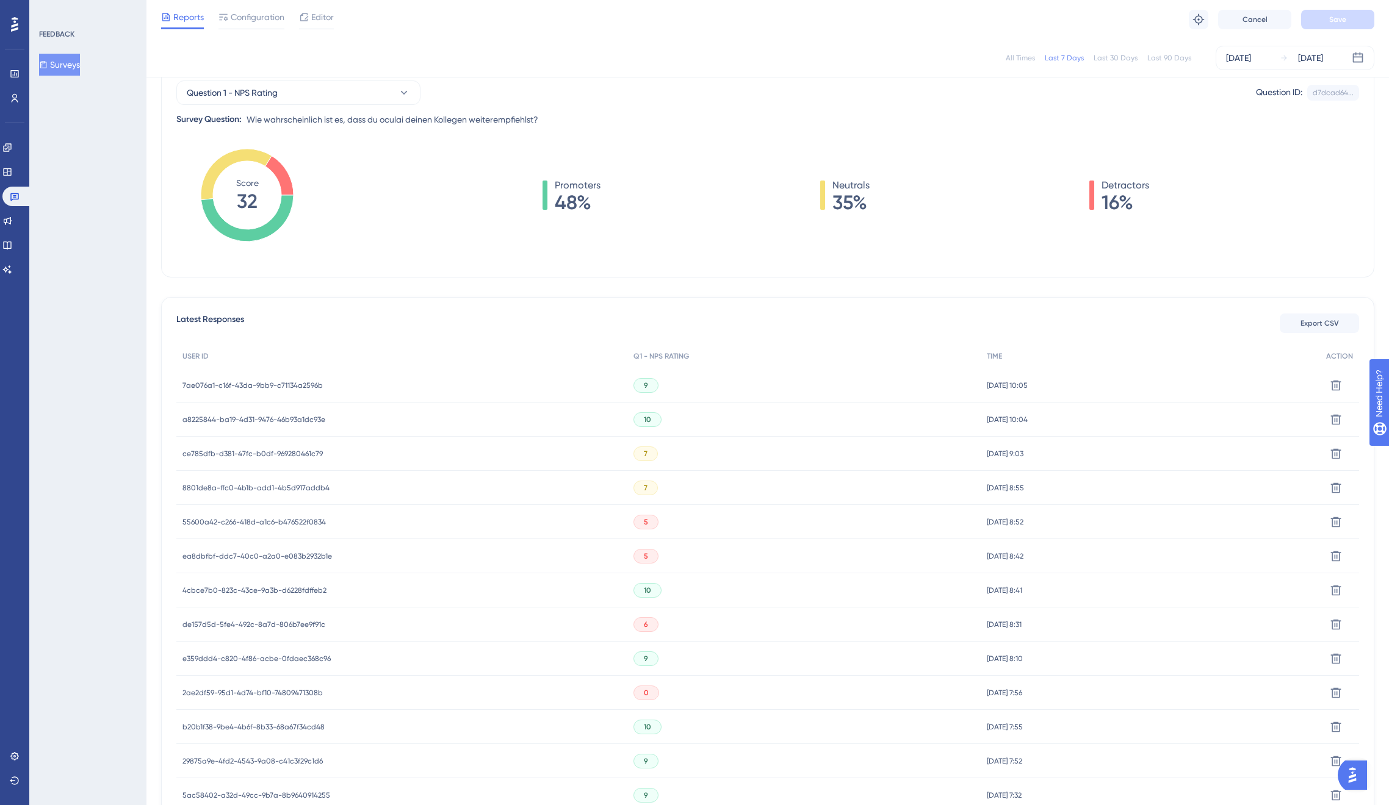
click at [47, 205] on div "FEEDBACK Surveys" at bounding box center [87, 402] width 117 height 805
click at [79, 206] on div "FEEDBACK Surveys" at bounding box center [87, 402] width 117 height 805
click at [12, 215] on link at bounding box center [7, 221] width 10 height 20
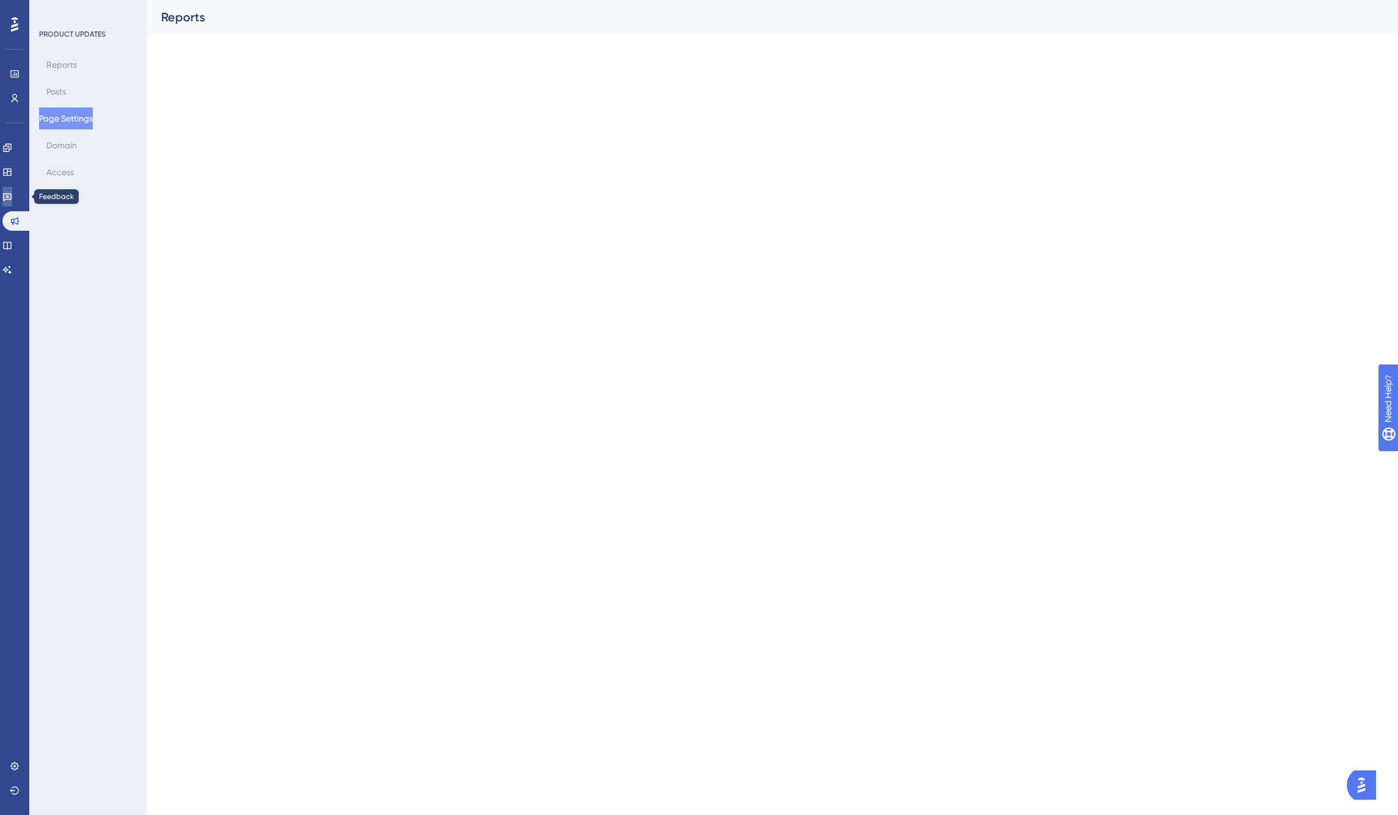
click at [12, 201] on icon at bounding box center [7, 197] width 10 height 10
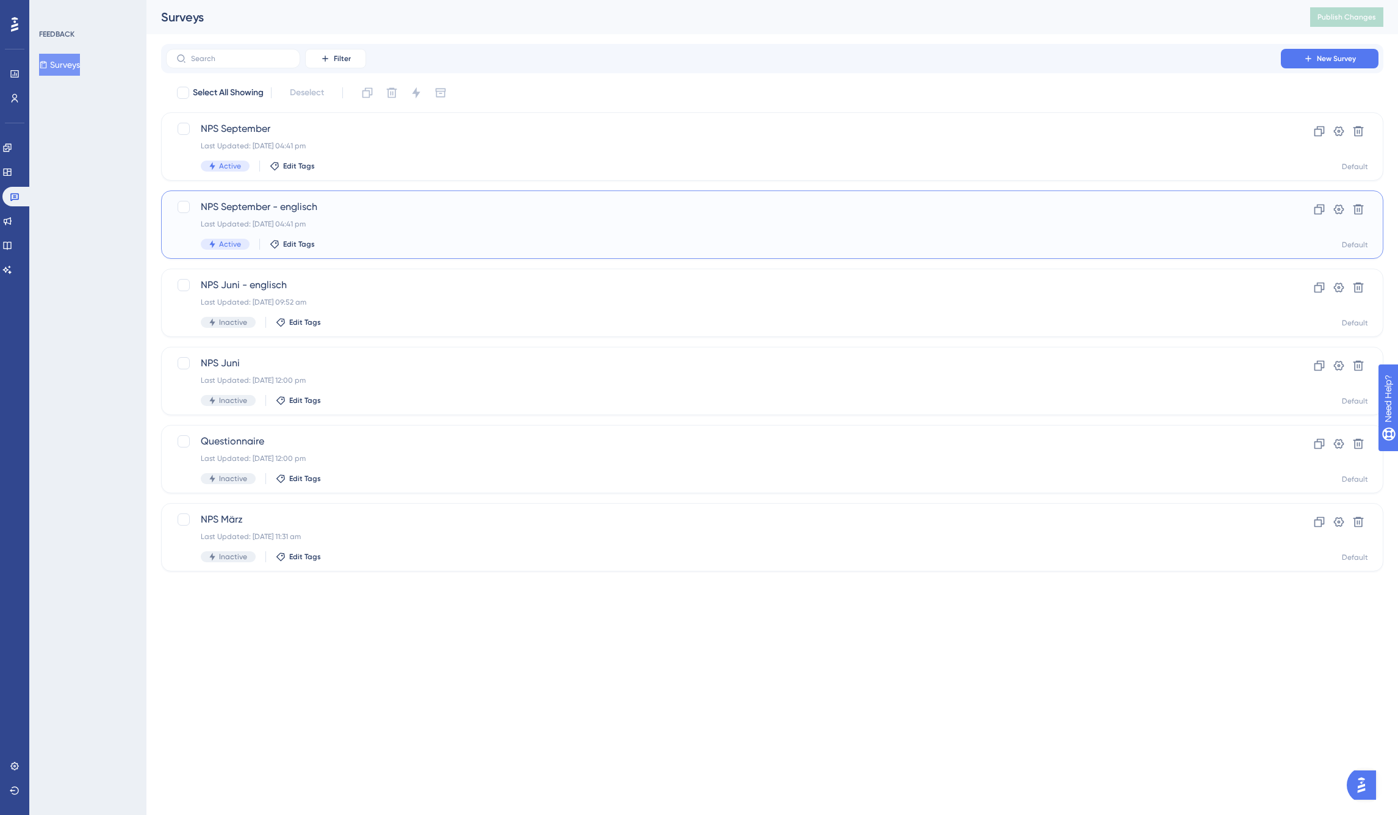
click at [261, 204] on span "NPS September - englisch" at bounding box center [723, 207] width 1045 height 15
click at [246, 130] on span "NPS September" at bounding box center [723, 128] width 1045 height 15
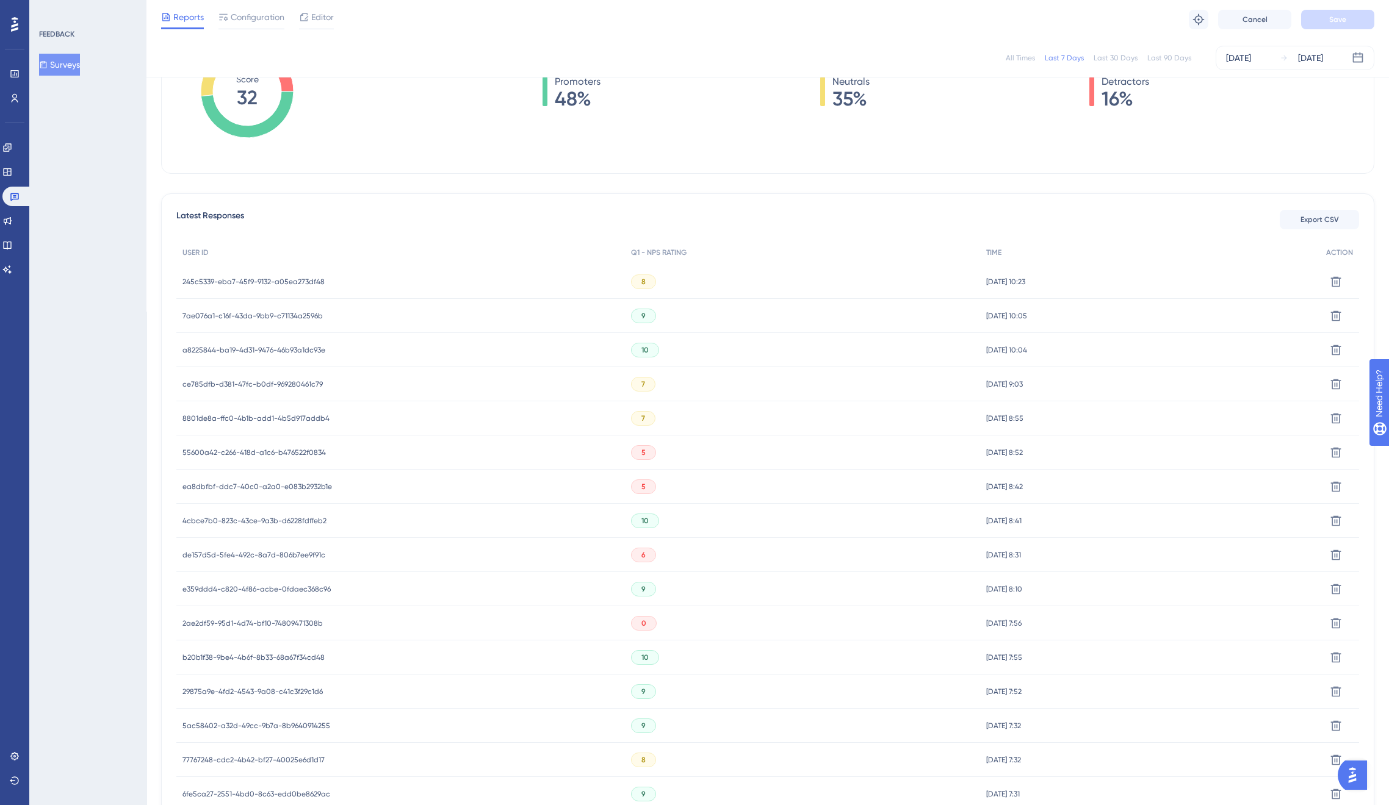
scroll to position [489, 0]
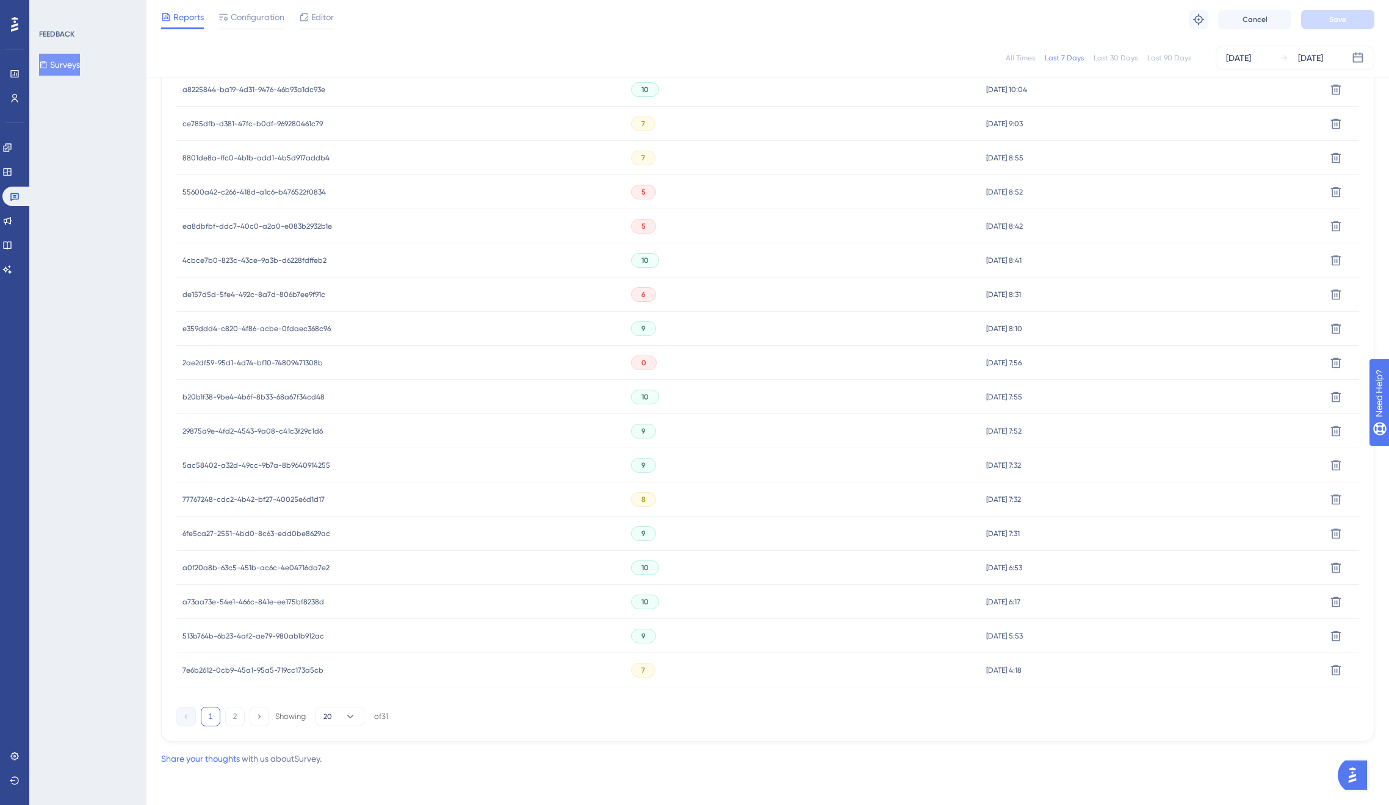
click at [262, 365] on span "2ae2df59-95d1-4d74-bf10-74809471308b" at bounding box center [252, 363] width 140 height 10
click at [261, 359] on span "2ae2df59-95d1-4d74-bf10-74809471308b" at bounding box center [252, 363] width 140 height 10
click at [211, 355] on div "2ae2df59-95d1-4d74-bf10-74809471308b 2ae2df59-95d1-4d74-bf10-74809471308b" at bounding box center [252, 363] width 140 height 34
click at [636, 359] on div "0" at bounding box center [644, 363] width 26 height 15
click at [276, 359] on span "2ae2df59-95d1-4d74-bf10-74809471308b" at bounding box center [252, 363] width 140 height 10
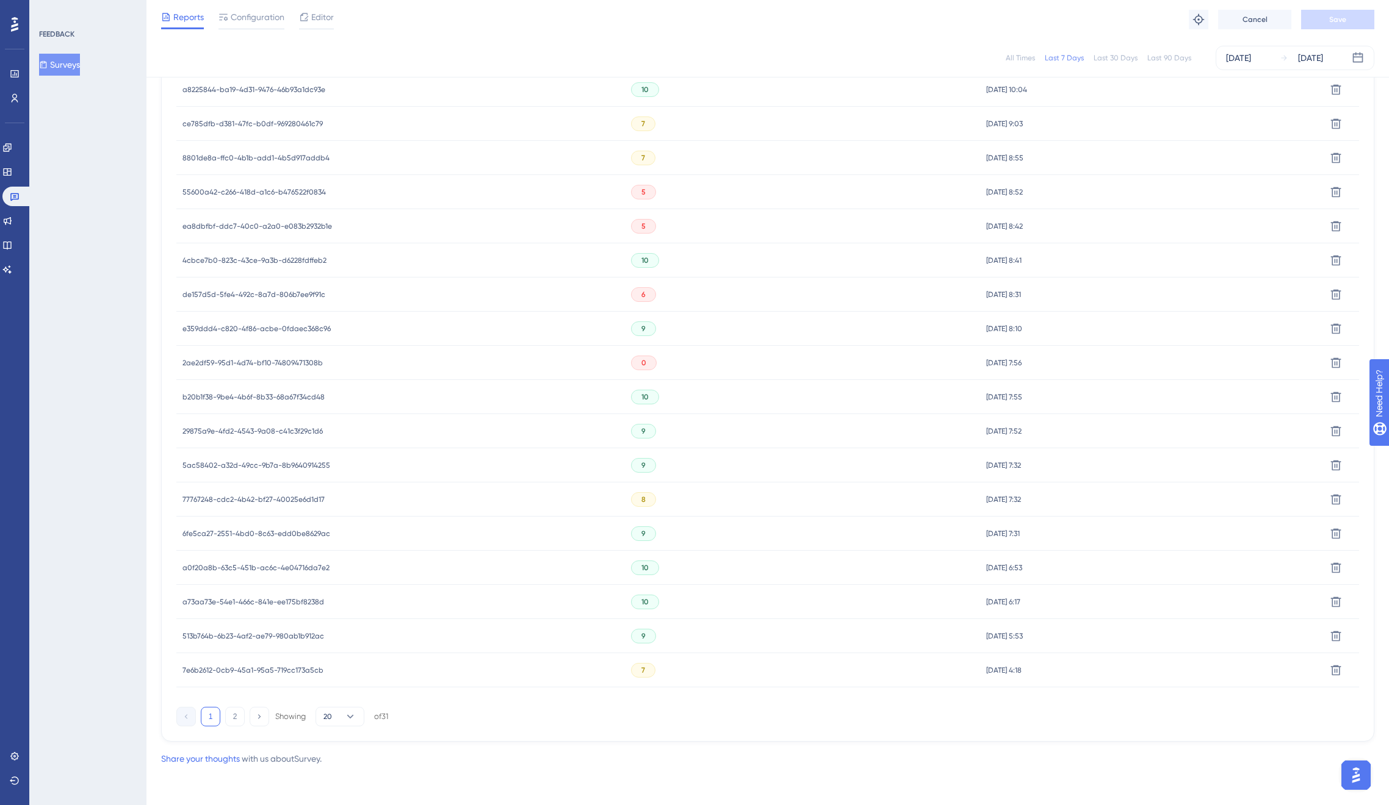
scroll to position [482, 0]
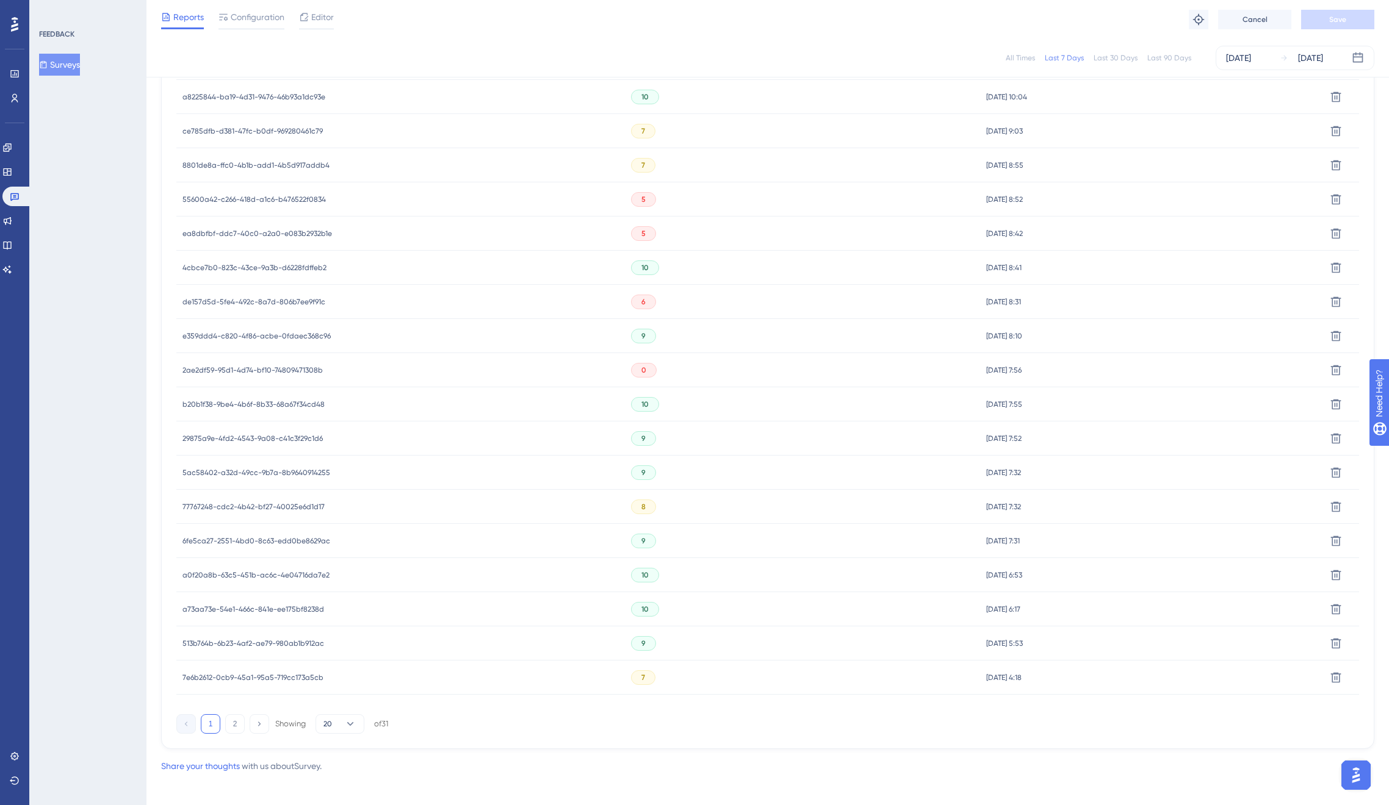
click at [292, 368] on span "2ae2df59-95d1-4d74-bf10-74809471308b" at bounding box center [252, 370] width 140 height 10
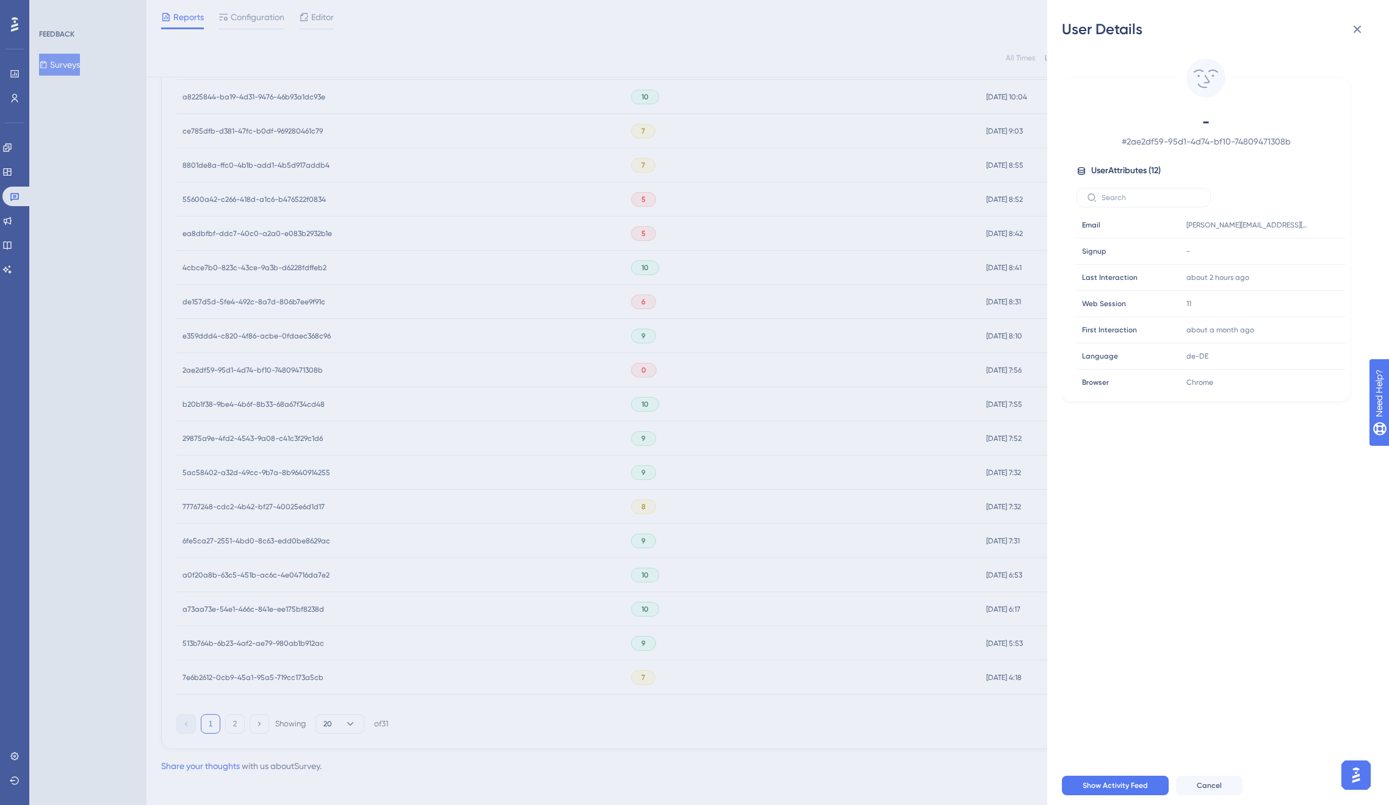
click at [292, 367] on div "User Details - # 2ae2df59-95d1-4d74-bf10-74809471308b User Attributes ( 12 ) Em…" at bounding box center [694, 402] width 1389 height 805
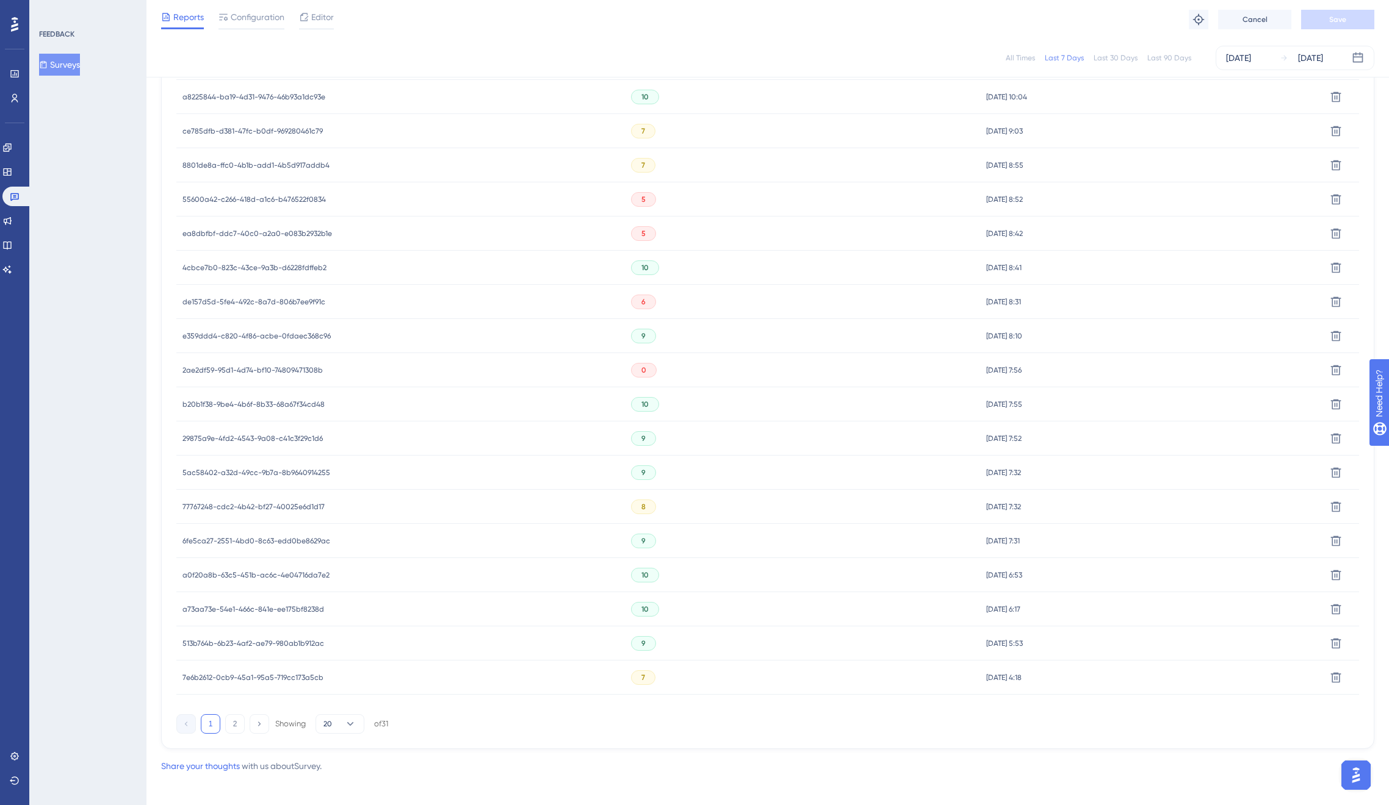
scroll to position [135, 0]
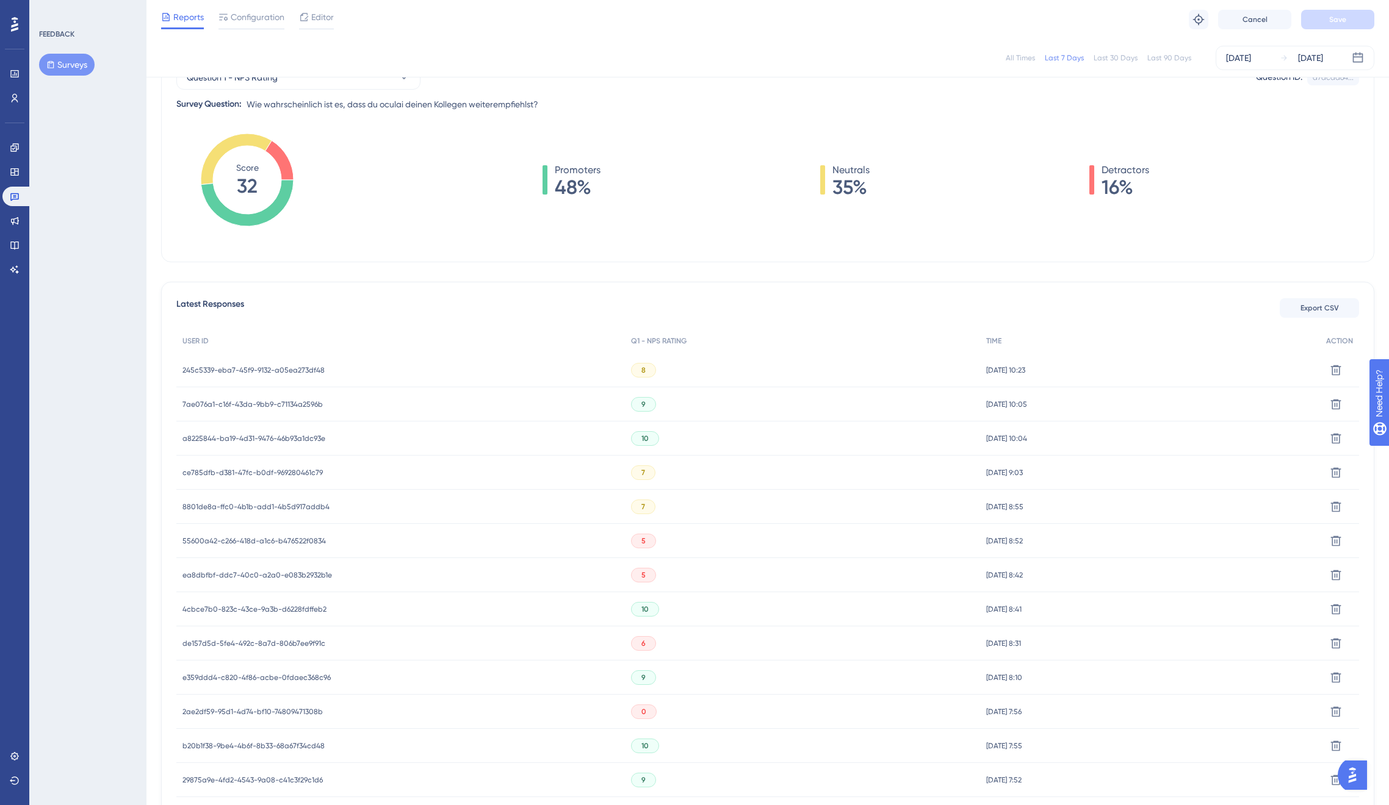
click at [283, 367] on span "245c5339-eba7-45f9-9132-a05ea273df48" at bounding box center [253, 370] width 142 height 10
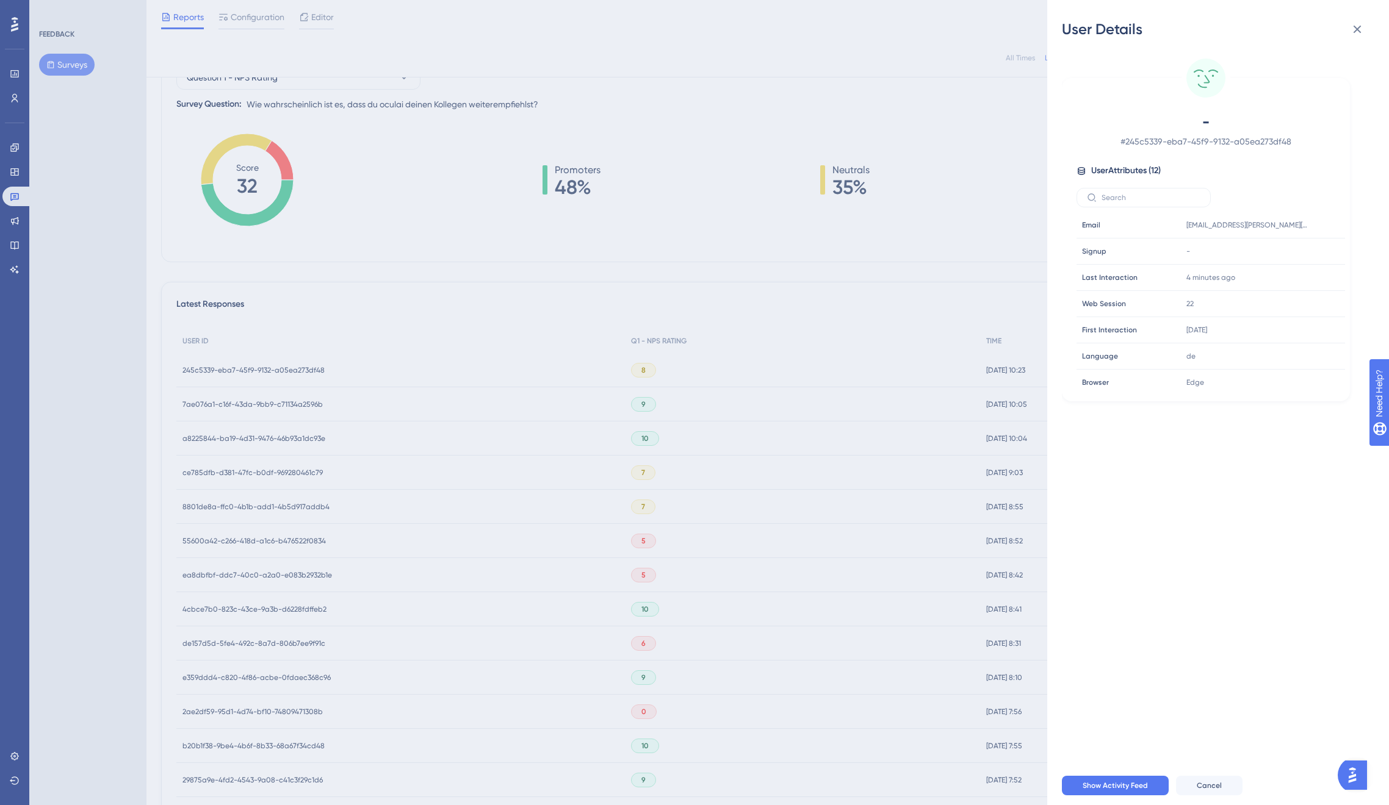
click at [283, 367] on div "User Details - # 245c5339-eba7-45f9-9132-a05ea273df48 User Attributes ( 12 ) Em…" at bounding box center [694, 402] width 1389 height 805
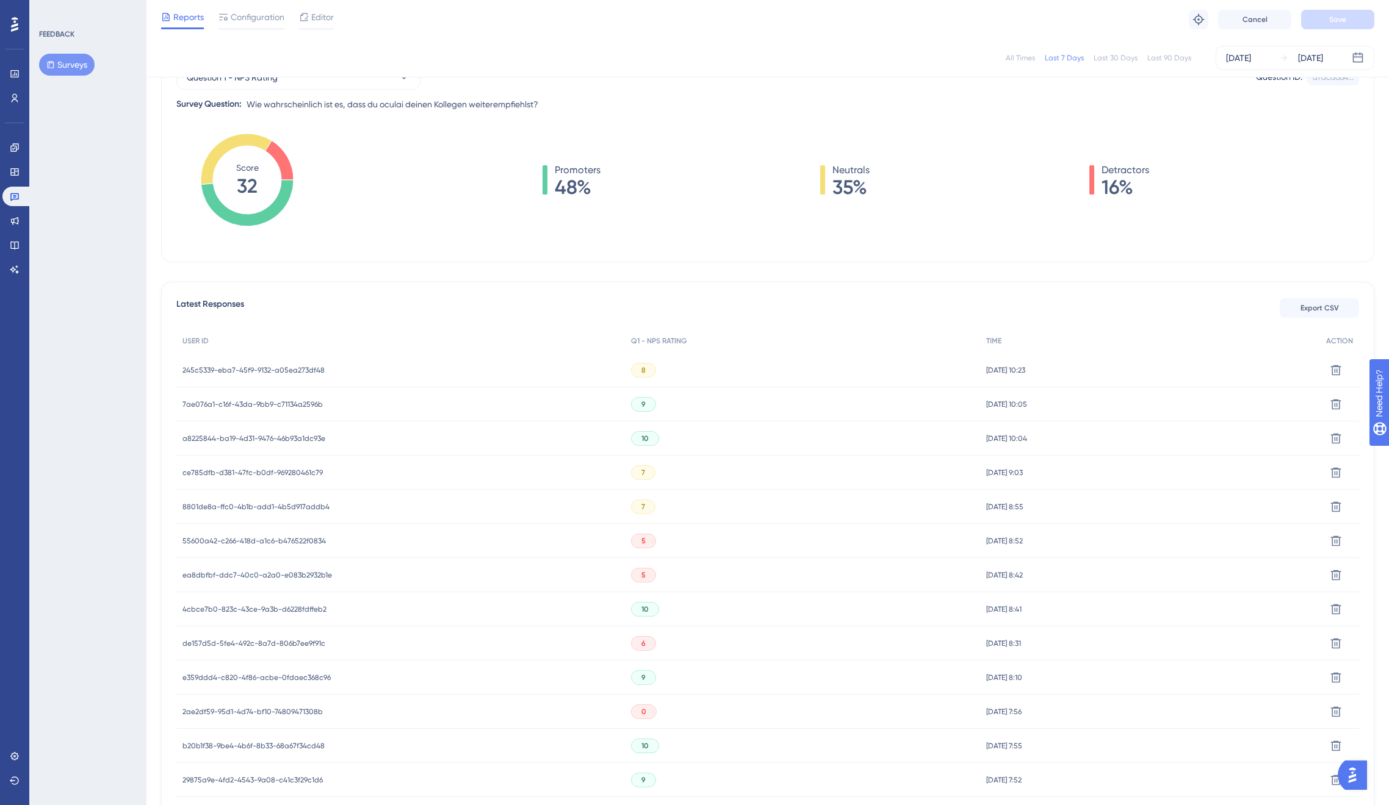
click at [273, 403] on span "7ae076a1-c16f-43da-9bb9-c71134a2596b" at bounding box center [252, 405] width 140 height 10
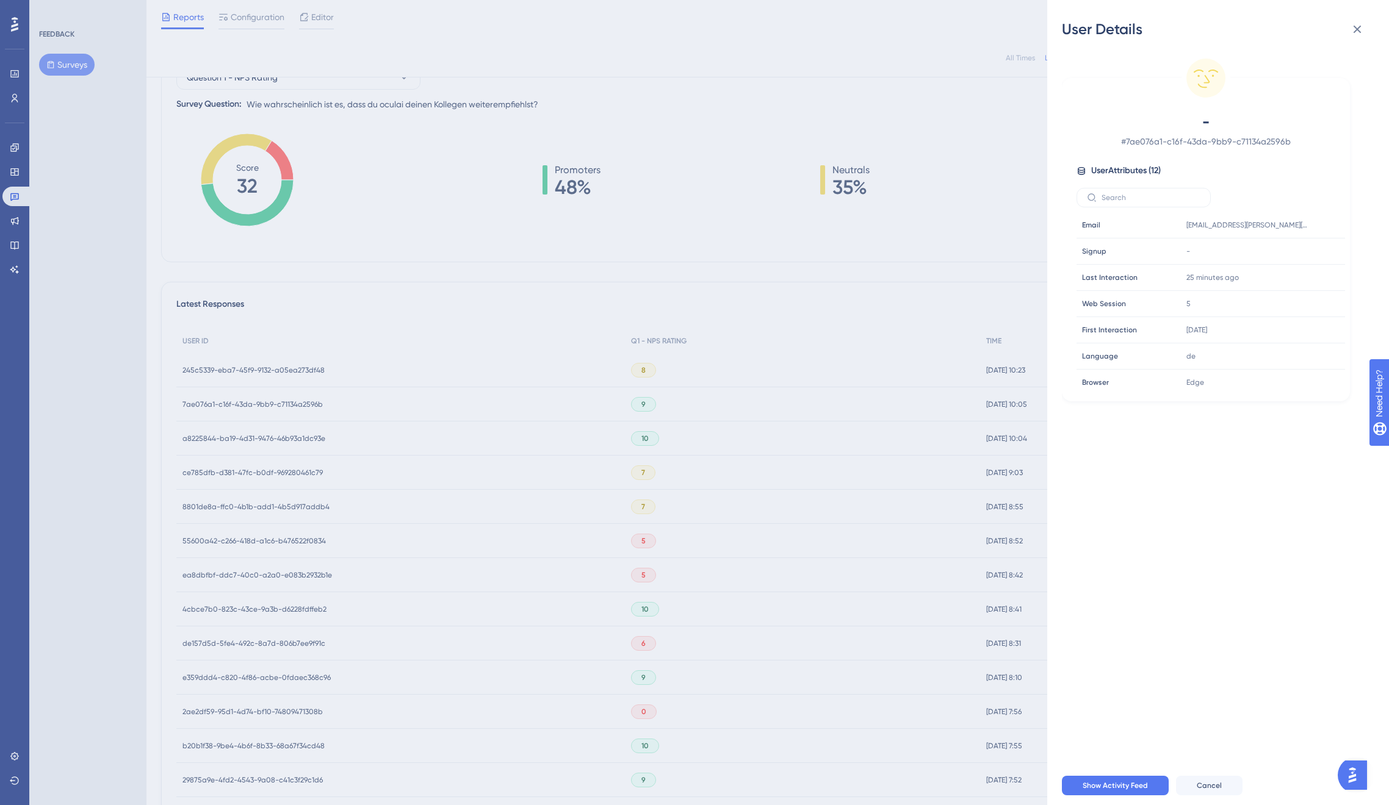
click at [274, 402] on div "User Details - # 7ae076a1-c16f-43da-9bb9-c71134a2596b User Attributes ( 12 ) Em…" at bounding box center [694, 402] width 1389 height 805
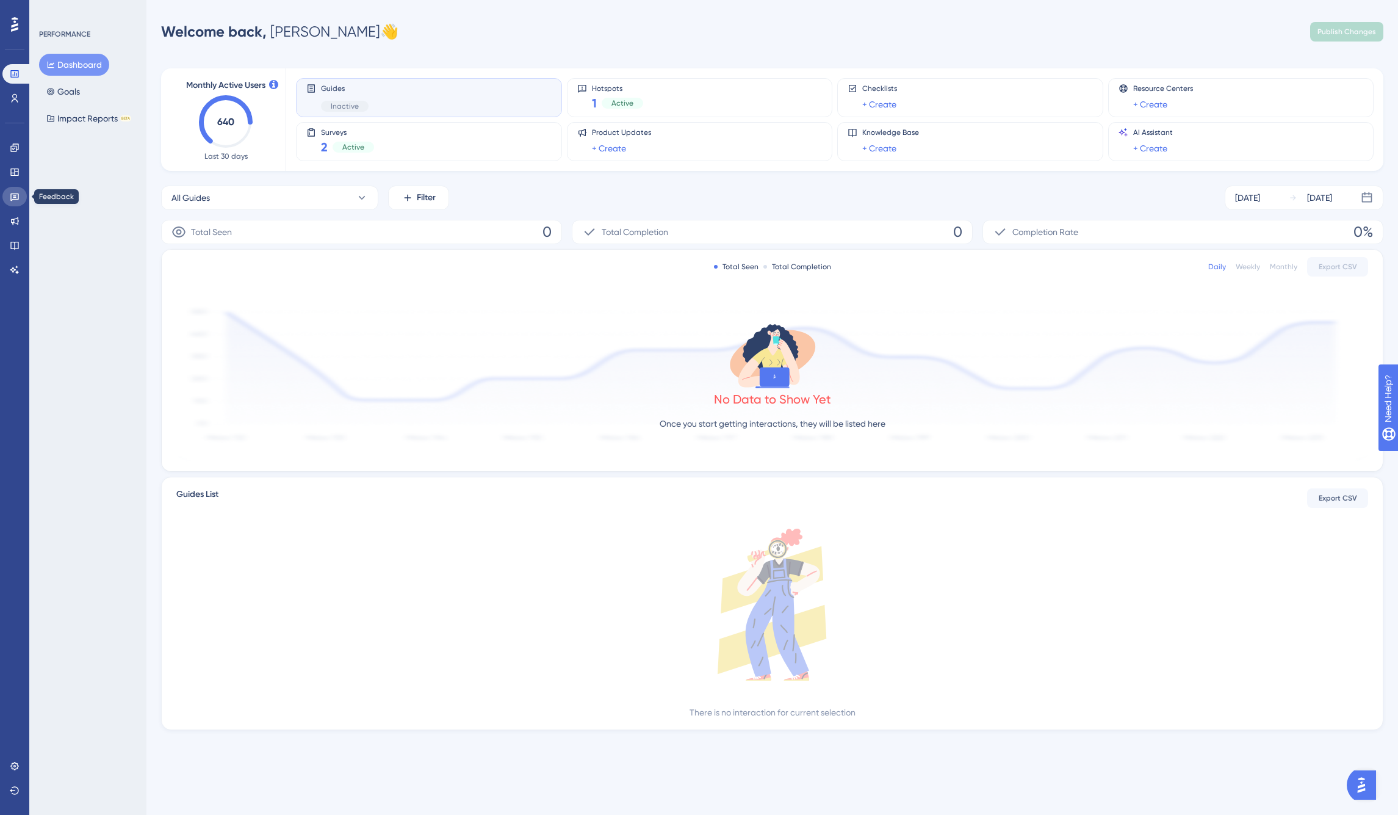
click at [19, 196] on icon at bounding box center [15, 197] width 10 height 10
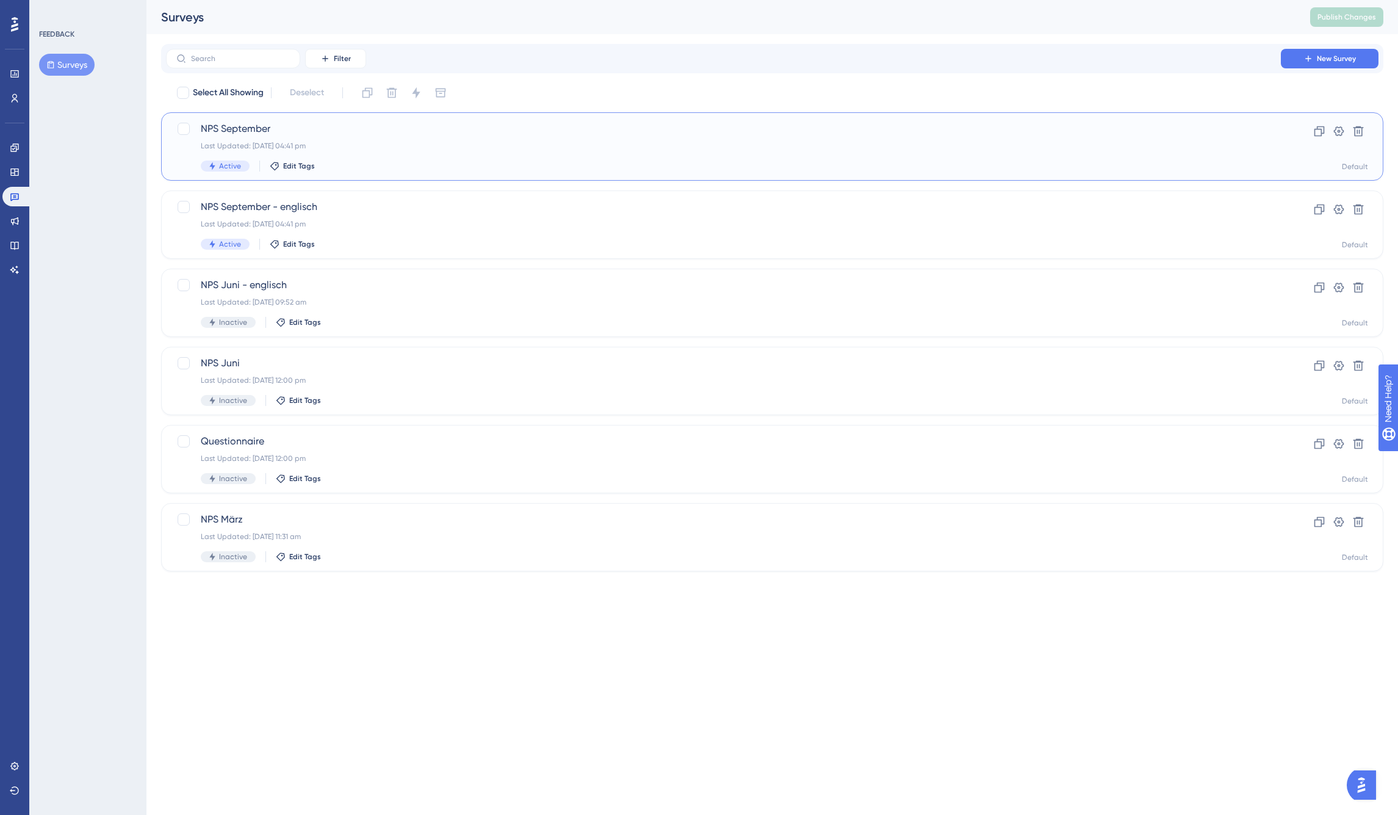
click at [290, 128] on span "NPS September" at bounding box center [723, 128] width 1045 height 15
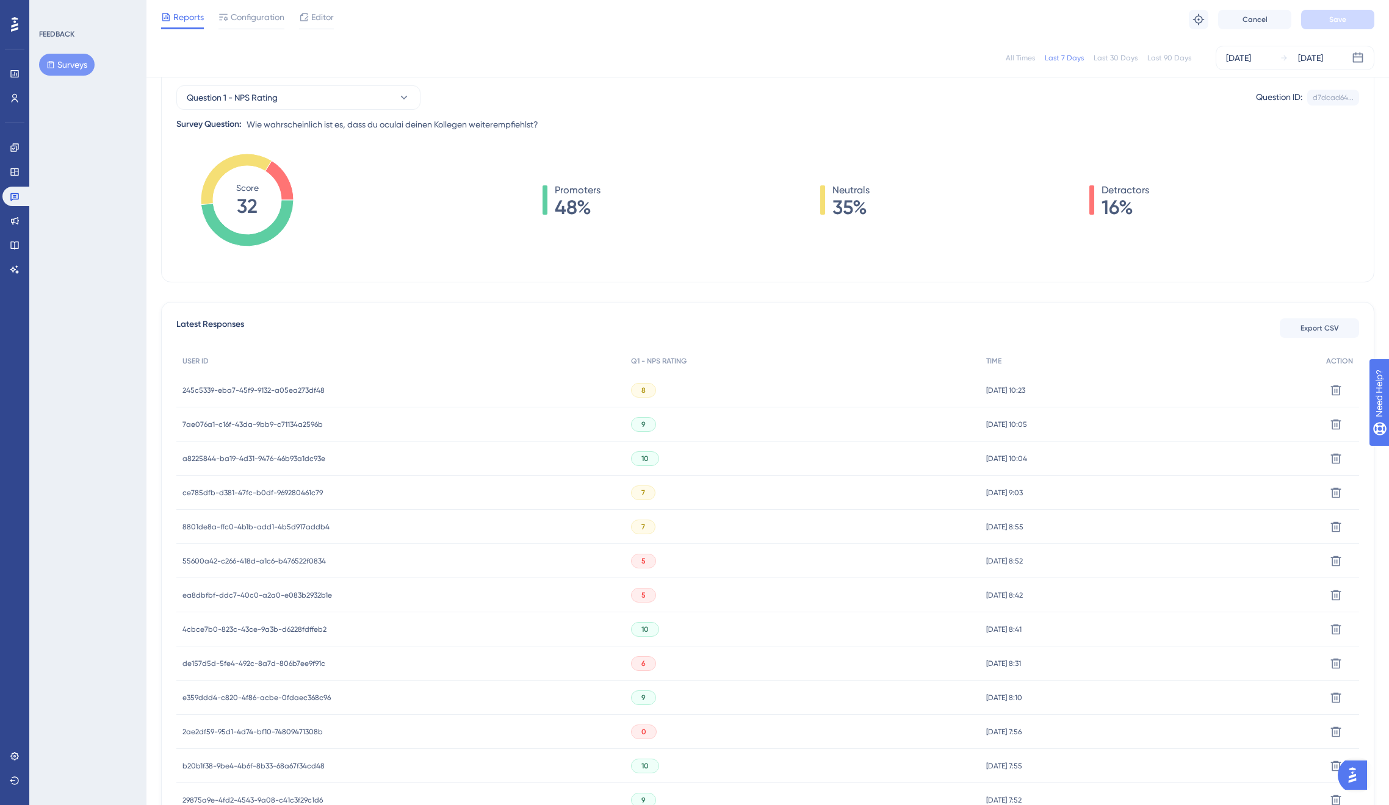
scroll to position [180, 0]
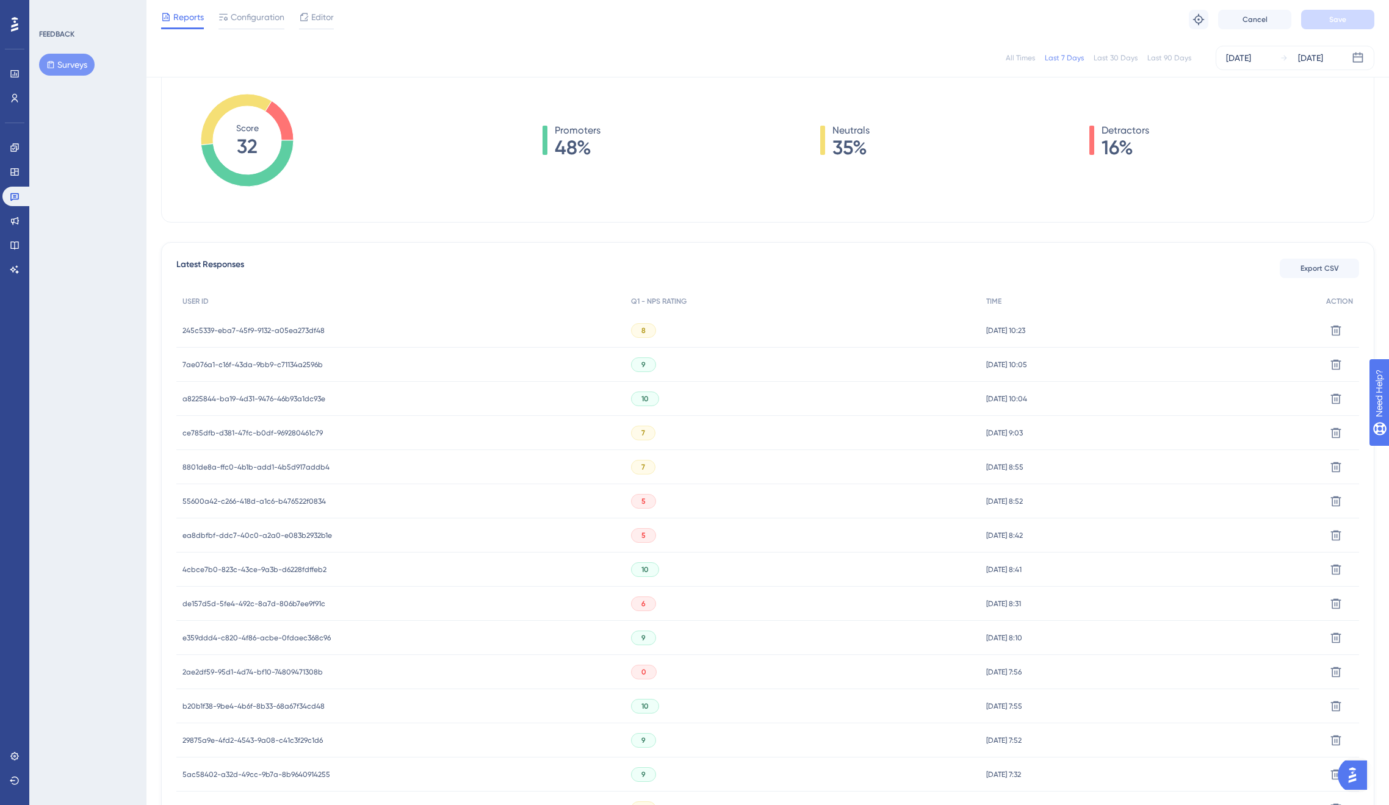
click at [277, 606] on span "de157d5d-5fe4-492c-8a7d-806b7ee9f91c" at bounding box center [253, 604] width 143 height 10
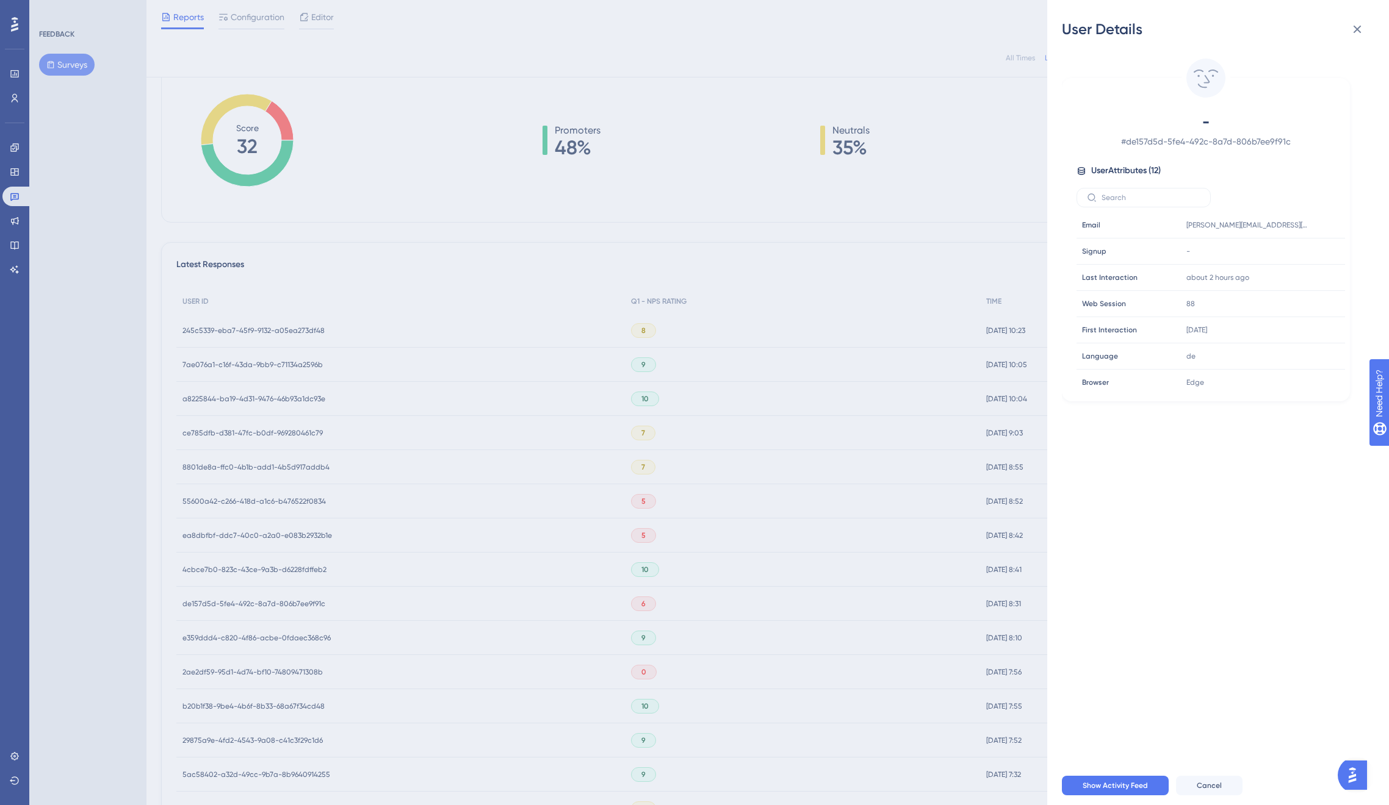
click at [276, 603] on div "User Details - # de157d5d-5fe4-492c-8a7d-806b7ee9f91c User Attributes ( 12 ) Em…" at bounding box center [694, 402] width 1389 height 805
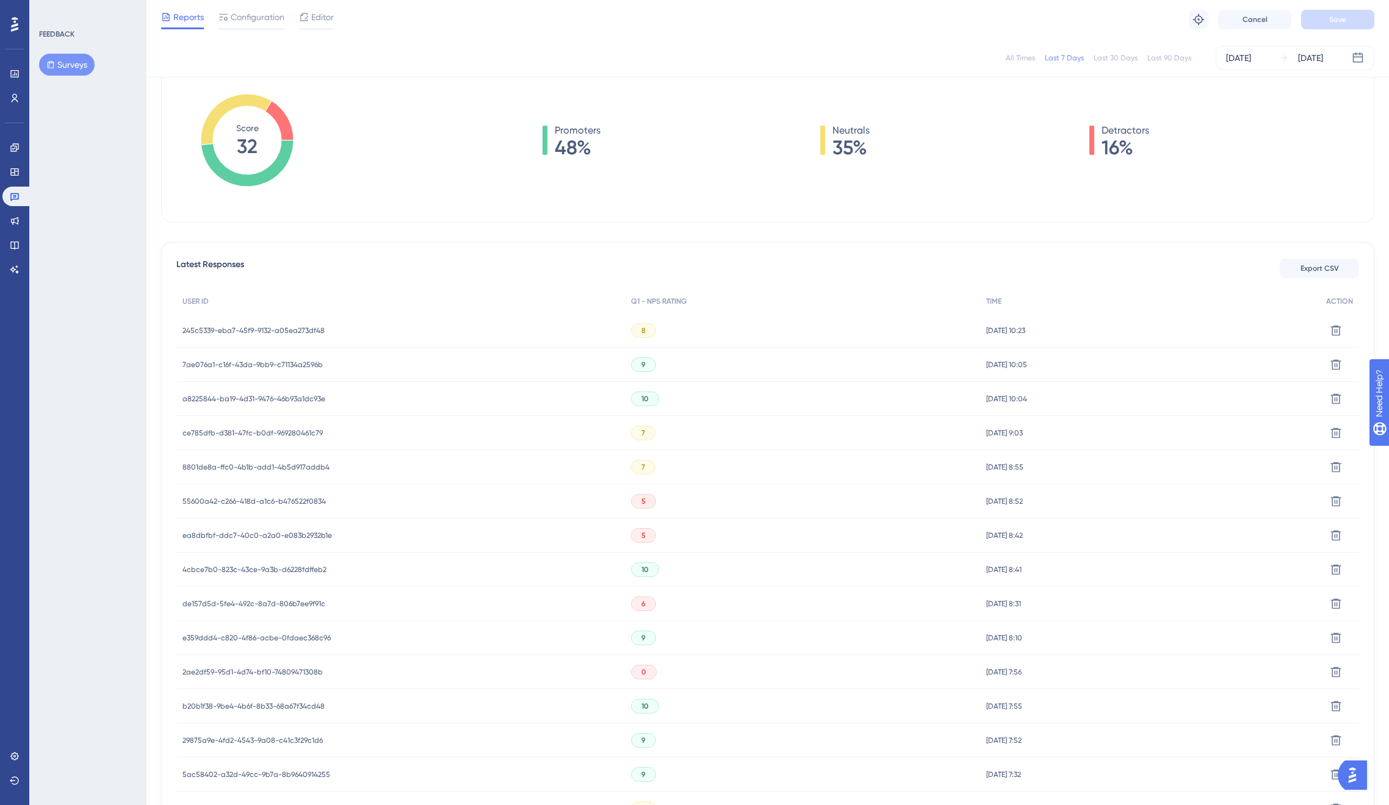
click at [263, 668] on span "2ae2df59-95d1-4d74-bf10-74809471308b" at bounding box center [252, 673] width 140 height 10
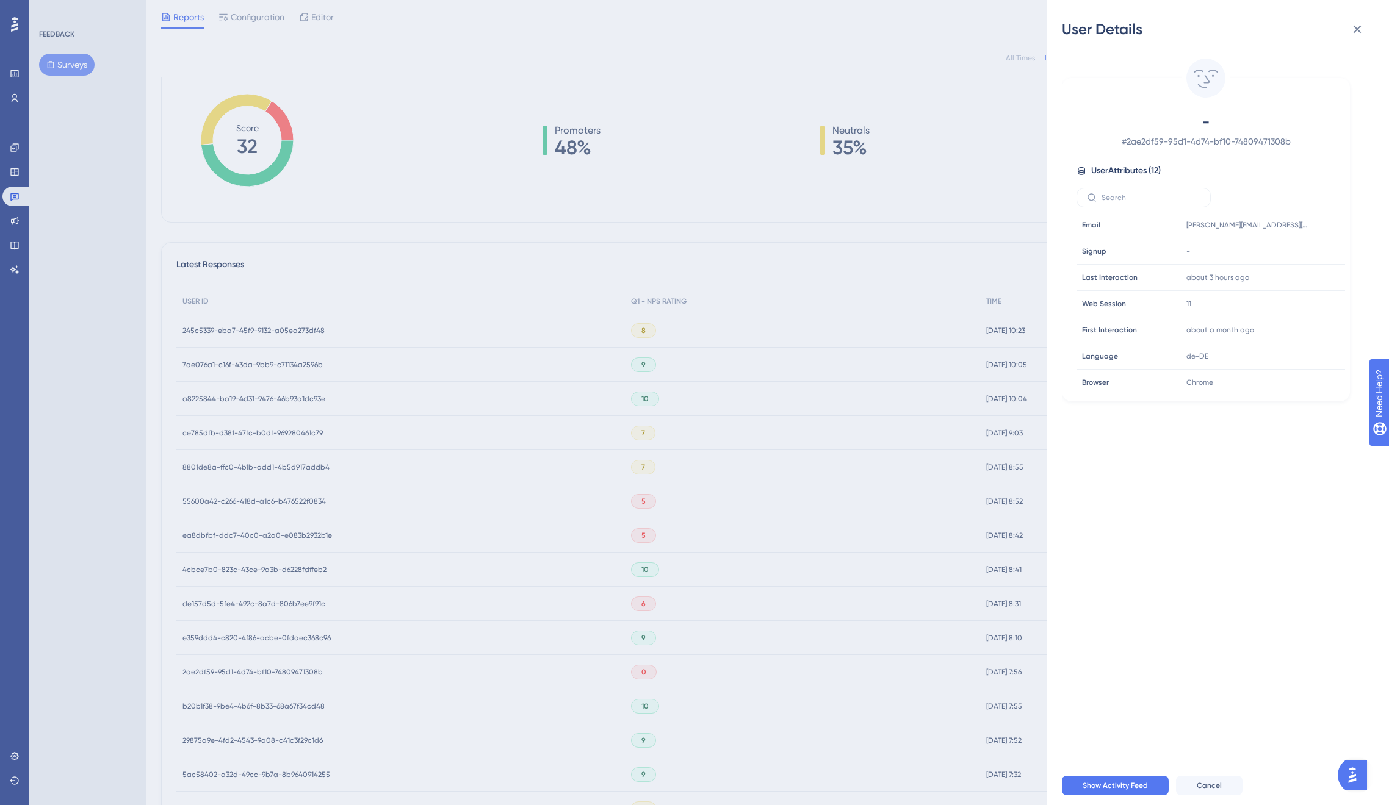
click at [263, 668] on div "User Details - # 2ae2df59-95d1-4d74-bf10-74809471308b User Attributes ( 12 ) Em…" at bounding box center [694, 402] width 1389 height 805
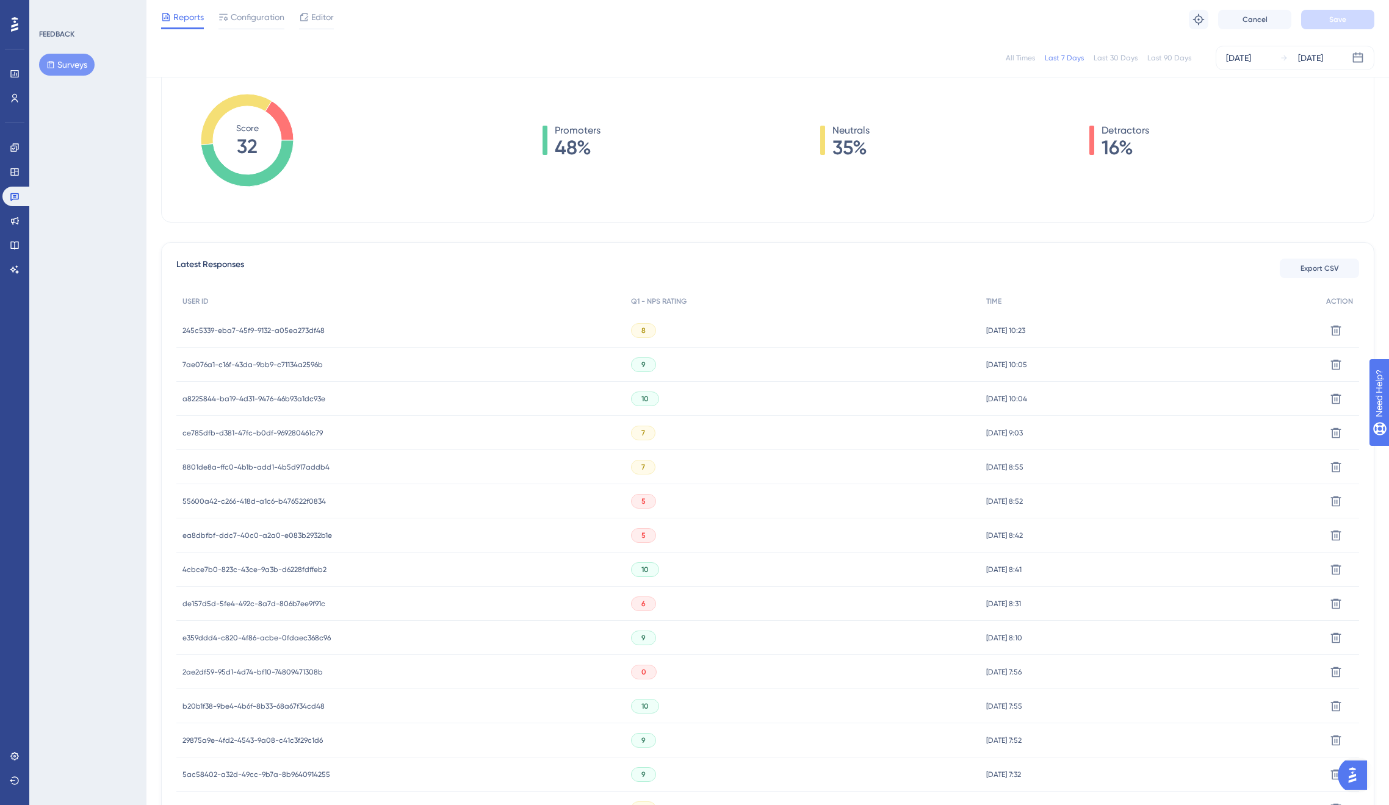
click at [269, 499] on span "55600a42-c266-418d-a1c6-b476522f0834" at bounding box center [253, 502] width 143 height 10
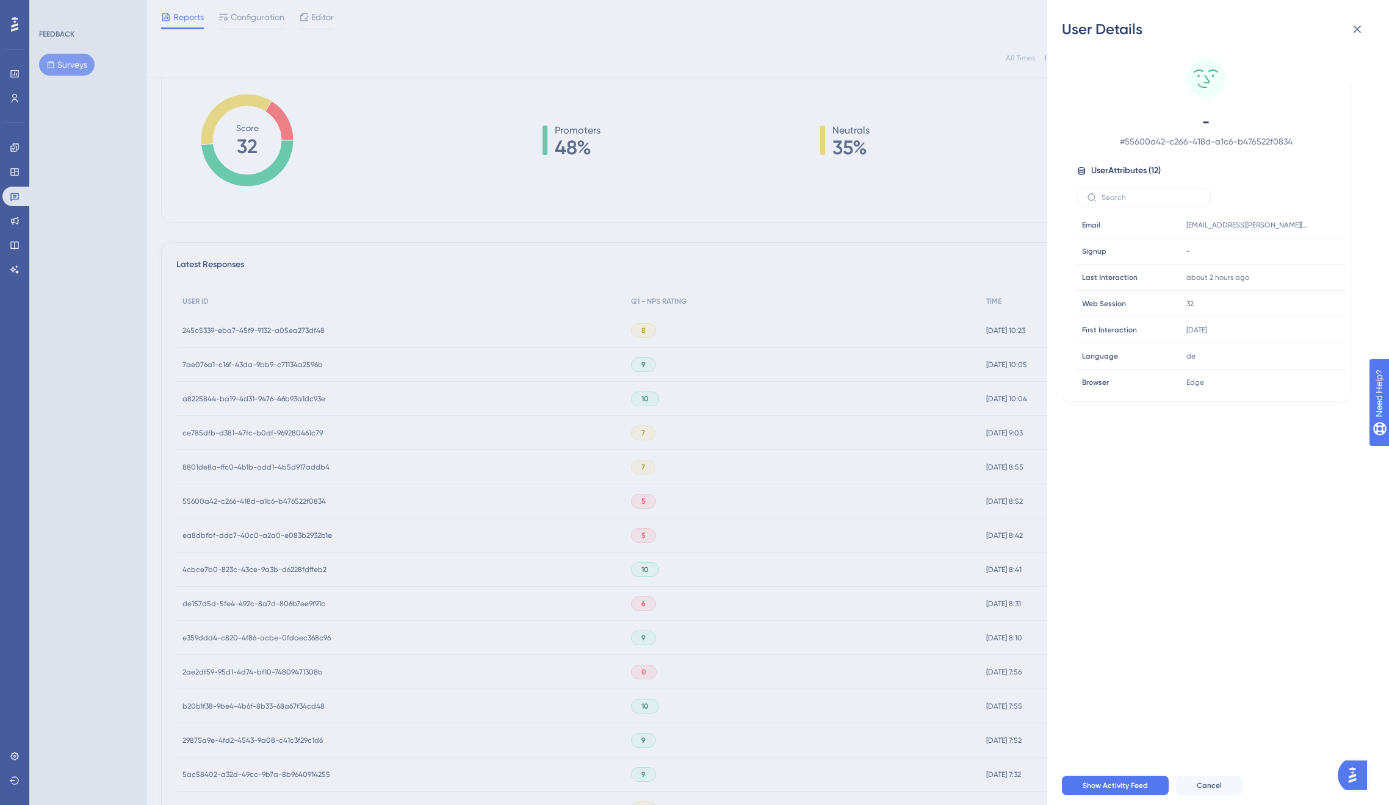
click at [269, 499] on div "User Details - # 55600a42-c266-418d-a1c6-b476522f0834 User Attributes ( 12 ) Em…" at bounding box center [694, 402] width 1389 height 805
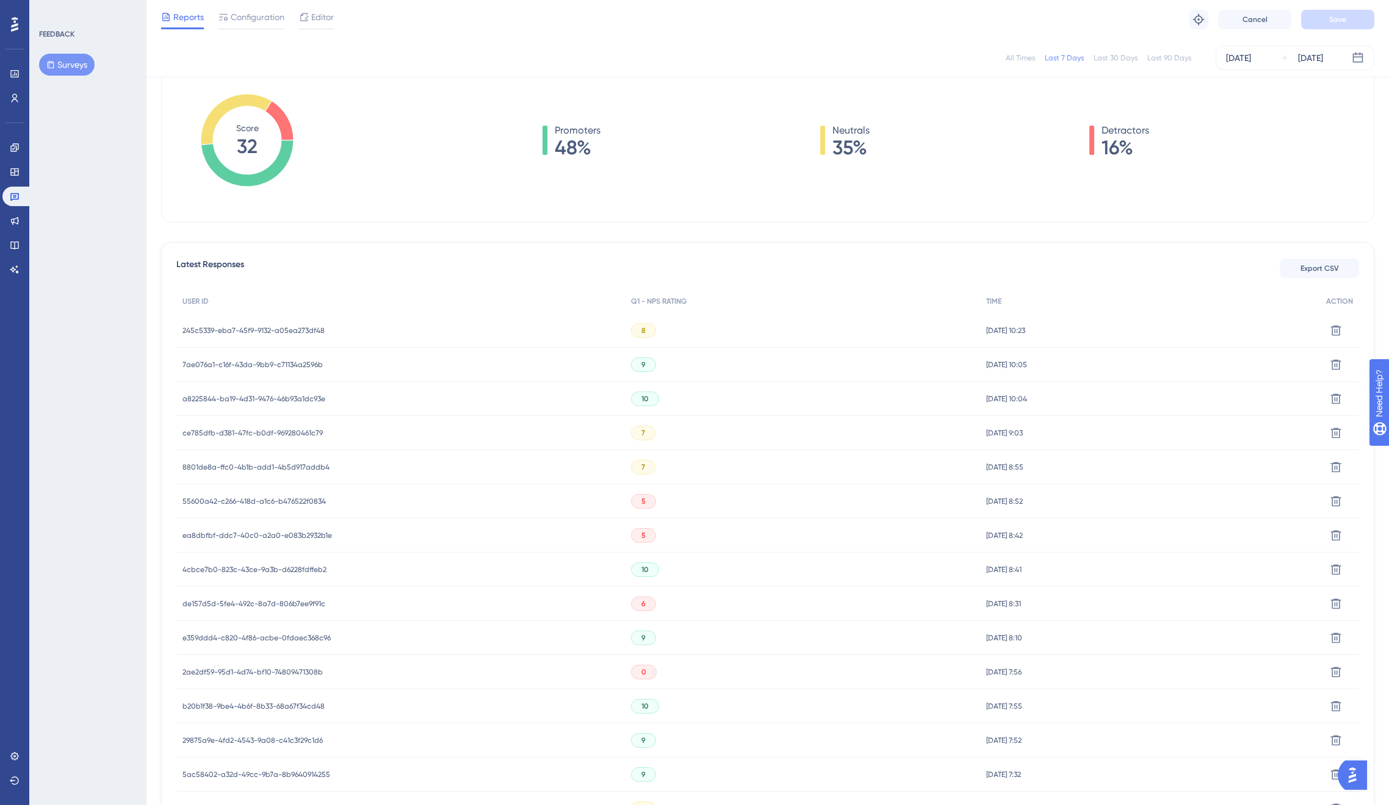
click at [272, 535] on span "ea8dbfbf-ddc7-40c0-a2a0-e083b2932b1e" at bounding box center [256, 536] width 149 height 10
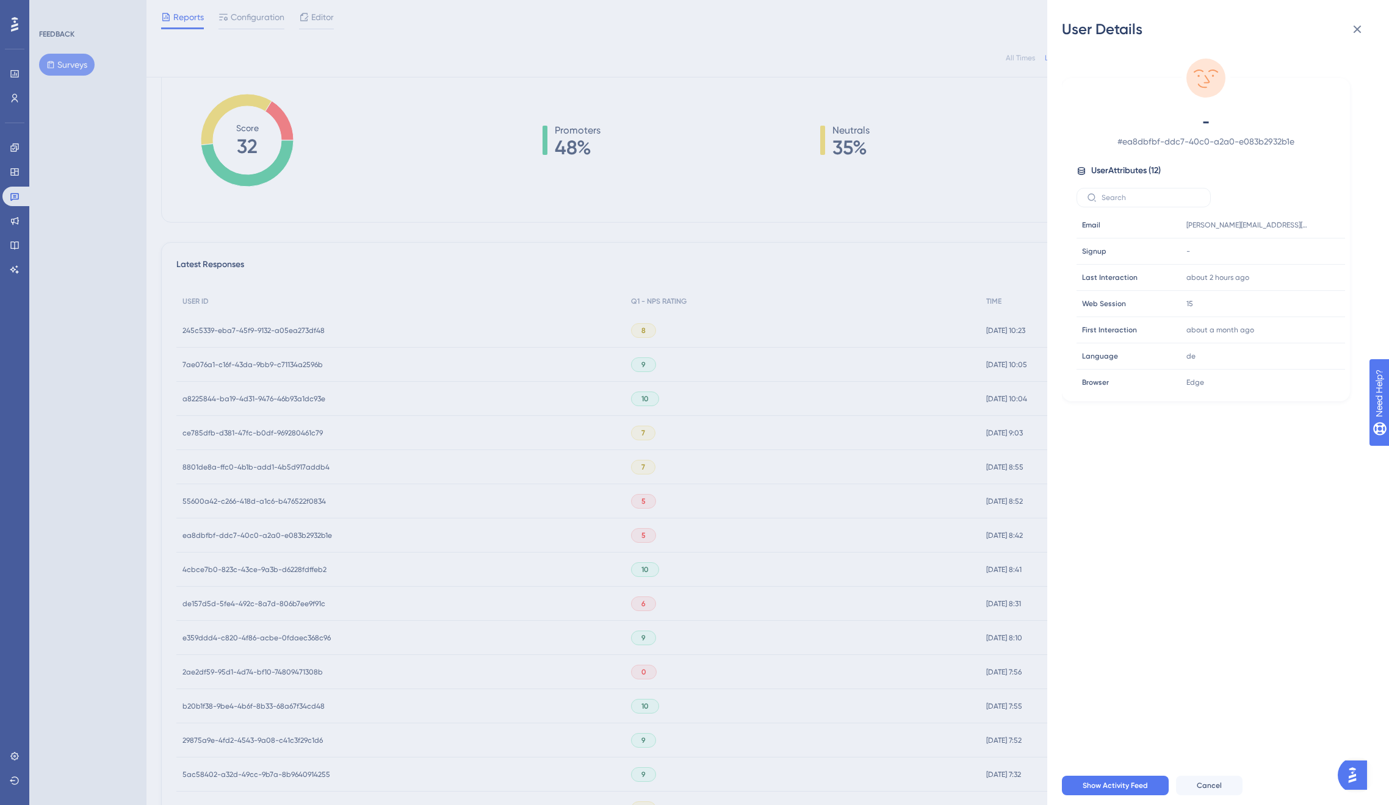
click at [272, 534] on div "User Details - # ea8dbfbf-ddc7-40c0-a2a0-e083b2932b1e User Attributes ( 12 ) Em…" at bounding box center [694, 402] width 1389 height 805
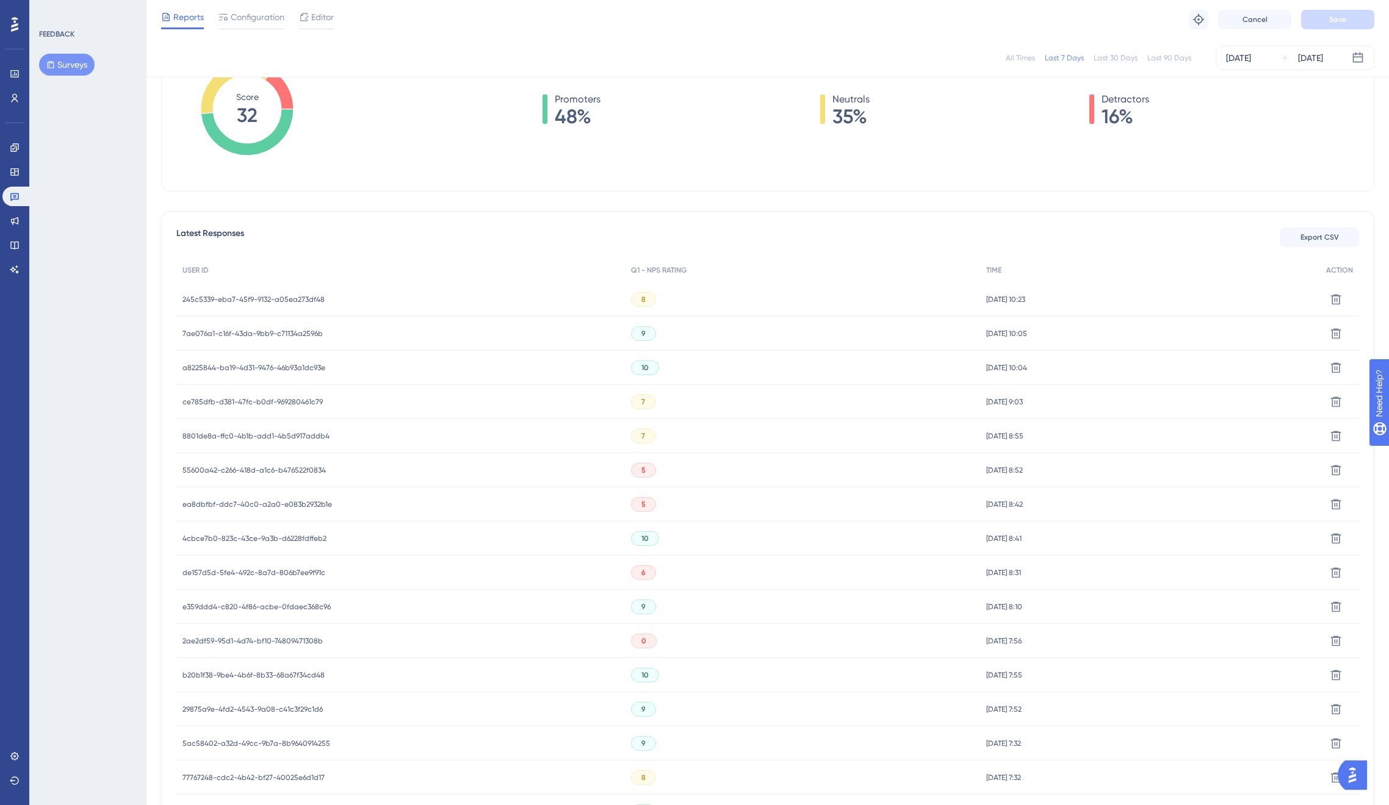
scroll to position [0, 0]
